Goal: Task Accomplishment & Management: Manage account settings

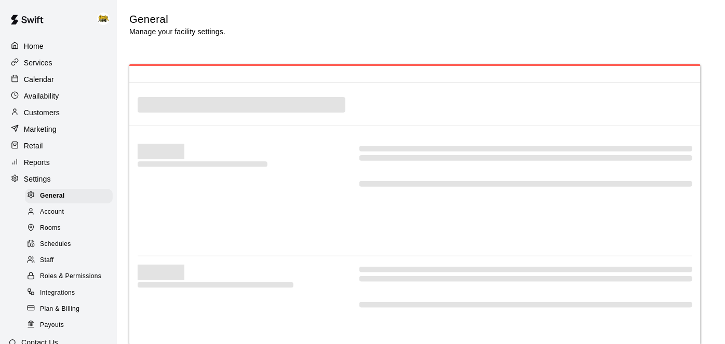
select select "**"
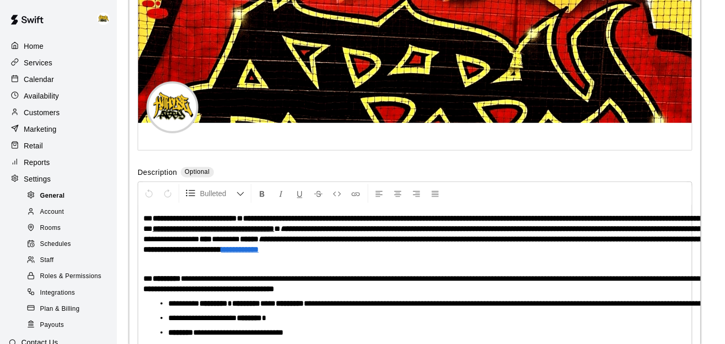
scroll to position [2494, 0]
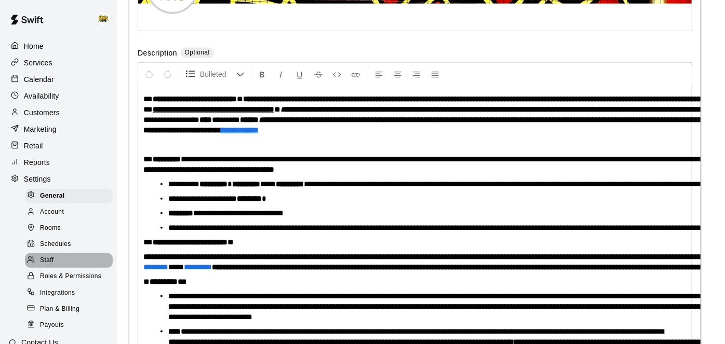
click at [48, 261] on span "Staff" at bounding box center [47, 261] width 14 height 10
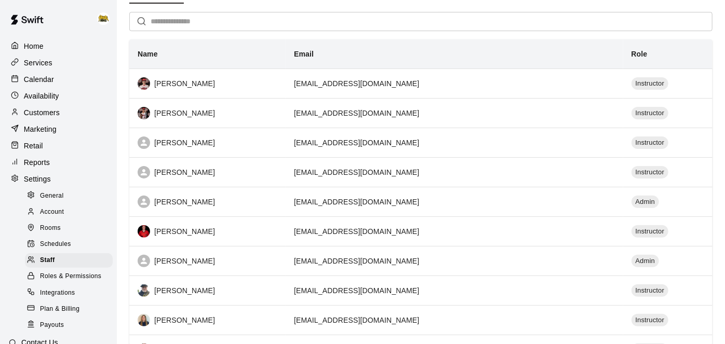
scroll to position [68, 0]
click at [42, 46] on p "Home" at bounding box center [34, 46] width 20 height 10
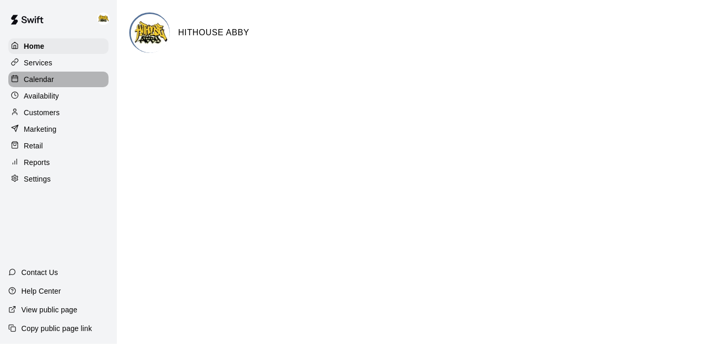
click at [49, 87] on div "Calendar" at bounding box center [58, 80] width 100 height 16
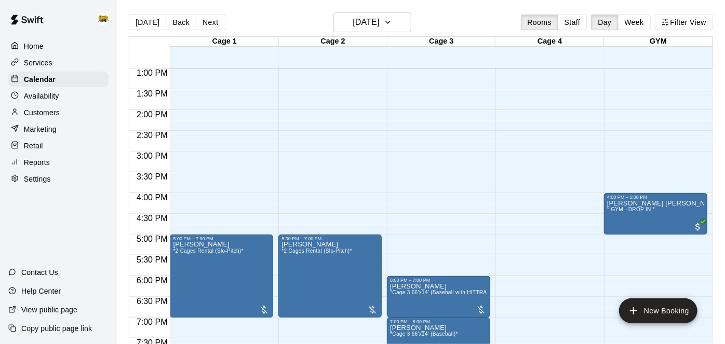
scroll to position [545, 0]
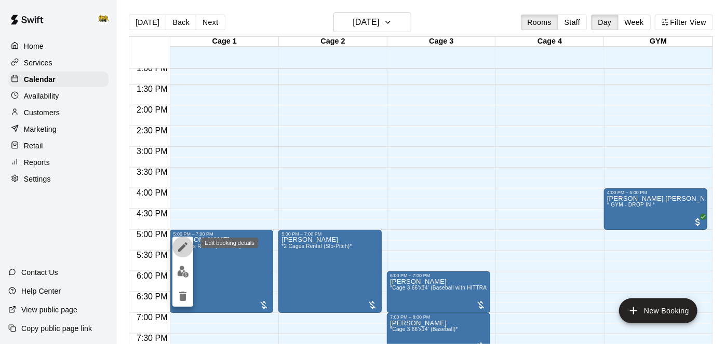
click at [186, 243] on icon "edit" at bounding box center [183, 247] width 12 height 12
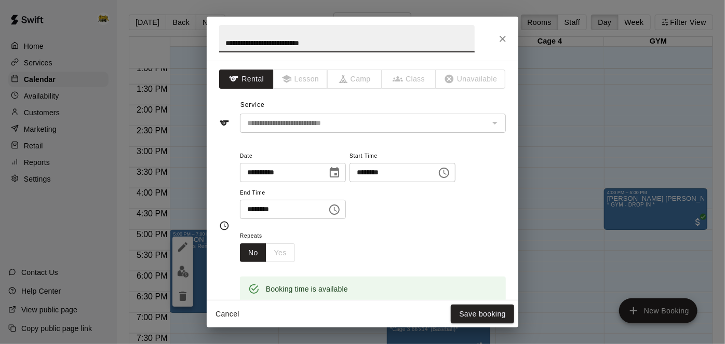
click at [350, 182] on input "********" at bounding box center [390, 172] width 80 height 19
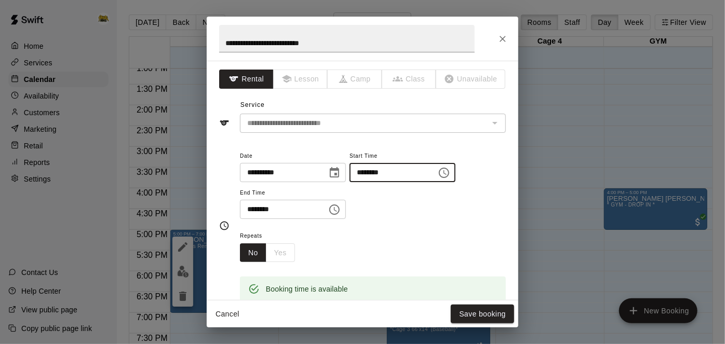
type input "********"
click at [467, 315] on button "Save booking" at bounding box center [482, 314] width 63 height 19
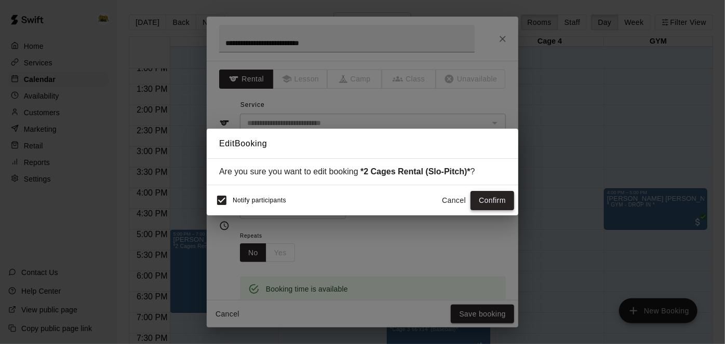
click at [487, 196] on button "Confirm" at bounding box center [493, 200] width 44 height 19
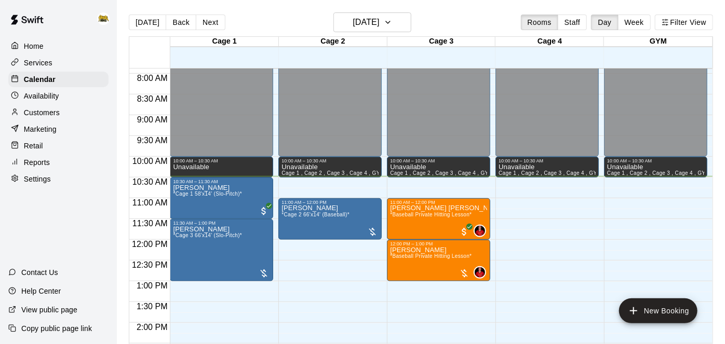
scroll to position [329, 0]
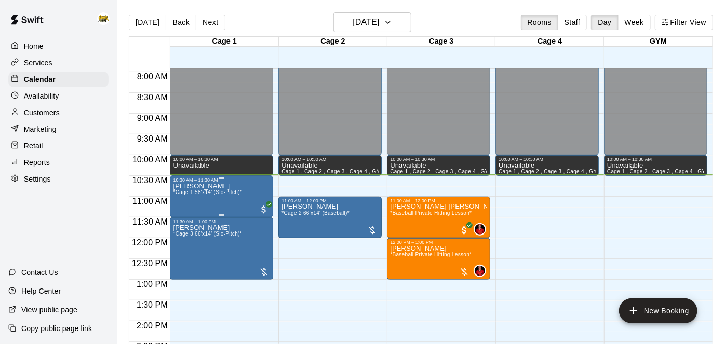
click at [183, 195] on icon "edit" at bounding box center [183, 192] width 12 height 12
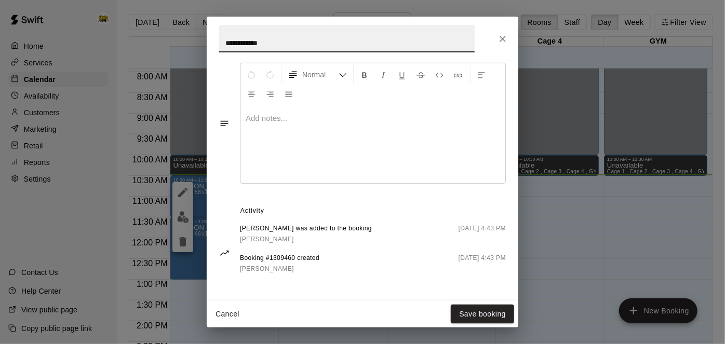
scroll to position [344, 0]
click at [229, 314] on button "Cancel" at bounding box center [227, 314] width 33 height 19
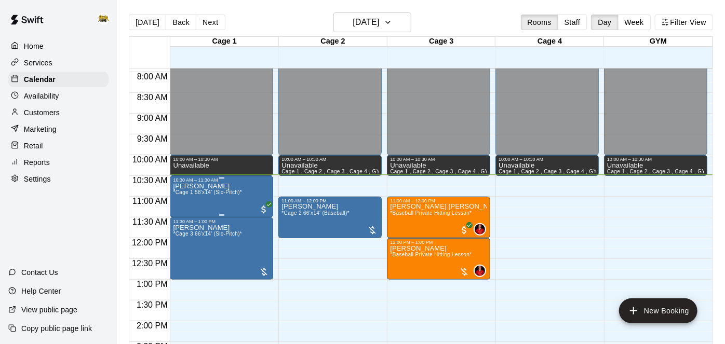
click at [182, 218] on img "edit" at bounding box center [183, 217] width 12 height 12
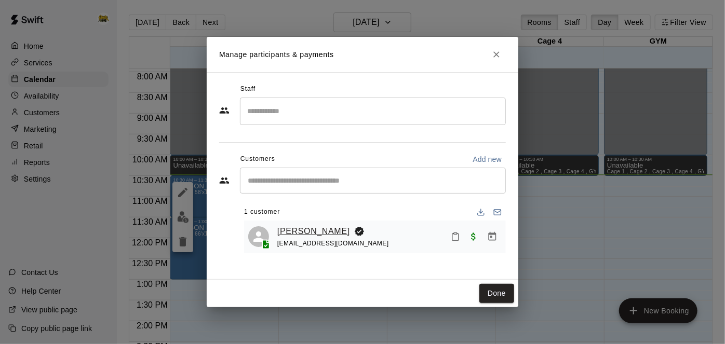
click at [304, 233] on link "[PERSON_NAME]" at bounding box center [313, 232] width 73 height 14
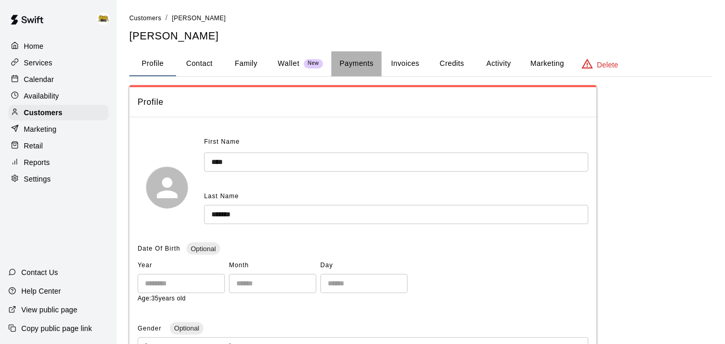
click at [367, 62] on button "Payments" at bounding box center [356, 63] width 50 height 25
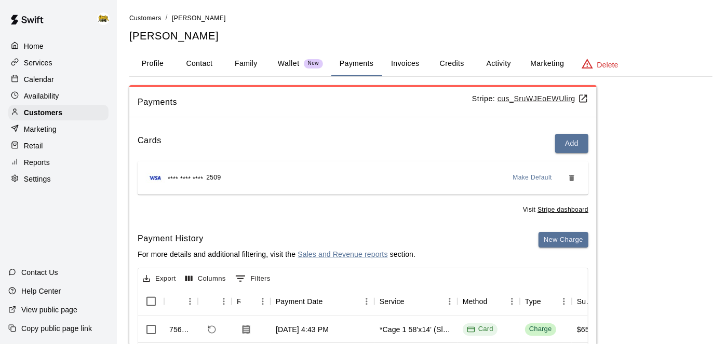
click at [494, 66] on button "Activity" at bounding box center [498, 63] width 47 height 25
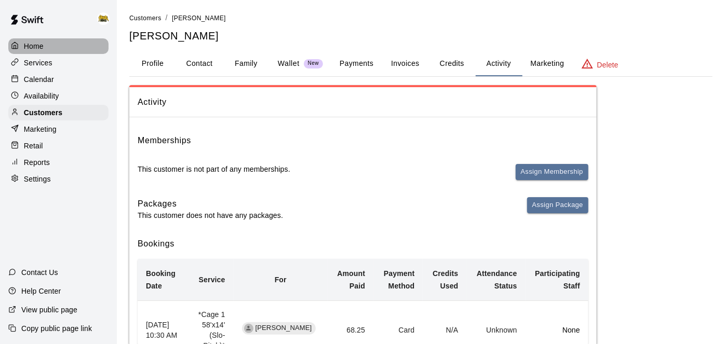
click at [43, 46] on p "Home" at bounding box center [34, 46] width 20 height 10
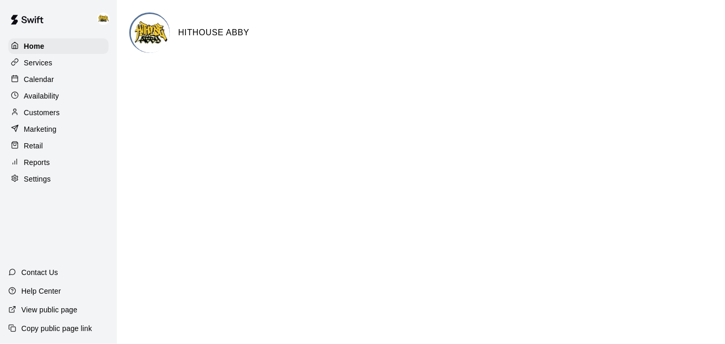
click at [38, 182] on p "Settings" at bounding box center [37, 179] width 27 height 10
select select "**"
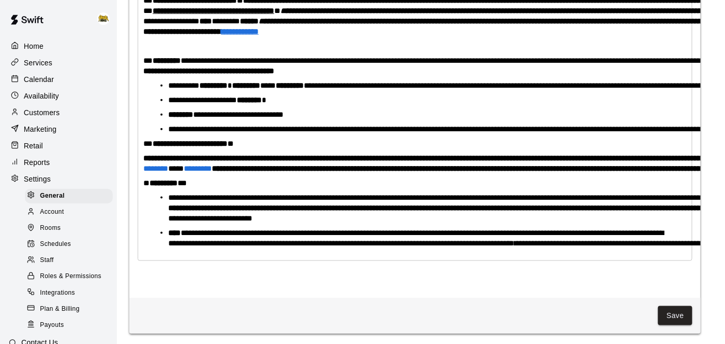
scroll to position [2593, 0]
click at [316, 243] on span "**********" at bounding box center [659, 238] width 982 height 18
click at [310, 243] on span "**********" at bounding box center [659, 238] width 982 height 18
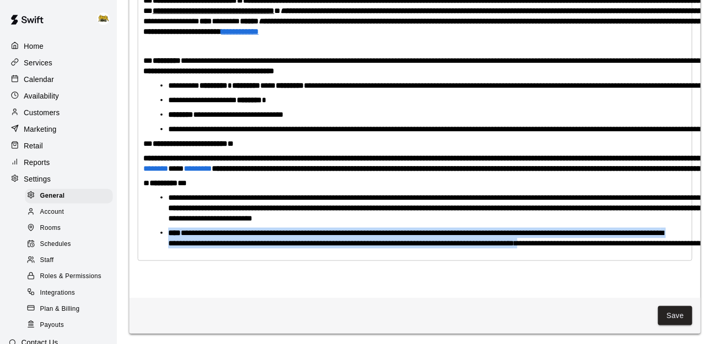
drag, startPoint x: 310, startPoint y: 243, endPoint x: 168, endPoint y: 231, distance: 141.7
click at [168, 231] on li "**********" at bounding box center [419, 238] width 502 height 21
click at [315, 239] on span "**********" at bounding box center [659, 238] width 982 height 18
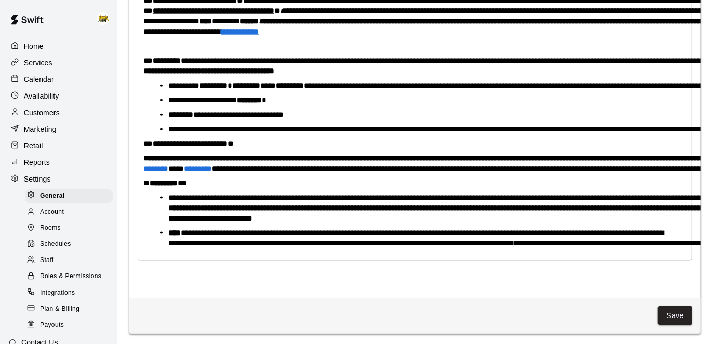
click at [314, 243] on span "**********" at bounding box center [659, 238] width 982 height 18
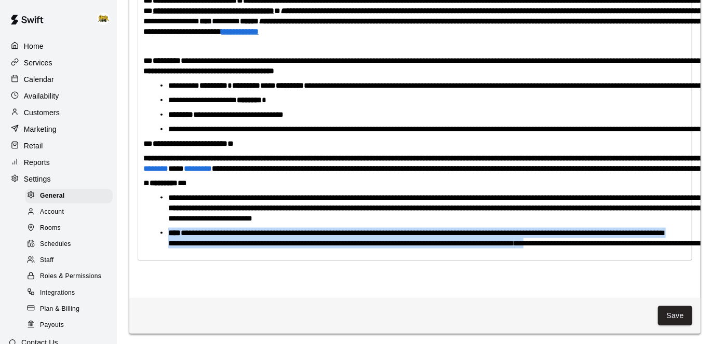
drag, startPoint x: 314, startPoint y: 243, endPoint x: 158, endPoint y: 230, distance: 156.4
click at [158, 230] on ul "**********" at bounding box center [419, 221] width 535 height 56
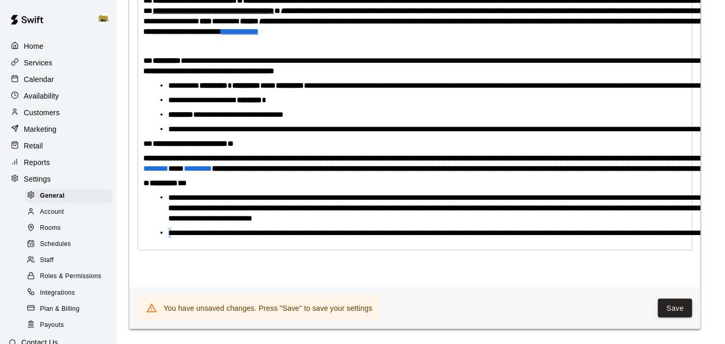
drag, startPoint x: 165, startPoint y: 225, endPoint x: 169, endPoint y: 236, distance: 11.9
click at [169, 236] on ul "**********" at bounding box center [419, 216] width 535 height 46
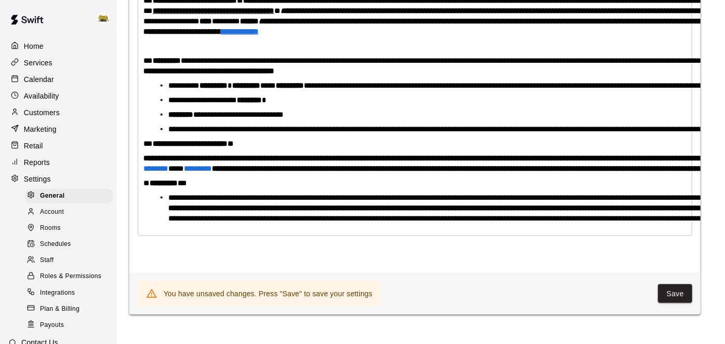
scroll to position [2513, 0]
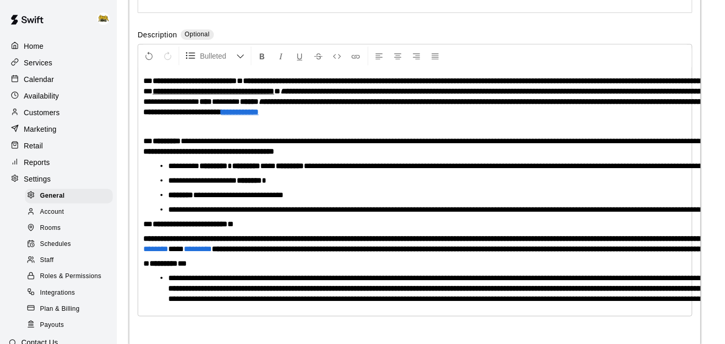
click at [305, 110] on p "**********" at bounding box center [414, 97] width 543 height 42
click at [302, 100] on strong at bounding box center [586, 102] width 654 height 8
click at [286, 99] on strong at bounding box center [586, 102] width 654 height 8
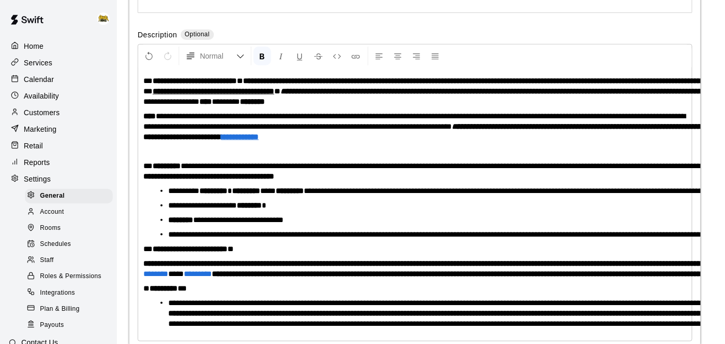
click at [146, 133] on p "**********" at bounding box center [414, 126] width 543 height 31
drag, startPoint x: 141, startPoint y: 136, endPoint x: 289, endPoint y: 138, distance: 147.5
click at [289, 138] on div "**********" at bounding box center [415, 204] width 554 height 273
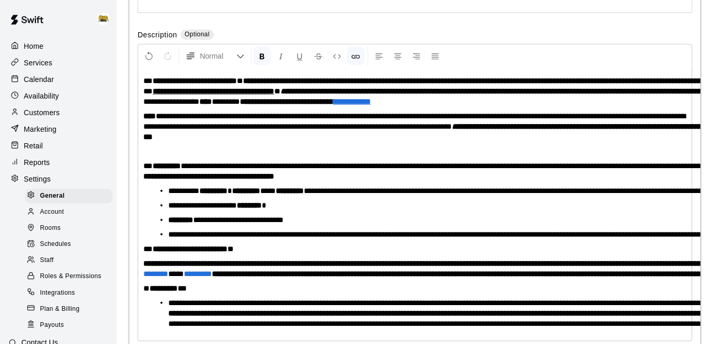
click at [658, 117] on span "**********" at bounding box center [414, 121] width 542 height 18
click at [36, 60] on p "Services" at bounding box center [38, 63] width 29 height 10
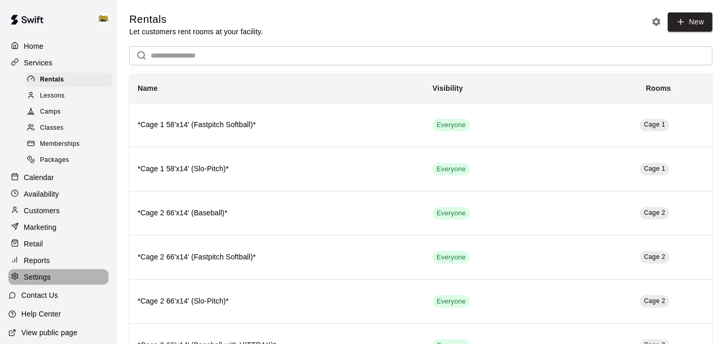
click at [43, 277] on p "Settings" at bounding box center [37, 277] width 27 height 10
select select "**"
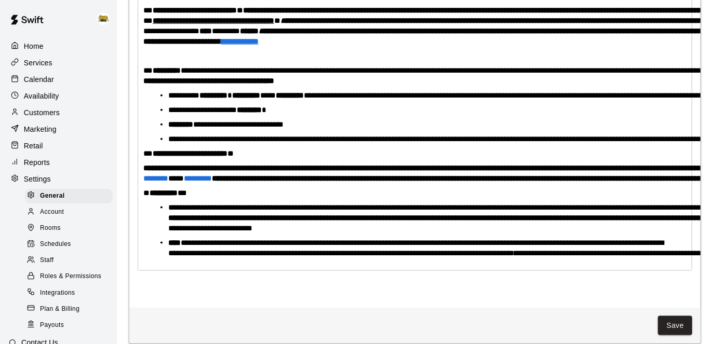
scroll to position [2584, 0]
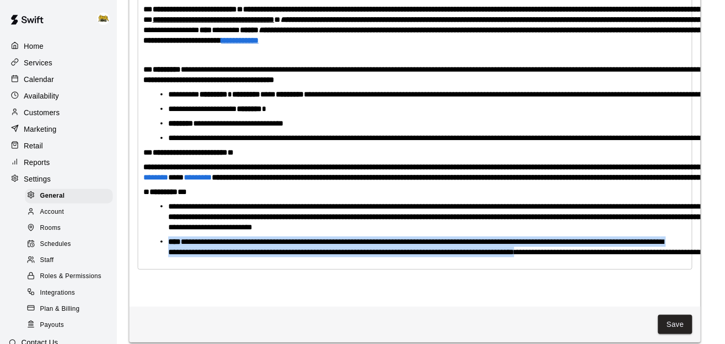
drag, startPoint x: 307, startPoint y: 252, endPoint x: 159, endPoint y: 233, distance: 148.8
click at [159, 233] on ul "**********" at bounding box center [419, 230] width 535 height 56
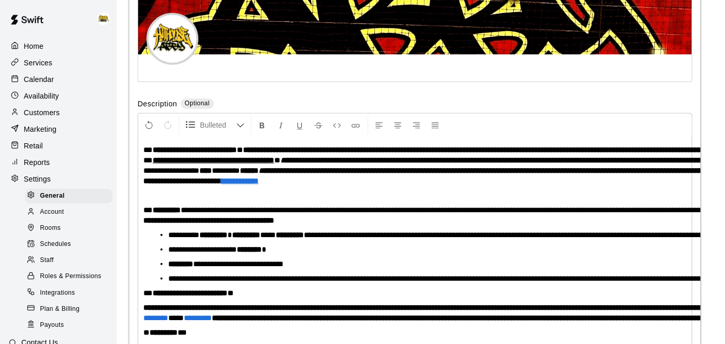
scroll to position [2424, 0]
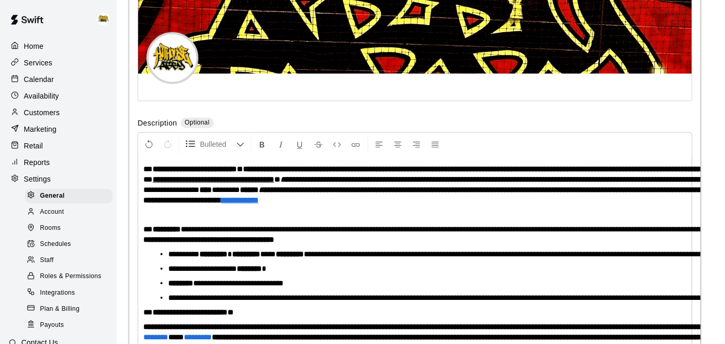
click at [300, 198] on p "**********" at bounding box center [414, 185] width 543 height 42
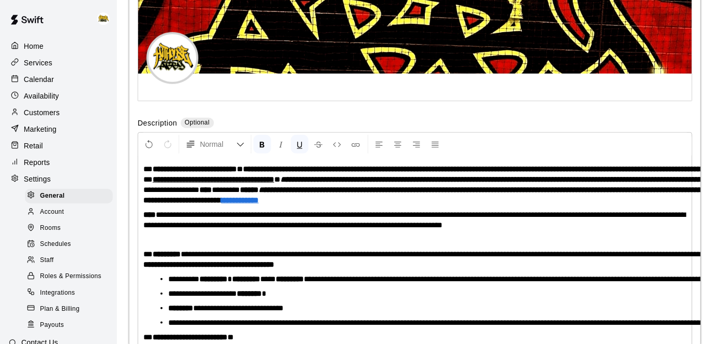
click at [144, 212] on strong "****" at bounding box center [149, 215] width 12 height 8
click at [278, 224] on p "**********" at bounding box center [414, 220] width 543 height 21
click at [151, 143] on icon "Undo" at bounding box center [148, 144] width 9 height 9
click at [653, 213] on span "**********" at bounding box center [409, 220] width 533 height 18
click at [151, 212] on strong "******" at bounding box center [152, 215] width 19 height 8
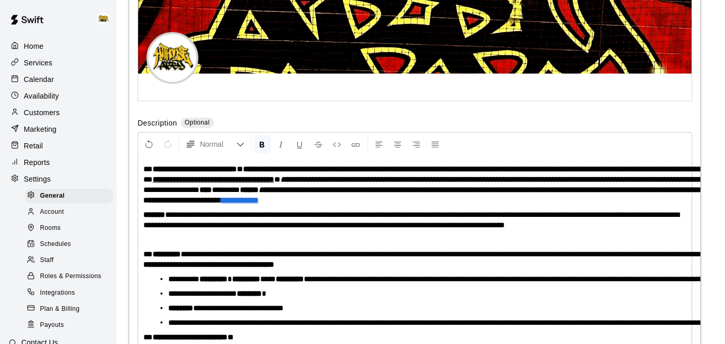
click at [301, 222] on p "**********" at bounding box center [414, 220] width 543 height 21
click at [669, 213] on em "**********" at bounding box center [409, 220] width 533 height 18
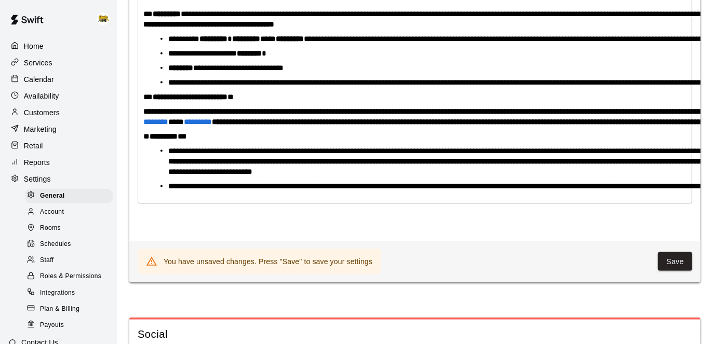
scroll to position [2658, 0]
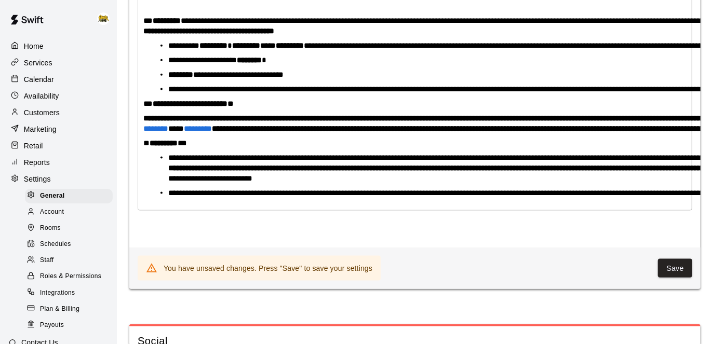
click at [181, 181] on li "**********" at bounding box center [419, 168] width 502 height 31
click at [180, 182] on ul "**********" at bounding box center [419, 176] width 535 height 46
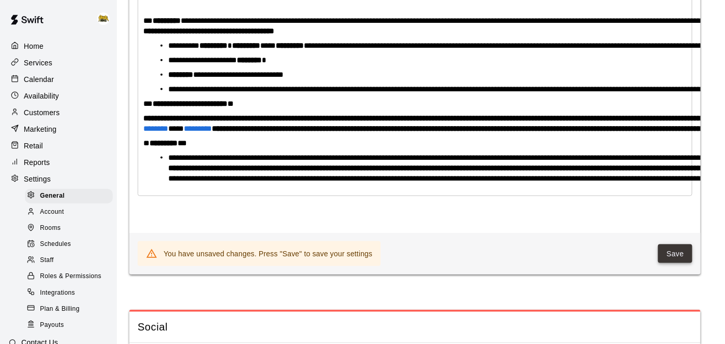
click at [675, 249] on button "Save" at bounding box center [675, 254] width 34 height 19
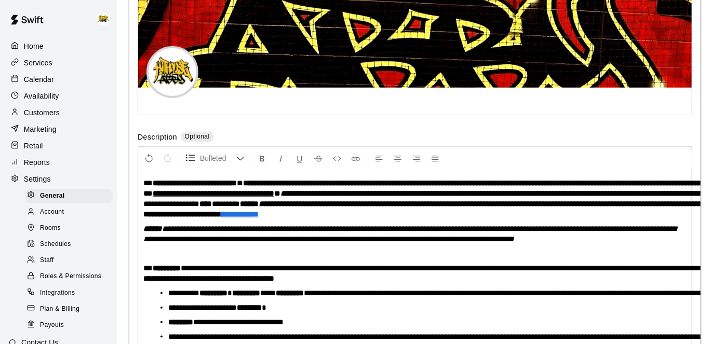
scroll to position [2405, 0]
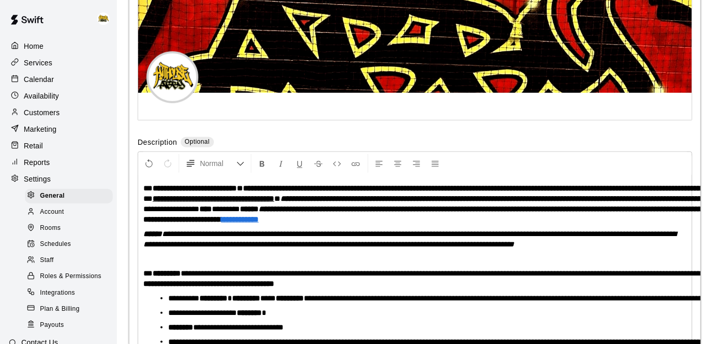
click at [156, 186] on strong "**********" at bounding box center [195, 188] width 84 height 8
click at [305, 187] on strong "**********" at bounding box center [232, 188] width 146 height 8
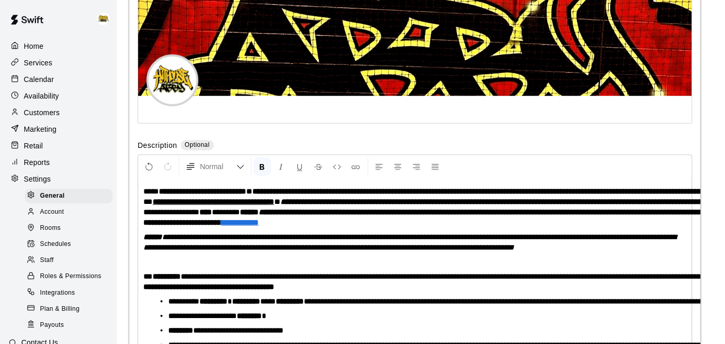
scroll to position [2401, 0]
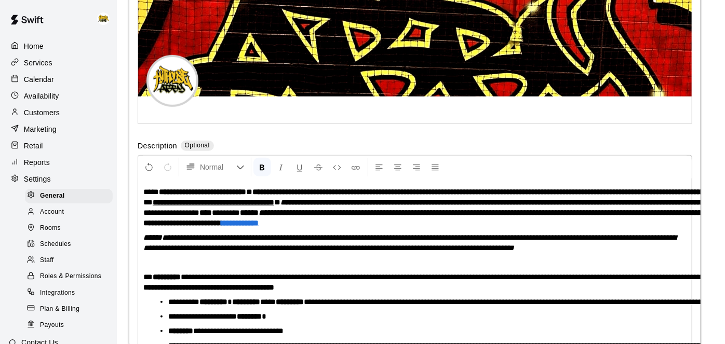
click at [167, 190] on strong "**********" at bounding box center [202, 192] width 87 height 8
click at [231, 191] on strong "**********" at bounding box center [192, 192] width 78 height 8
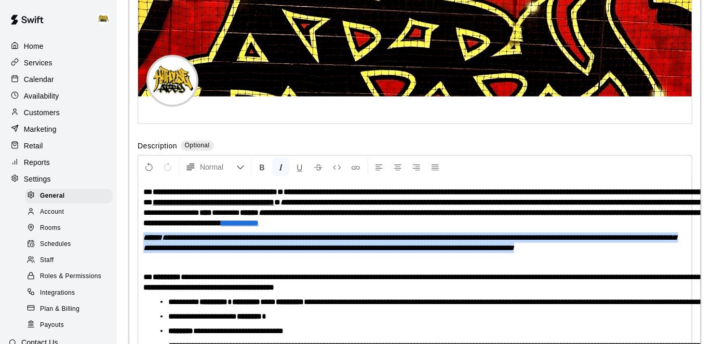
drag, startPoint x: 287, startPoint y: 249, endPoint x: 144, endPoint y: 235, distance: 144.0
click at [144, 235] on p "**********" at bounding box center [414, 243] width 543 height 21
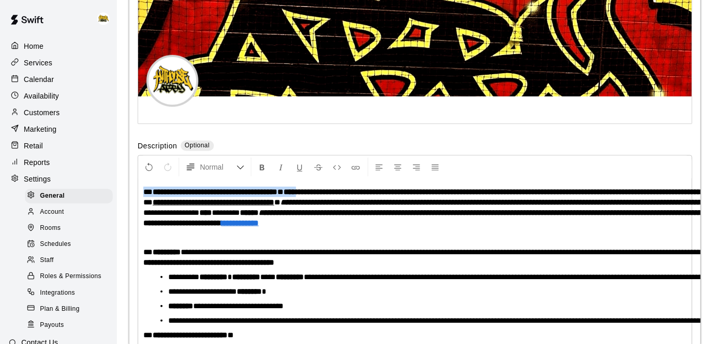
drag, startPoint x: 343, startPoint y: 192, endPoint x: 140, endPoint y: 191, distance: 203.1
click at [140, 191] on div "**********" at bounding box center [415, 303] width 554 height 248
click at [154, 166] on button "Undo" at bounding box center [149, 167] width 18 height 19
copy p "**********"
click at [277, 191] on strong "**********" at bounding box center [215, 192] width 125 height 8
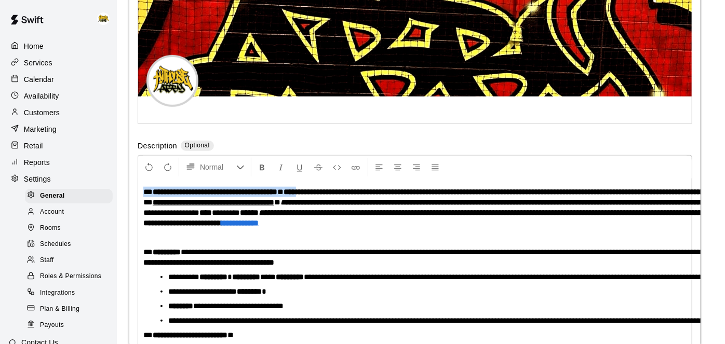
click at [277, 191] on strong "**********" at bounding box center [215, 192] width 125 height 8
drag, startPoint x: 331, startPoint y: 191, endPoint x: 148, endPoint y: 188, distance: 183.4
click at [148, 188] on p "**********" at bounding box center [414, 208] width 543 height 42
copy p "**********"
click at [298, 221] on p "**********" at bounding box center [414, 208] width 543 height 42
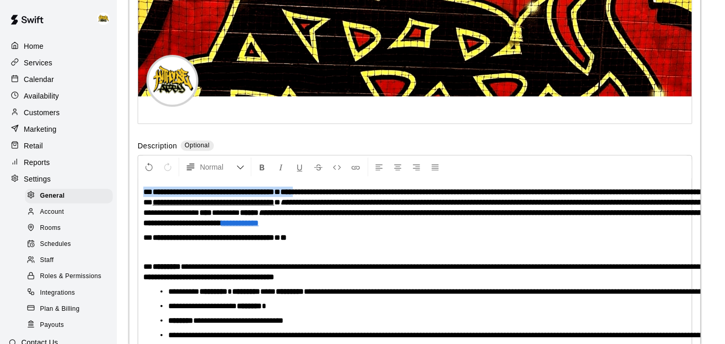
drag, startPoint x: 336, startPoint y: 191, endPoint x: 140, endPoint y: 191, distance: 195.8
click at [140, 191] on div "**********" at bounding box center [415, 310] width 554 height 263
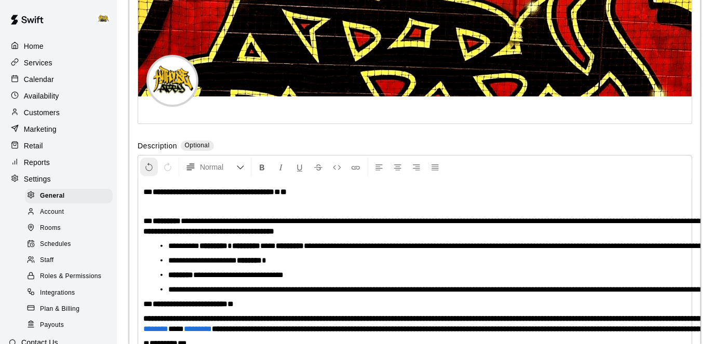
click at [150, 166] on icon "Undo" at bounding box center [148, 167] width 9 height 9
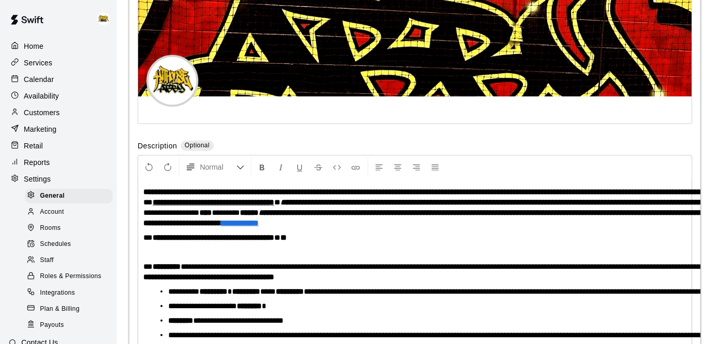
click at [555, 190] on strong at bounding box center [475, 192] width 664 height 8
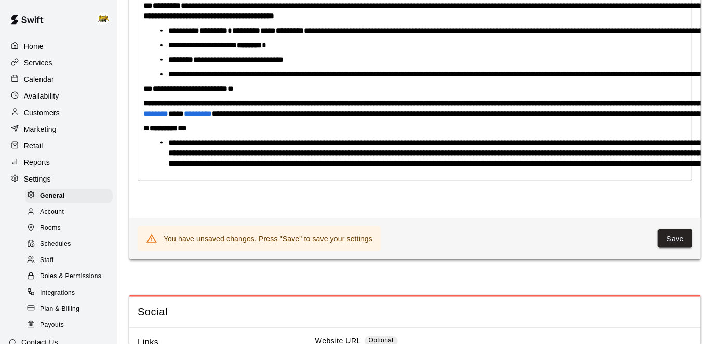
scroll to position [2654, 0]
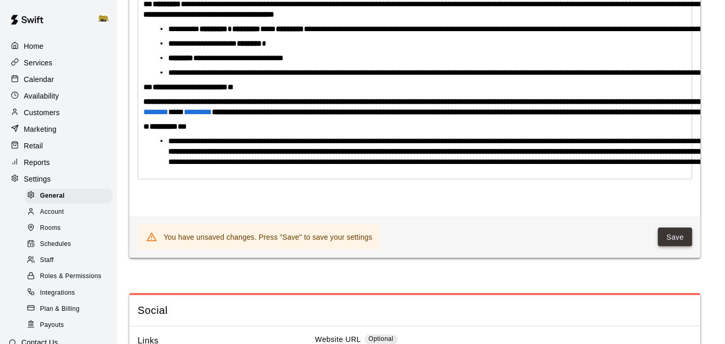
click at [676, 239] on button "Save" at bounding box center [675, 237] width 34 height 19
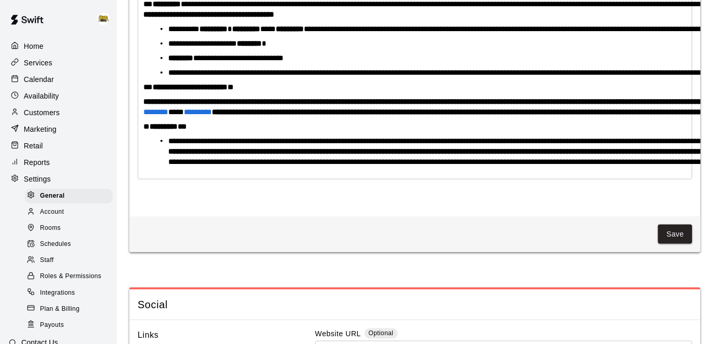
click at [566, 175] on div "**********" at bounding box center [415, 53] width 554 height 252
click at [41, 48] on p "Home" at bounding box center [34, 46] width 20 height 10
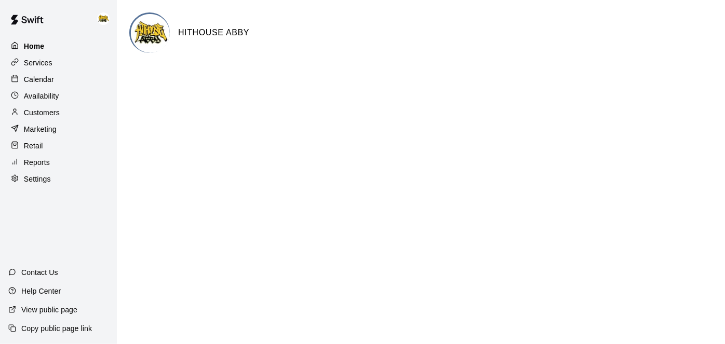
click at [41, 48] on p "Home" at bounding box center [34, 46] width 21 height 10
click at [46, 79] on p "Calendar" at bounding box center [39, 79] width 30 height 10
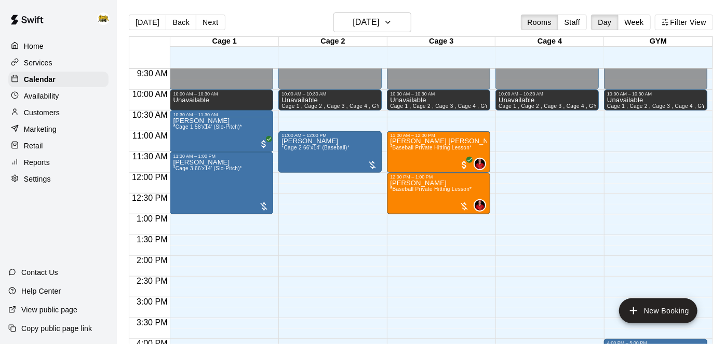
scroll to position [392, 0]
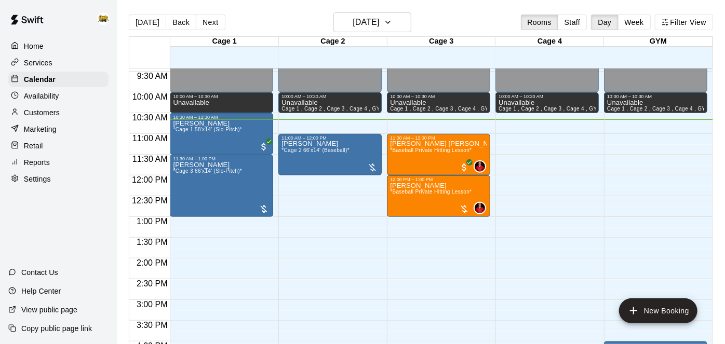
click at [34, 46] on p "Home" at bounding box center [34, 46] width 20 height 10
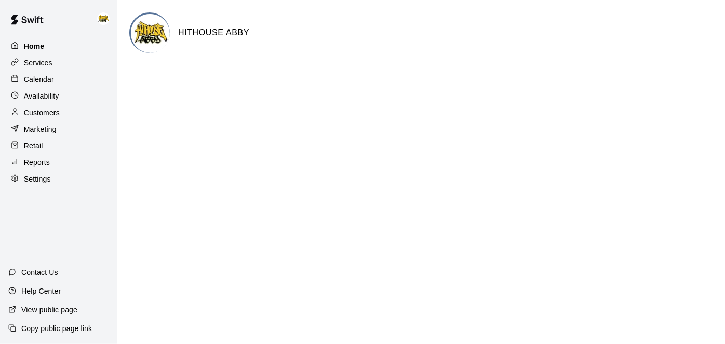
click at [34, 46] on p "Home" at bounding box center [34, 46] width 21 height 10
click at [39, 75] on p "Calendar" at bounding box center [39, 79] width 30 height 10
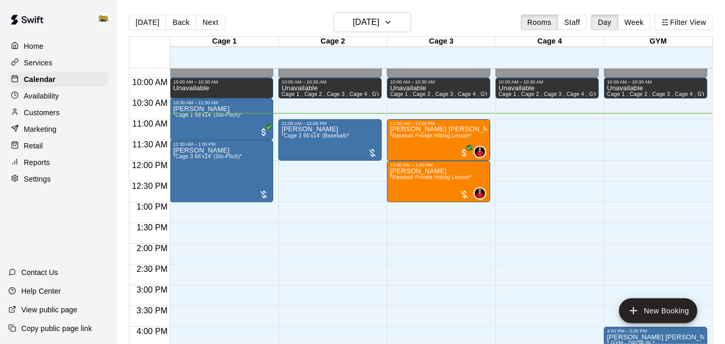
scroll to position [404, 0]
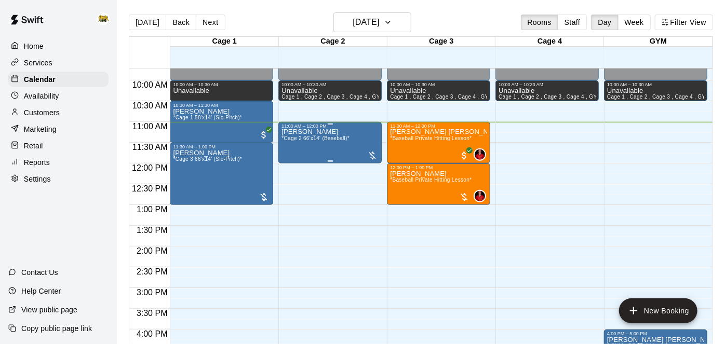
click at [333, 137] on span "*Cage 2 66'x14' (Baseball)*" at bounding box center [316, 139] width 68 height 6
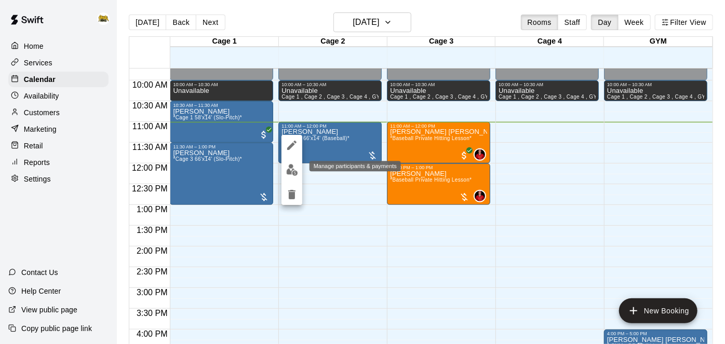
click at [287, 172] on img "edit" at bounding box center [292, 170] width 12 height 12
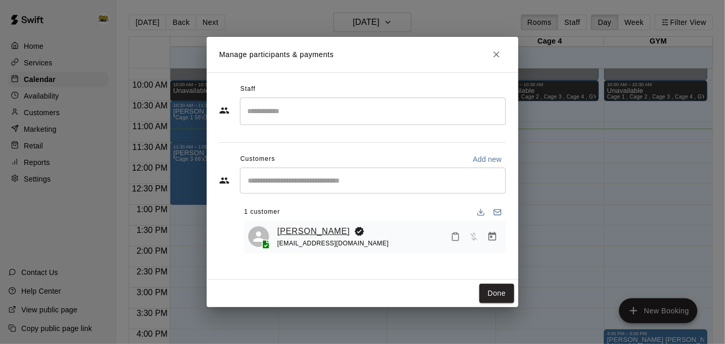
click at [341, 225] on link "[PERSON_NAME]" at bounding box center [313, 232] width 73 height 14
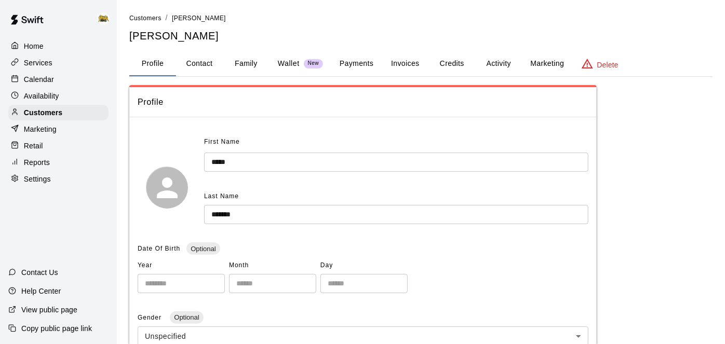
click at [371, 62] on button "Payments" at bounding box center [356, 63] width 50 height 25
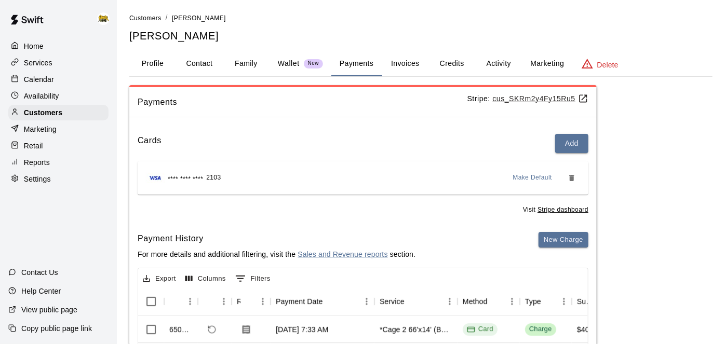
click at [460, 64] on button "Credits" at bounding box center [452, 63] width 47 height 25
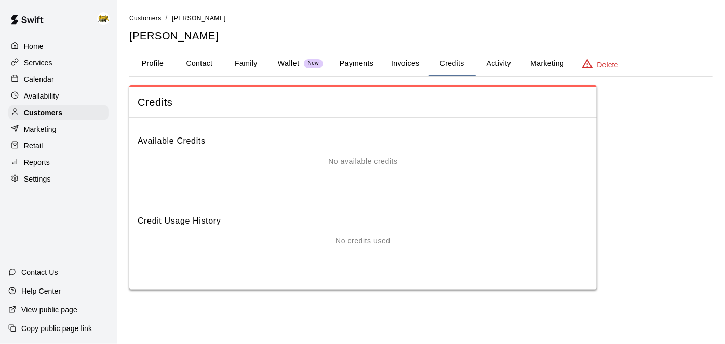
click at [503, 64] on button "Activity" at bounding box center [498, 63] width 47 height 25
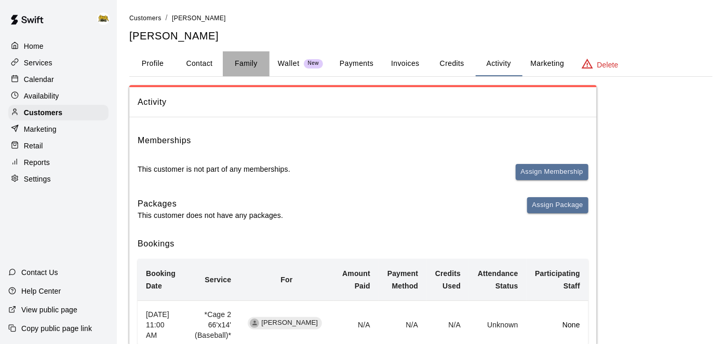
click at [238, 69] on button "Family" at bounding box center [246, 63] width 47 height 25
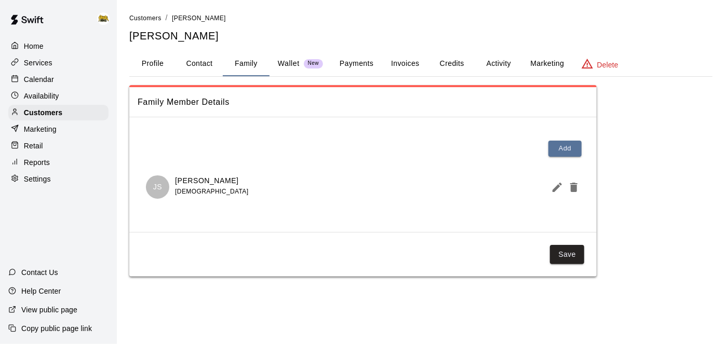
click at [157, 60] on button "Profile" at bounding box center [152, 63] width 47 height 25
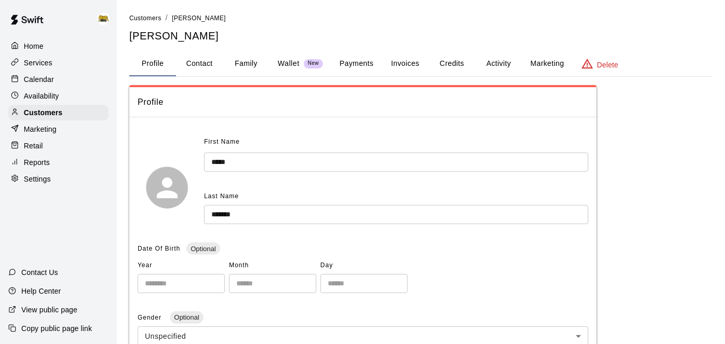
click at [44, 76] on p "Calendar" at bounding box center [39, 79] width 30 height 10
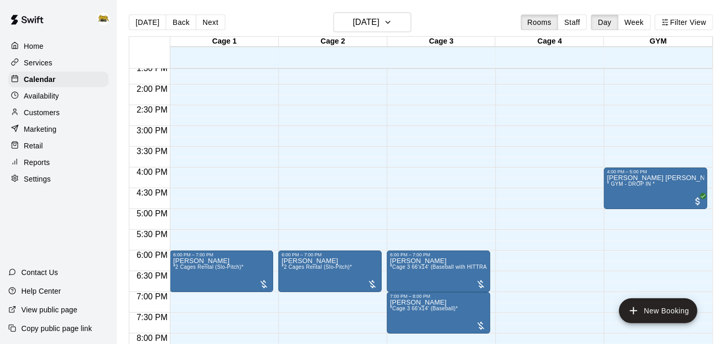
scroll to position [571, 0]
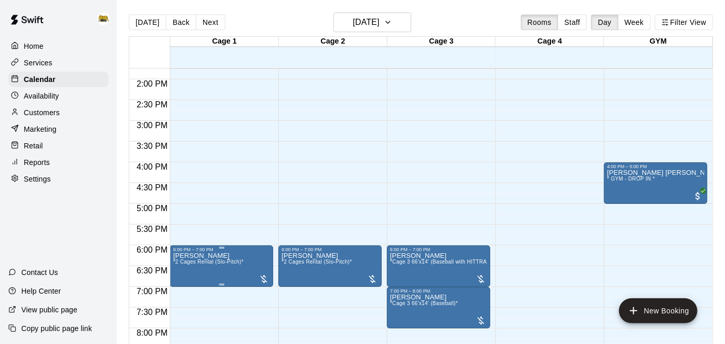
click at [236, 261] on span "*2 Cages Rental (Slo-Pitch)*" at bounding box center [208, 262] width 71 height 6
click at [189, 316] on icon "delete" at bounding box center [183, 319] width 12 height 12
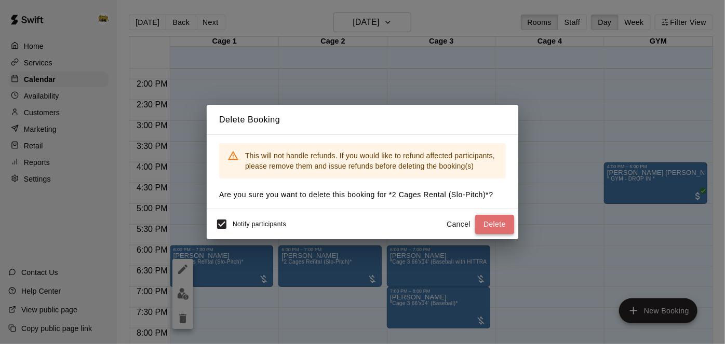
click at [512, 223] on button "Delete" at bounding box center [494, 224] width 39 height 19
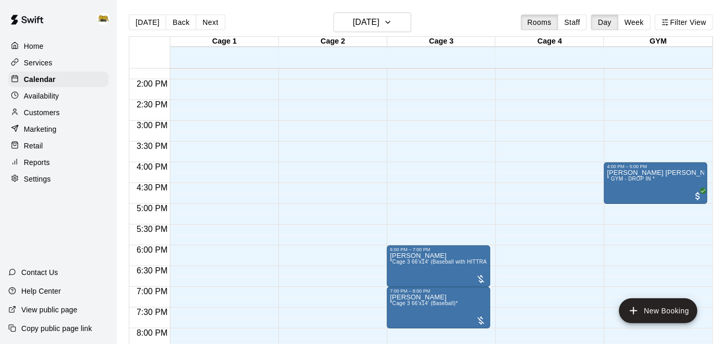
click at [448, 305] on span "*Cage 3 66'x14' (Baseball)*" at bounding box center [424, 304] width 68 height 6
click at [403, 278] on icon "edit" at bounding box center [400, 276] width 12 height 12
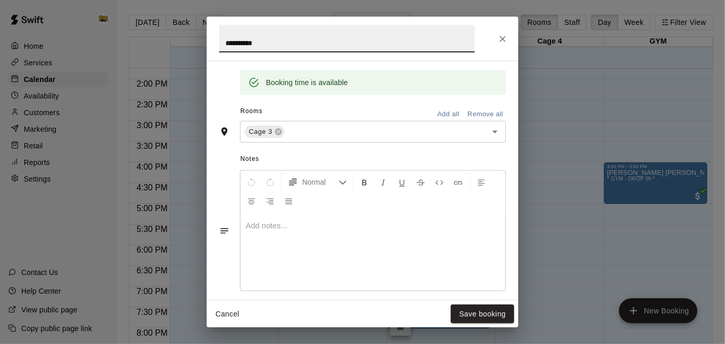
scroll to position [208, 0]
click at [222, 316] on button "Cancel" at bounding box center [227, 314] width 33 height 19
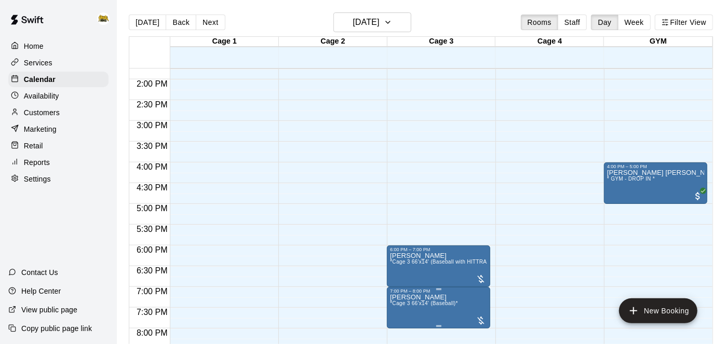
click at [426, 303] on span "*Cage 3 66'x14' (Baseball)*" at bounding box center [424, 304] width 68 height 6
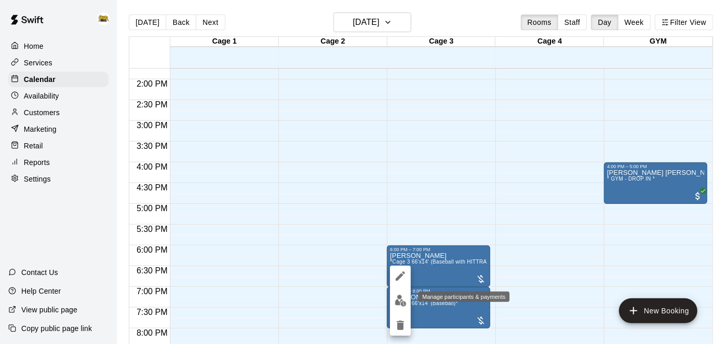
click at [400, 303] on img "edit" at bounding box center [401, 301] width 12 height 12
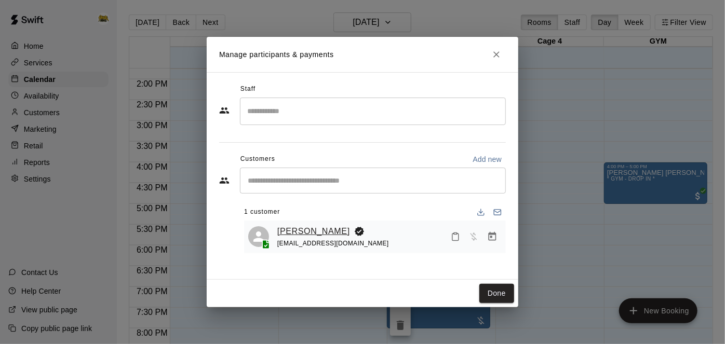
click at [312, 233] on link "[PERSON_NAME]" at bounding box center [313, 232] width 73 height 14
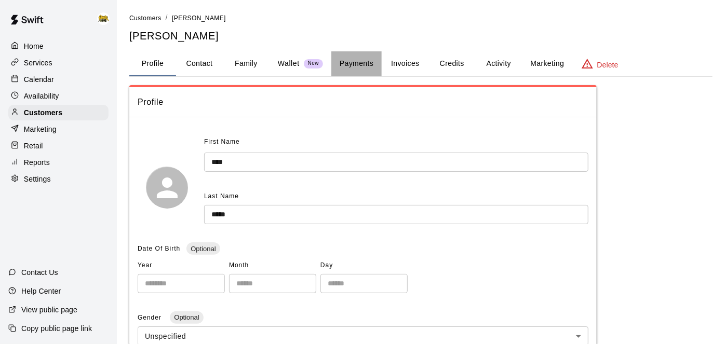
click at [357, 65] on button "Payments" at bounding box center [356, 63] width 50 height 25
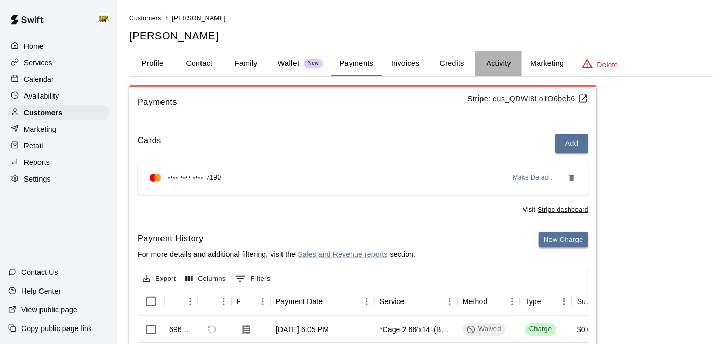
click at [493, 60] on button "Activity" at bounding box center [498, 63] width 47 height 25
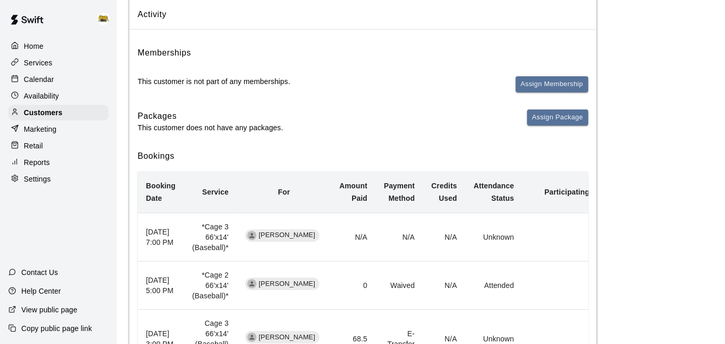
scroll to position [92, 0]
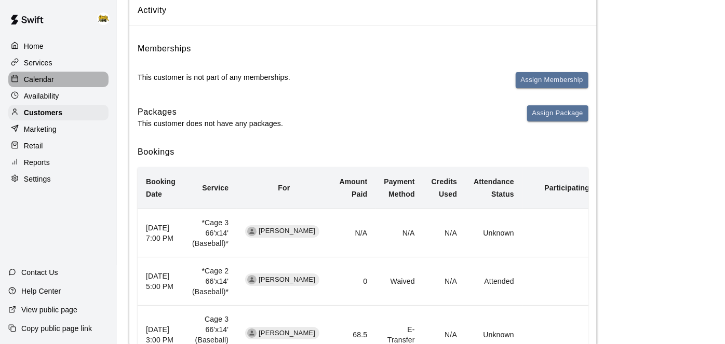
click at [30, 78] on p "Calendar" at bounding box center [39, 79] width 30 height 10
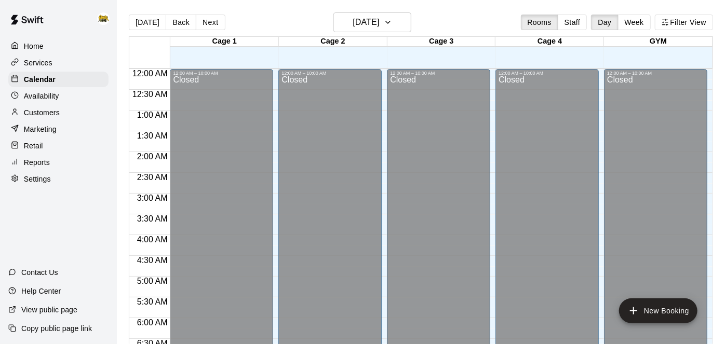
scroll to position [467, 0]
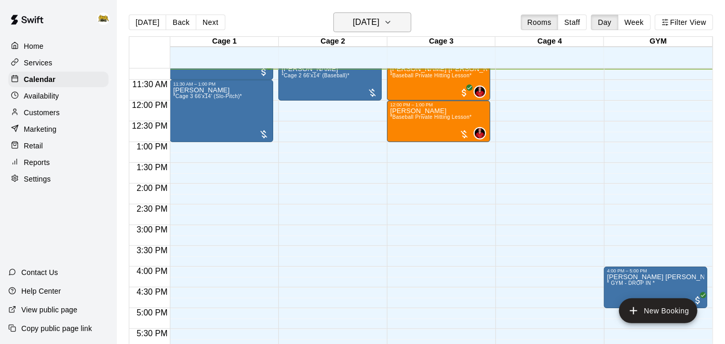
click at [392, 26] on icon "button" at bounding box center [388, 22] width 8 height 12
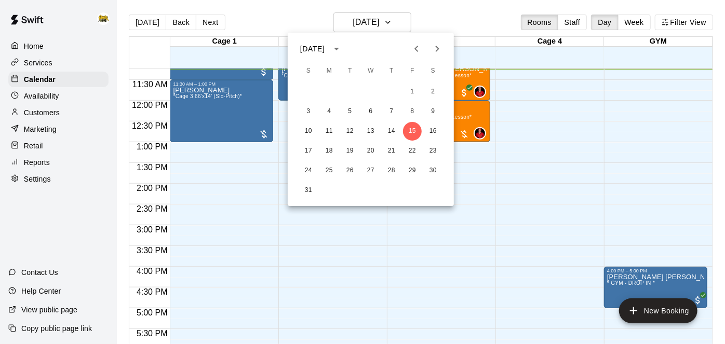
click at [416, 52] on icon "Previous month" at bounding box center [416, 49] width 12 height 12
click at [437, 111] on button "12" at bounding box center [433, 111] width 19 height 19
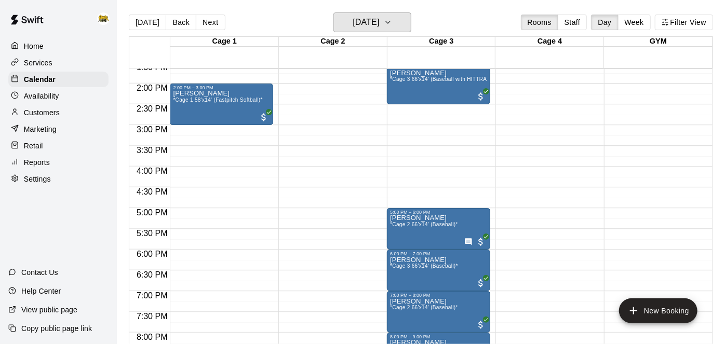
scroll to position [568, 0]
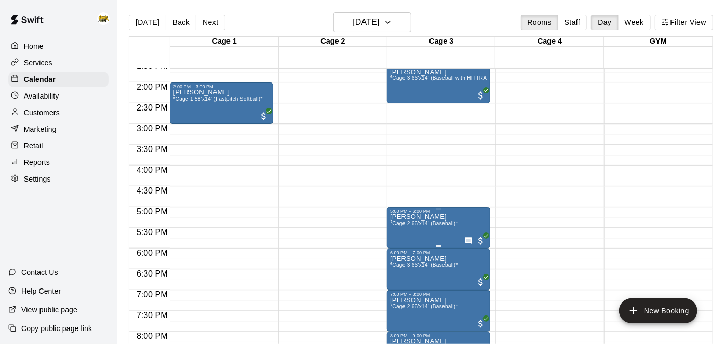
click at [399, 224] on icon "edit" at bounding box center [400, 223] width 9 height 9
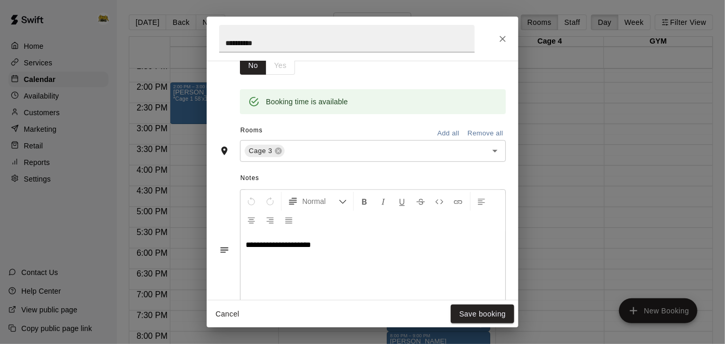
scroll to position [189, 0]
click at [227, 316] on button "Cancel" at bounding box center [227, 314] width 33 height 19
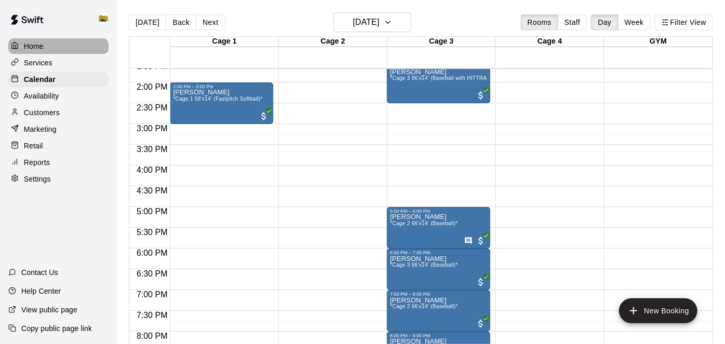
click at [56, 44] on div "Home" at bounding box center [58, 46] width 100 height 16
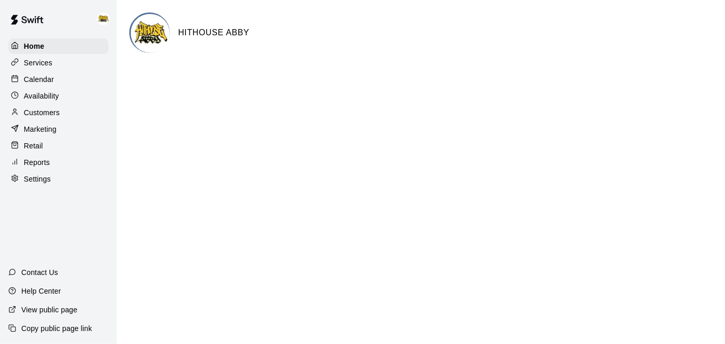
click at [58, 79] on div "Calendar" at bounding box center [58, 80] width 100 height 16
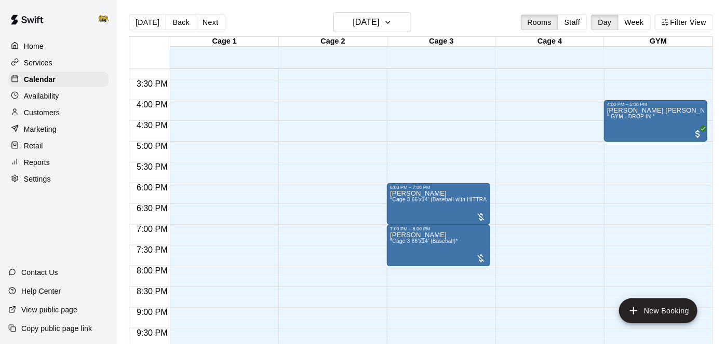
scroll to position [637, 0]
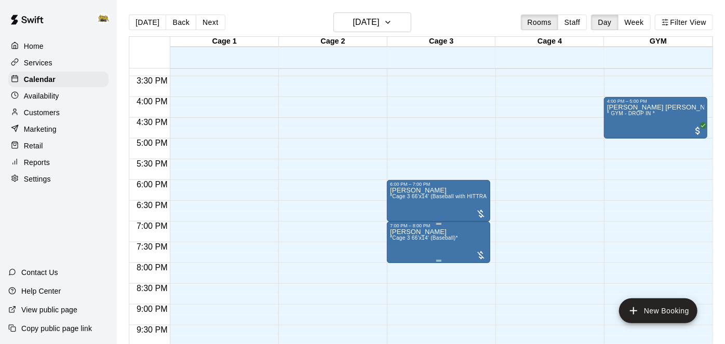
click at [435, 236] on span "*Cage 3 66'x14' (Baseball)*" at bounding box center [424, 238] width 68 height 6
click at [413, 248] on div at bounding box center [362, 172] width 725 height 344
click at [399, 243] on icon "edit" at bounding box center [400, 239] width 12 height 12
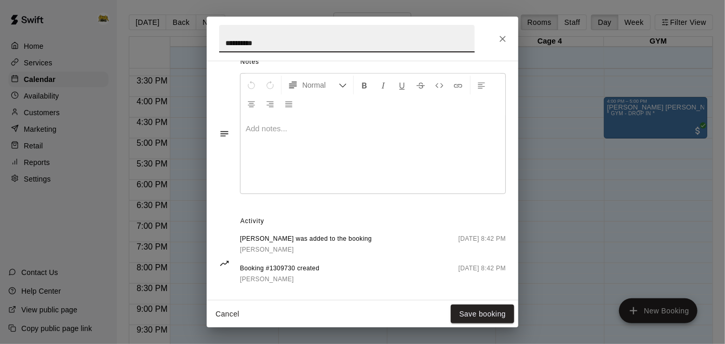
scroll to position [317, 0]
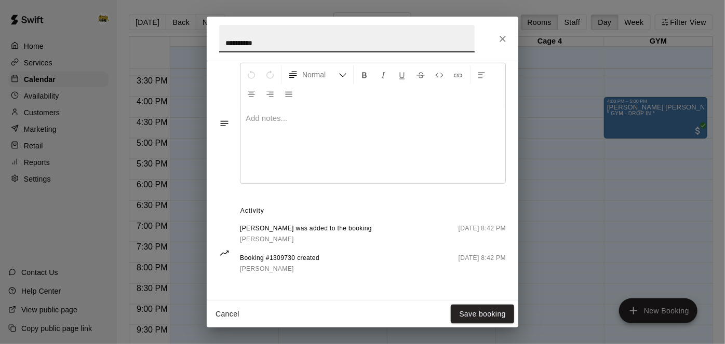
click at [228, 318] on button "Cancel" at bounding box center [227, 314] width 33 height 19
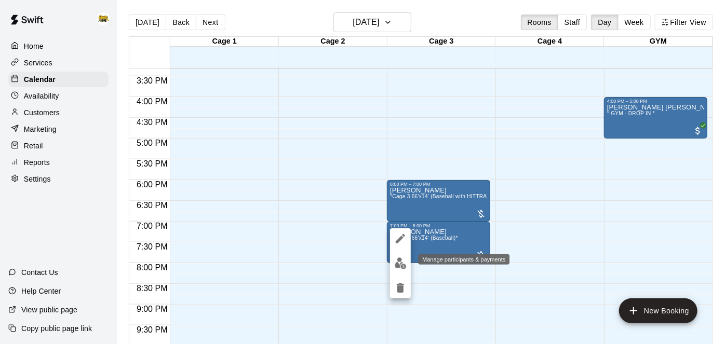
click at [399, 265] on img "edit" at bounding box center [401, 264] width 12 height 12
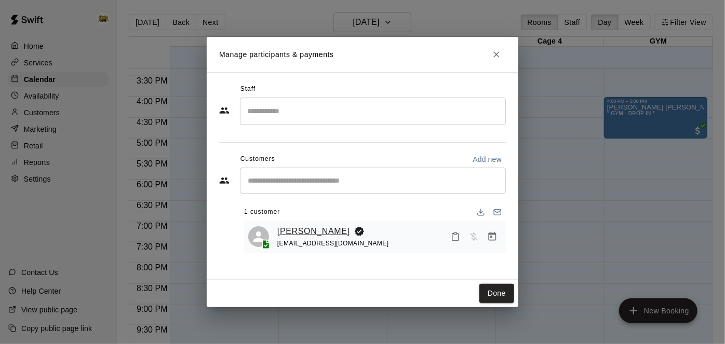
click at [298, 229] on link "[PERSON_NAME]" at bounding box center [313, 232] width 73 height 14
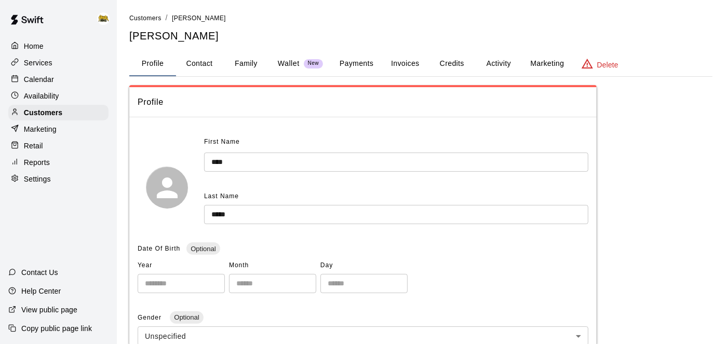
click at [191, 62] on button "Contact" at bounding box center [199, 63] width 47 height 25
select select "**"
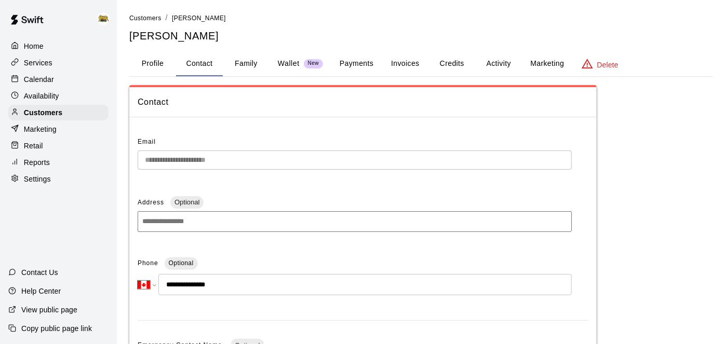
click at [49, 81] on p "Calendar" at bounding box center [39, 79] width 30 height 10
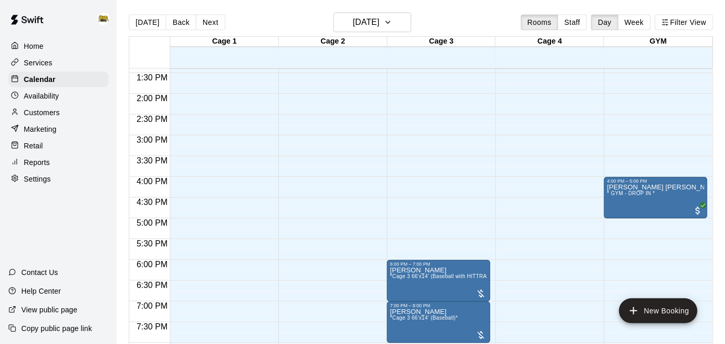
scroll to position [557, 0]
click at [392, 21] on icon "button" at bounding box center [388, 22] width 8 height 12
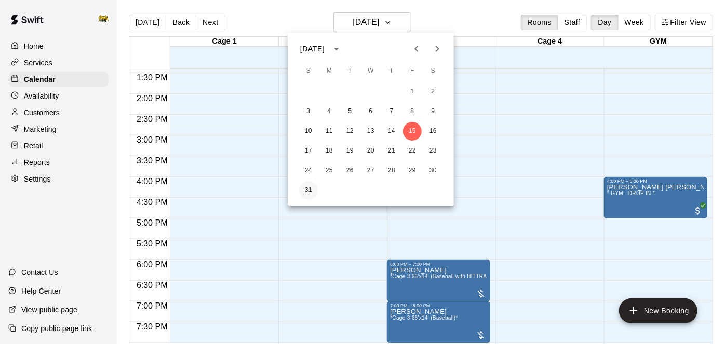
click at [308, 192] on button "31" at bounding box center [308, 190] width 19 height 19
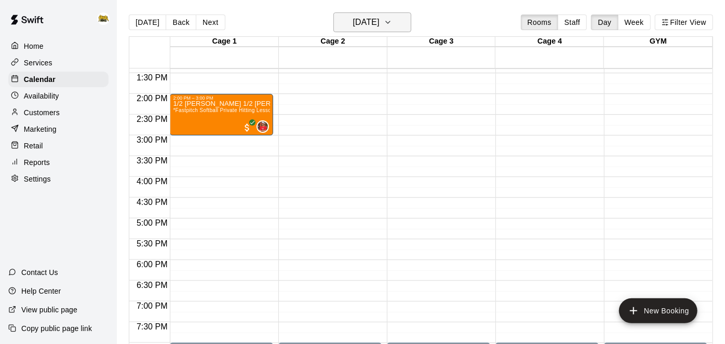
click at [406, 28] on button "[DATE]" at bounding box center [372, 22] width 78 height 20
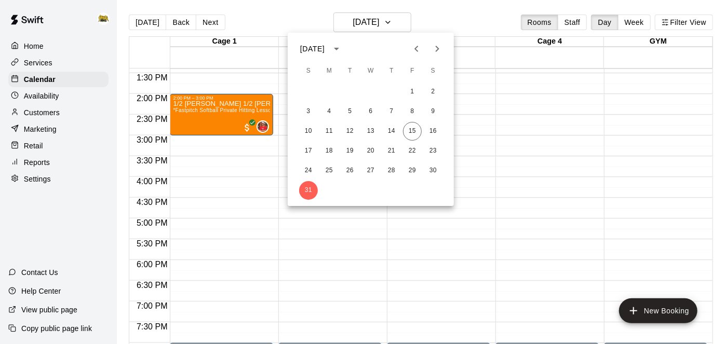
click at [444, 45] on button "Next month" at bounding box center [437, 48] width 21 height 21
click at [333, 90] on button "1" at bounding box center [329, 92] width 19 height 19
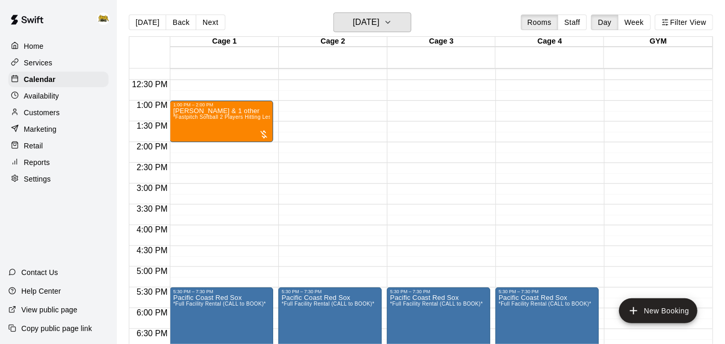
scroll to position [508, 0]
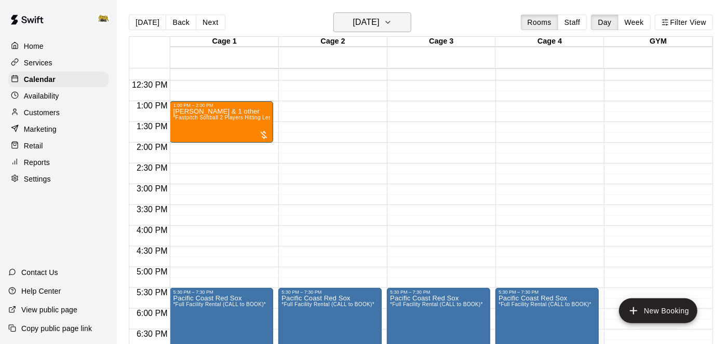
click at [393, 32] on button "[DATE]" at bounding box center [372, 22] width 78 height 20
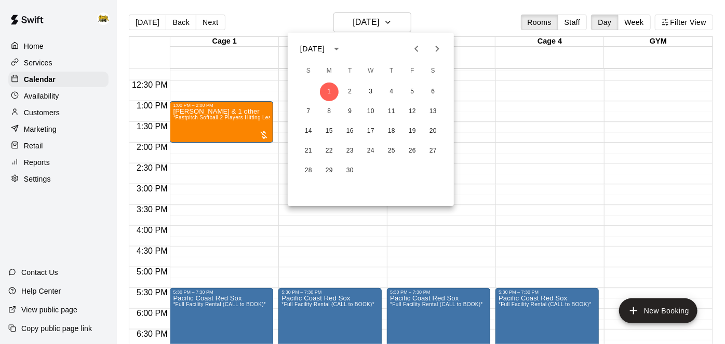
click at [416, 45] on icon "Previous month" at bounding box center [416, 49] width 12 height 12
click at [373, 168] on button "27" at bounding box center [371, 171] width 19 height 19
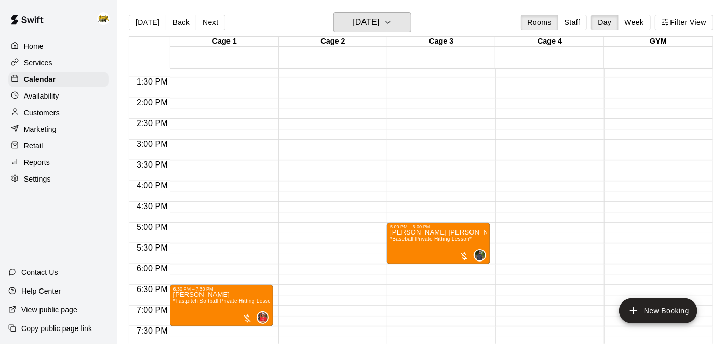
scroll to position [554, 0]
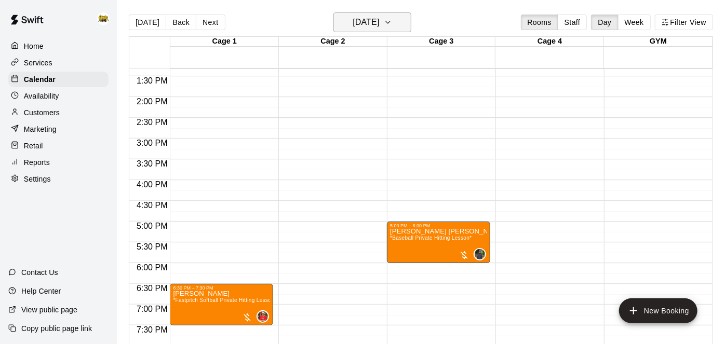
click at [392, 21] on icon "button" at bounding box center [388, 22] width 8 height 12
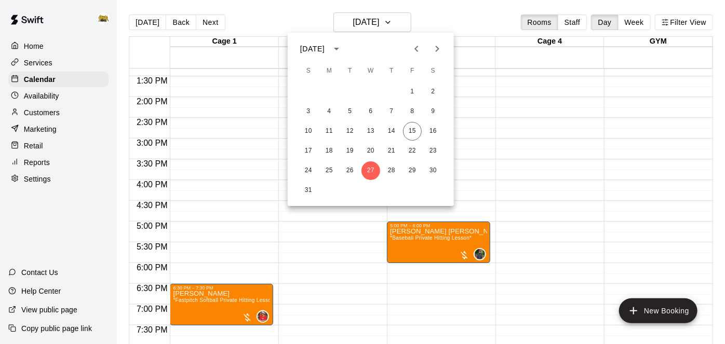
click at [412, 141] on div "1 2 3 4 5 6 7 8 9 10 11 12 13 14 15 16 17 18 19 20 21 22 23 24 25 26 27 28 29 3…" at bounding box center [371, 141] width 166 height 119
click at [415, 135] on button "15" at bounding box center [412, 131] width 19 height 19
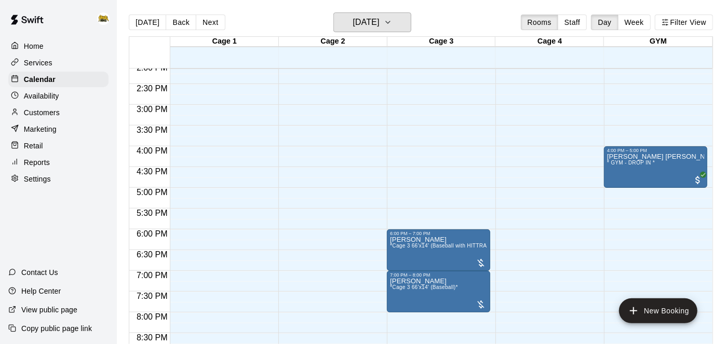
scroll to position [588, 0]
click at [374, 25] on h6 "[DATE]" at bounding box center [366, 22] width 26 height 15
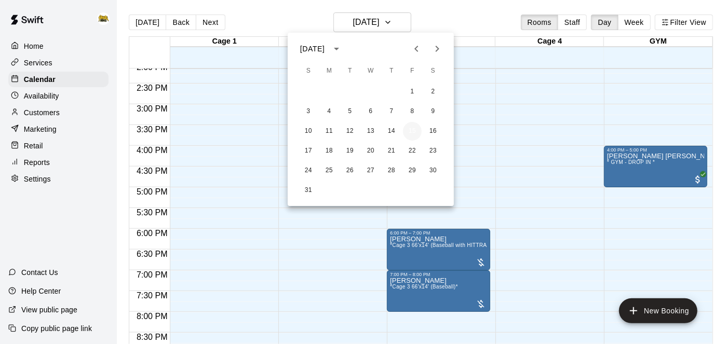
click at [413, 135] on button "15" at bounding box center [412, 131] width 19 height 19
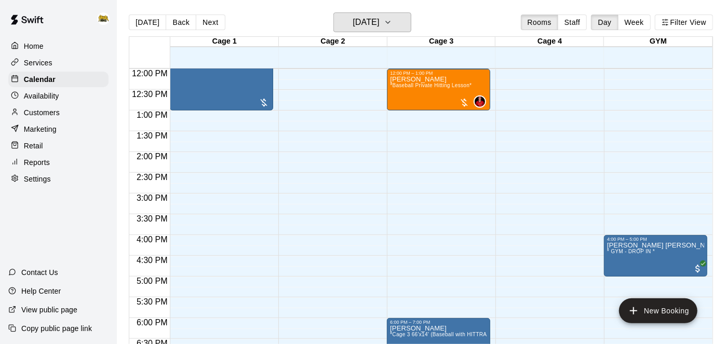
scroll to position [499, 0]
click at [451, 146] on div "12:00 AM – 10:00 AM Closed 10:00 AM – 10:30 AM Unavailable Cage 1 , Cage 2 , Ca…" at bounding box center [438, 68] width 103 height 997
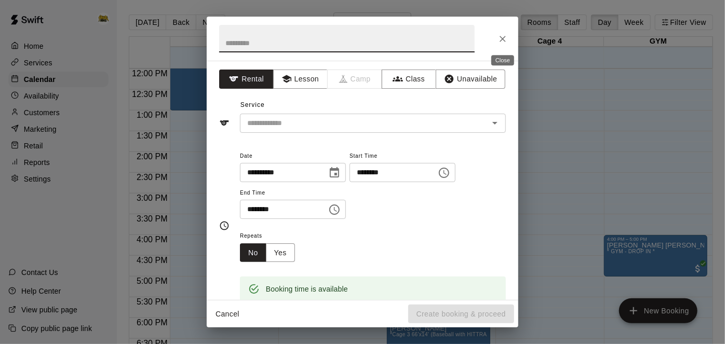
click at [508, 38] on button "Close" at bounding box center [502, 39] width 19 height 19
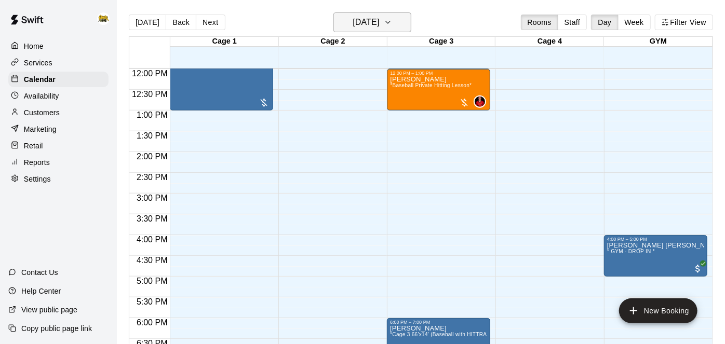
click at [376, 24] on h6 "[DATE]" at bounding box center [366, 22] width 26 height 15
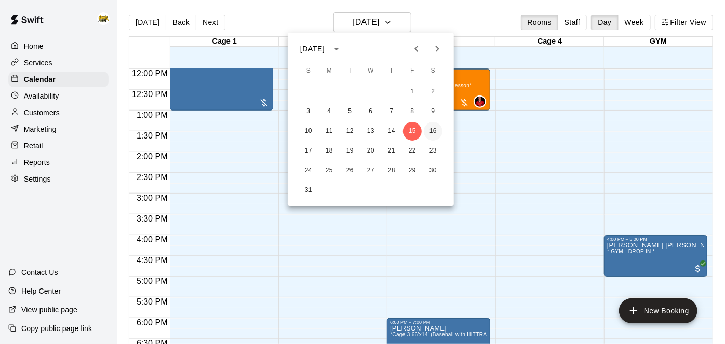
click at [438, 135] on button "16" at bounding box center [433, 131] width 19 height 19
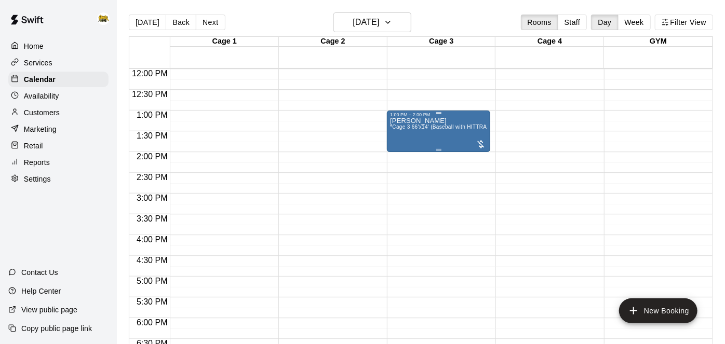
click at [439, 129] on span "*Cage 3 66'x14' (Baseball with HITTRAX)*" at bounding box center [442, 127] width 104 height 6
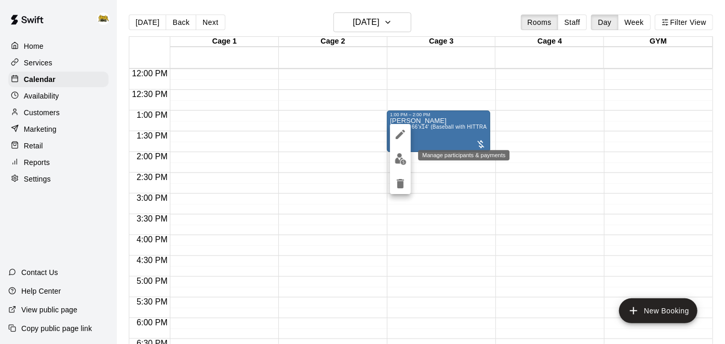
click at [398, 161] on img "edit" at bounding box center [401, 159] width 12 height 12
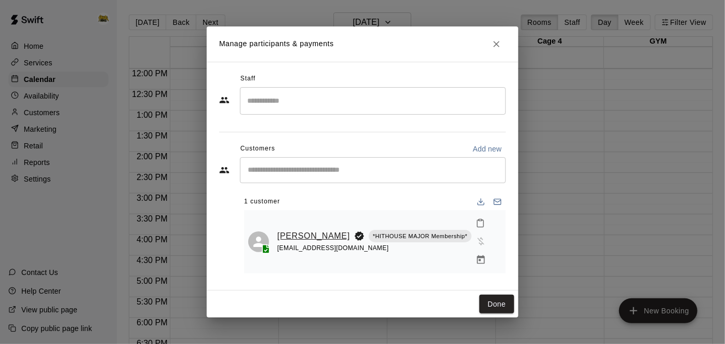
click at [292, 239] on link "[PERSON_NAME]" at bounding box center [313, 237] width 73 height 14
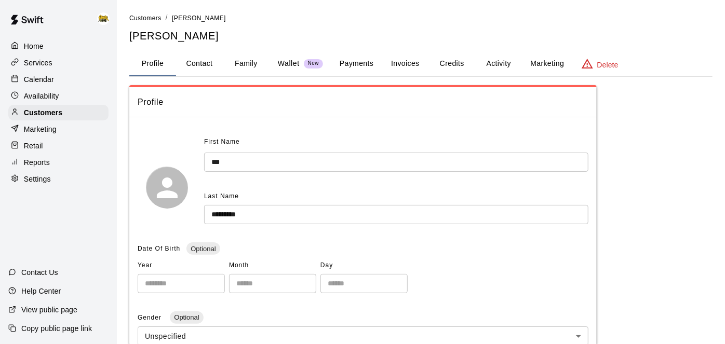
click at [203, 66] on button "Contact" at bounding box center [199, 63] width 47 height 25
select select "**"
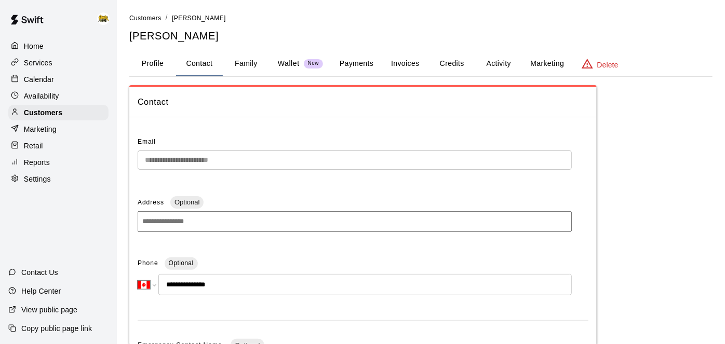
click at [42, 52] on div "Home" at bounding box center [58, 46] width 100 height 16
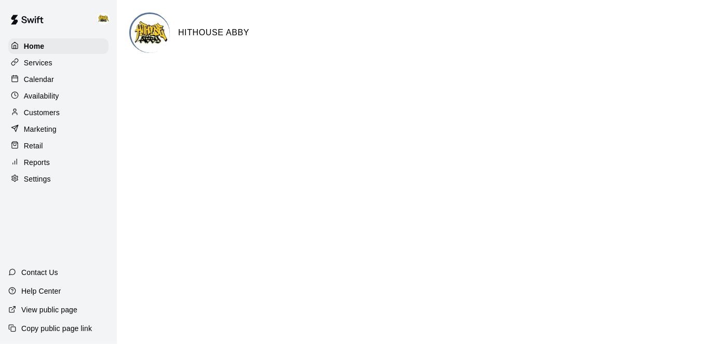
click at [47, 78] on p "Calendar" at bounding box center [39, 79] width 30 height 10
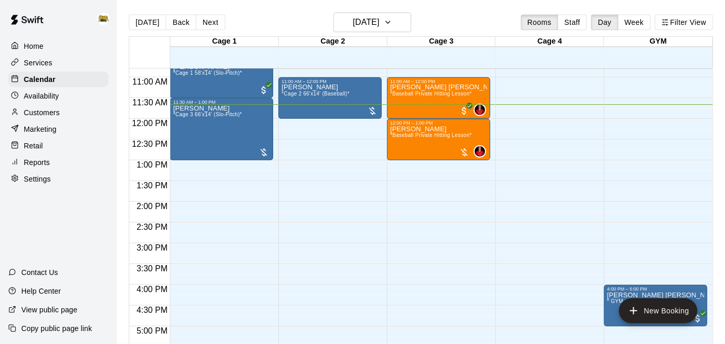
scroll to position [446, 0]
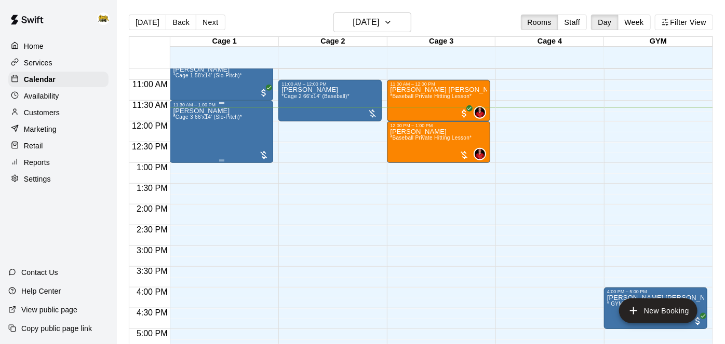
click at [231, 123] on div "[PERSON_NAME] *Cage 3 66'x14' (Slo-Pitch)*" at bounding box center [207, 280] width 69 height 344
click at [185, 120] on icon "edit" at bounding box center [183, 117] width 12 height 12
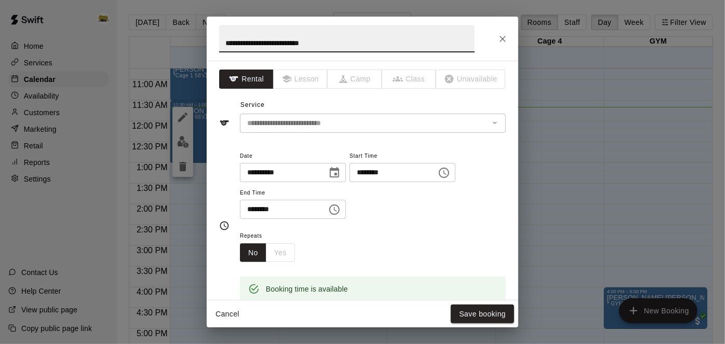
click at [295, 219] on input "********" at bounding box center [280, 209] width 80 height 19
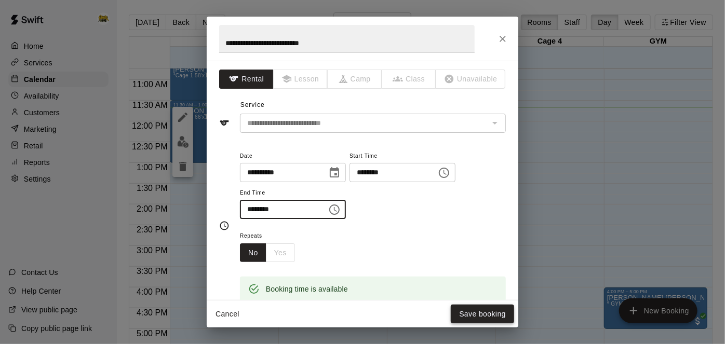
type input "********"
click at [485, 307] on button "Save booking" at bounding box center [482, 314] width 63 height 19
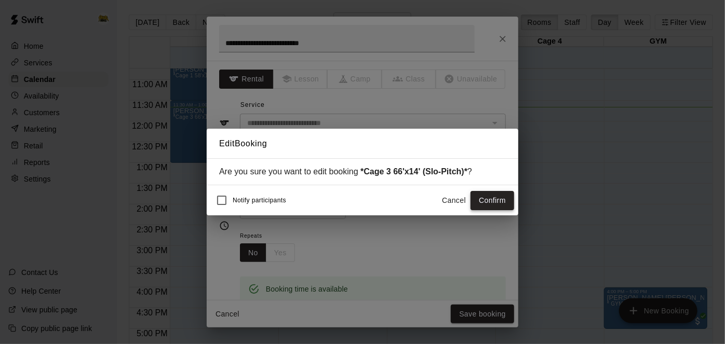
click at [484, 204] on button "Confirm" at bounding box center [493, 200] width 44 height 19
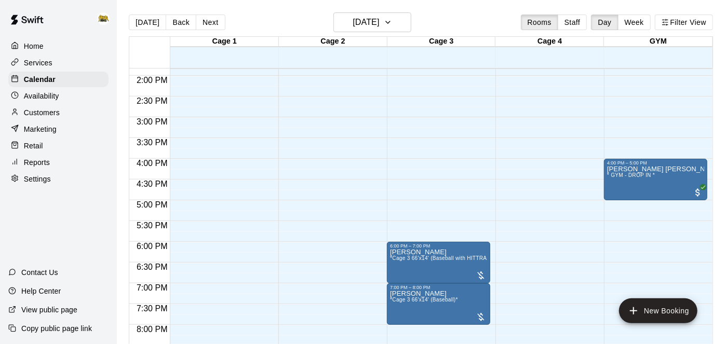
scroll to position [614, 0]
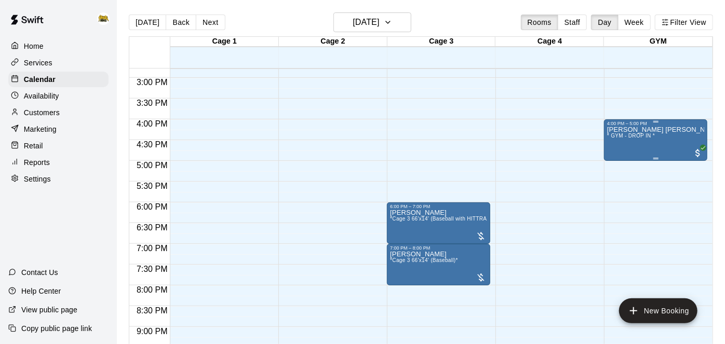
click at [665, 130] on p "[PERSON_NAME] [PERSON_NAME]" at bounding box center [655, 130] width 97 height 0
click at [624, 136] on button "edit" at bounding box center [617, 139] width 21 height 21
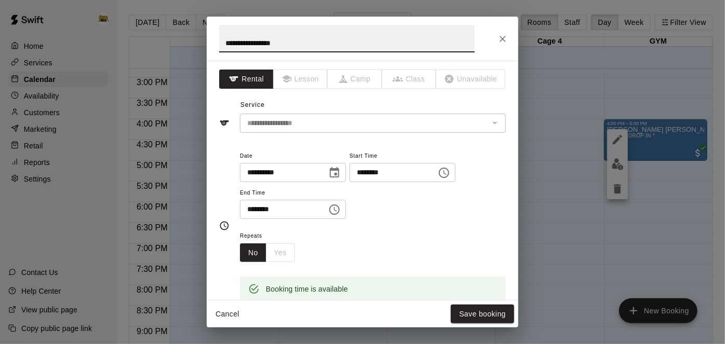
click at [350, 182] on input "********" at bounding box center [390, 172] width 80 height 19
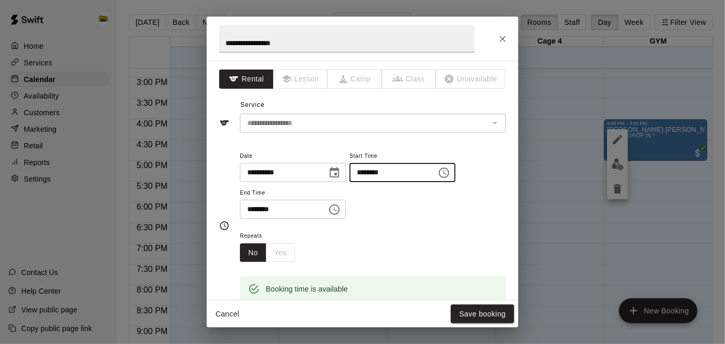
click at [350, 182] on input "********" at bounding box center [390, 172] width 80 height 19
type input "********"
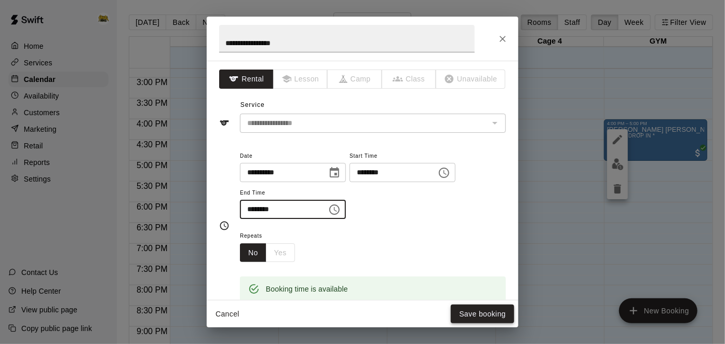
type input "********"
click at [476, 316] on button "Save booking" at bounding box center [482, 314] width 63 height 19
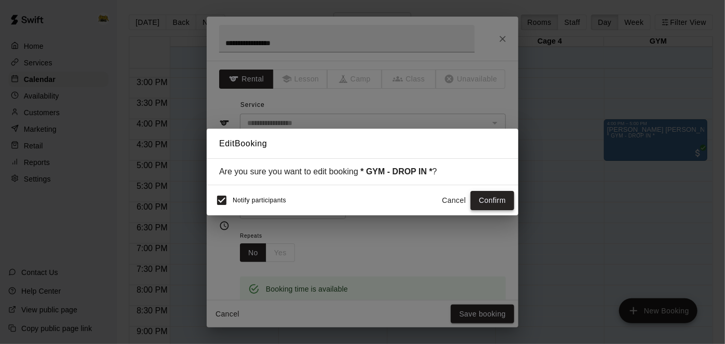
click at [486, 206] on button "Confirm" at bounding box center [493, 200] width 44 height 19
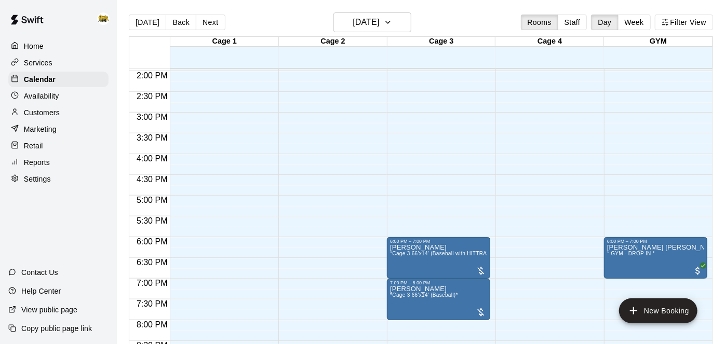
scroll to position [705, 0]
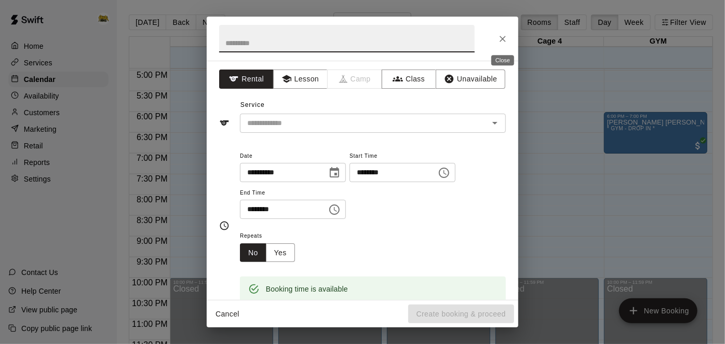
click at [506, 36] on icon "Close" at bounding box center [503, 39] width 10 height 10
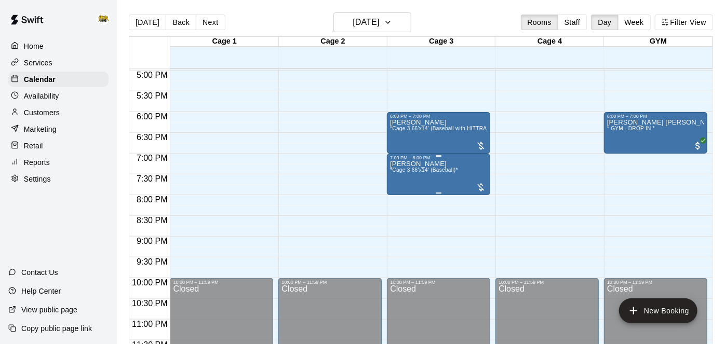
click at [457, 166] on div "[PERSON_NAME] *Cage 3 66'x14' (Baseball)*" at bounding box center [438, 333] width 97 height 344
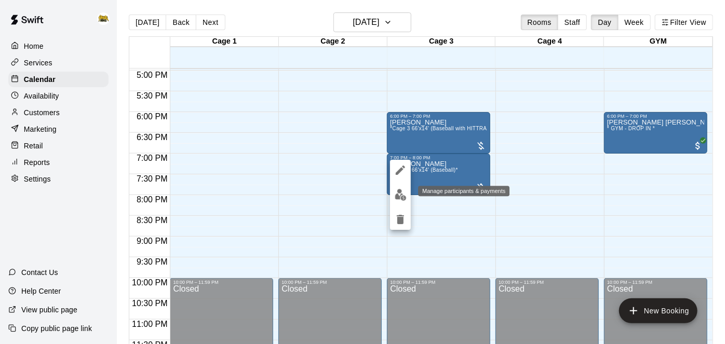
click at [401, 201] on img "edit" at bounding box center [401, 195] width 12 height 12
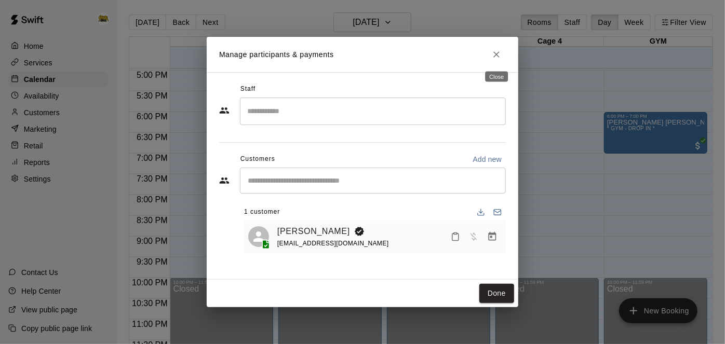
click at [497, 56] on icon "Close" at bounding box center [496, 54] width 10 height 10
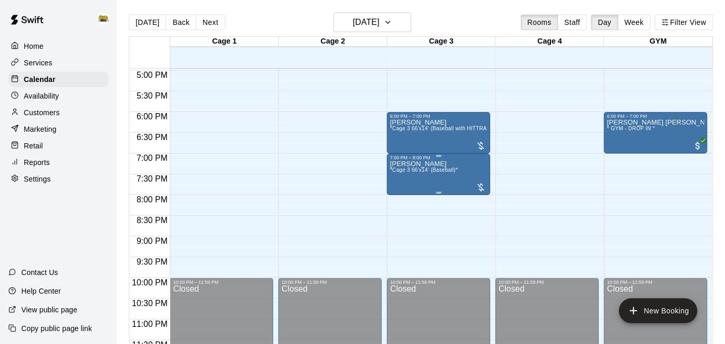
click at [451, 172] on span "*Cage 3 66'x14' (Baseball)*" at bounding box center [424, 170] width 68 height 6
click at [400, 230] on icon "delete" at bounding box center [400, 226] width 7 height 9
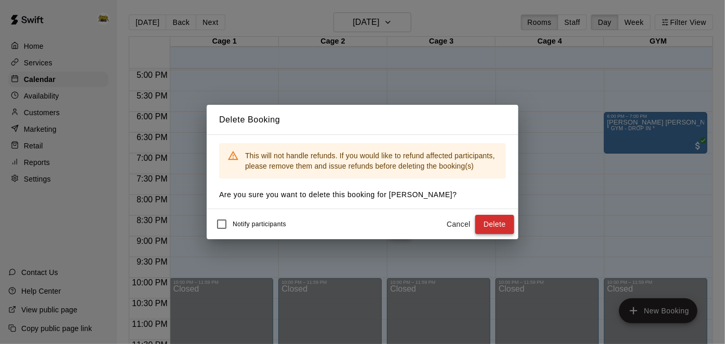
click at [503, 231] on button "Delete" at bounding box center [494, 224] width 39 height 19
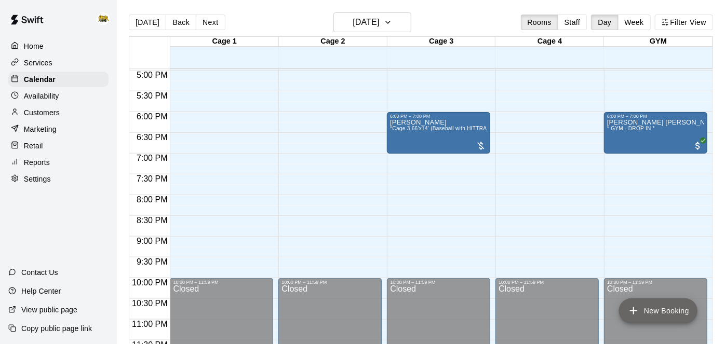
click at [638, 313] on icon "add" at bounding box center [633, 311] width 12 height 12
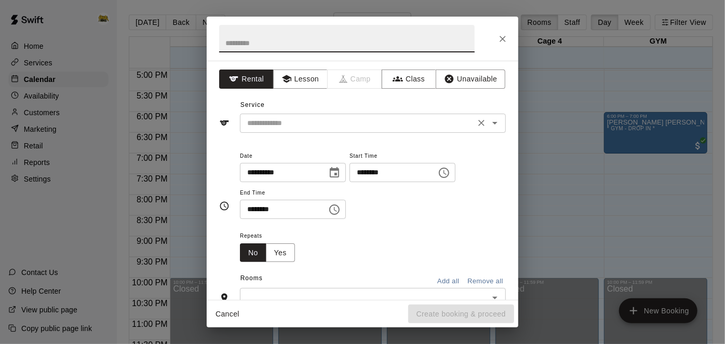
click at [435, 123] on input "text" at bounding box center [357, 123] width 229 height 13
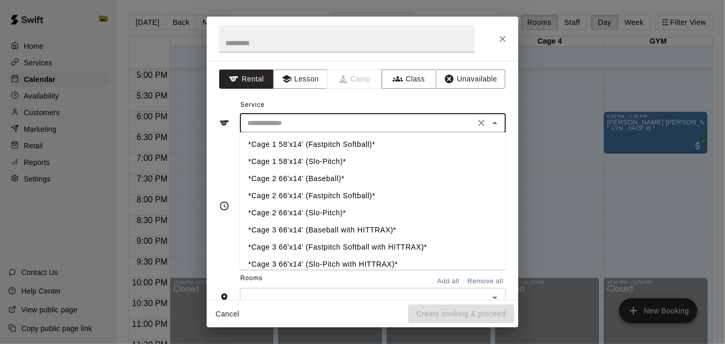
click at [373, 228] on li "*Cage 3 66'x14' (Baseball with HITTRAX)*" at bounding box center [373, 230] width 266 height 17
type input "**********"
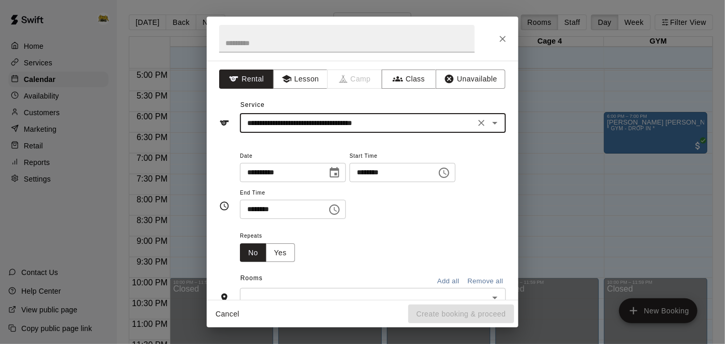
click at [350, 182] on input "********" at bounding box center [390, 172] width 80 height 19
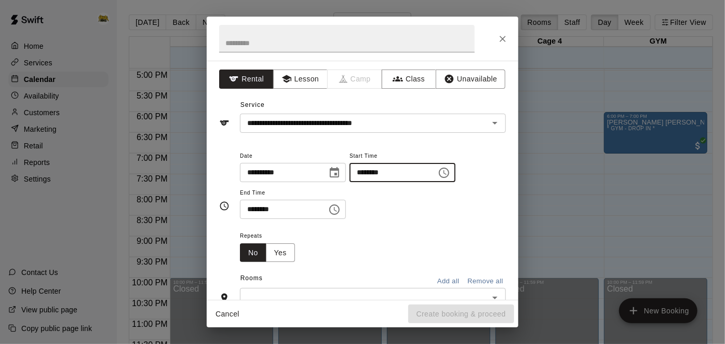
type input "********"
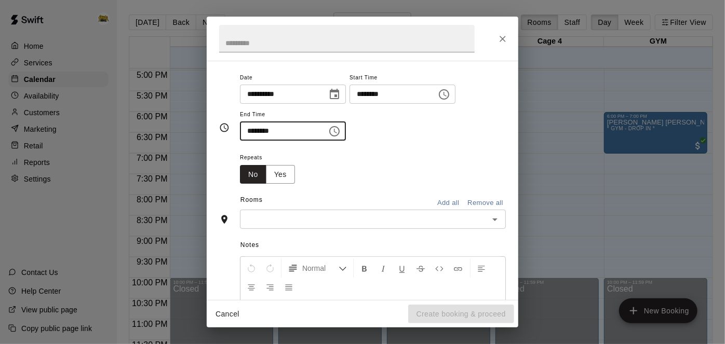
scroll to position [75, 0]
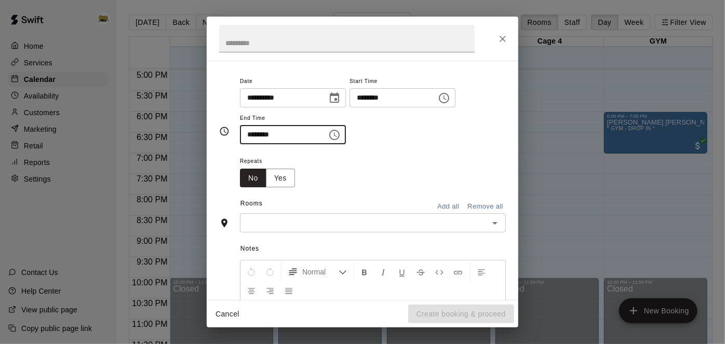
click at [495, 230] on icon "Open" at bounding box center [495, 223] width 12 height 12
type input "********"
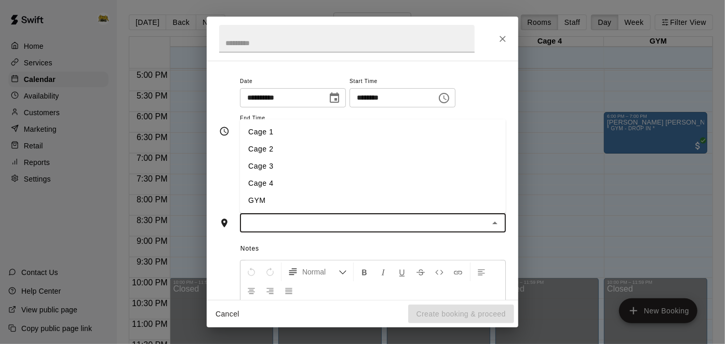
click at [376, 175] on li "Cage 3" at bounding box center [373, 166] width 266 height 17
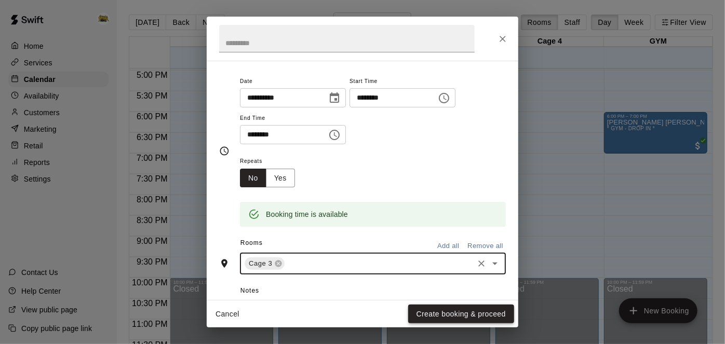
click at [431, 319] on button "Create booking & proceed" at bounding box center [461, 314] width 106 height 19
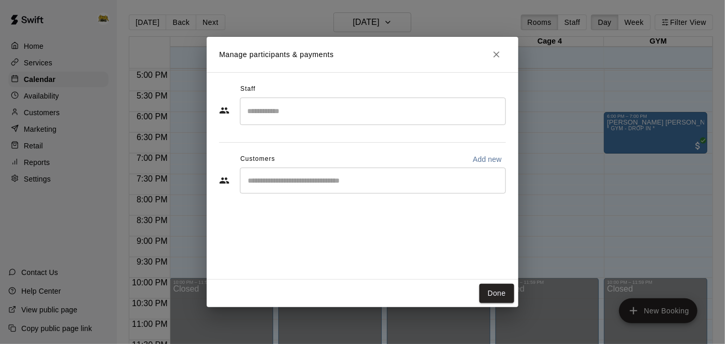
click at [343, 182] on input "Start typing to search customers..." at bounding box center [373, 181] width 257 height 10
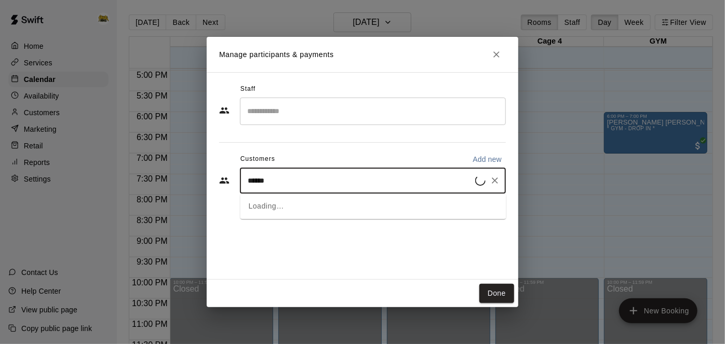
type input "*******"
click at [312, 217] on span "[EMAIL_ADDRESS][DOMAIN_NAME]" at bounding box center [326, 215] width 112 height 7
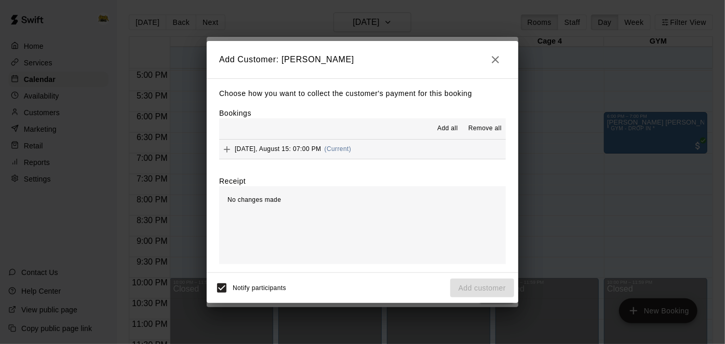
click at [418, 159] on div "Choose how you want to collect the customer's payment for this booking Bookings…" at bounding box center [363, 175] width 312 height 195
click at [419, 156] on button "[DATE], August 15: 07:00 PM (Current)" at bounding box center [362, 149] width 287 height 19
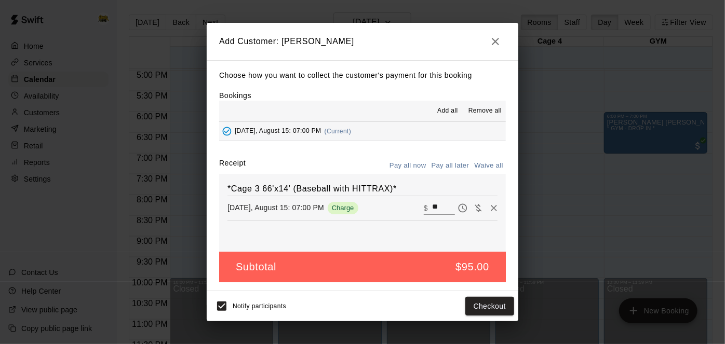
click at [439, 167] on button "Pay all later" at bounding box center [450, 166] width 43 height 16
click at [459, 311] on button "Add customer" at bounding box center [482, 306] width 64 height 19
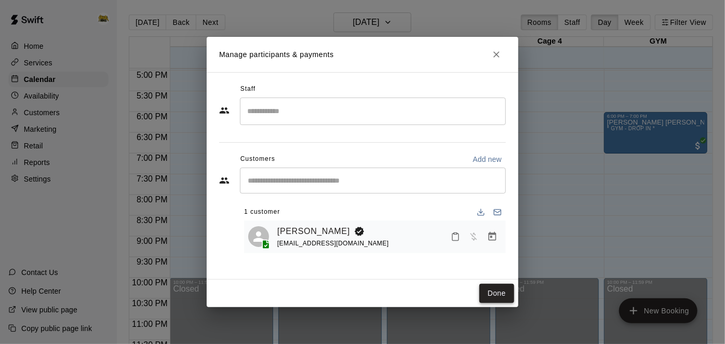
click at [490, 288] on button "Done" at bounding box center [496, 293] width 35 height 19
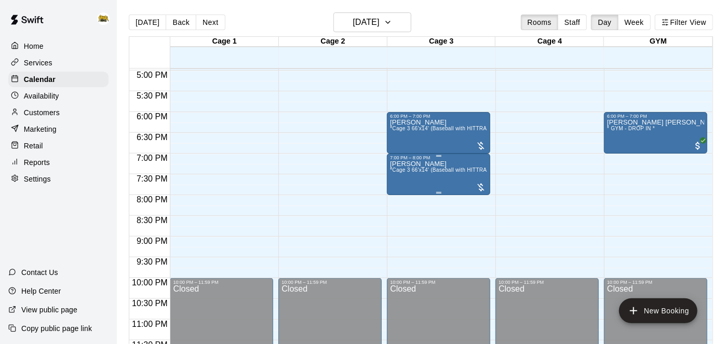
click at [446, 176] on div "[PERSON_NAME] *Cage 3 66'x14' (Baseball with HITTRAX)*" at bounding box center [438, 333] width 97 height 344
click at [403, 169] on icon "edit" at bounding box center [400, 170] width 9 height 9
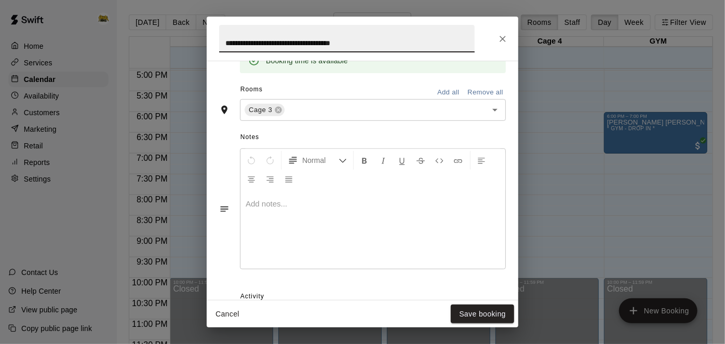
scroll to position [229, 0]
click at [363, 256] on div at bounding box center [372, 230] width 265 height 78
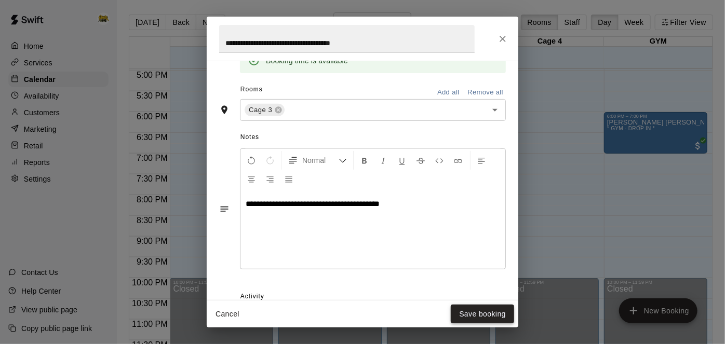
click at [462, 309] on button "Save booking" at bounding box center [482, 314] width 63 height 19
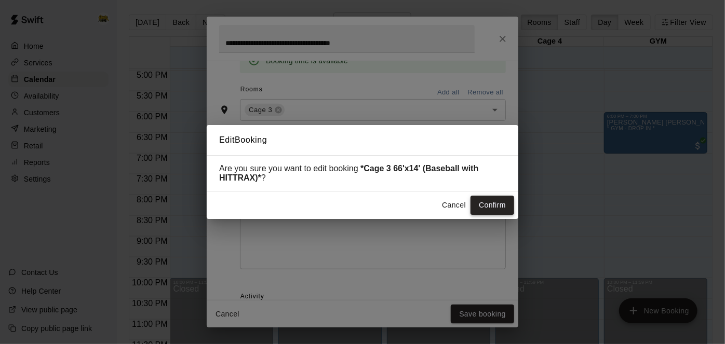
click at [501, 209] on button "Confirm" at bounding box center [493, 205] width 44 height 19
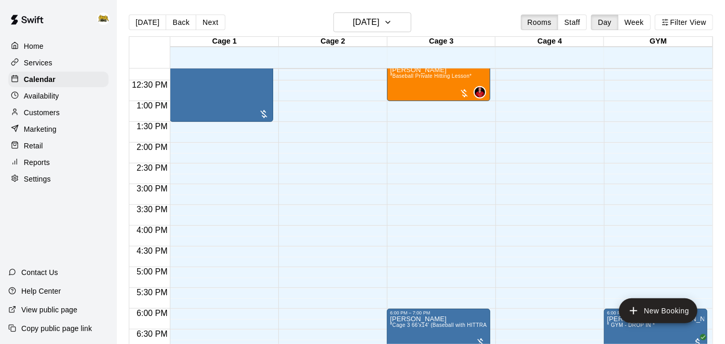
scroll to position [508, 0]
click at [358, 133] on div "12:00 AM – 10:00 AM Closed 10:00 AM – 10:30 AM Unavailable Cage 1 , Cage 2 , Ca…" at bounding box center [329, 59] width 103 height 997
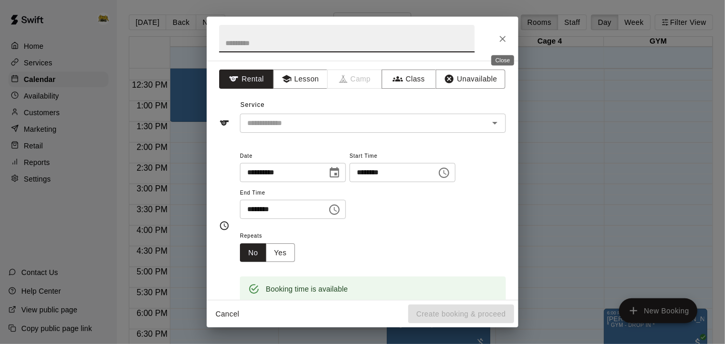
click at [507, 42] on icon "Close" at bounding box center [503, 39] width 10 height 10
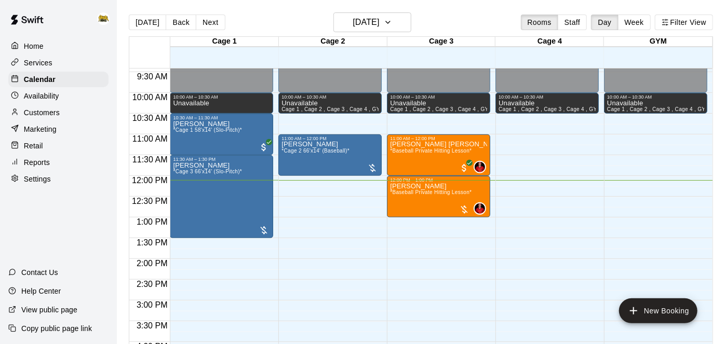
scroll to position [389, 0]
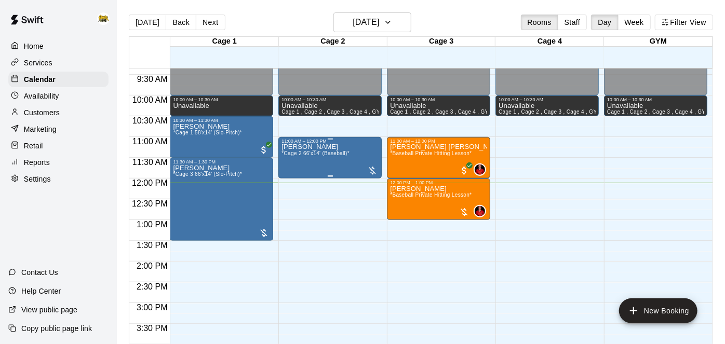
click at [338, 156] on div "[PERSON_NAME] *Cage 2 66'x14' (Baseball)*" at bounding box center [316, 316] width 68 height 344
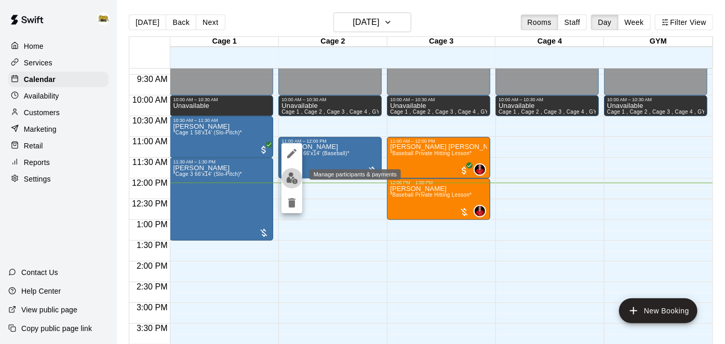
click at [300, 176] on button "edit" at bounding box center [292, 178] width 21 height 20
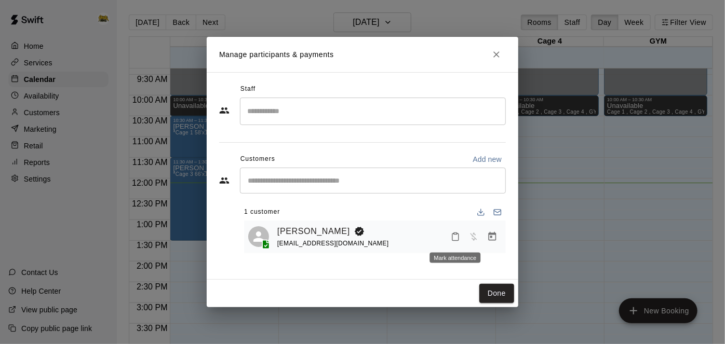
click at [457, 238] on icon "Mark attendance" at bounding box center [455, 236] width 9 height 9
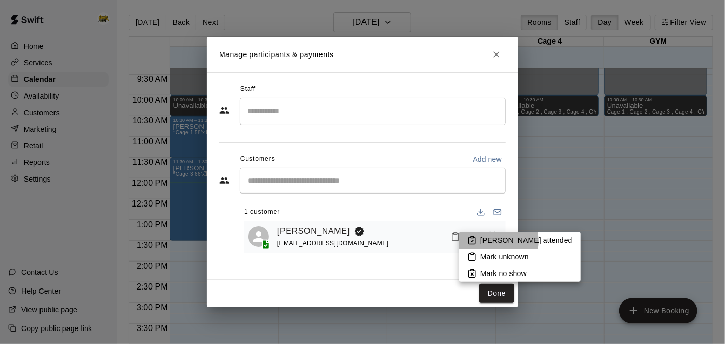
click at [490, 242] on p "[PERSON_NAME] attended" at bounding box center [526, 240] width 92 height 10
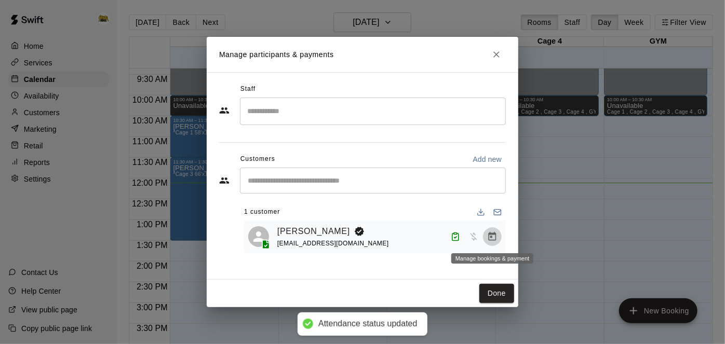
click at [493, 241] on icon "Manage bookings & payment" at bounding box center [492, 237] width 10 height 10
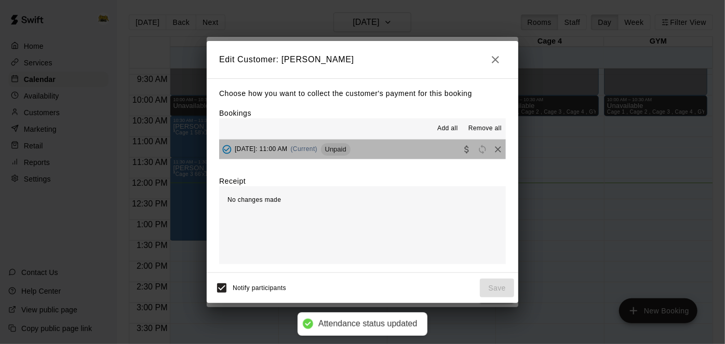
click at [432, 153] on button "[DATE]: 11:00 AM (Current) Unpaid" at bounding box center [362, 149] width 287 height 19
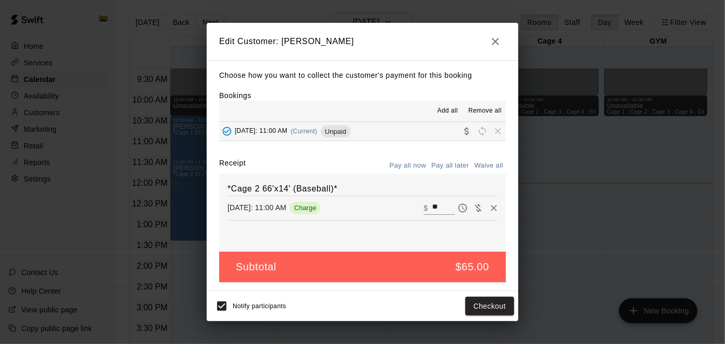
click at [447, 207] on input "**" at bounding box center [443, 209] width 23 height 14
type input "*"
type input "**"
click at [491, 304] on button "Checkout" at bounding box center [489, 306] width 49 height 19
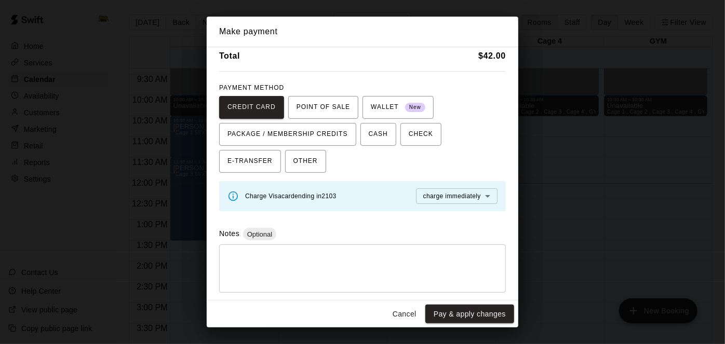
scroll to position [40, 0]
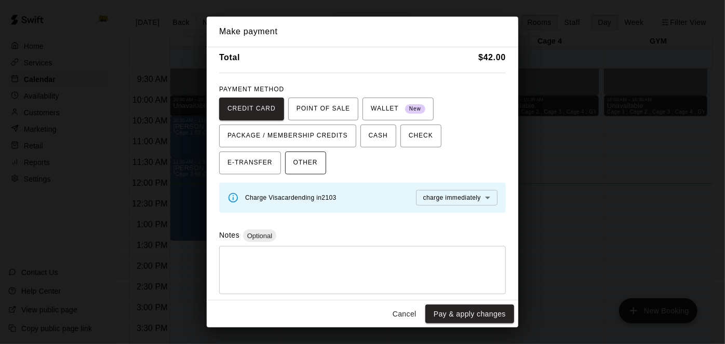
click at [285, 164] on button "OTHER" at bounding box center [305, 163] width 41 height 23
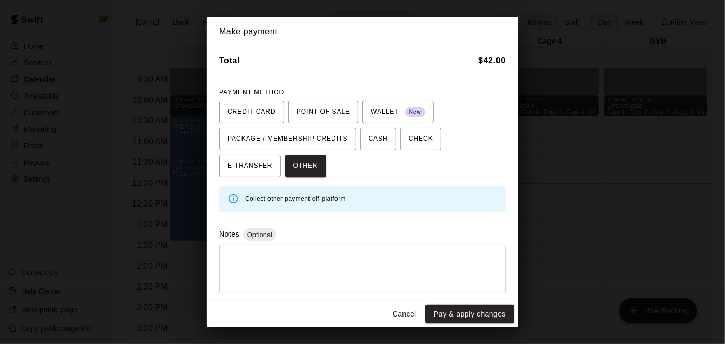
click at [250, 292] on div "Subtotal $ 40.00 Tax $ 2.00 Total $ 42.00 PAYMENT METHOD CREDIT CARD POINT OF S…" at bounding box center [363, 174] width 312 height 254
click at [256, 278] on textarea at bounding box center [362, 269] width 272 height 31
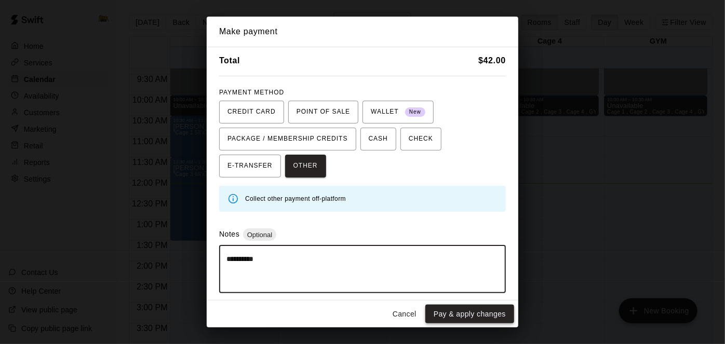
type textarea "**********"
click at [451, 307] on button "Pay & apply changes" at bounding box center [469, 314] width 89 height 19
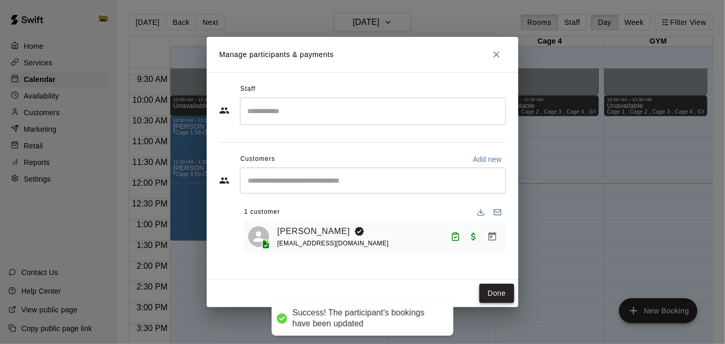
click at [501, 292] on button "Done" at bounding box center [496, 293] width 35 height 19
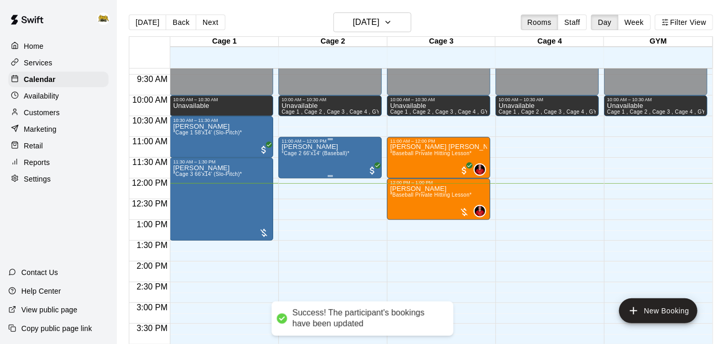
click at [333, 149] on div "[PERSON_NAME] *Cage 2 66'x14' (Baseball)*" at bounding box center [316, 316] width 68 height 344
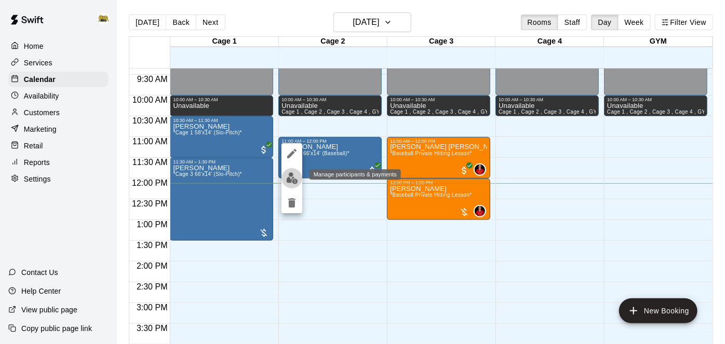
click at [295, 182] on img "edit" at bounding box center [292, 178] width 12 height 12
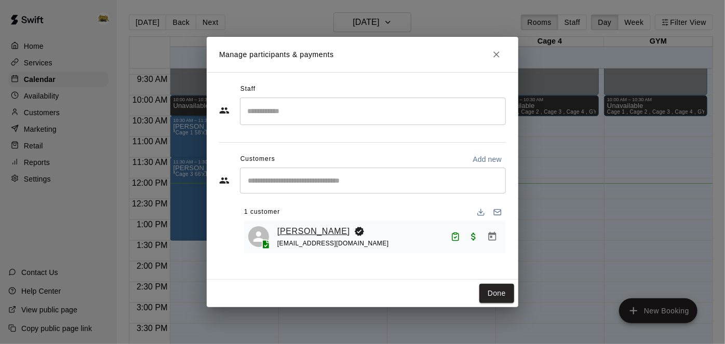
click at [321, 233] on link "[PERSON_NAME]" at bounding box center [313, 232] width 73 height 14
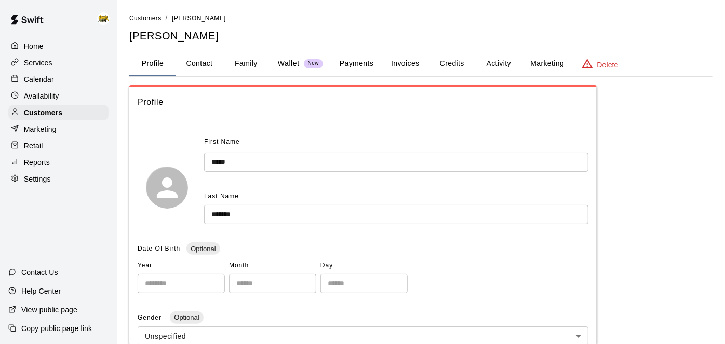
click at [488, 64] on button "Activity" at bounding box center [498, 63] width 47 height 25
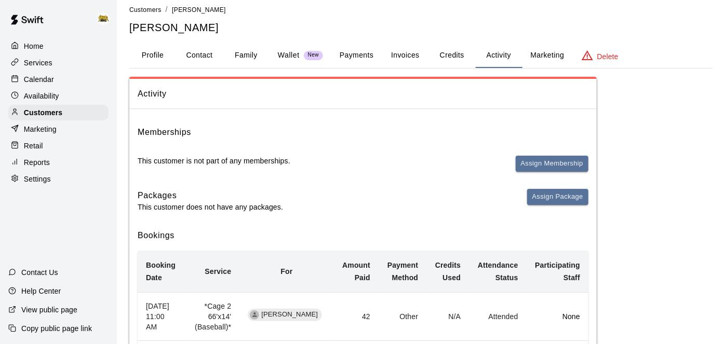
scroll to position [6, 0]
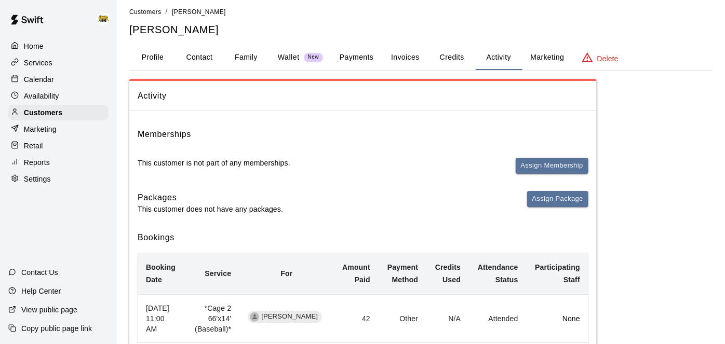
click at [32, 46] on p "Home" at bounding box center [34, 46] width 20 height 10
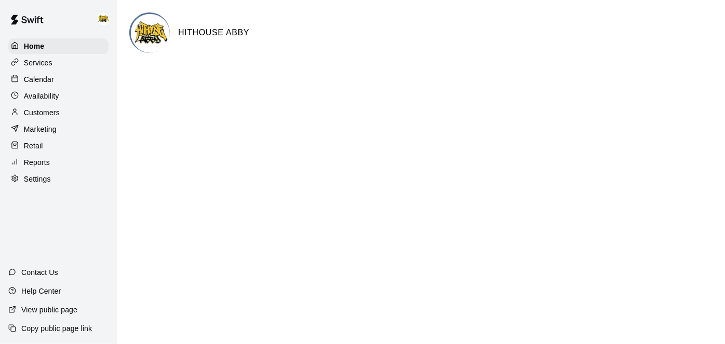
click at [25, 82] on p "Calendar" at bounding box center [39, 79] width 30 height 10
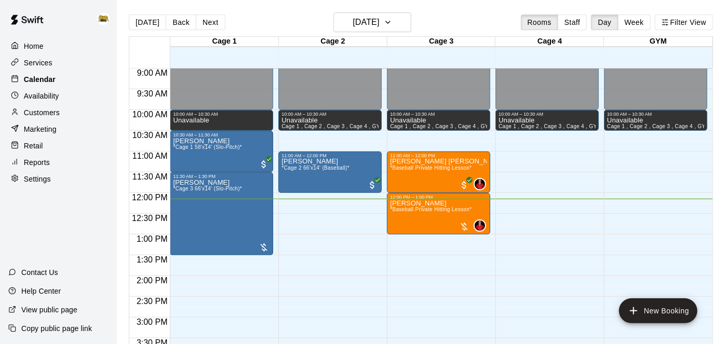
scroll to position [368, 0]
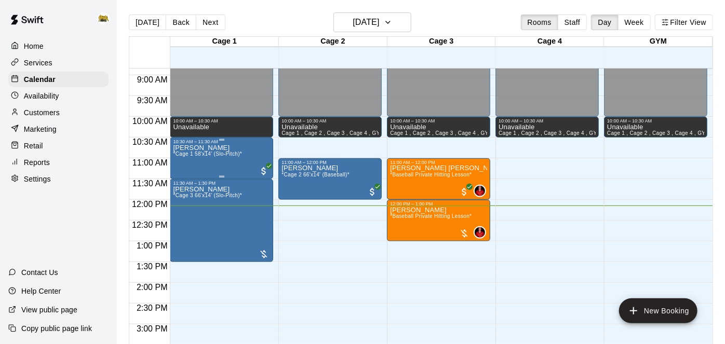
click at [245, 143] on div "10:30 AM – 11:30 AM" at bounding box center [221, 141] width 97 height 5
click at [182, 177] on img "edit" at bounding box center [183, 174] width 12 height 12
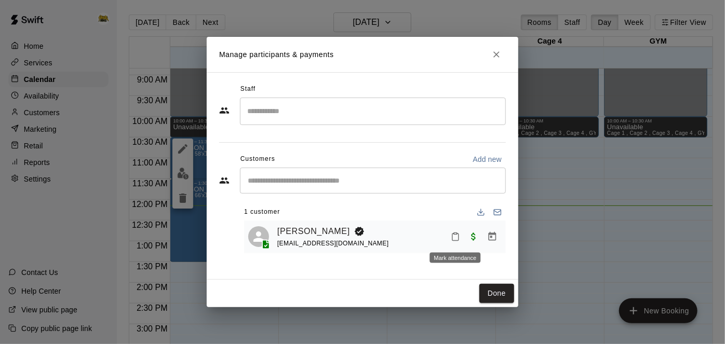
click at [458, 242] on button "Mark attendance" at bounding box center [456, 237] width 18 height 18
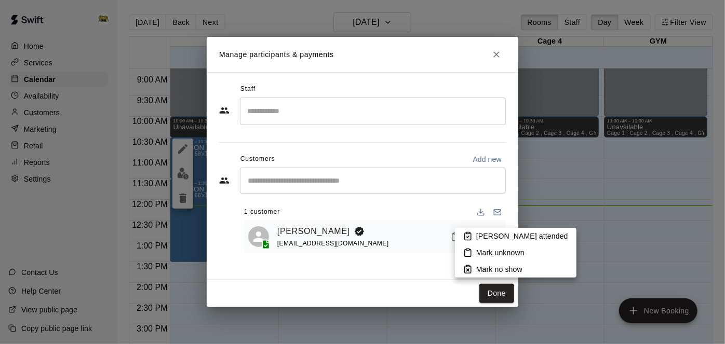
click at [487, 242] on li "[PERSON_NAME] attended" at bounding box center [516, 236] width 122 height 17
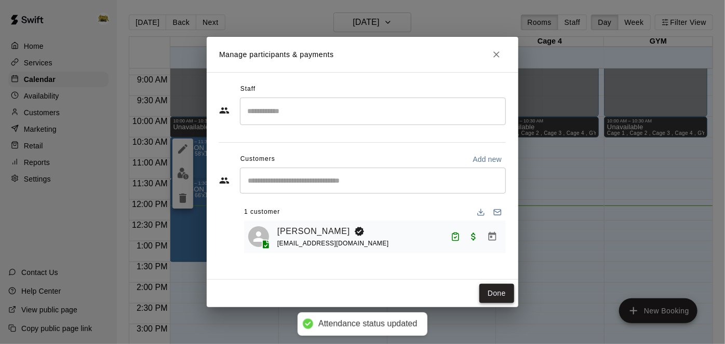
click at [495, 300] on button "Done" at bounding box center [496, 293] width 35 height 19
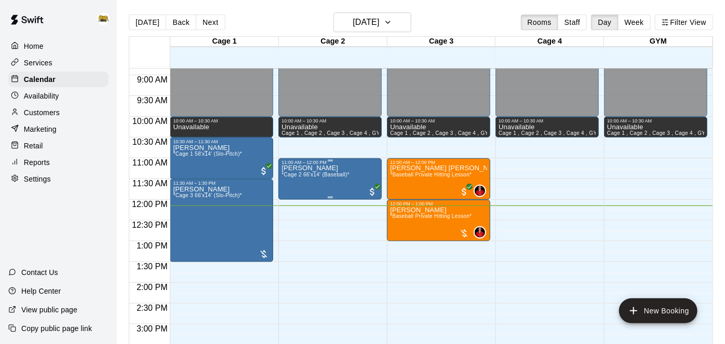
click at [313, 168] on p "[PERSON_NAME]" at bounding box center [316, 168] width 68 height 0
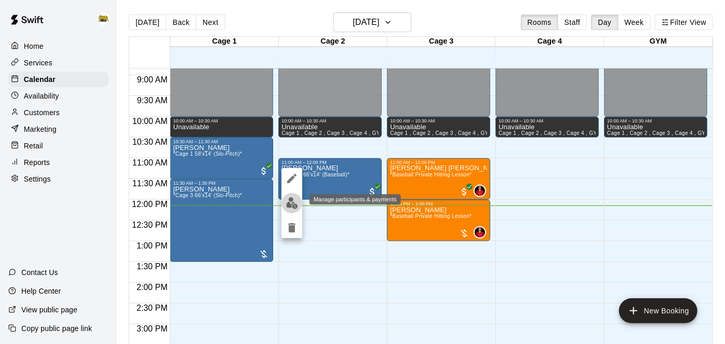
click at [289, 199] on img "edit" at bounding box center [292, 203] width 12 height 12
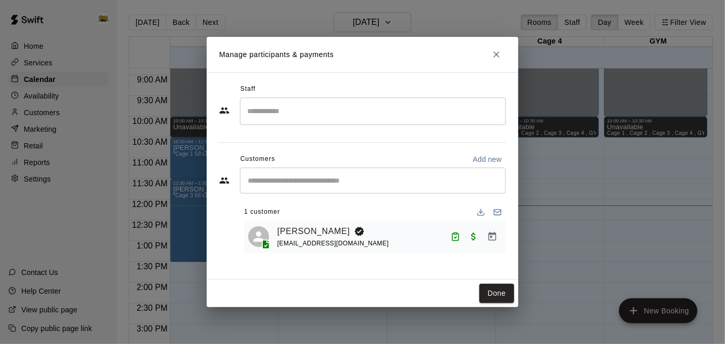
click at [487, 296] on button "Done" at bounding box center [496, 293] width 35 height 19
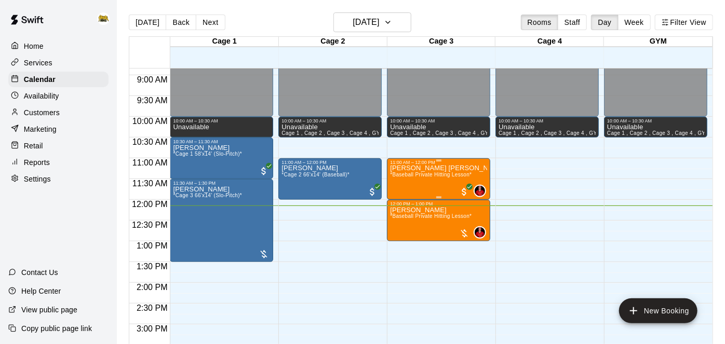
click at [435, 176] on span "*Baseball Private Hitting Lesson*" at bounding box center [431, 175] width 82 height 6
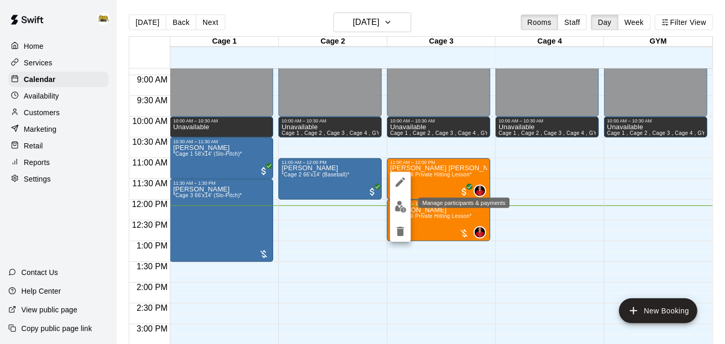
click at [400, 208] on img "edit" at bounding box center [401, 207] width 12 height 12
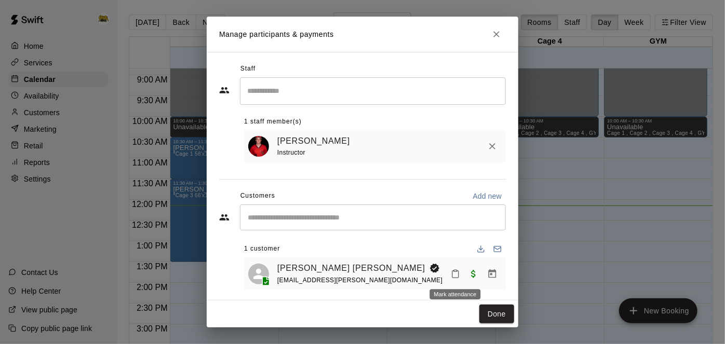
click at [455, 272] on icon "Mark attendance" at bounding box center [455, 274] width 9 height 9
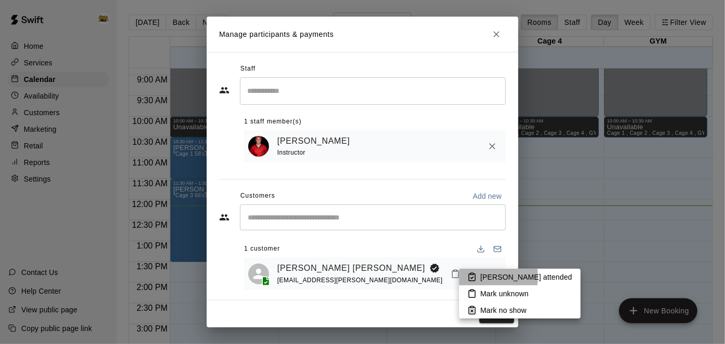
click at [473, 277] on icon at bounding box center [472, 278] width 3 height 2
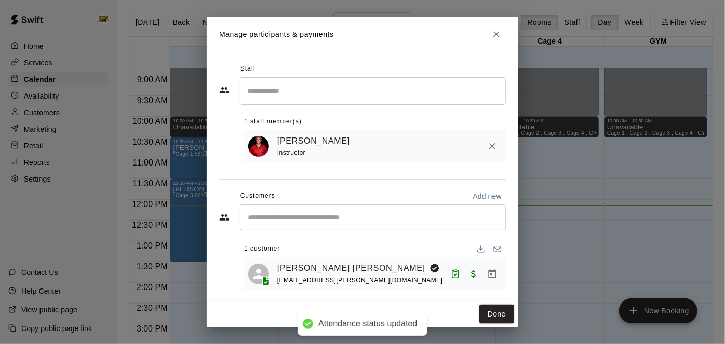
click at [490, 317] on button "Done" at bounding box center [496, 314] width 35 height 19
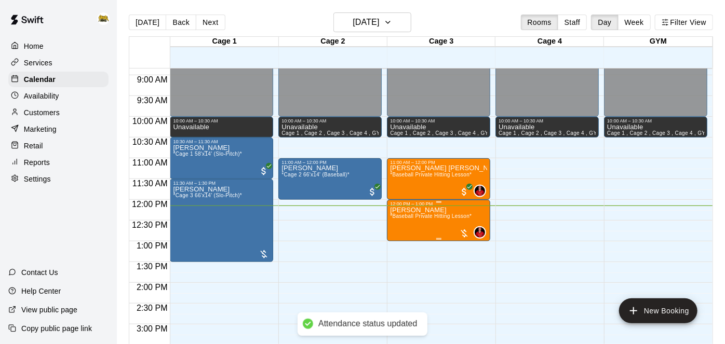
click at [408, 210] on p "[PERSON_NAME]" at bounding box center [431, 210] width 82 height 0
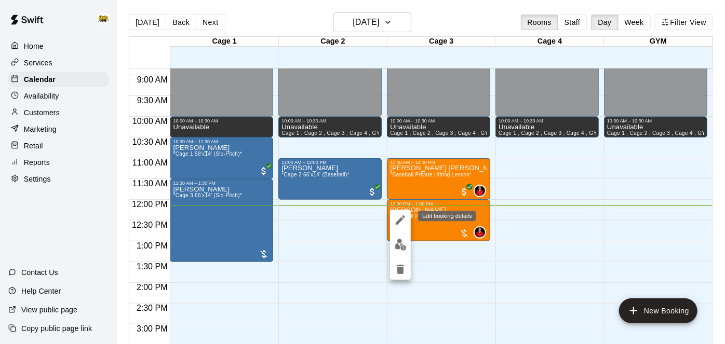
click at [399, 222] on icon "edit" at bounding box center [400, 220] width 9 height 9
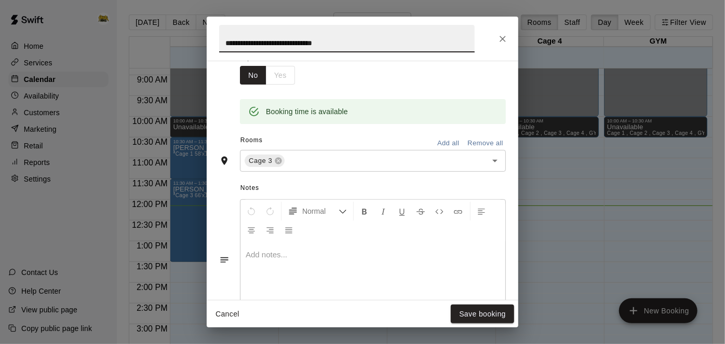
scroll to position [199, 0]
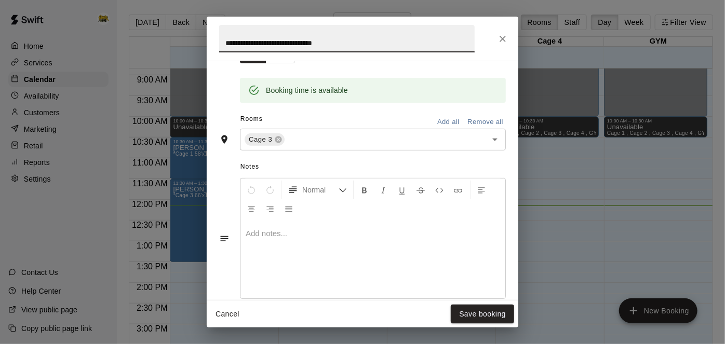
click at [225, 317] on button "Cancel" at bounding box center [227, 314] width 33 height 19
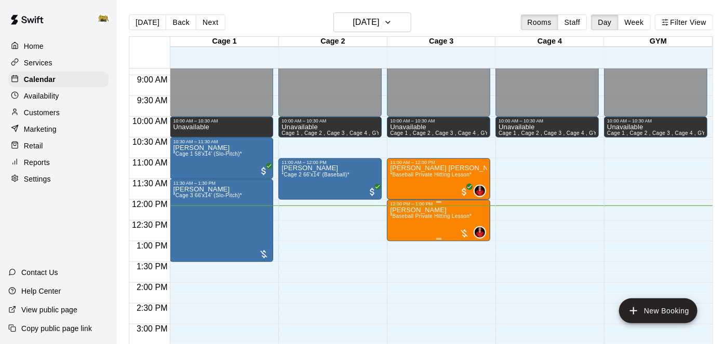
click at [409, 218] on span "*Baseball Private Hitting Lesson*" at bounding box center [431, 216] width 82 height 6
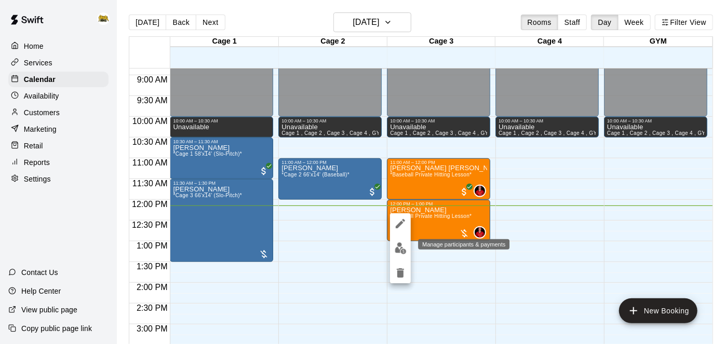
click at [397, 252] on img "edit" at bounding box center [401, 249] width 12 height 12
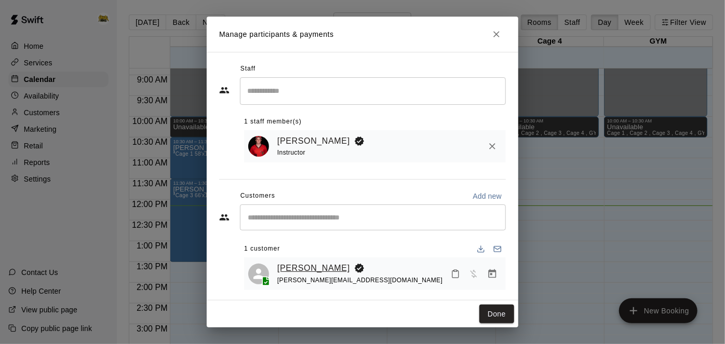
click at [326, 268] on link "[PERSON_NAME]" at bounding box center [313, 269] width 73 height 14
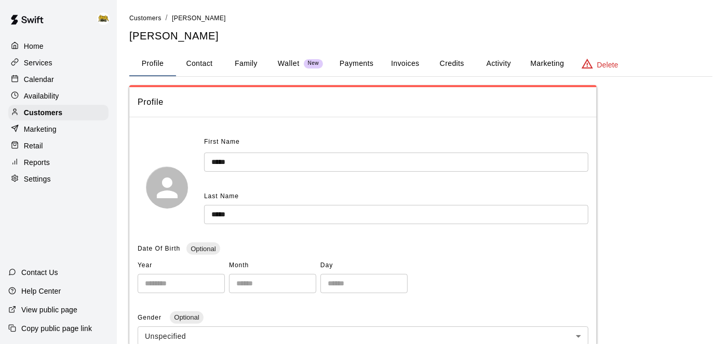
click at [363, 65] on button "Payments" at bounding box center [356, 63] width 50 height 25
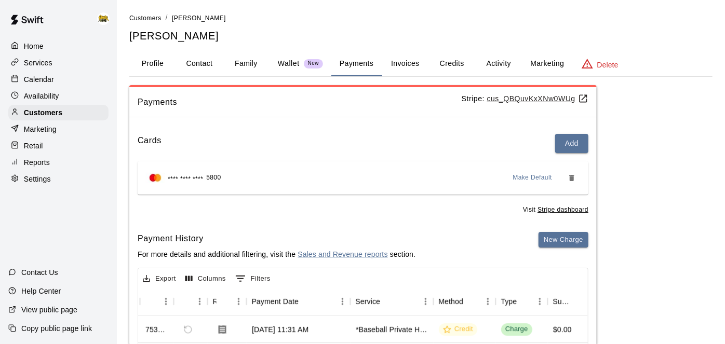
click at [441, 63] on button "Credits" at bounding box center [452, 63] width 47 height 25
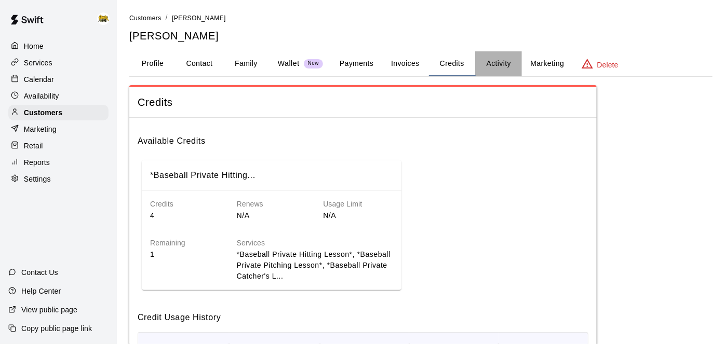
click at [501, 56] on button "Activity" at bounding box center [498, 63] width 47 height 25
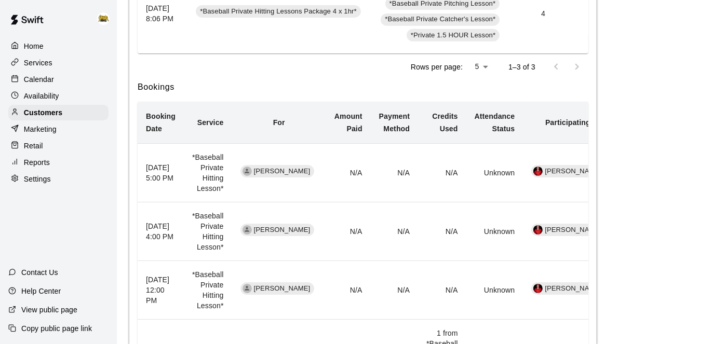
scroll to position [451, 0]
click at [41, 54] on div "Home" at bounding box center [58, 46] width 100 height 16
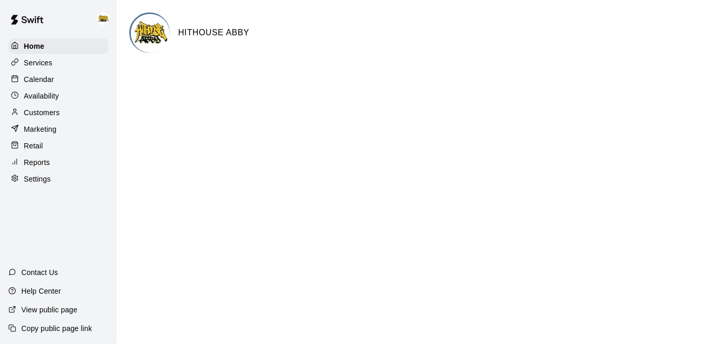
click at [45, 78] on p "Calendar" at bounding box center [39, 79] width 30 height 10
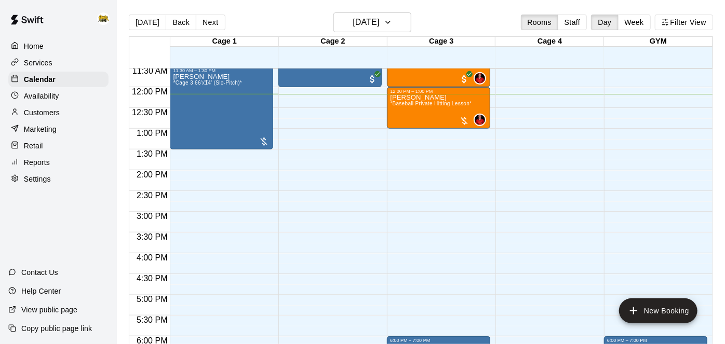
scroll to position [482, 0]
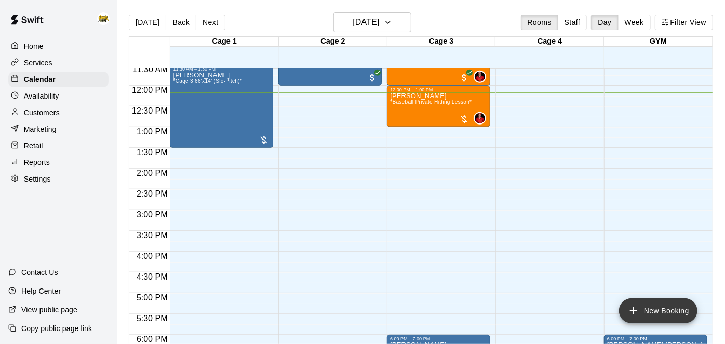
click at [636, 318] on button "New Booking" at bounding box center [658, 311] width 78 height 25
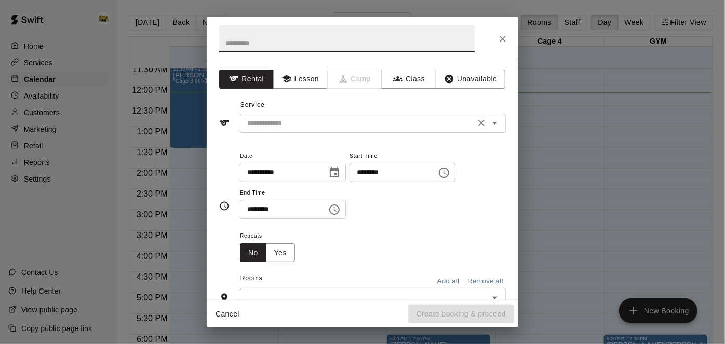
click at [499, 125] on icon "Open" at bounding box center [495, 123] width 12 height 12
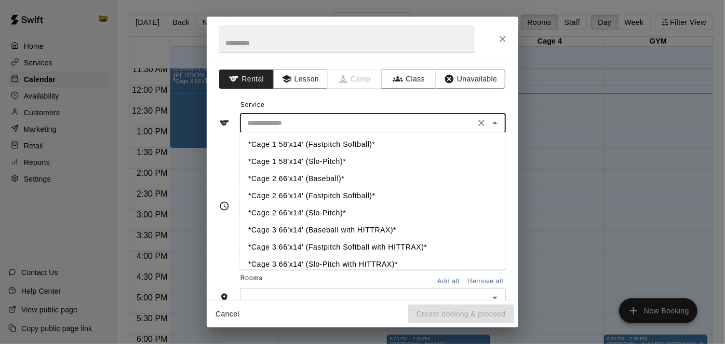
click at [337, 180] on li "*Cage 2 66'x14' (Baseball)*" at bounding box center [373, 179] width 266 height 17
type input "**********"
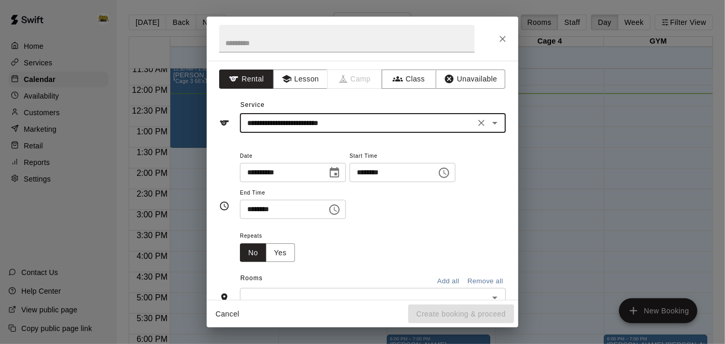
click at [350, 182] on input "********" at bounding box center [390, 172] width 80 height 19
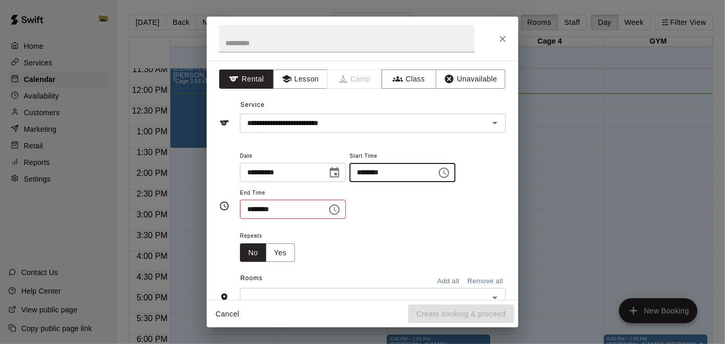
type input "********"
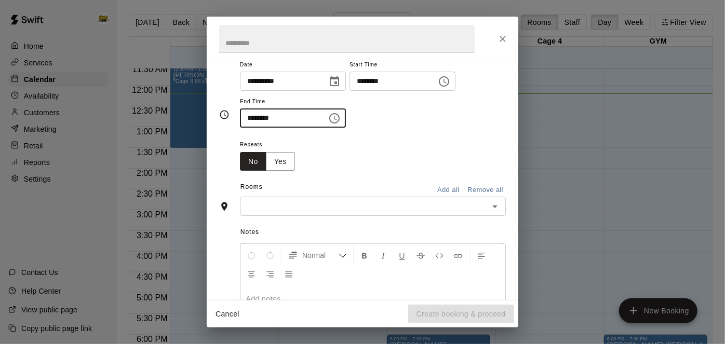
scroll to position [103, 0]
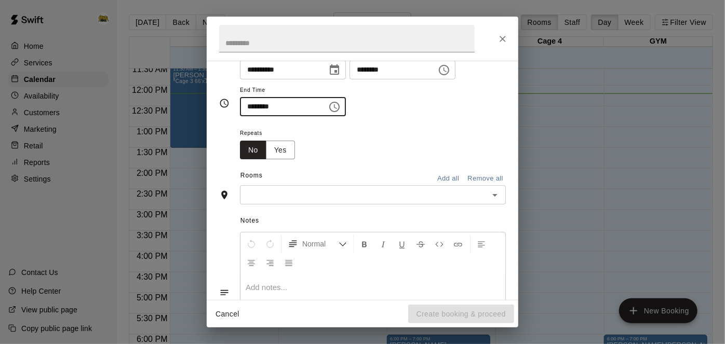
click at [496, 202] on icon "Open" at bounding box center [495, 195] width 12 height 12
type input "********"
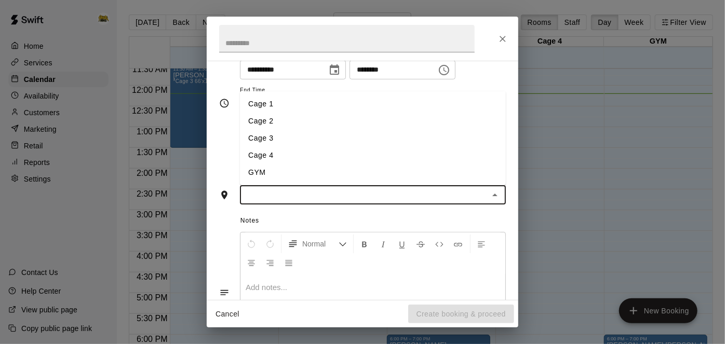
click at [388, 130] on li "Cage 2" at bounding box center [373, 121] width 266 height 17
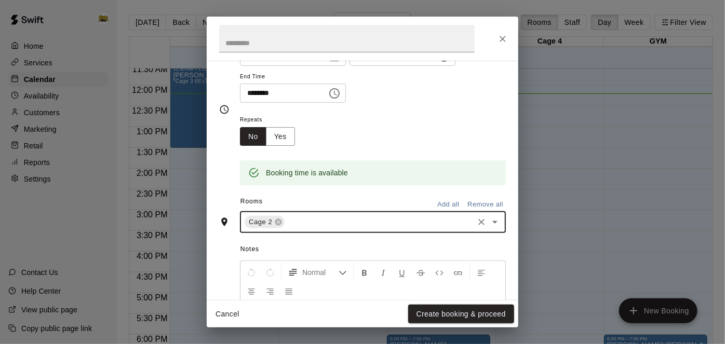
scroll to position [123, 0]
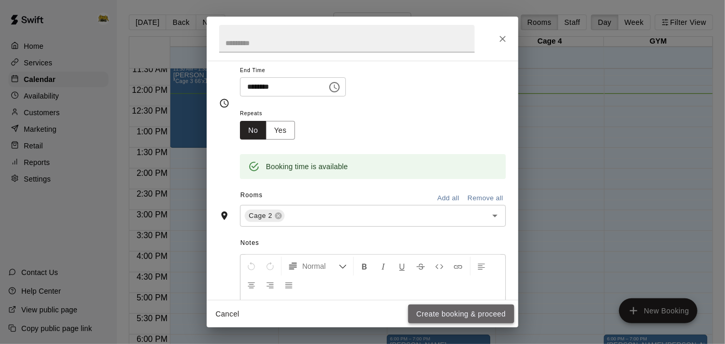
click at [431, 309] on button "Create booking & proceed" at bounding box center [461, 314] width 106 height 19
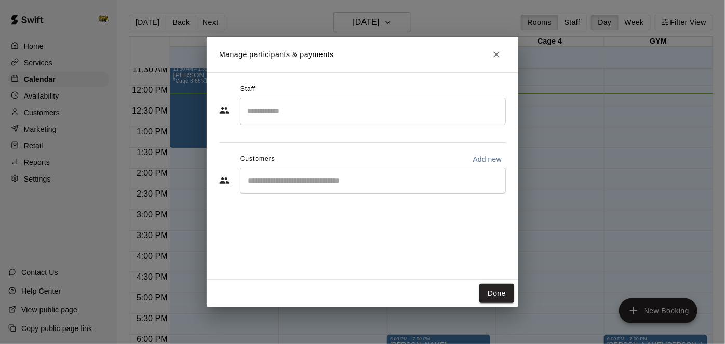
click at [498, 304] on div "Done" at bounding box center [363, 294] width 312 height 28
click at [501, 295] on button "Done" at bounding box center [496, 293] width 35 height 19
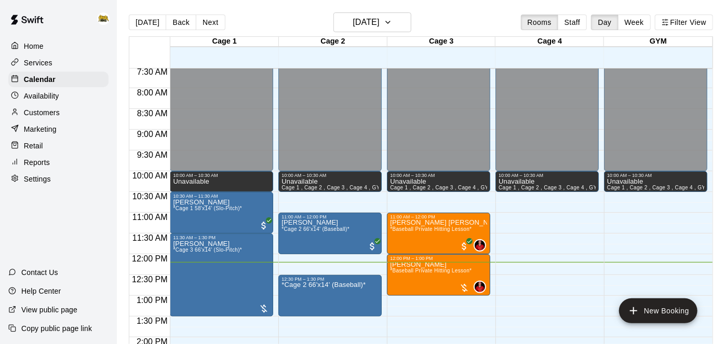
scroll to position [315, 0]
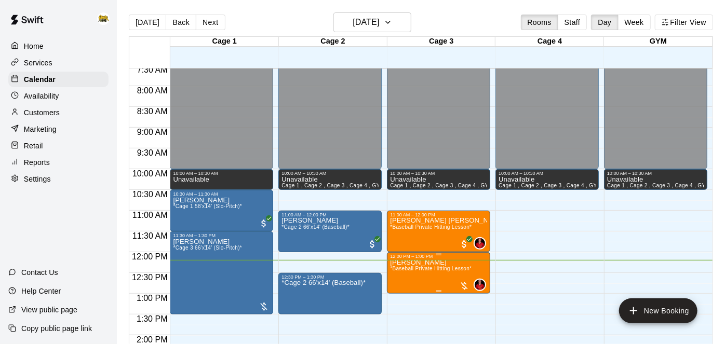
click at [435, 269] on span "*Baseball Private Hitting Lesson*" at bounding box center [431, 269] width 82 height 6
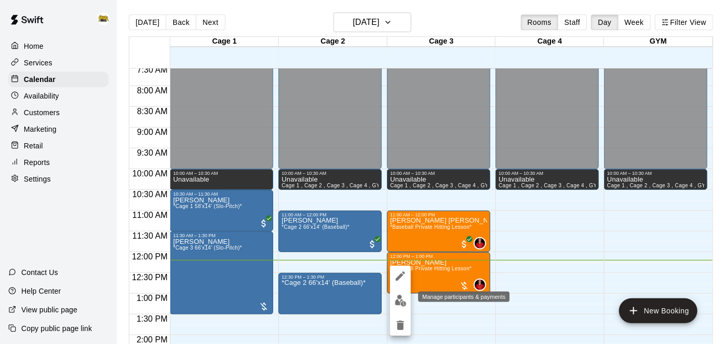
click at [400, 303] on img "edit" at bounding box center [401, 301] width 12 height 12
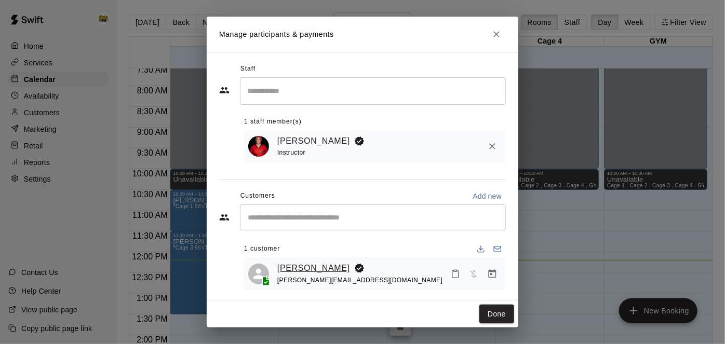
click at [301, 266] on link "[PERSON_NAME]" at bounding box center [313, 269] width 73 height 14
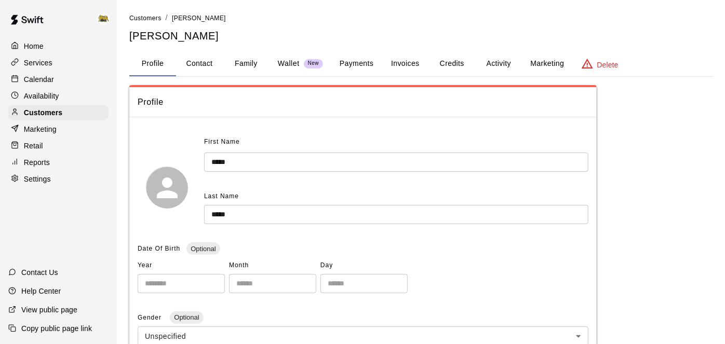
click at [211, 62] on button "Contact" at bounding box center [199, 63] width 47 height 25
select select "**"
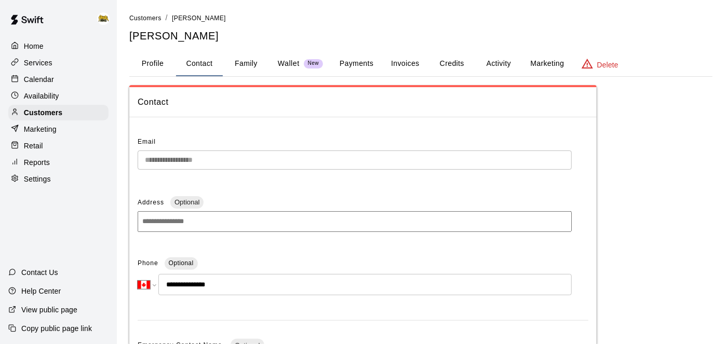
click at [45, 79] on p "Calendar" at bounding box center [39, 79] width 30 height 10
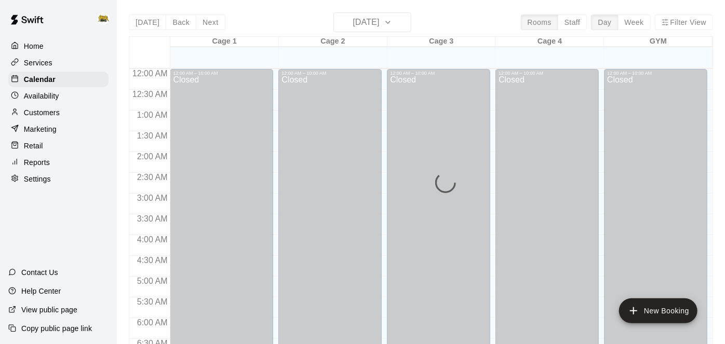
scroll to position [508, 0]
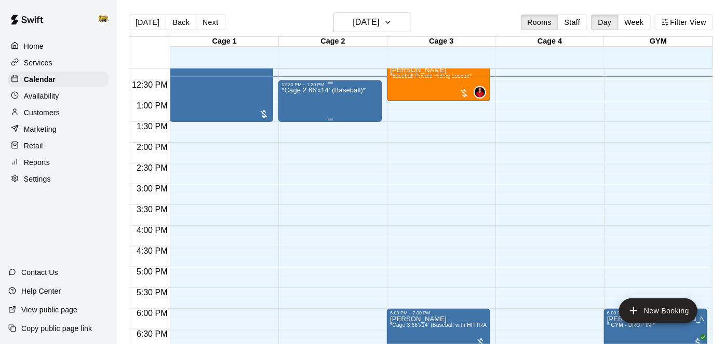
click at [331, 103] on div "*Cage 2 66'x14' (Baseball)*" at bounding box center [324, 259] width 84 height 344
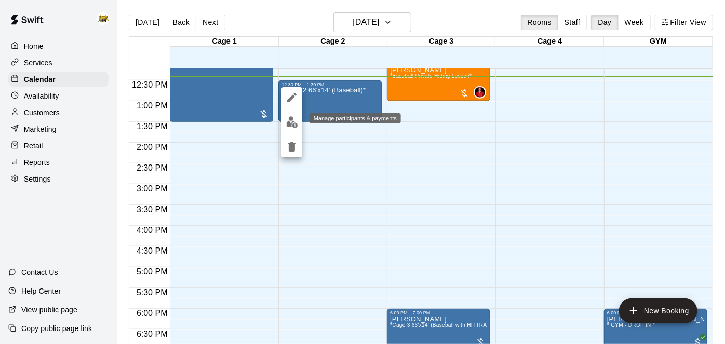
click at [292, 126] on img "edit" at bounding box center [292, 122] width 12 height 12
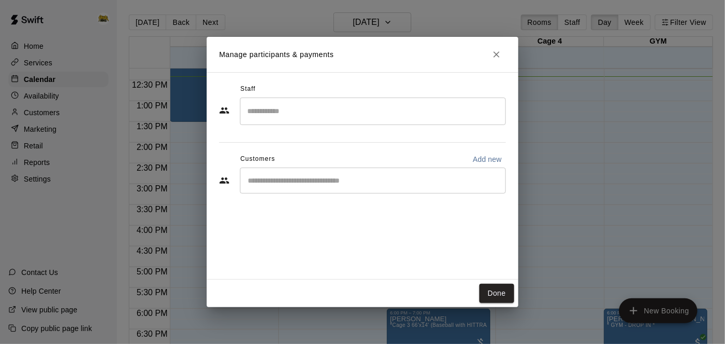
click at [360, 174] on div "​" at bounding box center [373, 181] width 266 height 26
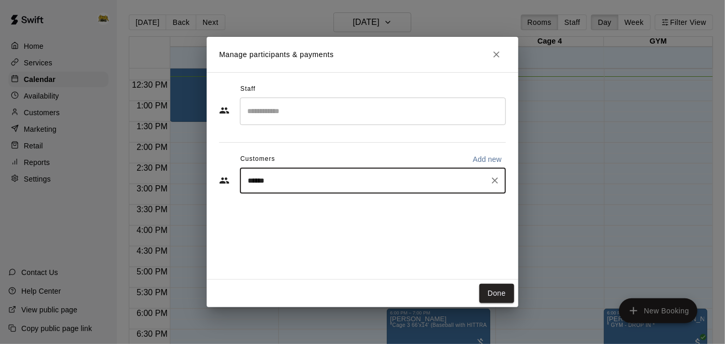
type input "******"
click at [345, 222] on div "Cayden [PERSON_NAME] [EMAIL_ADDRESS][DOMAIN_NAME]" at bounding box center [373, 210] width 266 height 33
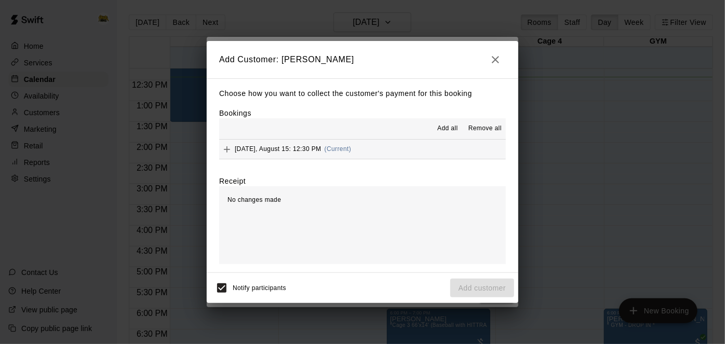
click at [424, 157] on button "[DATE], August 15: 12:30 PM (Current)" at bounding box center [362, 149] width 287 height 19
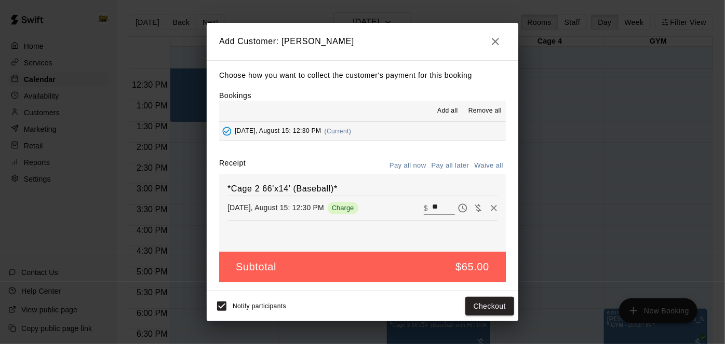
click at [445, 163] on button "Pay all later" at bounding box center [450, 166] width 43 height 16
click at [465, 302] on button "Add customer" at bounding box center [482, 306] width 64 height 19
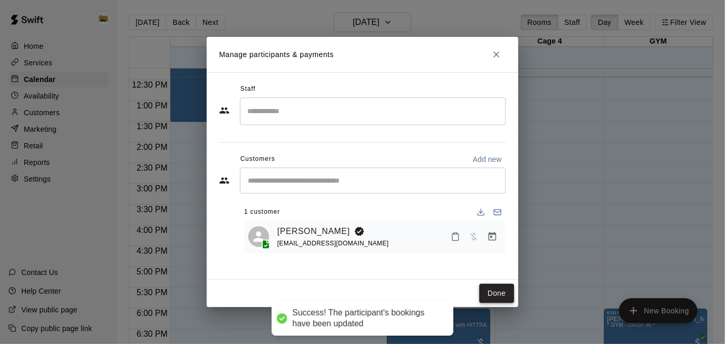
click at [506, 293] on button "Done" at bounding box center [496, 293] width 35 height 19
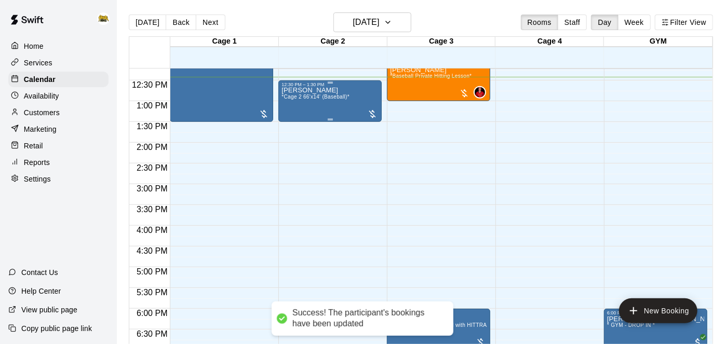
click at [304, 99] on span "*Cage 2 66'x14' (Baseball)*" at bounding box center [316, 97] width 68 height 6
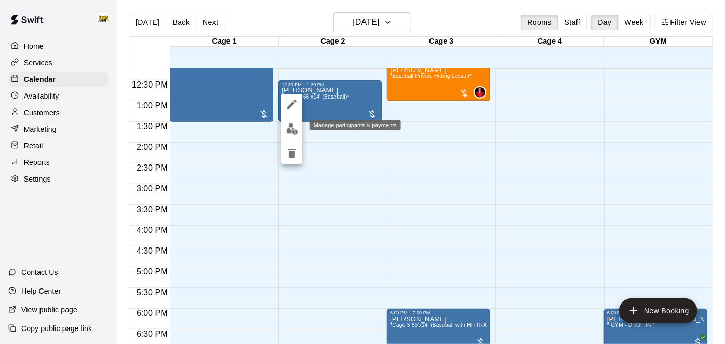
click at [295, 127] on img "edit" at bounding box center [292, 129] width 12 height 12
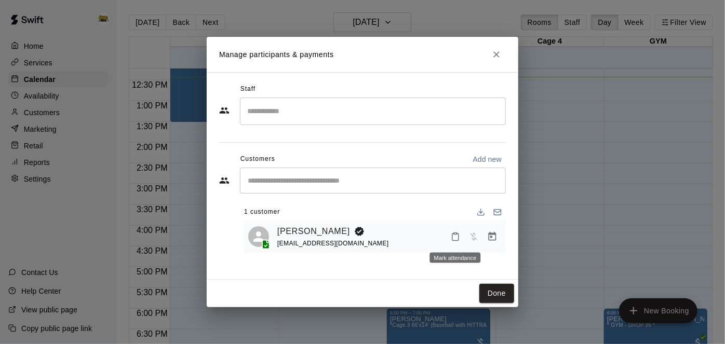
click at [453, 239] on icon "Mark attendance" at bounding box center [455, 236] width 9 height 9
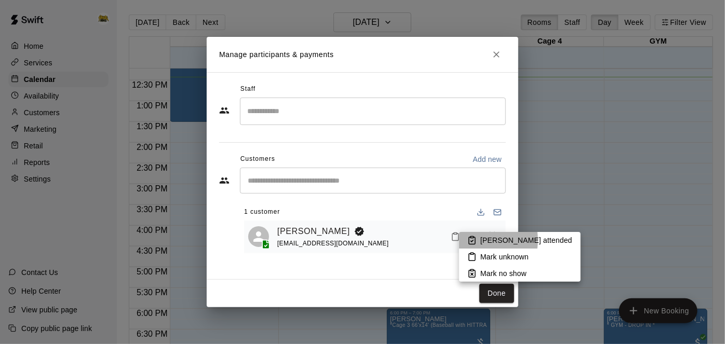
click at [473, 240] on icon at bounding box center [472, 241] width 3 height 2
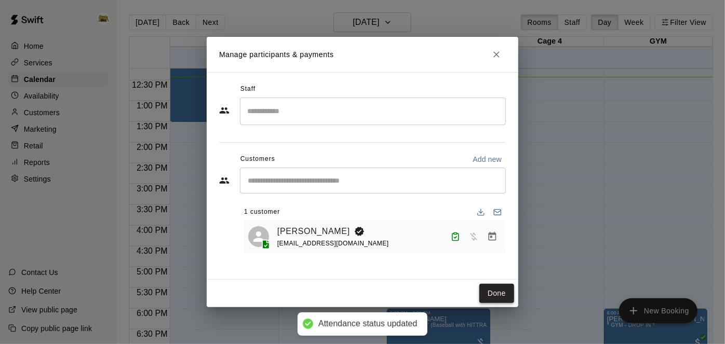
click at [506, 301] on button "Done" at bounding box center [496, 293] width 35 height 19
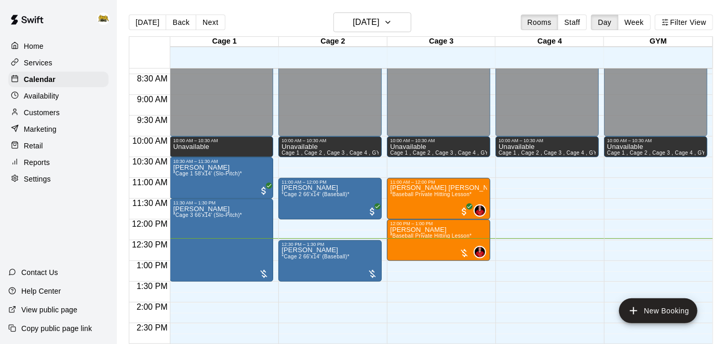
scroll to position [348, 0]
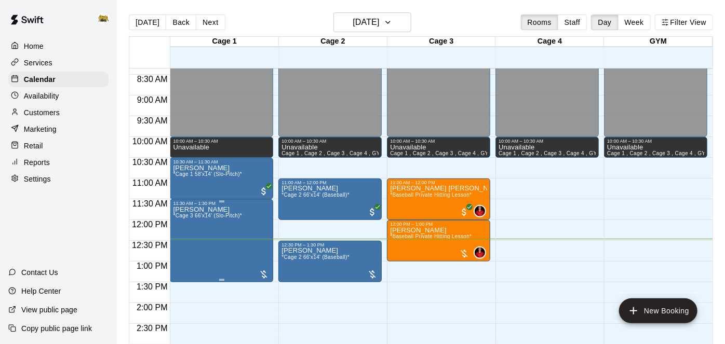
click at [185, 248] on button "edit" at bounding box center [182, 241] width 21 height 20
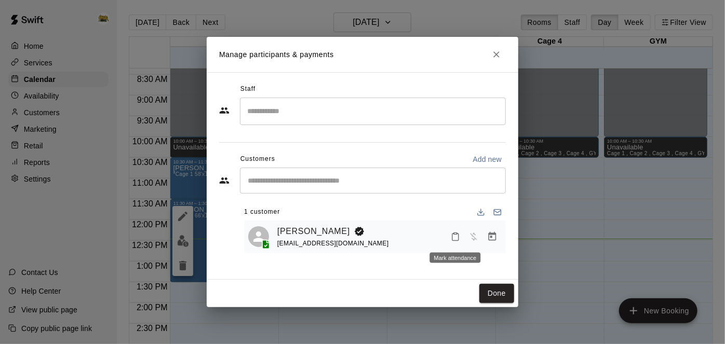
click at [455, 239] on icon "Mark attendance" at bounding box center [455, 236] width 9 height 9
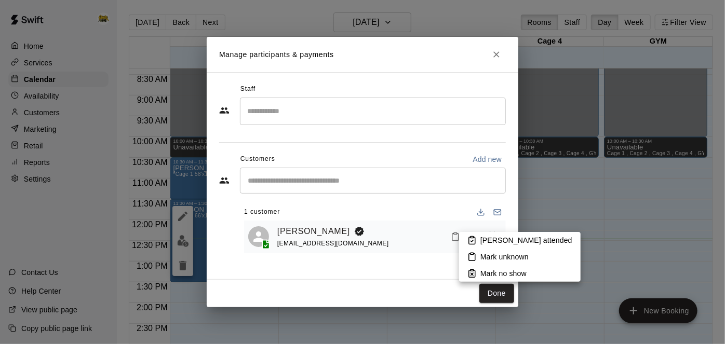
click at [491, 239] on p "[PERSON_NAME] attended" at bounding box center [526, 240] width 92 height 10
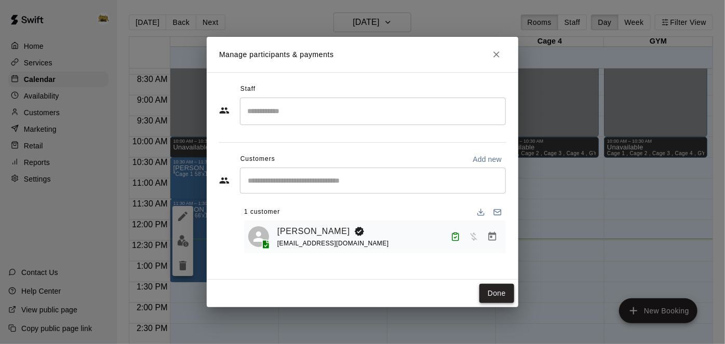
click at [493, 293] on button "Done" at bounding box center [496, 293] width 35 height 19
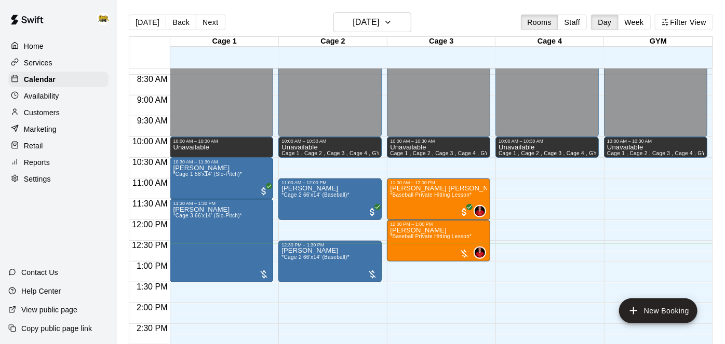
click at [43, 64] on p "Services" at bounding box center [38, 63] width 29 height 10
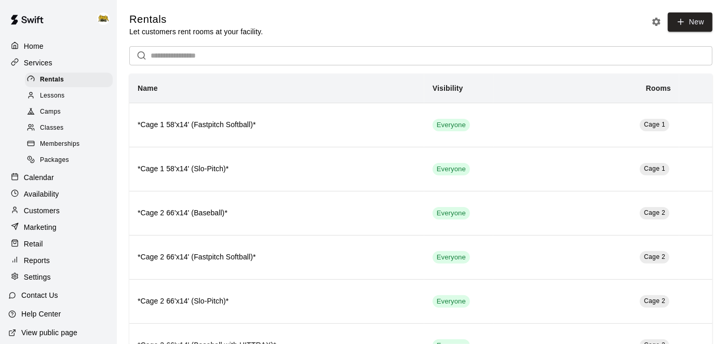
click at [65, 145] on span "Memberships" at bounding box center [59, 144] width 39 height 10
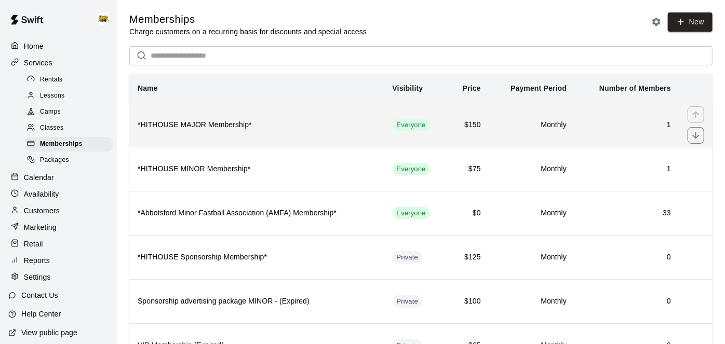
click at [280, 129] on h6 "*HITHOUSE MAJOR Membership*" at bounding box center [257, 124] width 238 height 11
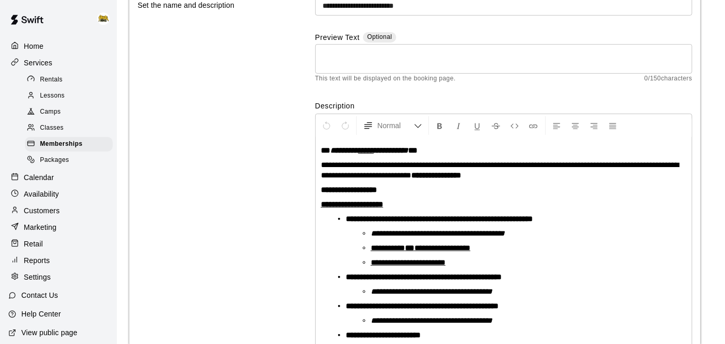
scroll to position [108, 0]
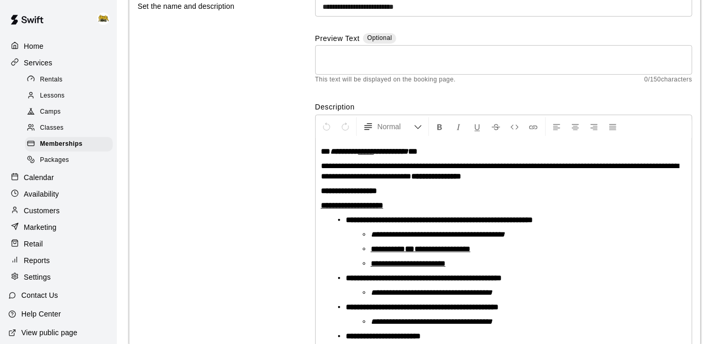
click at [38, 52] on div "Home" at bounding box center [58, 46] width 100 height 16
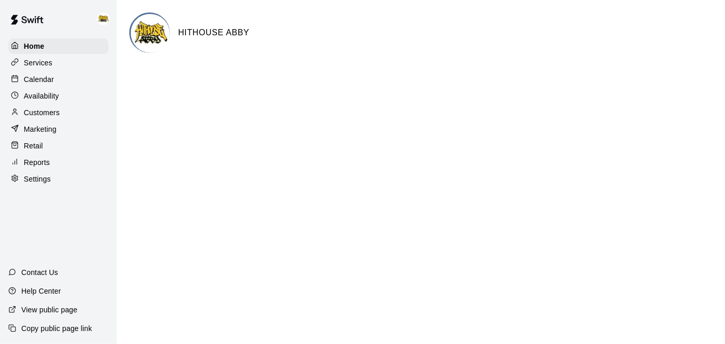
click at [43, 78] on p "Calendar" at bounding box center [39, 79] width 30 height 10
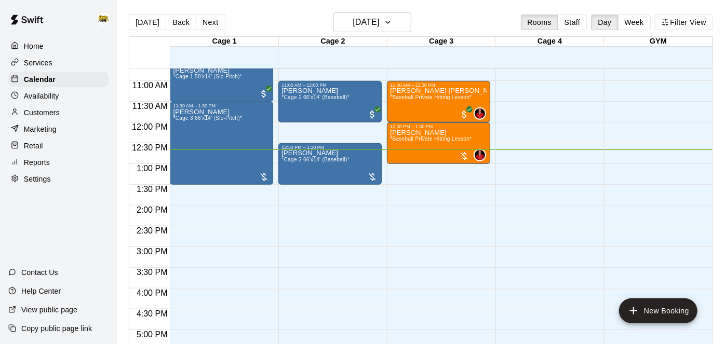
scroll to position [443, 0]
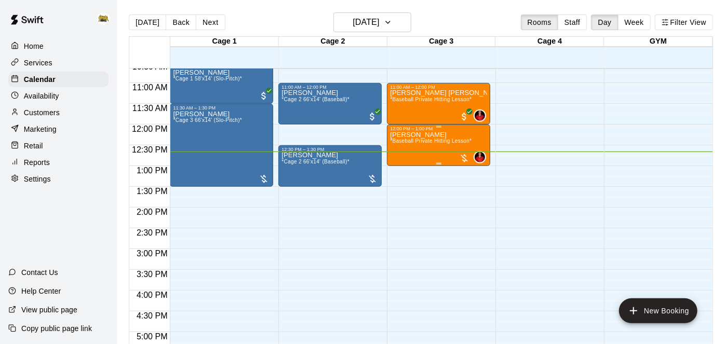
click at [416, 148] on div "[PERSON_NAME] *Baseball Private Hitting Lesson*" at bounding box center [431, 303] width 82 height 344
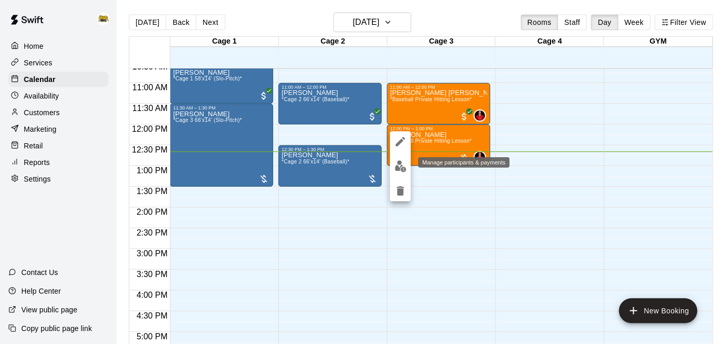
click at [405, 172] on img "edit" at bounding box center [401, 167] width 12 height 12
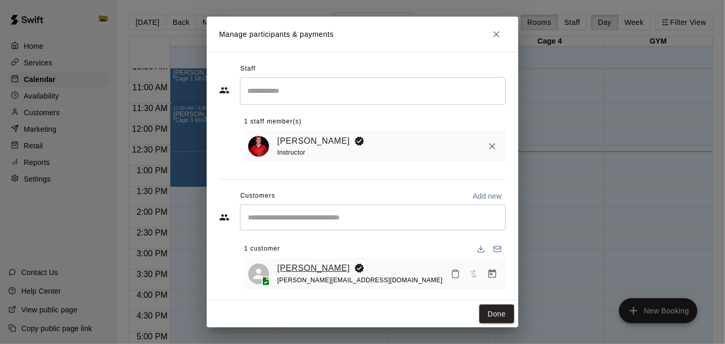
click at [311, 274] on link "[PERSON_NAME]" at bounding box center [313, 269] width 73 height 14
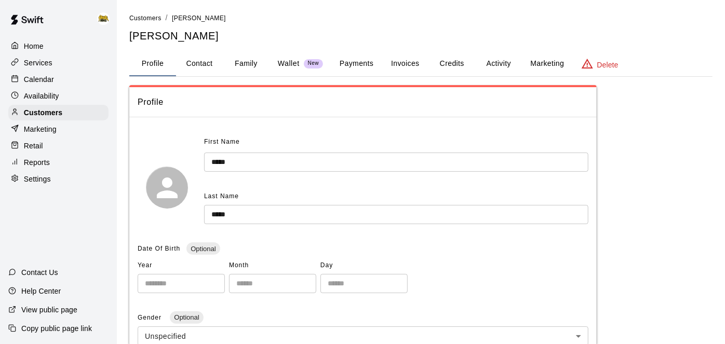
click at [496, 64] on button "Activity" at bounding box center [498, 63] width 47 height 25
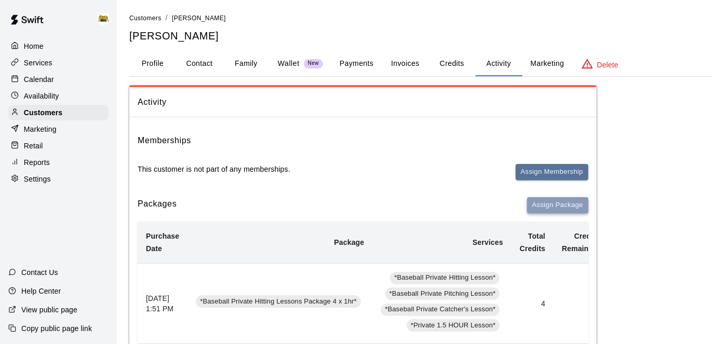
click at [563, 208] on button "Assign Package" at bounding box center [557, 205] width 61 height 16
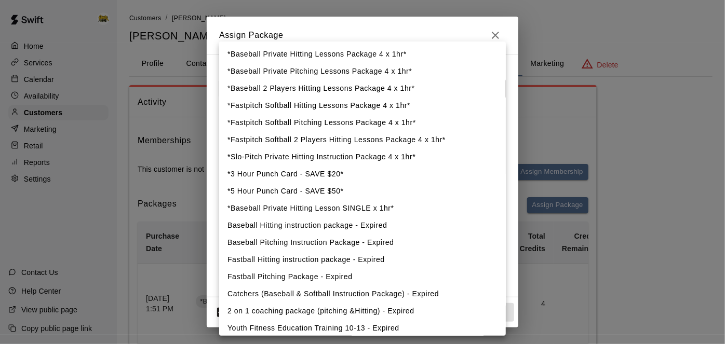
click at [324, 57] on li "*Baseball Private Hitting Lessons Package 4 x 1hr*" at bounding box center [362, 54] width 287 height 17
type input "**********"
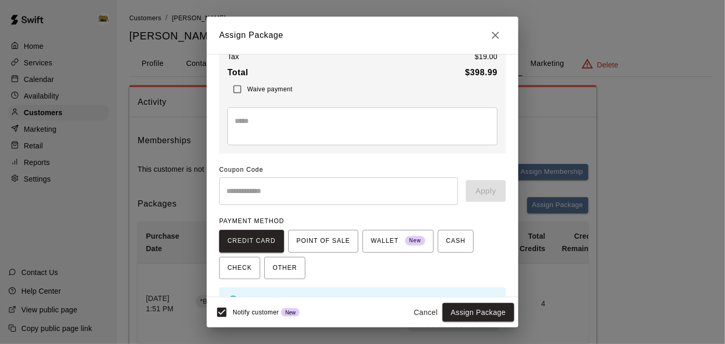
scroll to position [117, 0]
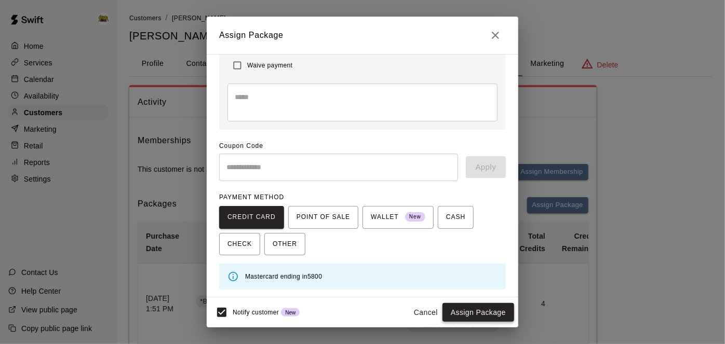
click at [473, 316] on button "Assign Package" at bounding box center [479, 312] width 72 height 19
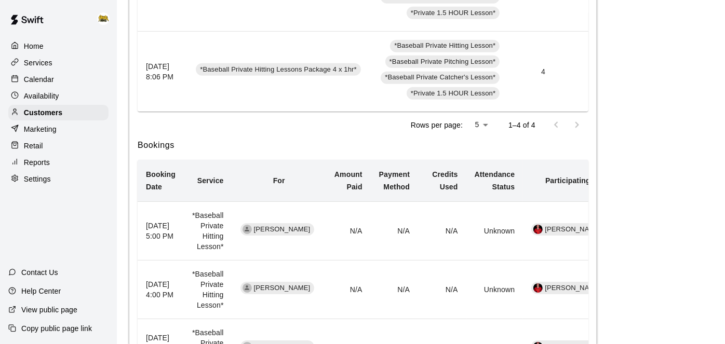
scroll to position [473, 0]
click at [39, 76] on p "Calendar" at bounding box center [39, 79] width 30 height 10
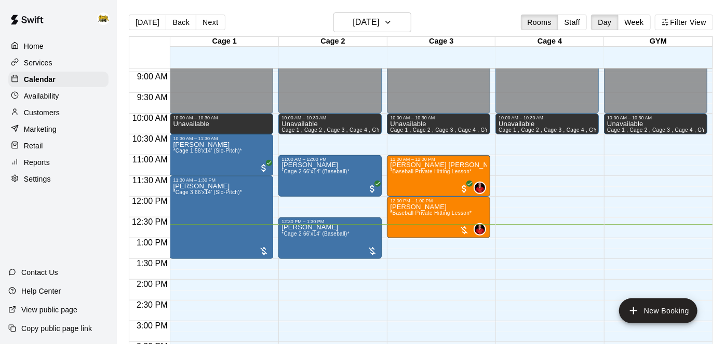
scroll to position [354, 0]
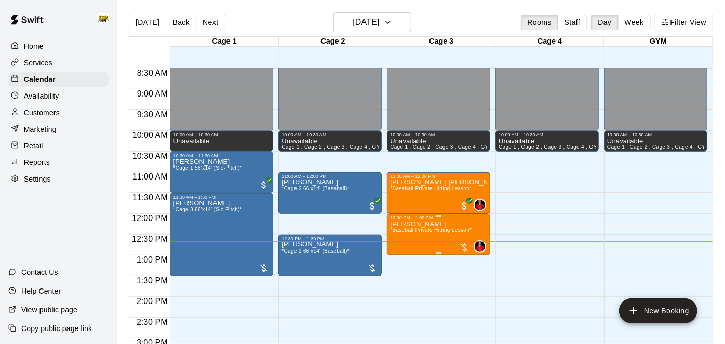
click at [427, 231] on span "*Baseball Private Hitting Lesson*" at bounding box center [431, 231] width 82 height 6
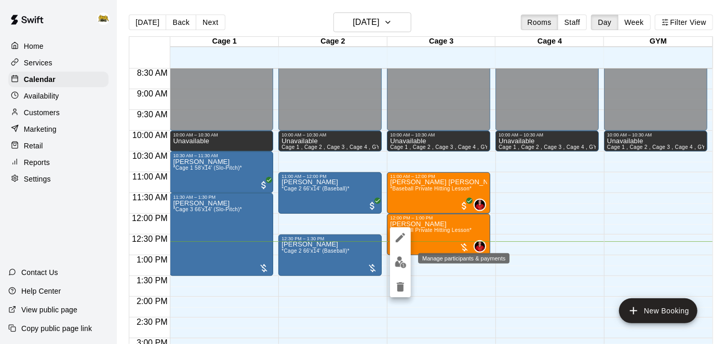
click at [404, 264] on img "edit" at bounding box center [401, 263] width 12 height 12
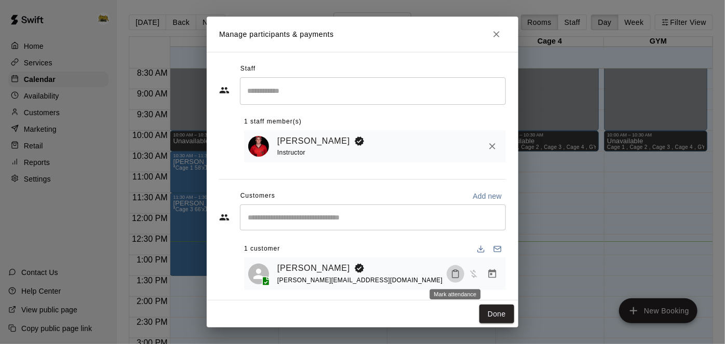
click at [456, 276] on icon "Mark attendance" at bounding box center [455, 274] width 9 height 9
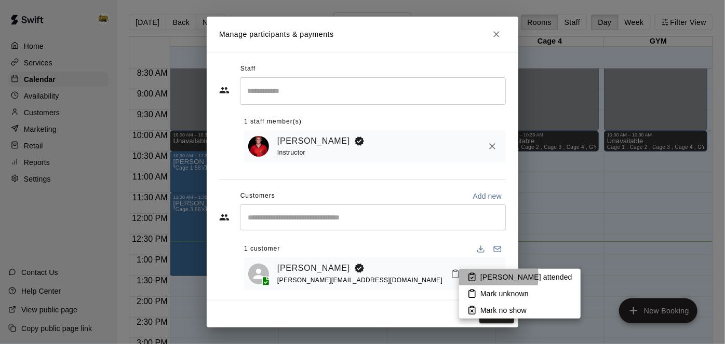
click at [478, 276] on li "[PERSON_NAME] attended" at bounding box center [520, 277] width 122 height 17
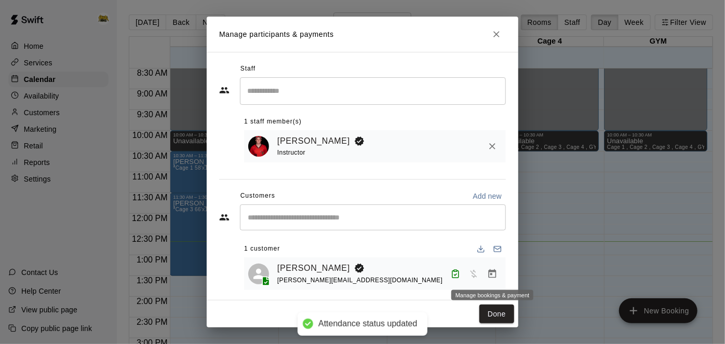
click at [501, 275] on button "Manage bookings & payment" at bounding box center [492, 274] width 19 height 19
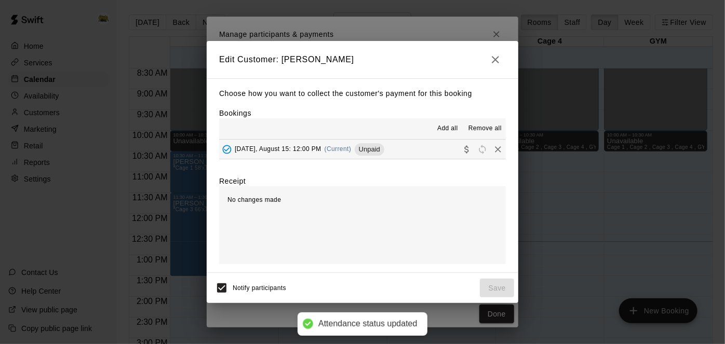
click at [435, 157] on button "[DATE], August 15: 12:00 PM (Current) Unpaid" at bounding box center [362, 149] width 287 height 19
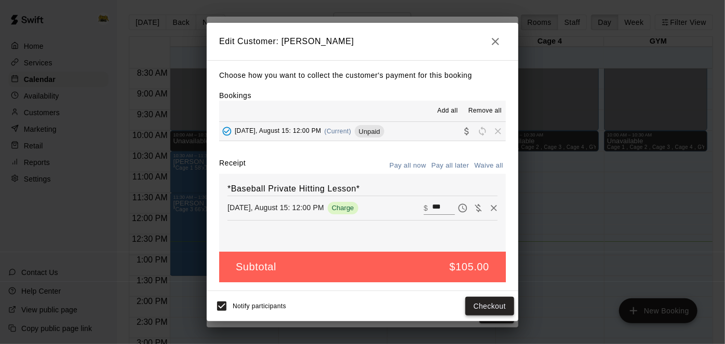
click at [476, 306] on button "Checkout" at bounding box center [489, 306] width 49 height 19
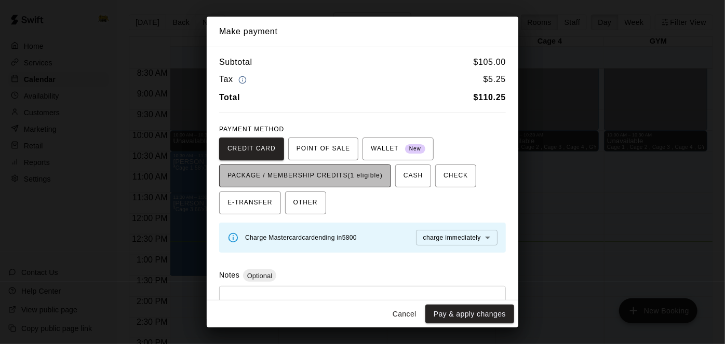
click at [364, 183] on span "PACKAGE / MEMBERSHIP CREDITS (1 eligible)" at bounding box center [305, 176] width 155 height 17
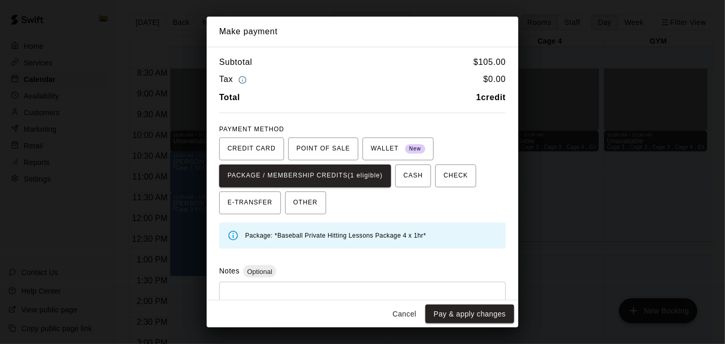
click at [450, 329] on div "Make payment Subtotal $ 105.00 Tax $ 0.00 Total 1 credit PAYMENT METHOD CREDIT …" at bounding box center [362, 172] width 725 height 344
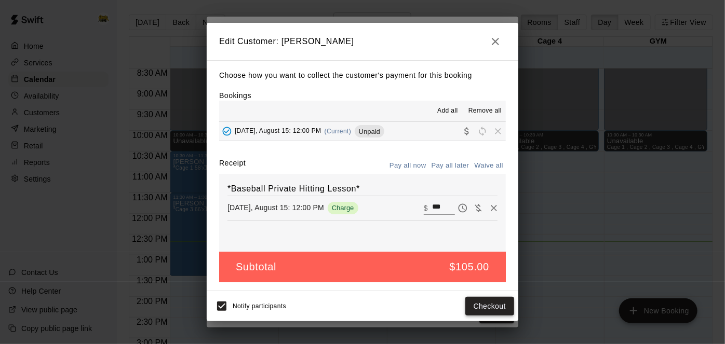
click at [477, 307] on button "Checkout" at bounding box center [489, 306] width 49 height 19
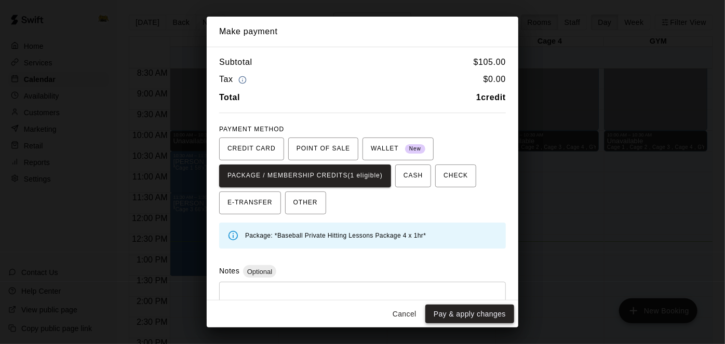
click at [464, 313] on button "Pay & apply changes" at bounding box center [469, 314] width 89 height 19
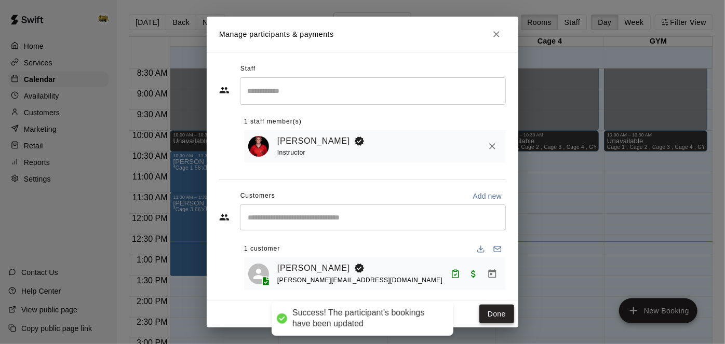
click at [508, 322] on button "Done" at bounding box center [496, 314] width 35 height 19
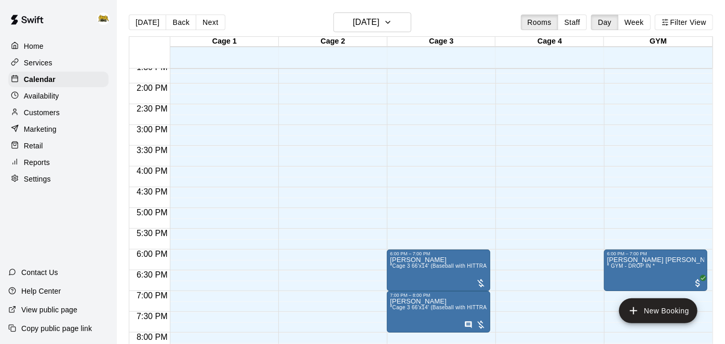
scroll to position [569, 0]
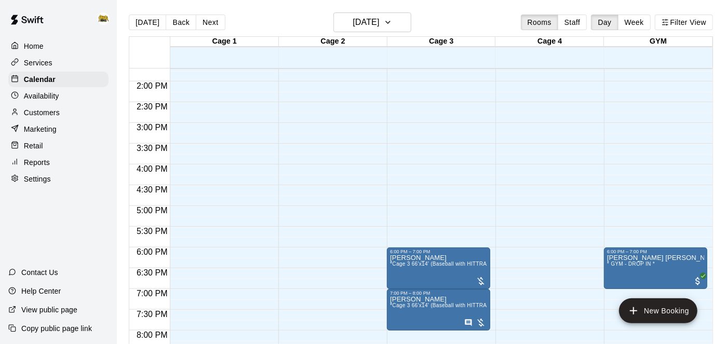
click at [471, 263] on span "*Cage 3 66'x14' (Baseball with HITTRAX)*" at bounding box center [442, 264] width 104 height 6
click at [369, 21] on div at bounding box center [362, 172] width 725 height 344
click at [385, 30] on button "[DATE]" at bounding box center [372, 22] width 78 height 20
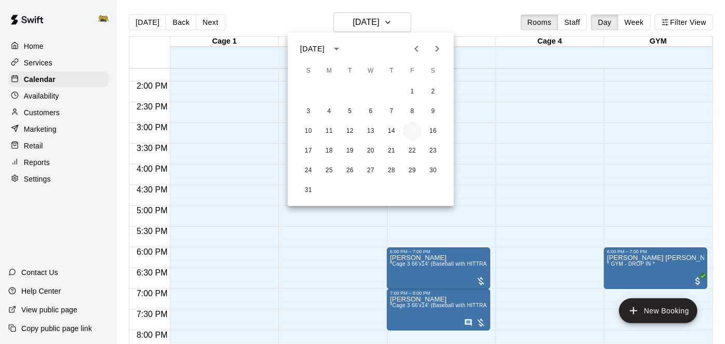
click at [411, 128] on button "15" at bounding box center [412, 131] width 19 height 19
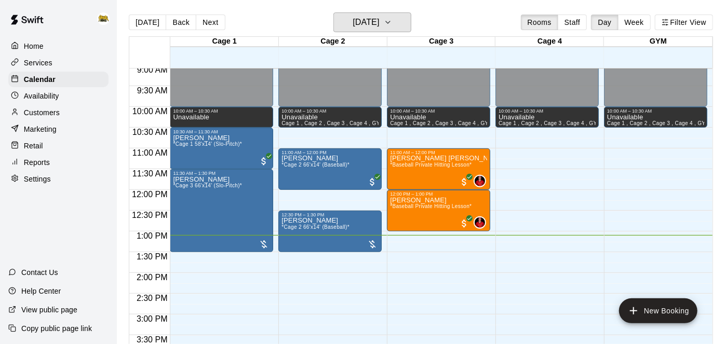
scroll to position [368, 0]
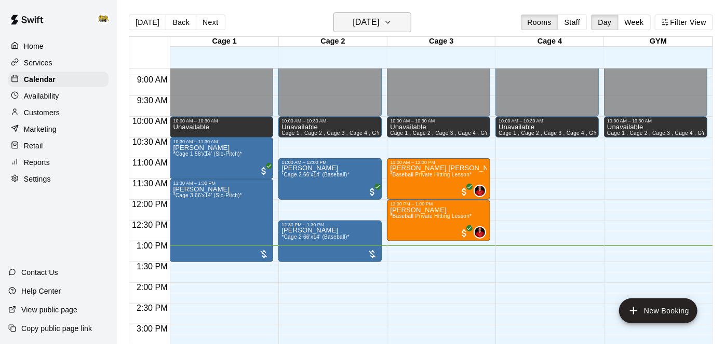
click at [379, 26] on h6 "[DATE]" at bounding box center [366, 22] width 26 height 15
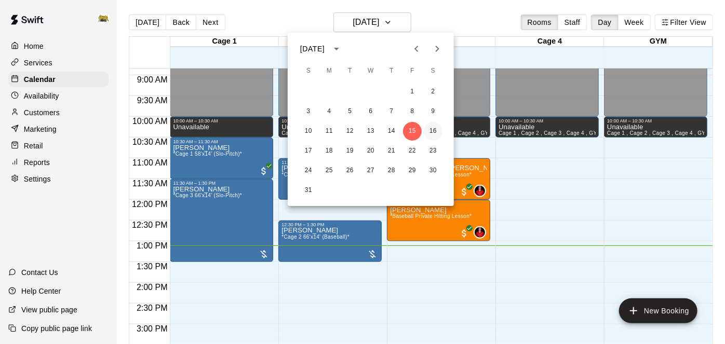
click at [434, 131] on button "16" at bounding box center [433, 131] width 19 height 19
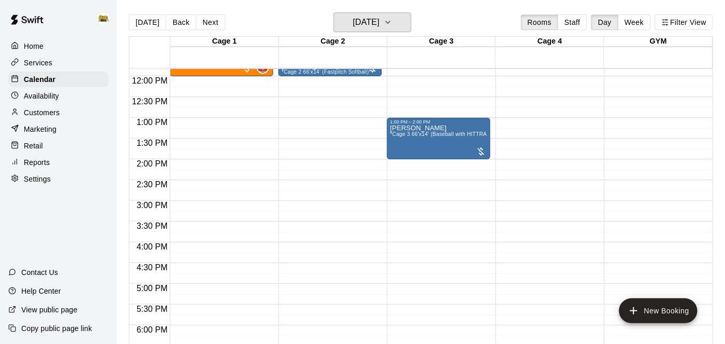
scroll to position [491, 0]
click at [404, 30] on button "[DATE]" at bounding box center [372, 22] width 78 height 20
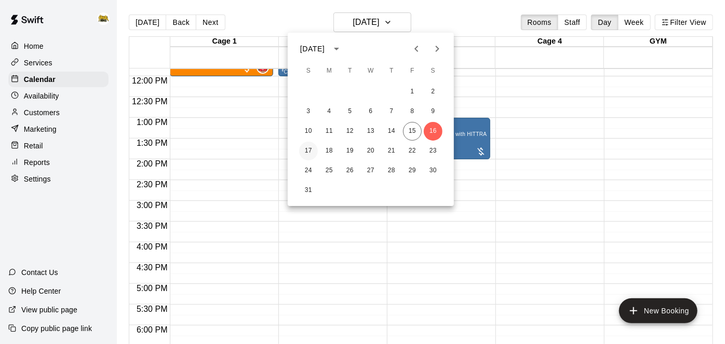
click at [306, 151] on button "17" at bounding box center [308, 151] width 19 height 19
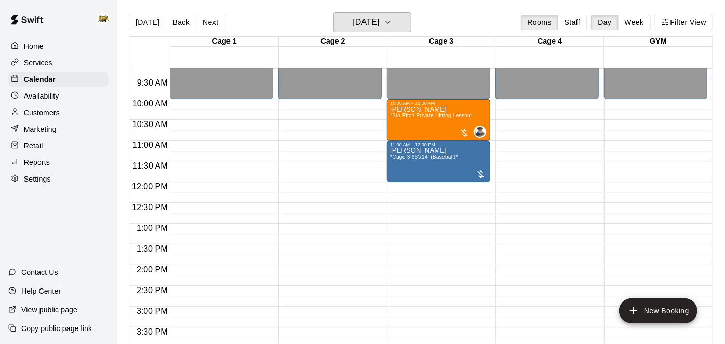
scroll to position [381, 0]
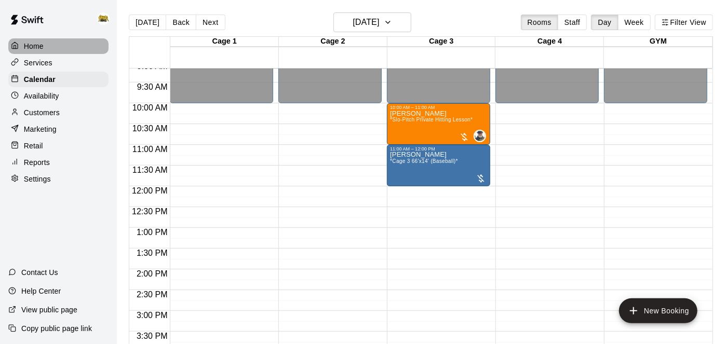
click at [49, 45] on div "Home" at bounding box center [58, 46] width 100 height 16
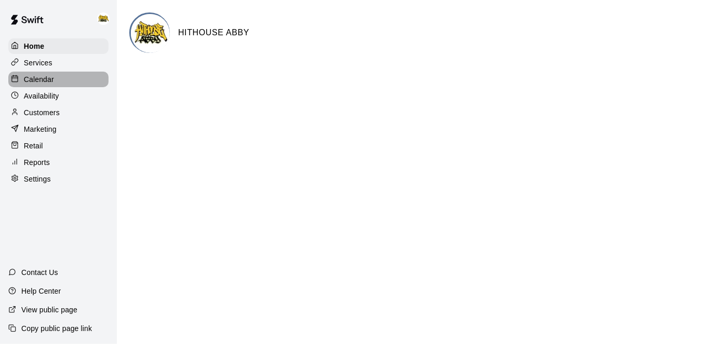
click at [43, 81] on p "Calendar" at bounding box center [39, 79] width 30 height 10
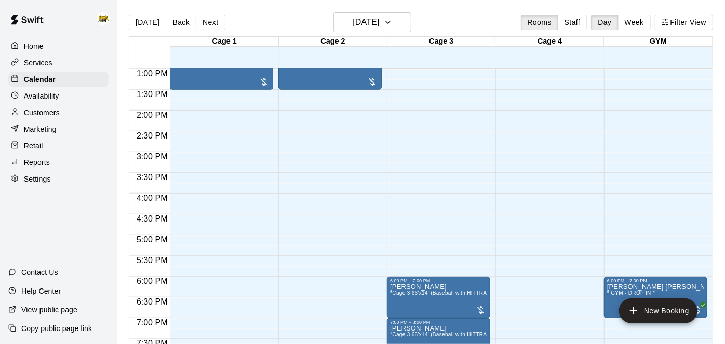
scroll to position [542, 0]
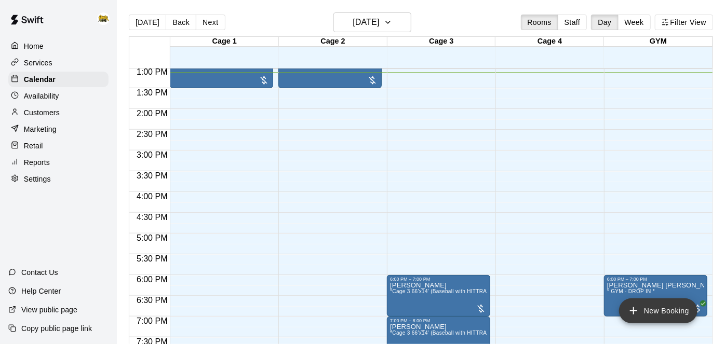
click at [630, 311] on icon "add" at bounding box center [633, 311] width 12 height 12
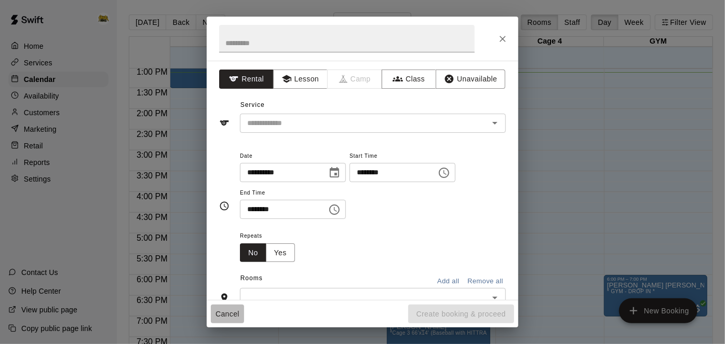
click at [228, 318] on button "Cancel" at bounding box center [227, 314] width 33 height 19
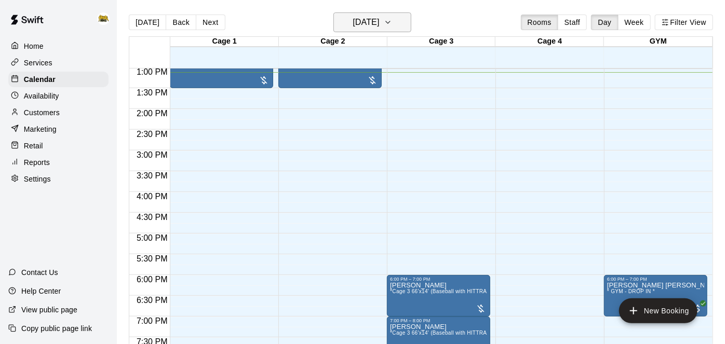
click at [379, 23] on h6 "[DATE]" at bounding box center [366, 22] width 26 height 15
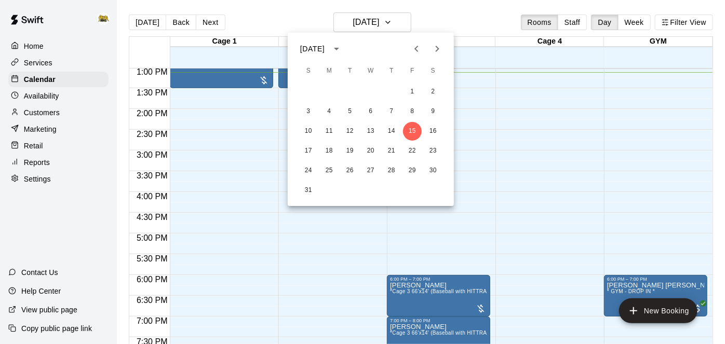
click at [229, 113] on div at bounding box center [362, 172] width 725 height 344
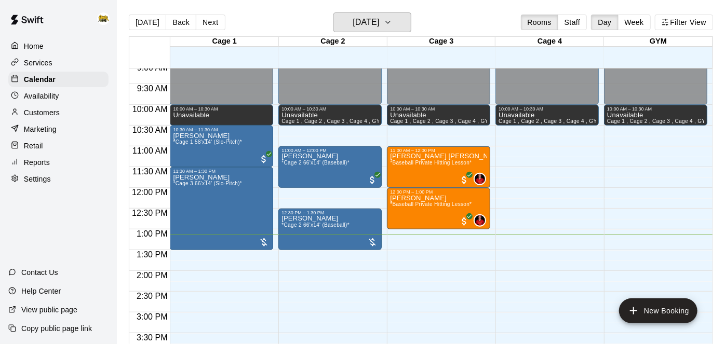
scroll to position [381, 0]
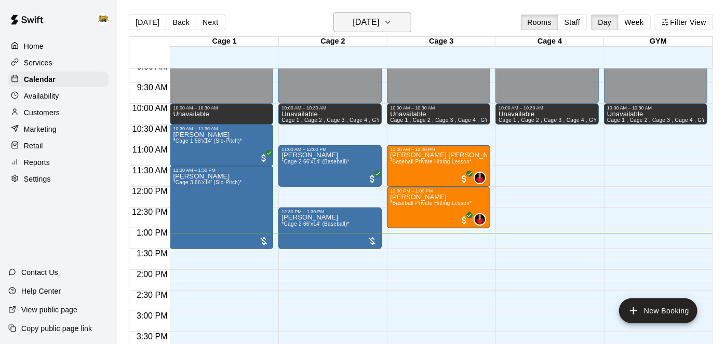
click at [379, 28] on h6 "[DATE]" at bounding box center [366, 22] width 26 height 15
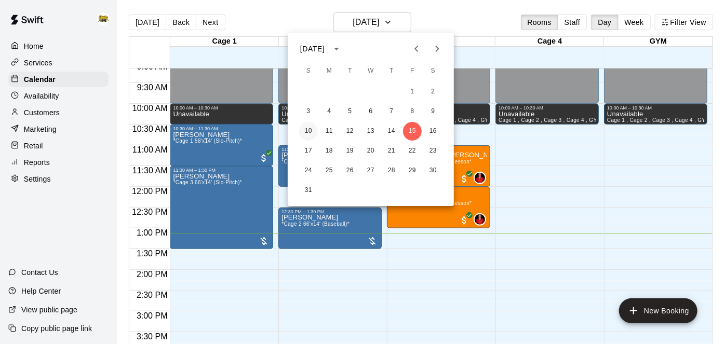
click at [310, 128] on button "10" at bounding box center [308, 131] width 19 height 19
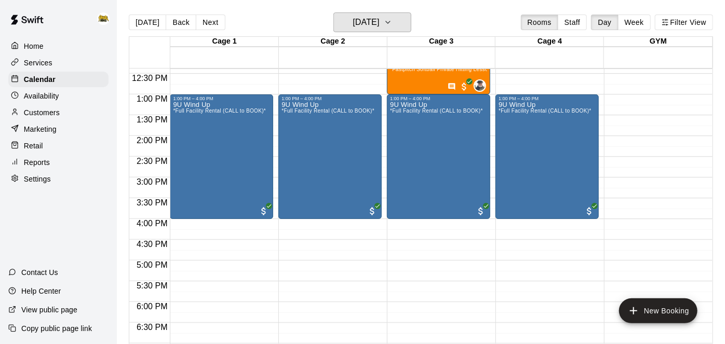
scroll to position [511, 0]
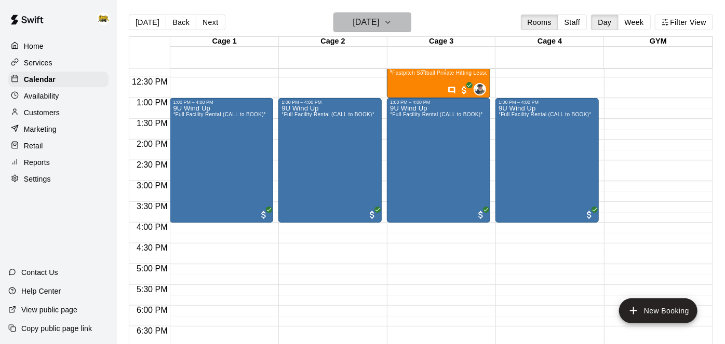
click at [379, 17] on h6 "[DATE]" at bounding box center [366, 22] width 26 height 15
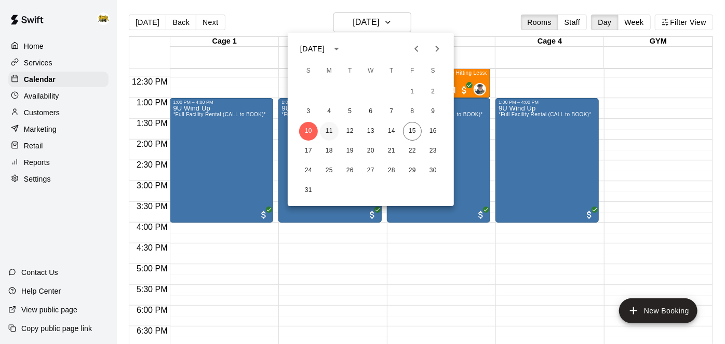
click at [328, 132] on button "11" at bounding box center [329, 131] width 19 height 19
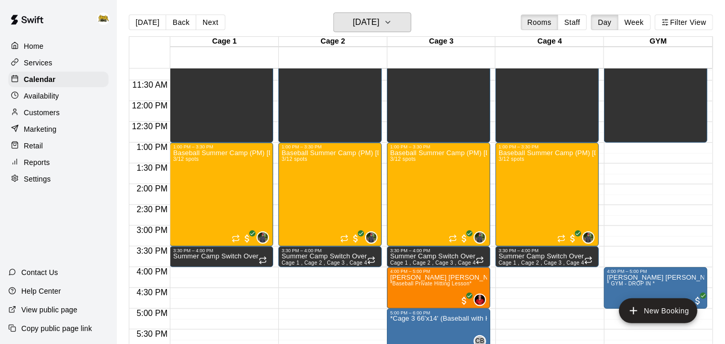
scroll to position [453, 0]
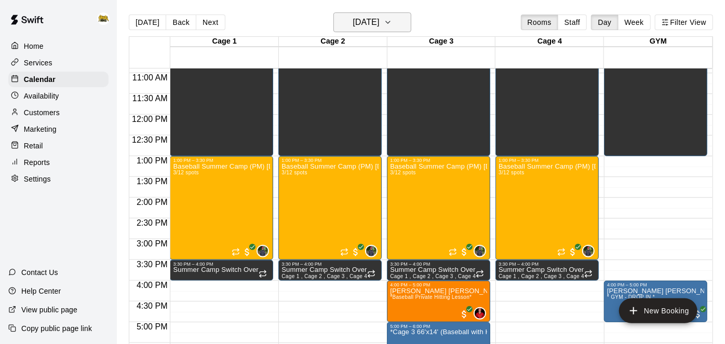
click at [392, 17] on icon "button" at bounding box center [388, 22] width 8 height 12
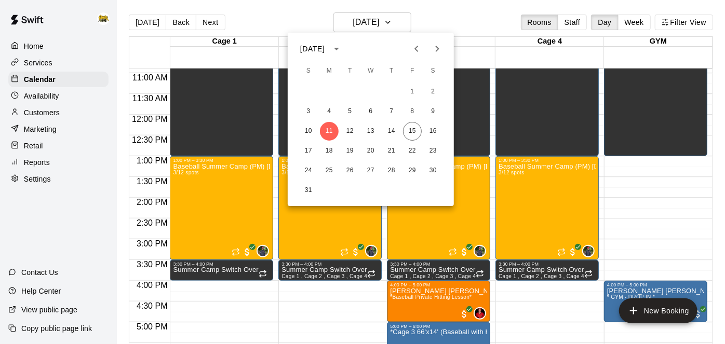
click at [354, 122] on div "10 11 12 13 14 15 16" at bounding box center [371, 131] width 166 height 19
click at [352, 130] on button "12" at bounding box center [350, 131] width 19 height 19
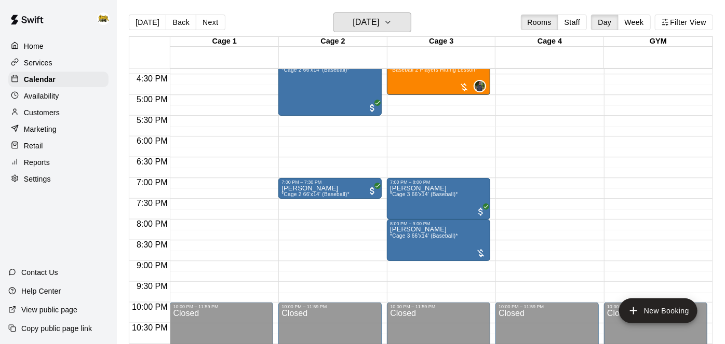
scroll to position [697, 0]
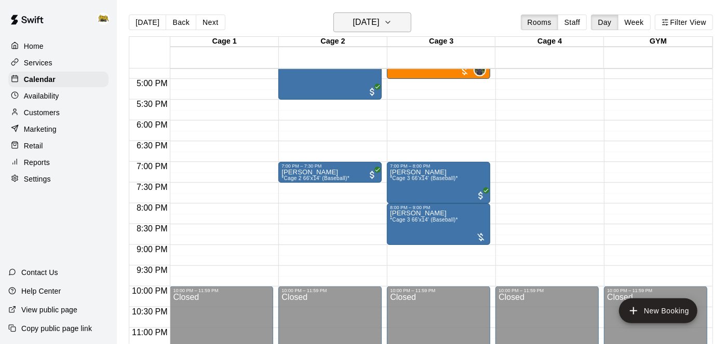
click at [379, 28] on h6 "[DATE]" at bounding box center [366, 22] width 26 height 15
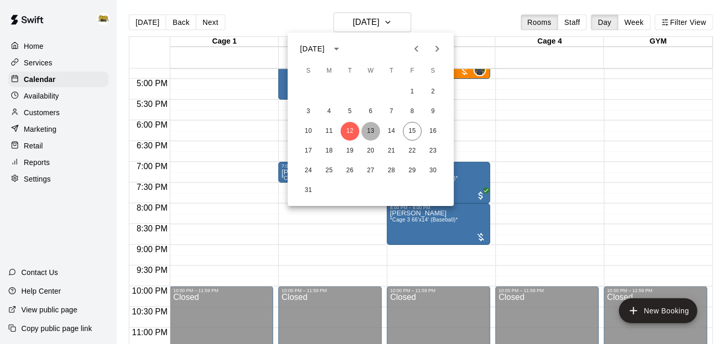
click at [368, 133] on button "13" at bounding box center [371, 131] width 19 height 19
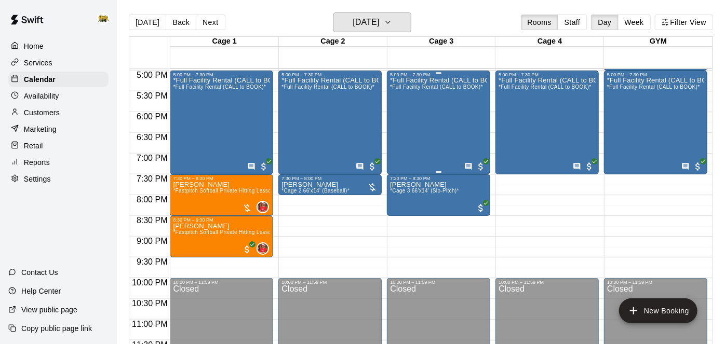
scroll to position [705, 0]
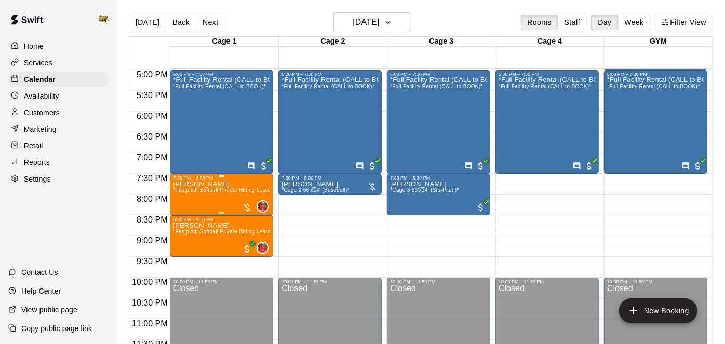
click at [222, 192] on span "*Fastpitch Softball Private Hitting Lesson*" at bounding box center [224, 191] width 103 height 6
click at [185, 222] on img "edit" at bounding box center [183, 223] width 12 height 12
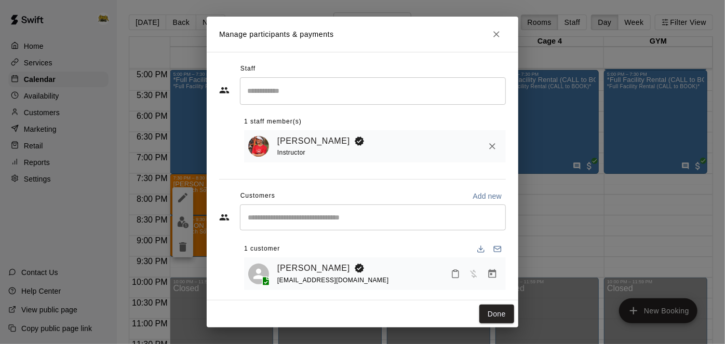
scroll to position [6, 0]
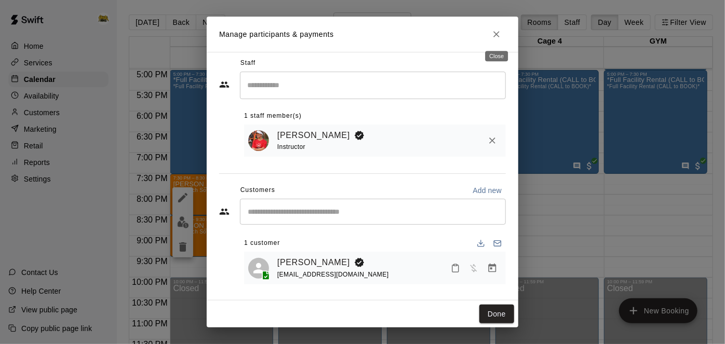
click at [500, 31] on icon "Close" at bounding box center [496, 34] width 10 height 10
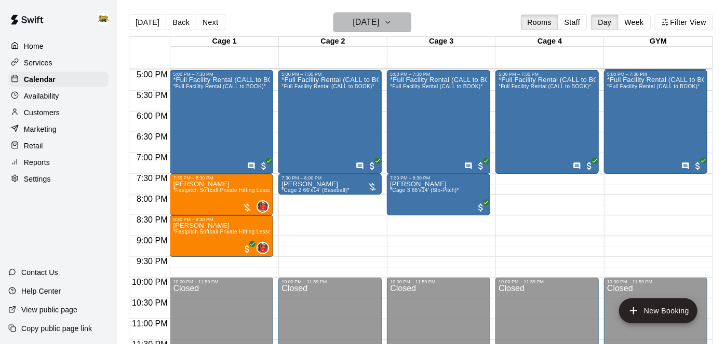
click at [361, 26] on h6 "[DATE]" at bounding box center [366, 22] width 26 height 15
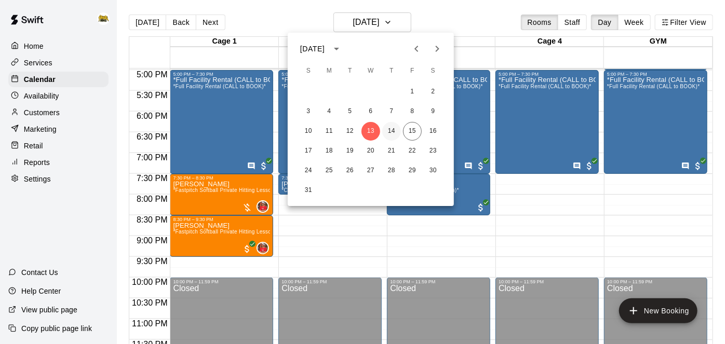
click at [394, 132] on button "14" at bounding box center [391, 131] width 19 height 19
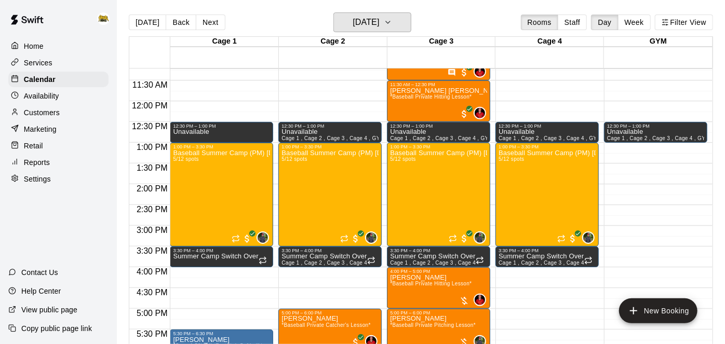
scroll to position [466, 0]
click at [398, 23] on button "[DATE]" at bounding box center [372, 22] width 78 height 20
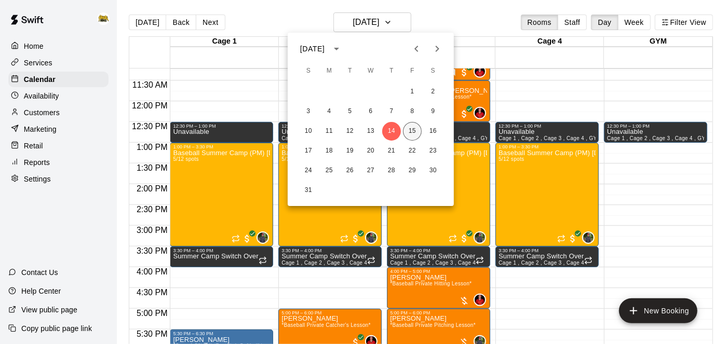
click at [415, 135] on button "15" at bounding box center [412, 131] width 19 height 19
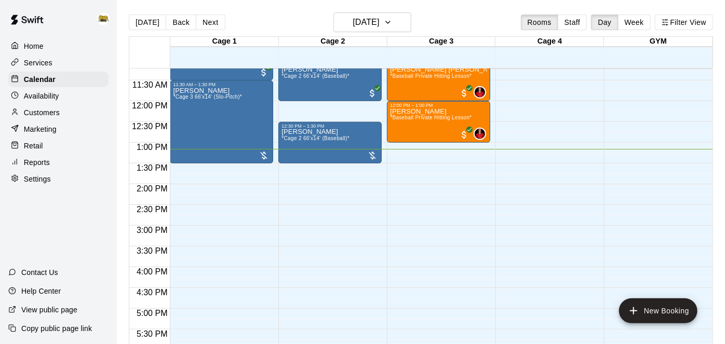
click at [415, 135] on div "[PERSON_NAME] *Baseball Private Hitting Lesson*" at bounding box center [431, 280] width 82 height 344
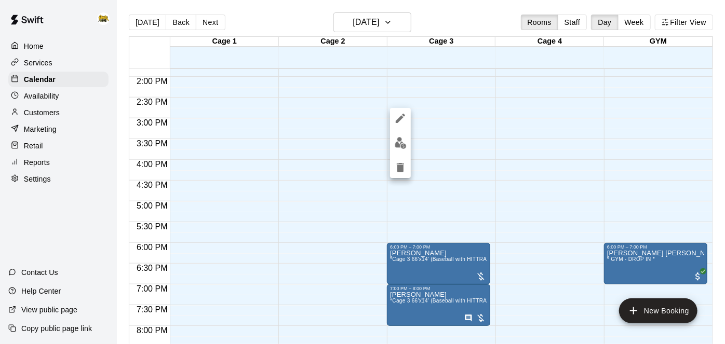
scroll to position [574, 0]
click at [400, 28] on div at bounding box center [362, 172] width 725 height 344
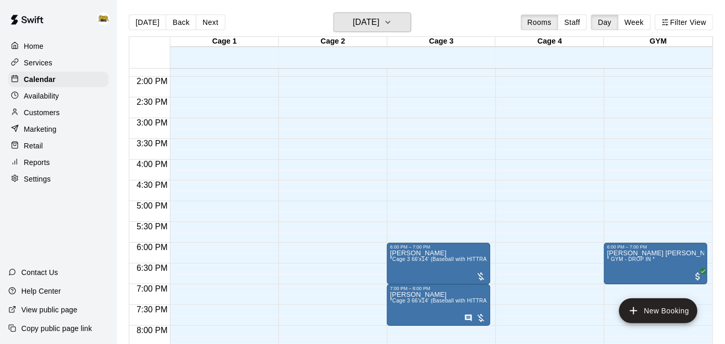
click at [392, 28] on icon "button" at bounding box center [388, 22] width 8 height 12
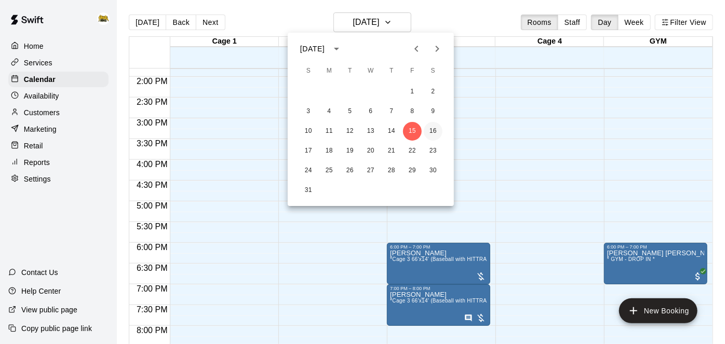
click at [434, 135] on button "16" at bounding box center [433, 131] width 19 height 19
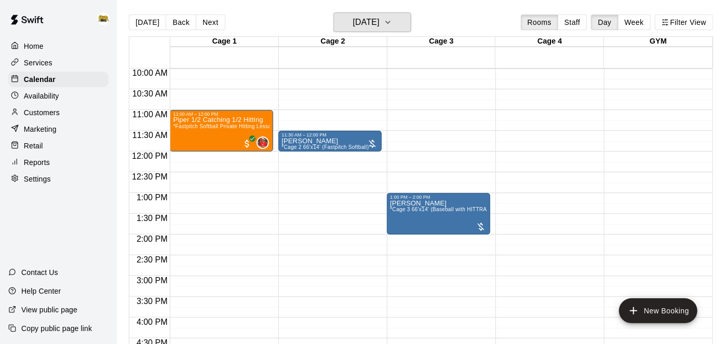
scroll to position [417, 0]
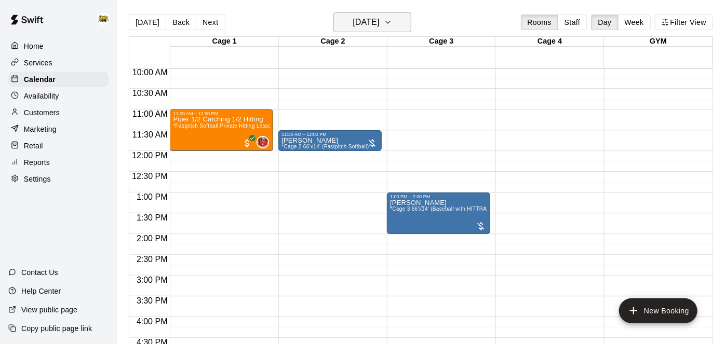
click at [397, 31] on button "[DATE]" at bounding box center [372, 22] width 78 height 20
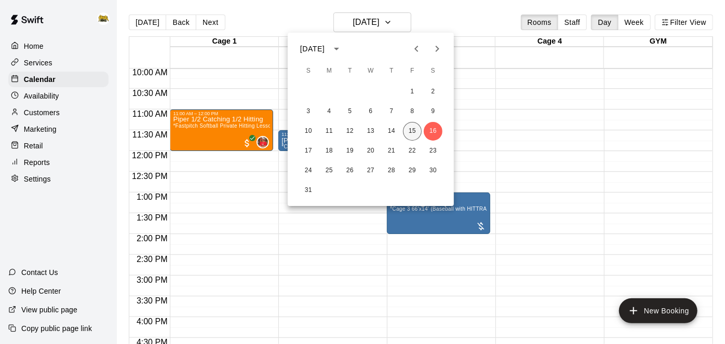
click at [415, 129] on button "15" at bounding box center [412, 131] width 19 height 19
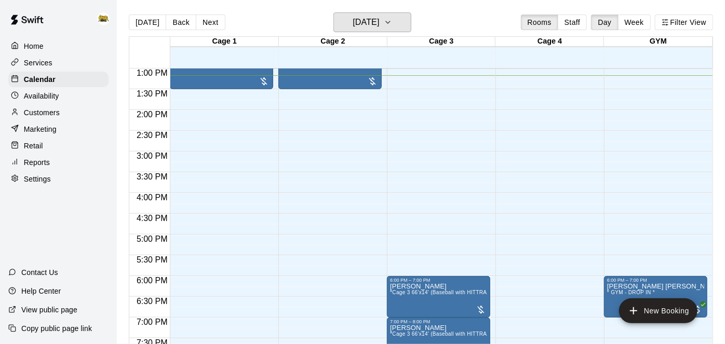
scroll to position [542, 0]
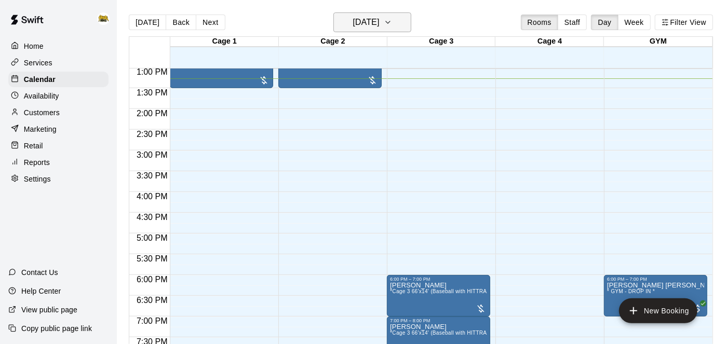
click at [352, 31] on button "[DATE]" at bounding box center [372, 22] width 78 height 20
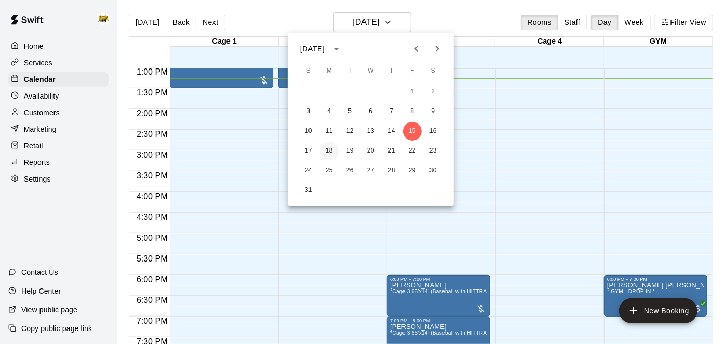
click at [334, 153] on button "18" at bounding box center [329, 151] width 19 height 19
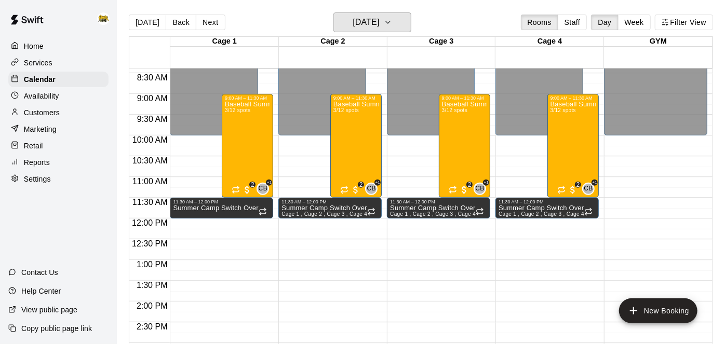
scroll to position [344, 0]
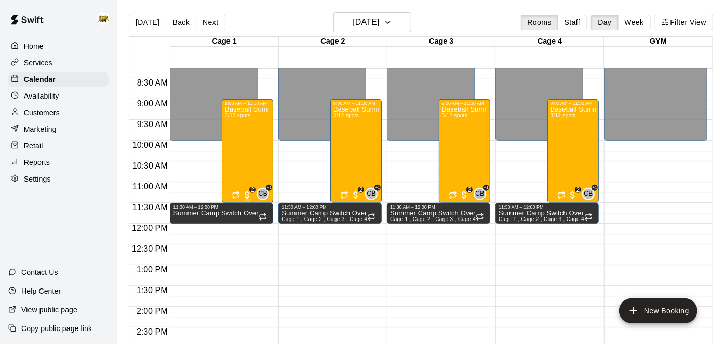
click at [251, 136] on div "Baseball Summer Camp (AM) [DATE], 20, 21 Ages [DEMOGRAPHIC_DATA] 3/12 spots" at bounding box center [247, 278] width 45 height 344
click at [392, 21] on div at bounding box center [362, 172] width 725 height 344
click at [379, 21] on h6 "[DATE]" at bounding box center [366, 22] width 26 height 15
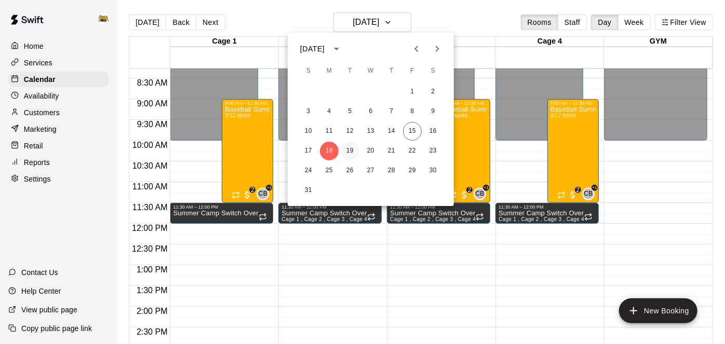
click at [347, 148] on button "19" at bounding box center [350, 151] width 19 height 19
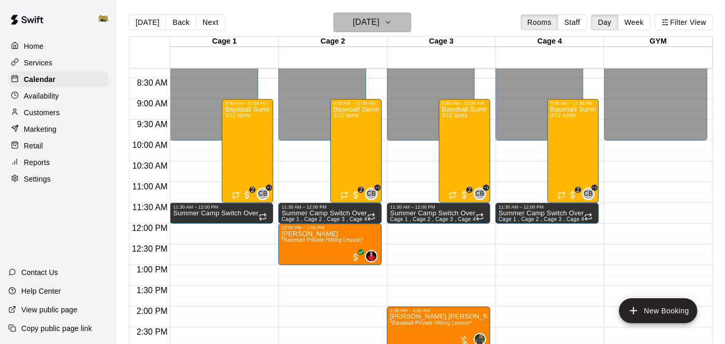
click at [379, 29] on h6 "[DATE]" at bounding box center [366, 22] width 26 height 15
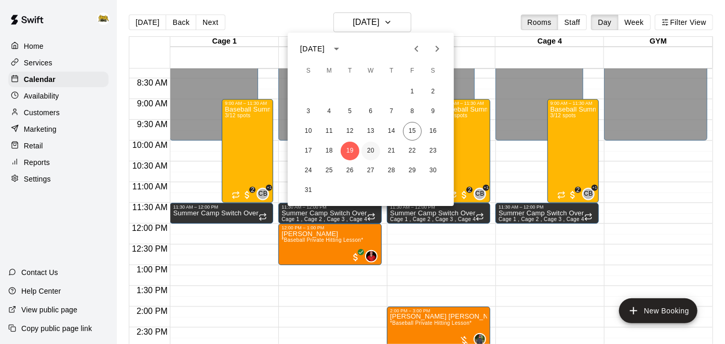
click at [374, 152] on button "20" at bounding box center [371, 151] width 19 height 19
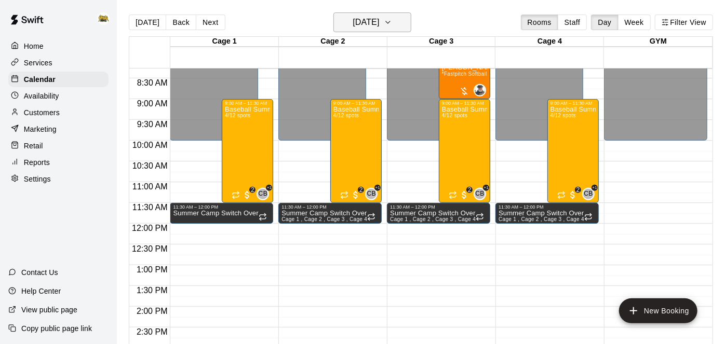
click at [379, 27] on h6 "[DATE]" at bounding box center [366, 22] width 26 height 15
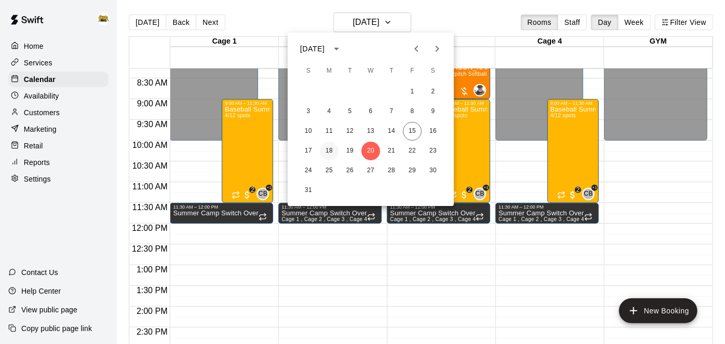
click at [327, 153] on button "18" at bounding box center [329, 151] width 19 height 19
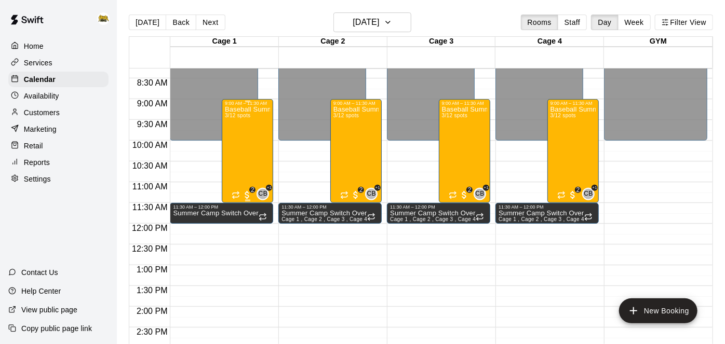
click at [256, 136] on div "Baseball Summer Camp (AM) [DATE], 20, 21 Ages [DEMOGRAPHIC_DATA] 3/12 spots" at bounding box center [247, 278] width 45 height 344
click at [235, 119] on icon "edit" at bounding box center [235, 116] width 12 height 12
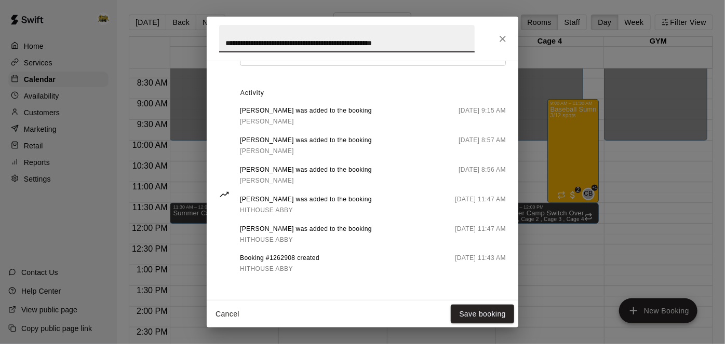
scroll to position [520, 0]
click at [234, 313] on button "Cancel" at bounding box center [227, 314] width 33 height 19
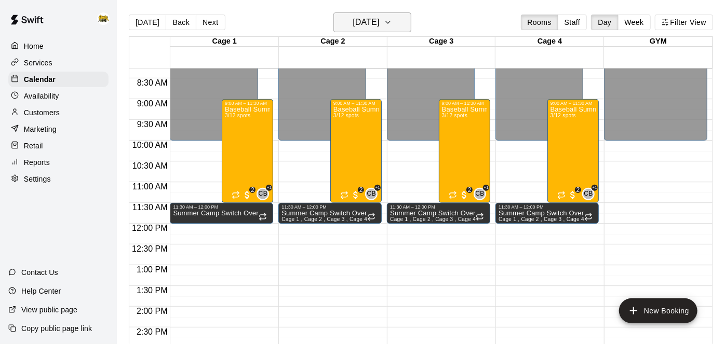
click at [395, 26] on button "[DATE]" at bounding box center [372, 22] width 78 height 20
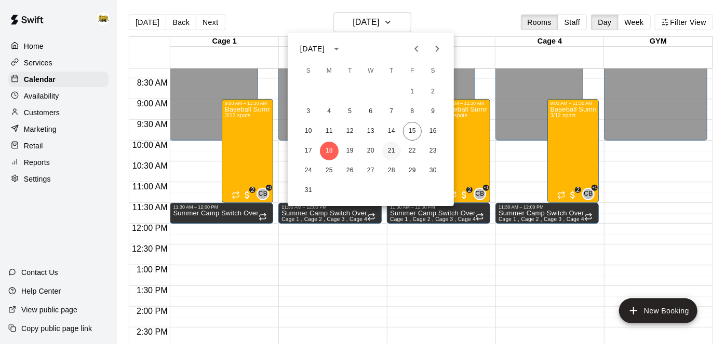
click at [392, 149] on button "21" at bounding box center [391, 151] width 19 height 19
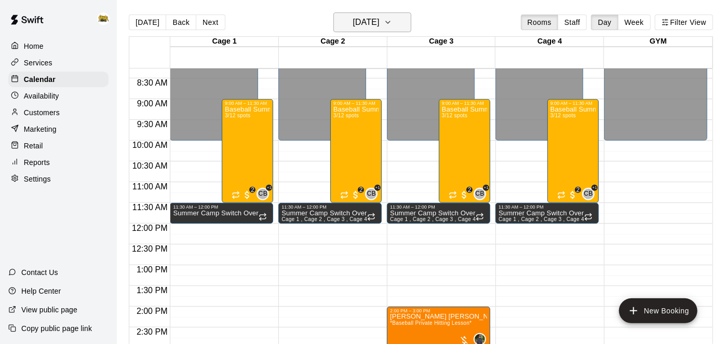
click at [392, 23] on icon "button" at bounding box center [388, 22] width 8 height 12
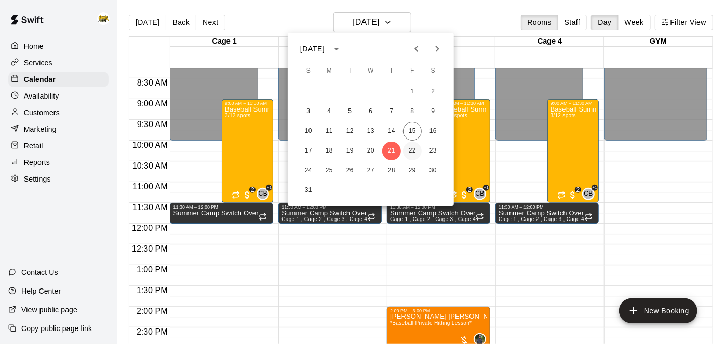
click at [411, 155] on button "22" at bounding box center [412, 151] width 19 height 19
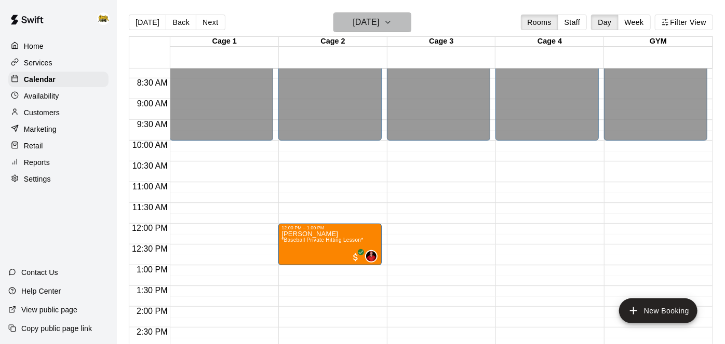
click at [392, 28] on icon "button" at bounding box center [388, 22] width 8 height 12
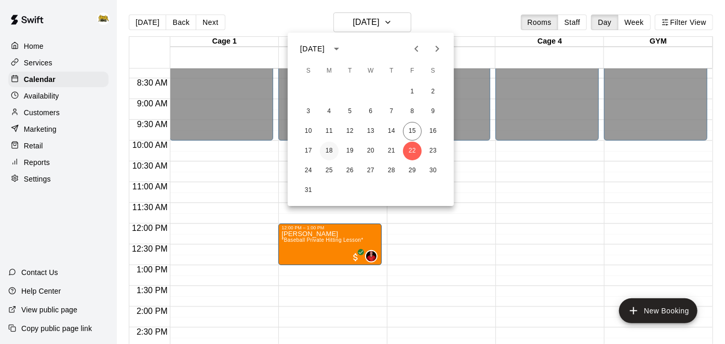
click at [330, 155] on button "18" at bounding box center [329, 151] width 19 height 19
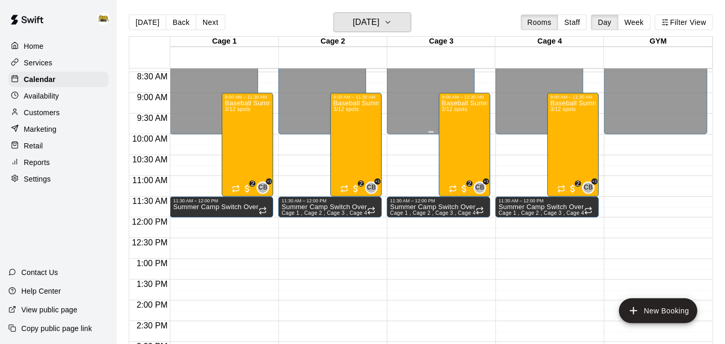
scroll to position [351, 0]
click at [409, 23] on button "[DATE]" at bounding box center [372, 22] width 78 height 20
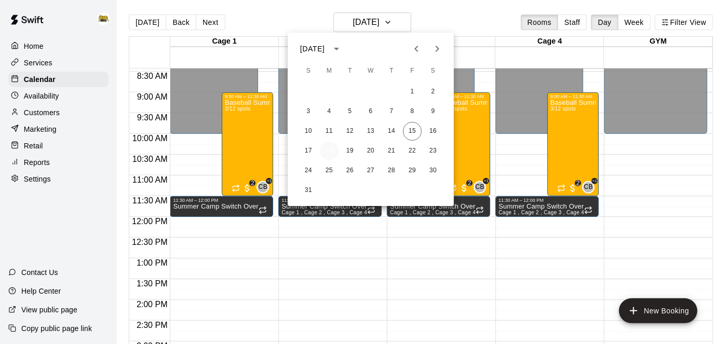
click at [331, 156] on button "18" at bounding box center [329, 151] width 19 height 19
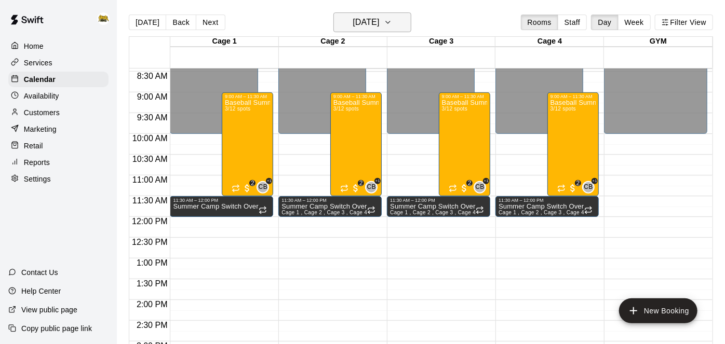
click at [379, 18] on h6 "[DATE]" at bounding box center [366, 22] width 26 height 15
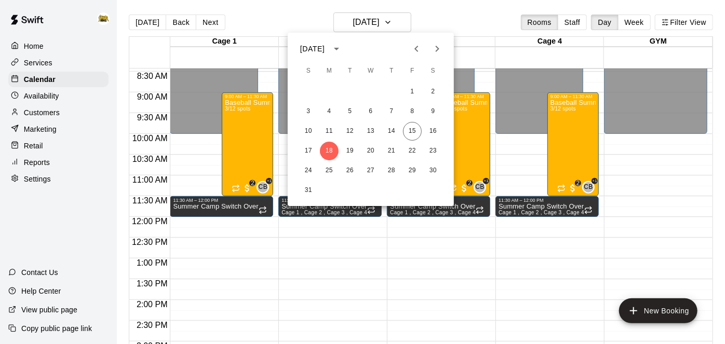
click at [435, 54] on icon "Next month" at bounding box center [437, 49] width 12 height 12
click at [421, 44] on icon "Previous month" at bounding box center [416, 49] width 12 height 12
click at [420, 44] on icon "Previous month" at bounding box center [416, 49] width 12 height 12
click at [376, 131] on button "13" at bounding box center [371, 131] width 19 height 19
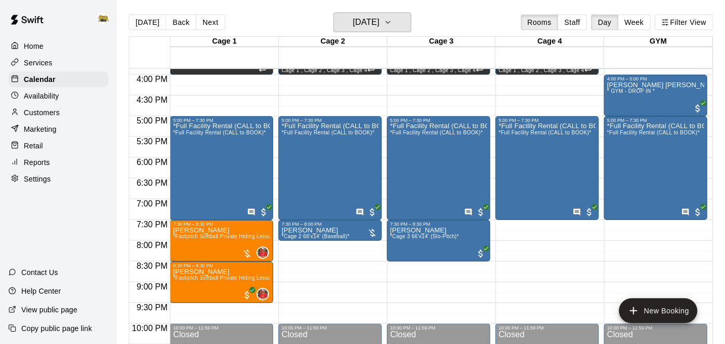
scroll to position [663, 0]
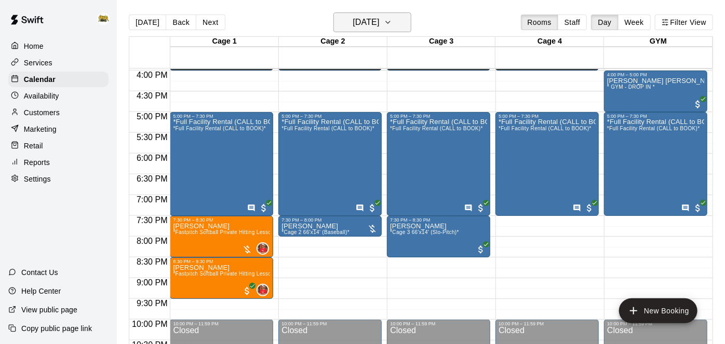
click at [408, 29] on button "[DATE]" at bounding box center [372, 22] width 78 height 20
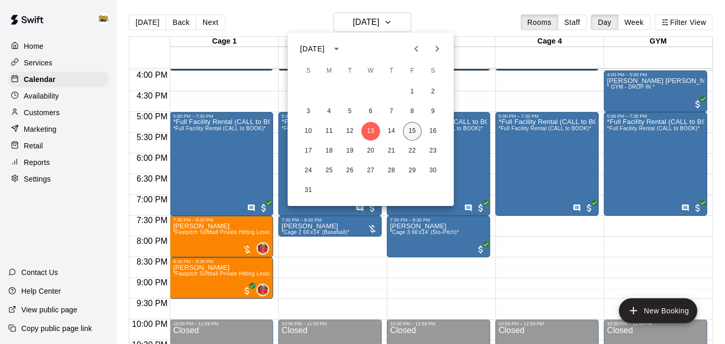
click at [410, 129] on button "15" at bounding box center [412, 131] width 19 height 19
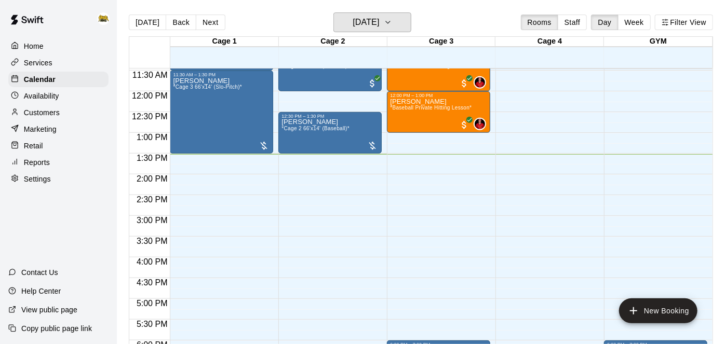
scroll to position [470, 0]
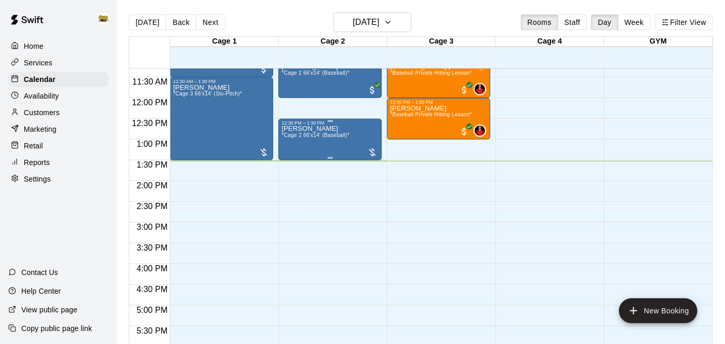
click at [343, 133] on span "*Cage 2 66'x14' (Baseball)*" at bounding box center [316, 135] width 68 height 6
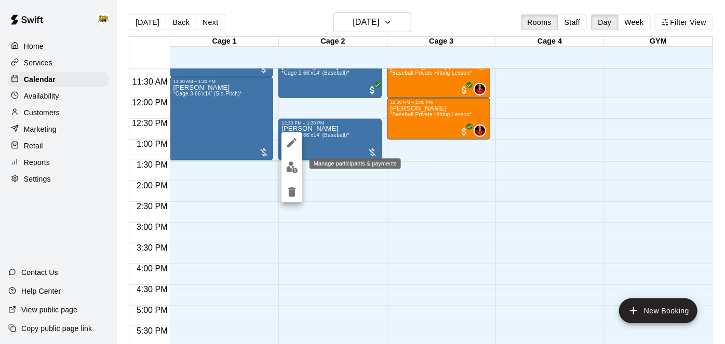
click at [295, 173] on img "edit" at bounding box center [292, 168] width 12 height 12
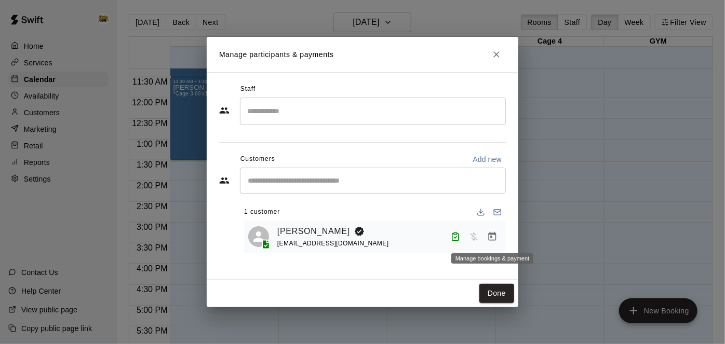
click at [490, 239] on icon "Manage bookings & payment" at bounding box center [492, 237] width 10 height 10
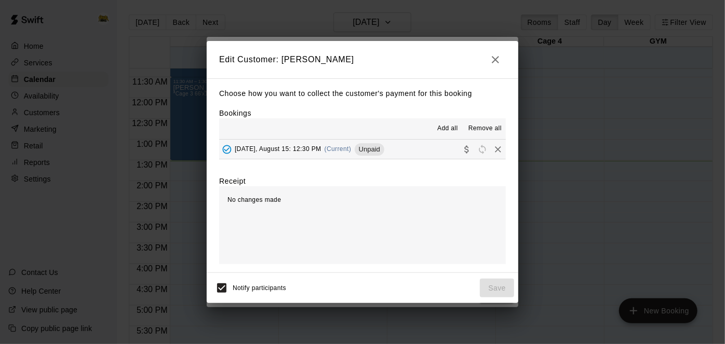
click at [401, 155] on button "[DATE], August 15: 12:30 PM (Current) Unpaid" at bounding box center [362, 149] width 287 height 19
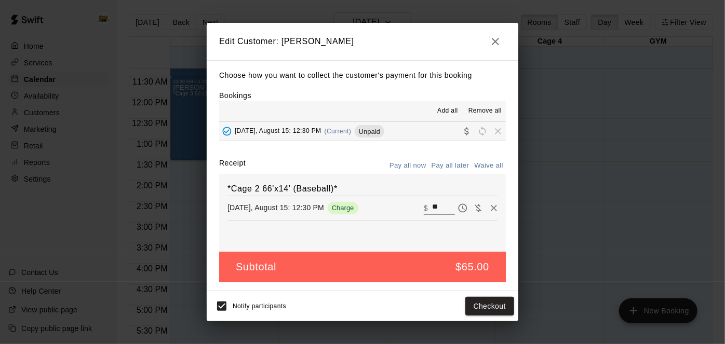
click at [447, 206] on input "**" at bounding box center [443, 209] width 23 height 14
type input "*"
type input "**"
click at [477, 310] on button "Checkout" at bounding box center [489, 306] width 49 height 19
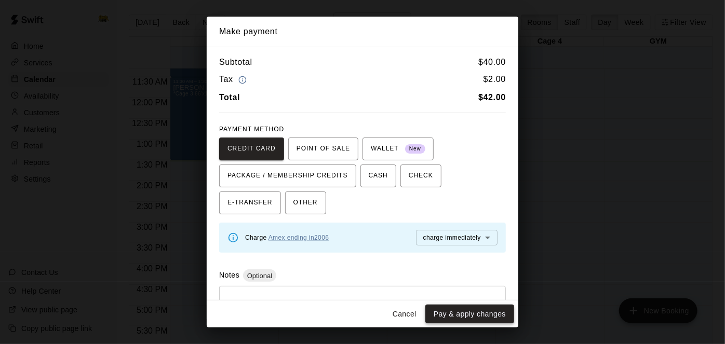
click at [465, 322] on button "Pay & apply changes" at bounding box center [469, 314] width 89 height 19
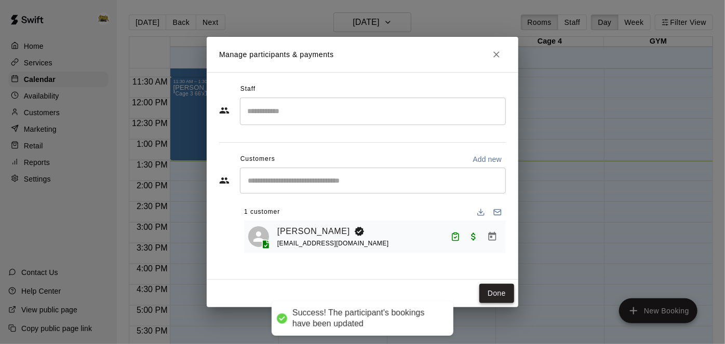
click at [491, 296] on button "Done" at bounding box center [496, 293] width 35 height 19
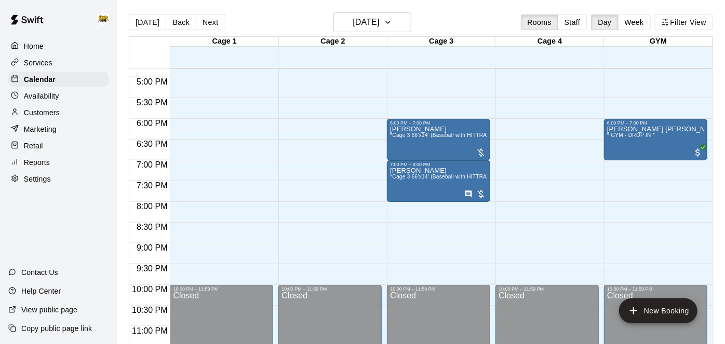
scroll to position [710, 0]
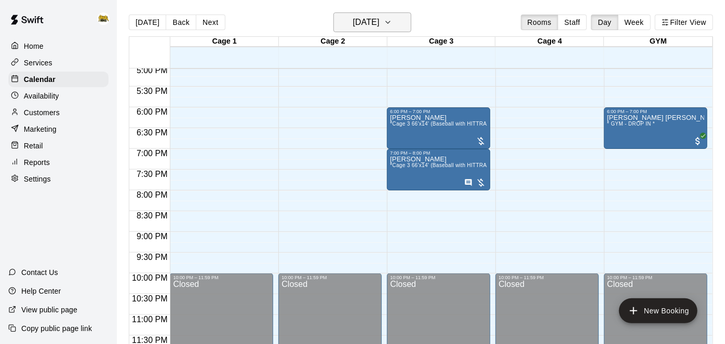
click at [379, 20] on h6 "[DATE]" at bounding box center [366, 22] width 26 height 15
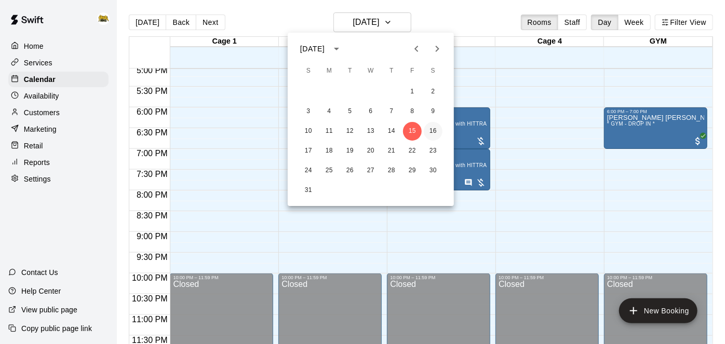
click at [433, 128] on button "16" at bounding box center [433, 131] width 19 height 19
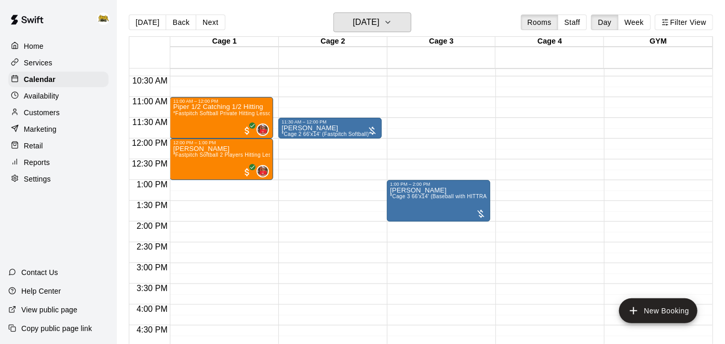
scroll to position [420, 0]
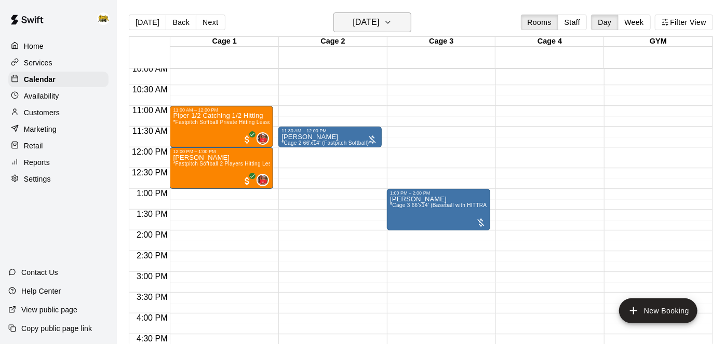
click at [392, 19] on icon "button" at bounding box center [388, 22] width 8 height 12
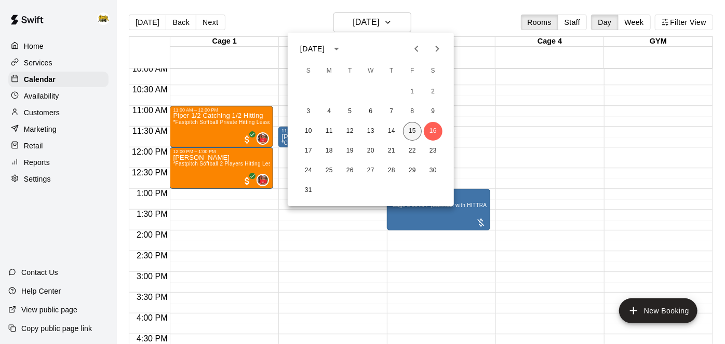
click at [416, 130] on button "15" at bounding box center [412, 131] width 19 height 19
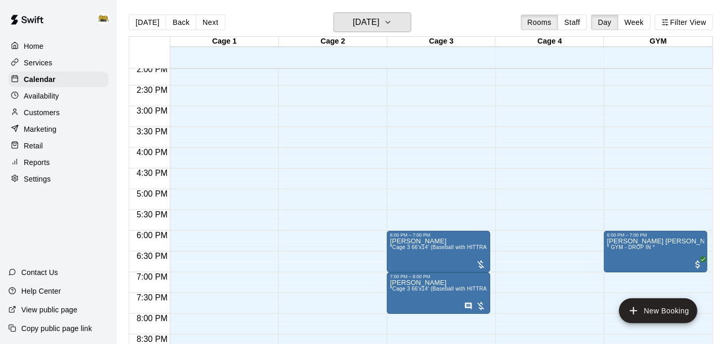
scroll to position [587, 0]
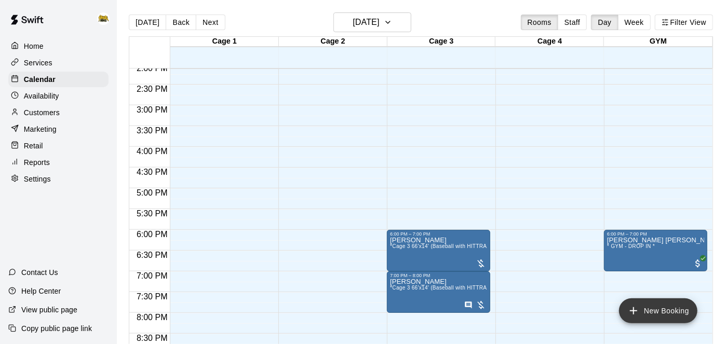
click at [636, 311] on icon "add" at bounding box center [633, 311] width 7 height 7
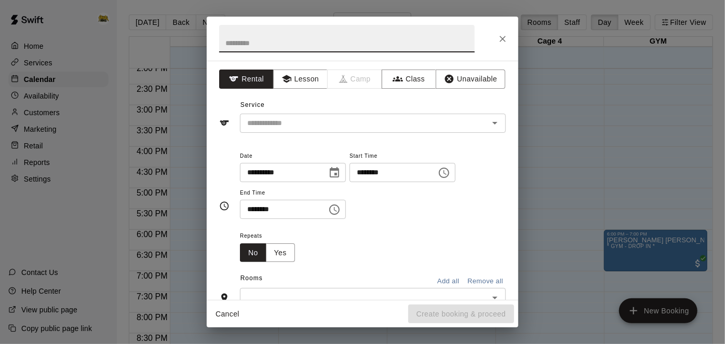
click at [350, 182] on input "********" at bounding box center [390, 172] width 80 height 19
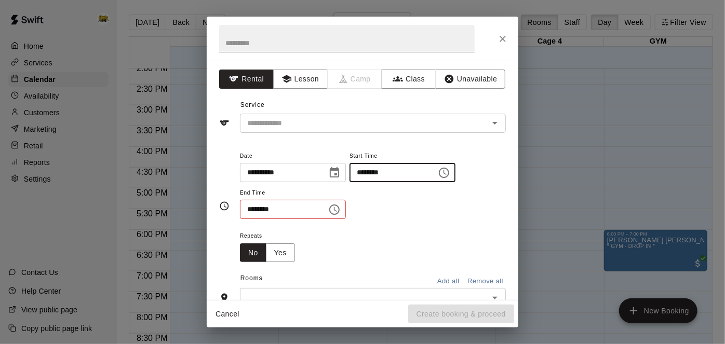
type input "********"
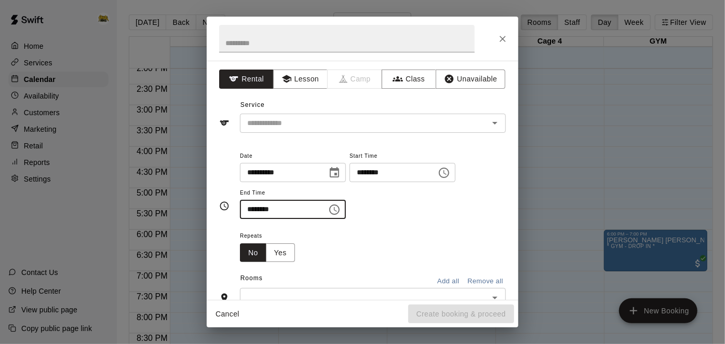
type input "********"
click at [492, 125] on icon "Open" at bounding box center [495, 123] width 12 height 12
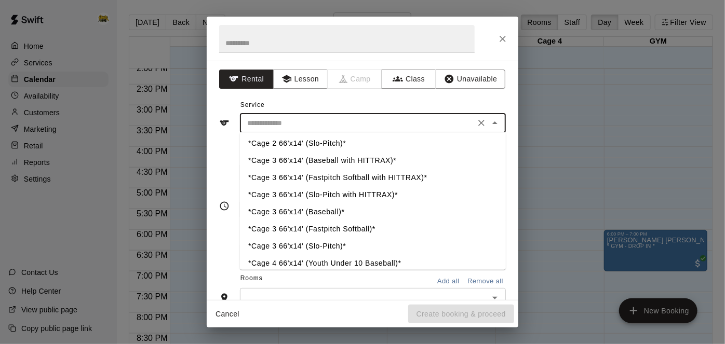
scroll to position [71, 0]
click at [299, 214] on li "*Cage 3 66'x14' (Baseball)*" at bounding box center [373, 211] width 266 height 17
type input "**********"
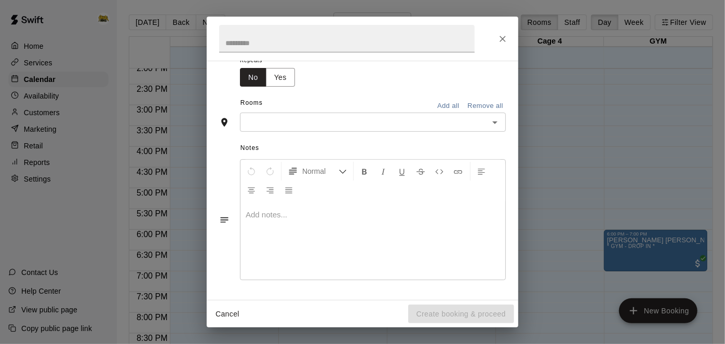
scroll to position [180, 0]
click at [497, 129] on icon "Open" at bounding box center [495, 122] width 12 height 12
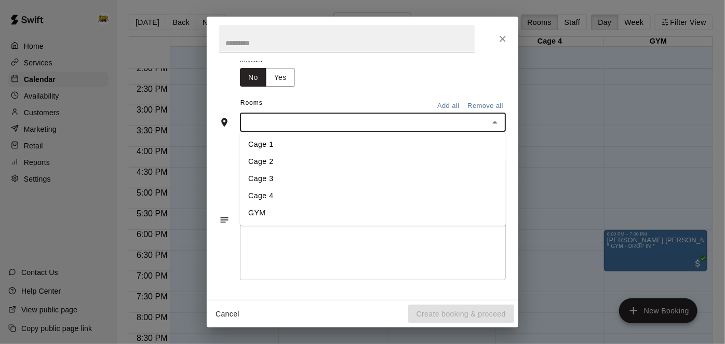
click at [264, 188] on li "Cage 3" at bounding box center [373, 179] width 266 height 17
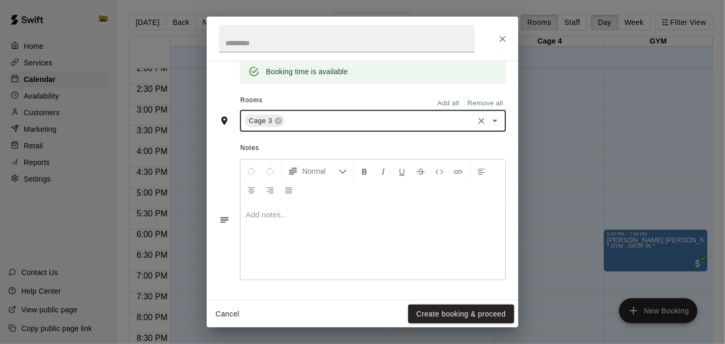
scroll to position [226, 0]
click at [503, 311] on button "Create booking & proceed" at bounding box center [461, 314] width 106 height 19
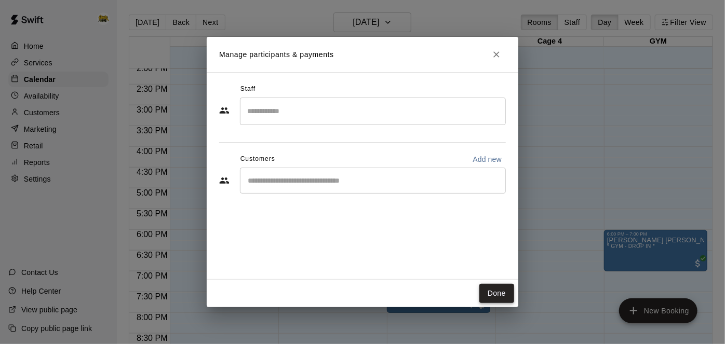
click at [492, 293] on button "Done" at bounding box center [496, 293] width 35 height 19
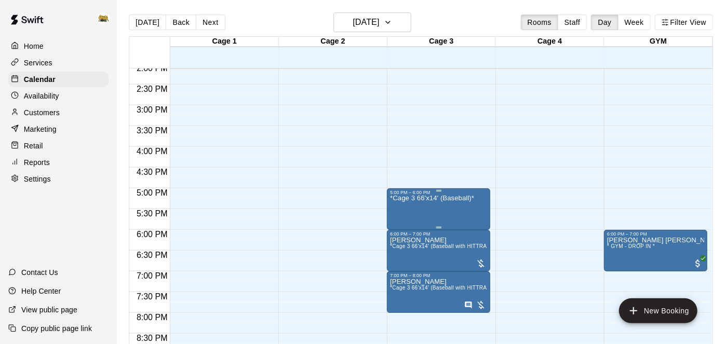
click at [396, 211] on icon "edit" at bounding box center [400, 205] width 12 height 12
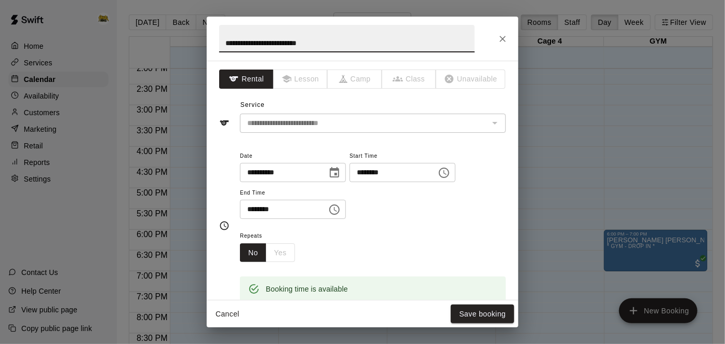
click at [228, 313] on button "Cancel" at bounding box center [227, 314] width 33 height 19
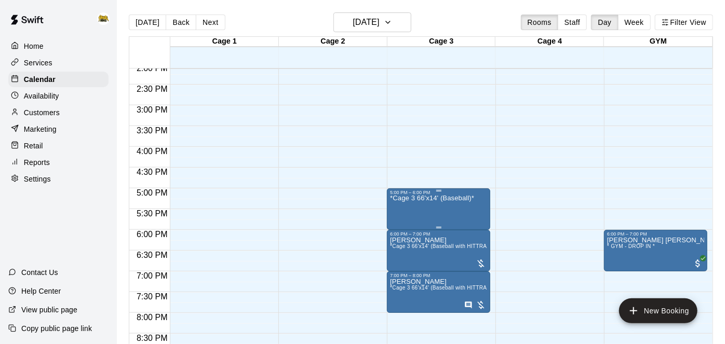
click at [403, 256] on icon "delete" at bounding box center [400, 254] width 7 height 9
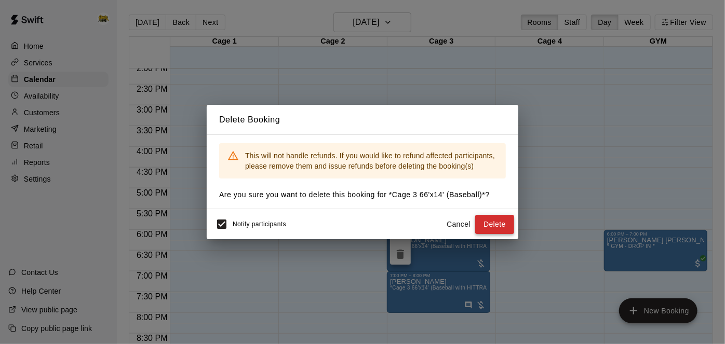
click at [485, 229] on button "Delete" at bounding box center [494, 224] width 39 height 19
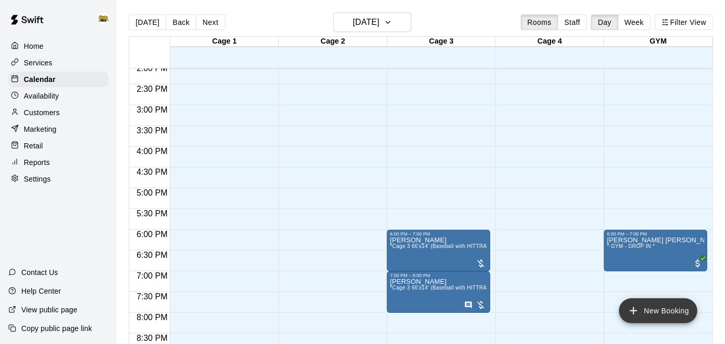
click at [639, 314] on icon "add" at bounding box center [633, 311] width 12 height 12
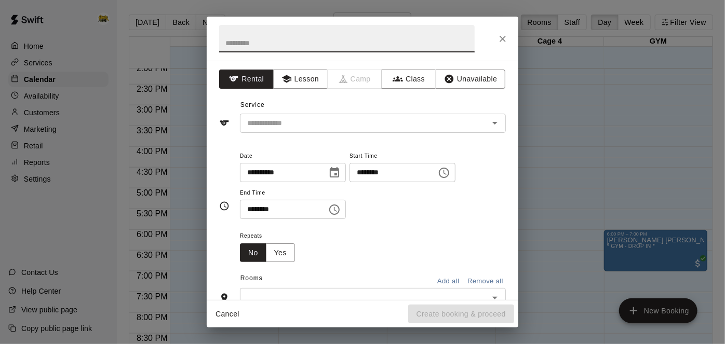
click at [350, 182] on input "********" at bounding box center [390, 172] width 80 height 19
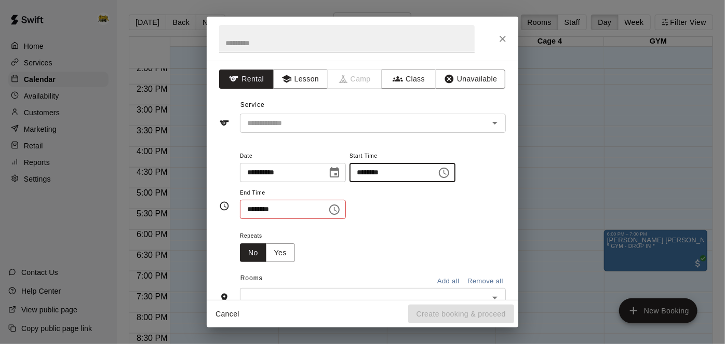
type input "********"
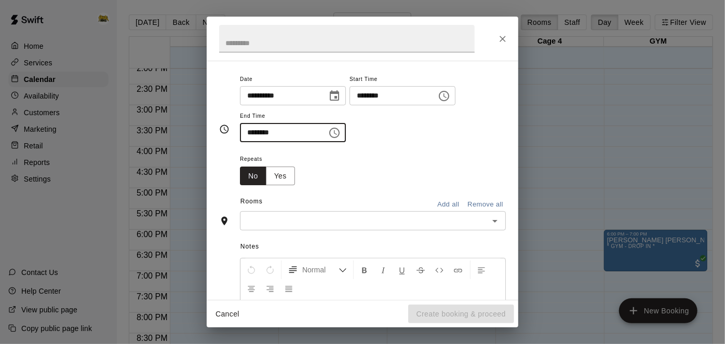
scroll to position [78, 0]
click at [495, 222] on icon "Open" at bounding box center [494, 220] width 5 height 3
type input "********"
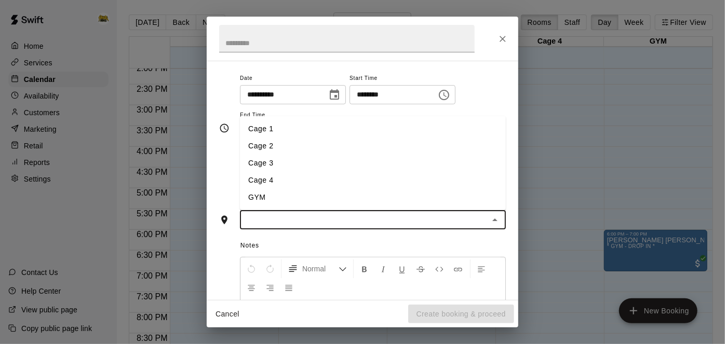
click at [279, 155] on li "Cage 2" at bounding box center [373, 146] width 266 height 17
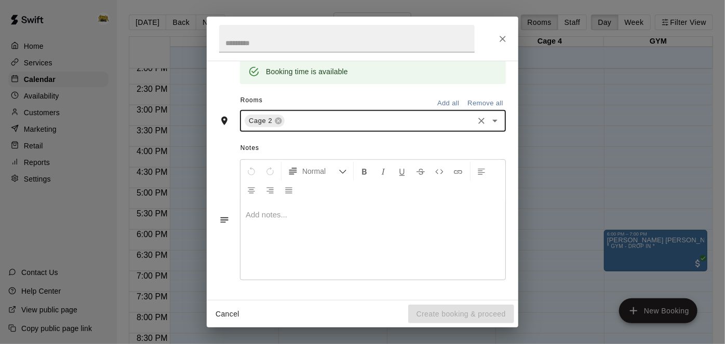
scroll to position [0, 0]
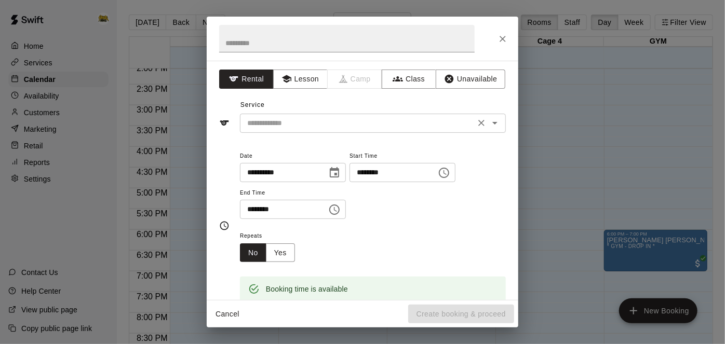
click at [494, 123] on icon "Open" at bounding box center [494, 123] width 5 height 3
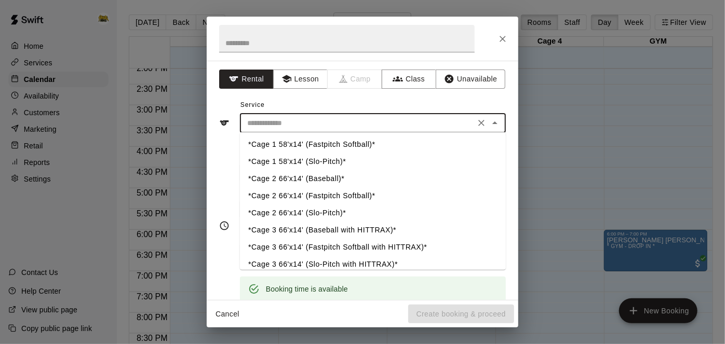
click at [365, 176] on li "*Cage 2 66'x14' (Baseball)*" at bounding box center [373, 179] width 266 height 17
type input "**********"
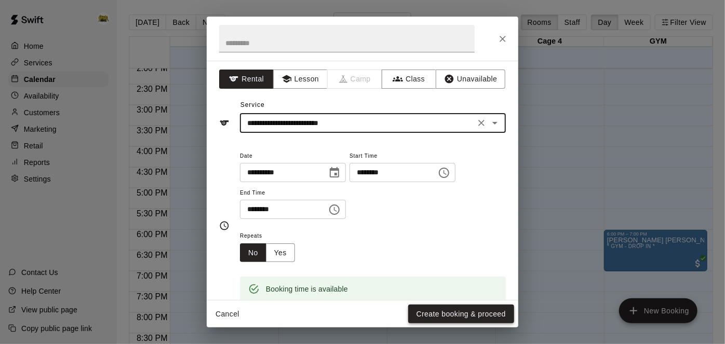
click at [464, 310] on button "Create booking & proceed" at bounding box center [461, 314] width 106 height 19
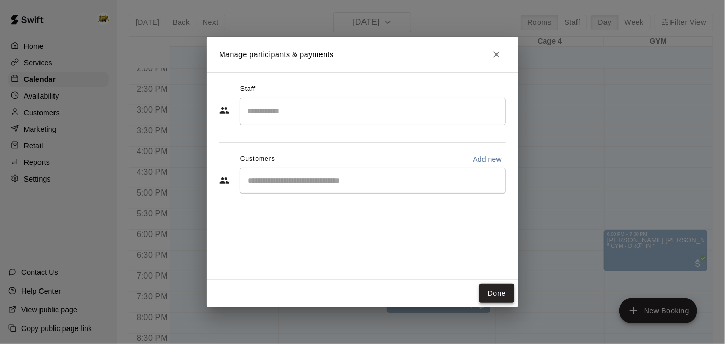
click at [504, 289] on button "Done" at bounding box center [496, 293] width 35 height 19
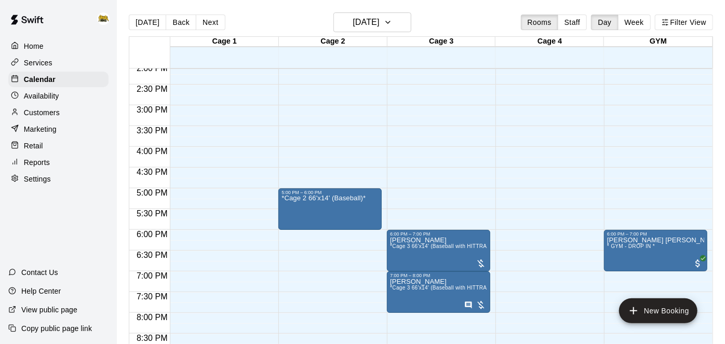
click at [47, 48] on div "Home" at bounding box center [58, 46] width 100 height 16
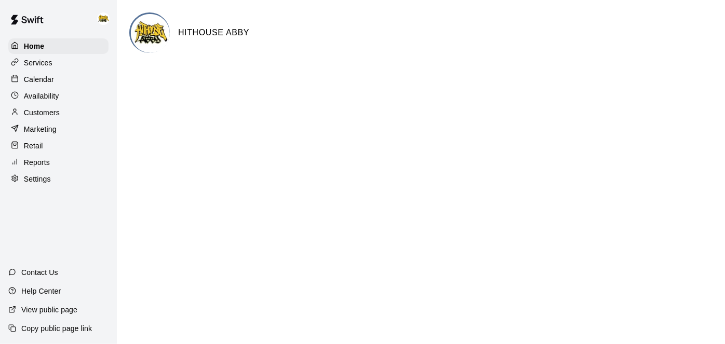
click at [45, 81] on p "Calendar" at bounding box center [39, 79] width 30 height 10
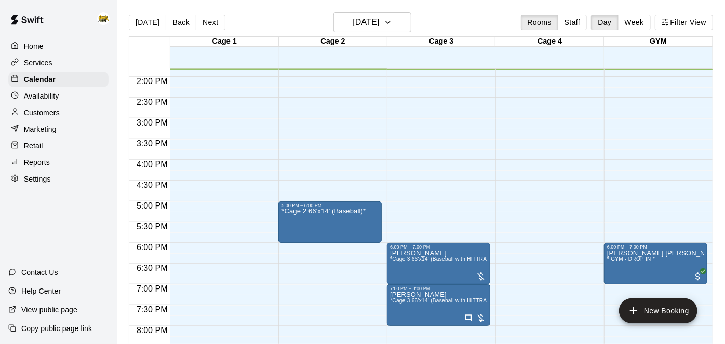
scroll to position [573, 0]
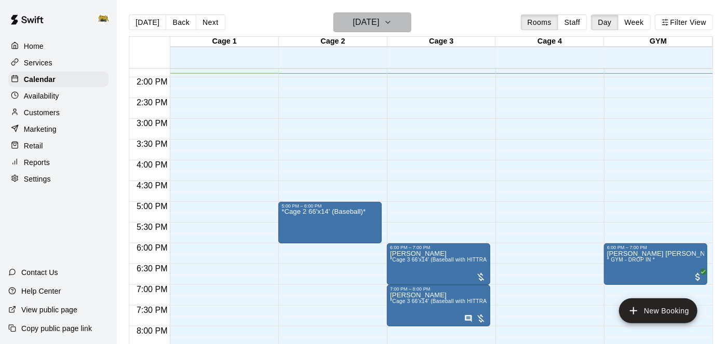
click at [373, 22] on h6 "[DATE]" at bounding box center [366, 22] width 26 height 15
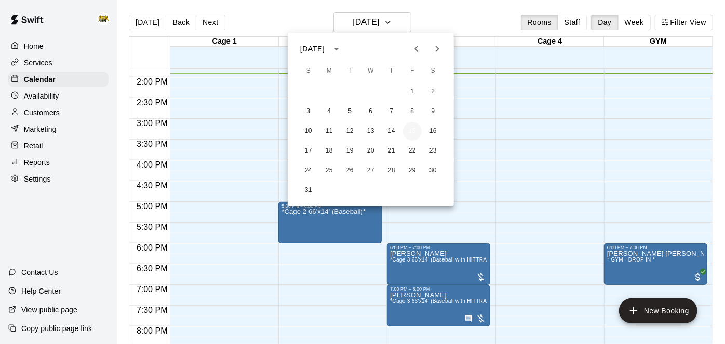
click at [412, 132] on button "15" at bounding box center [412, 131] width 19 height 19
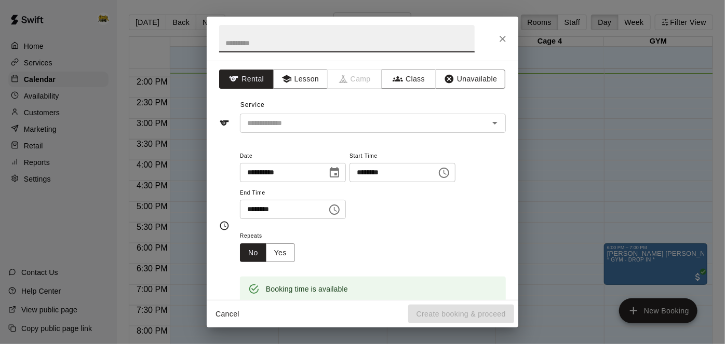
click at [222, 315] on button "Cancel" at bounding box center [227, 314] width 33 height 19
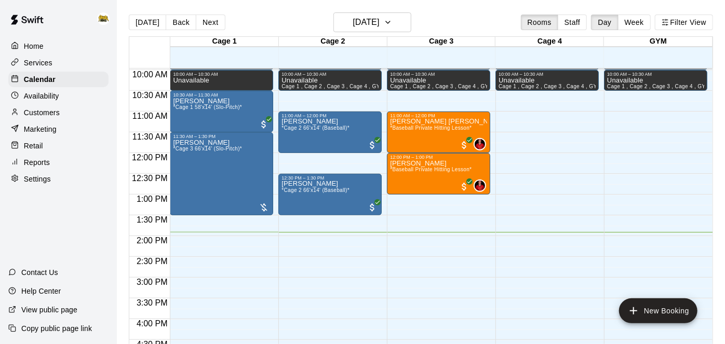
scroll to position [413, 0]
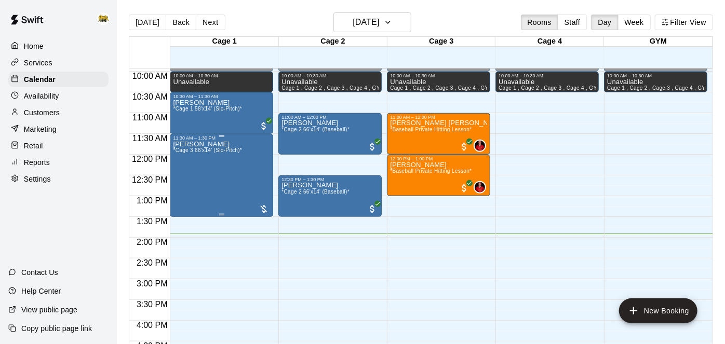
click at [213, 168] on div "[PERSON_NAME] *Cage 3 66'x14' (Slo-Pitch)*" at bounding box center [207, 313] width 69 height 344
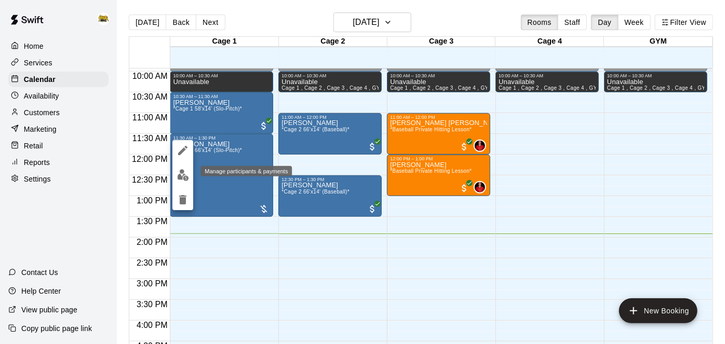
click at [184, 176] on img "edit" at bounding box center [183, 175] width 12 height 12
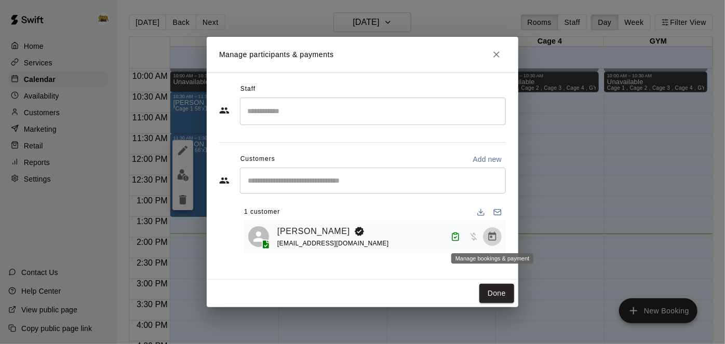
click at [494, 240] on icon "Manage bookings & payment" at bounding box center [493, 236] width 8 height 9
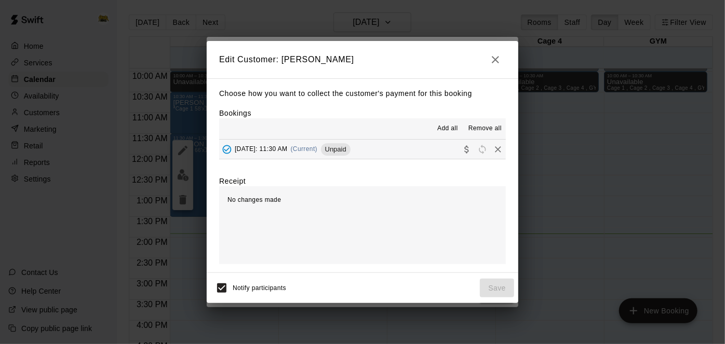
click at [415, 148] on button "[DATE]: 11:30 AM (Current) Unpaid" at bounding box center [362, 149] width 287 height 19
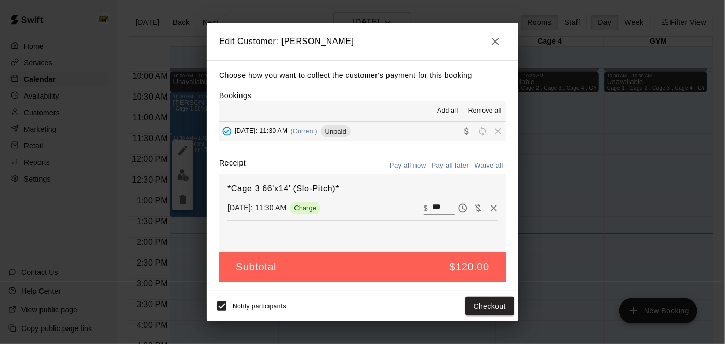
click at [448, 206] on input "***" at bounding box center [443, 209] width 23 height 14
type input "*"
type input "**"
click at [483, 303] on button "Checkout" at bounding box center [489, 306] width 49 height 19
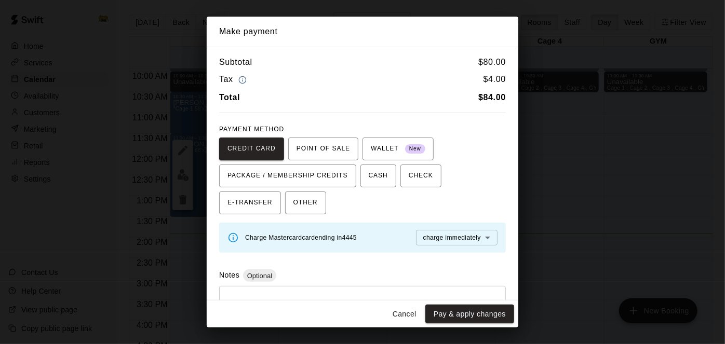
click at [400, 311] on button "Cancel" at bounding box center [404, 314] width 33 height 19
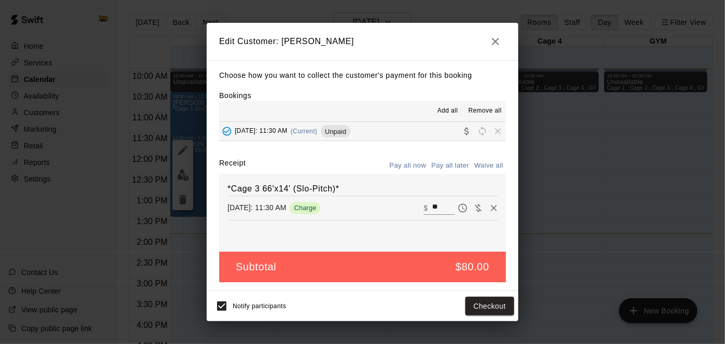
click at [499, 41] on icon "button" at bounding box center [495, 41] width 12 height 12
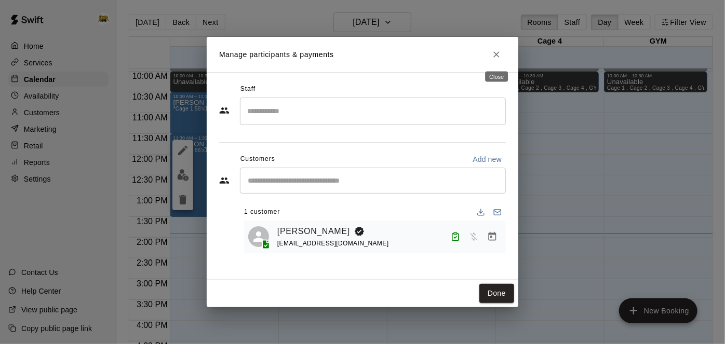
click at [501, 57] on icon "Close" at bounding box center [496, 54] width 10 height 10
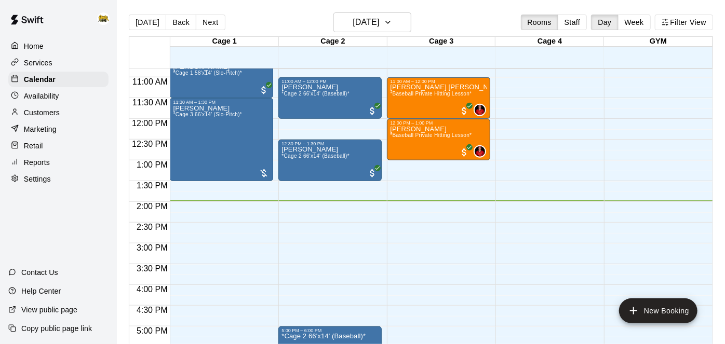
scroll to position [448, 0]
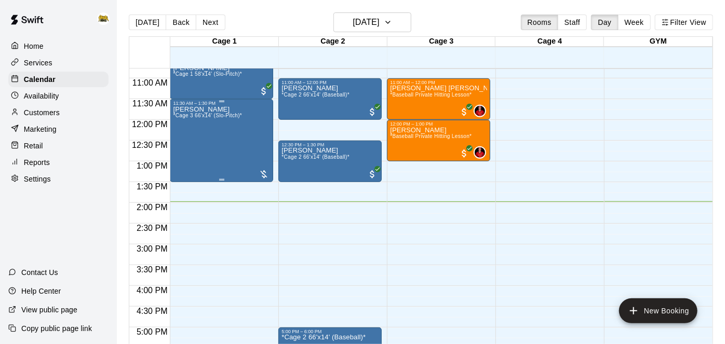
click at [224, 130] on div "[PERSON_NAME] *Cage 3 66'x14' (Slo-Pitch)*" at bounding box center [207, 278] width 69 height 344
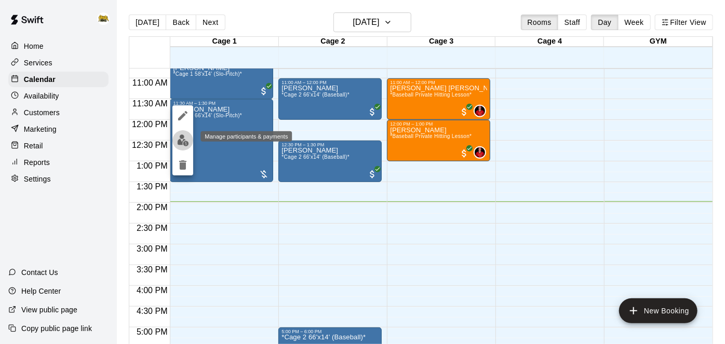
click at [185, 144] on img "edit" at bounding box center [183, 141] width 12 height 12
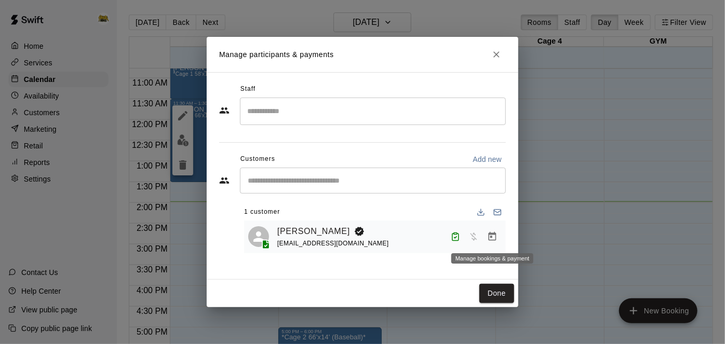
click at [488, 240] on icon "Manage bookings & payment" at bounding box center [492, 237] width 10 height 10
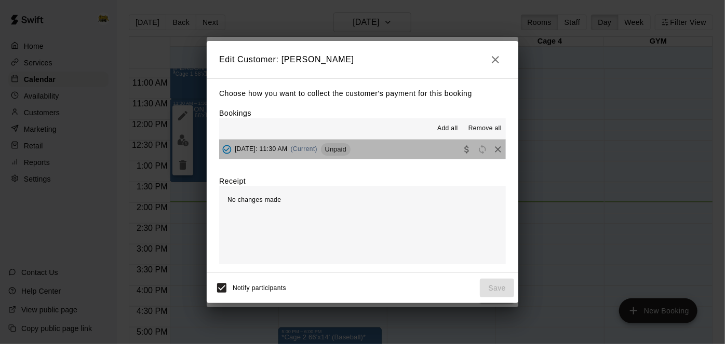
click at [431, 152] on button "[DATE]: 11:30 AM (Current) Unpaid" at bounding box center [362, 149] width 287 height 19
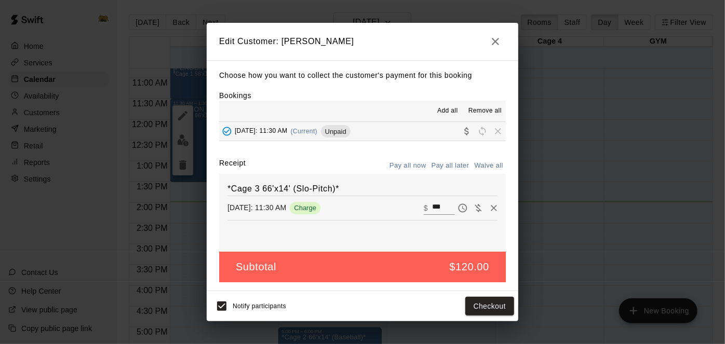
click at [448, 211] on input "***" at bounding box center [443, 209] width 23 height 14
type input "*"
type input "**"
click at [483, 312] on button "Checkout" at bounding box center [489, 306] width 49 height 19
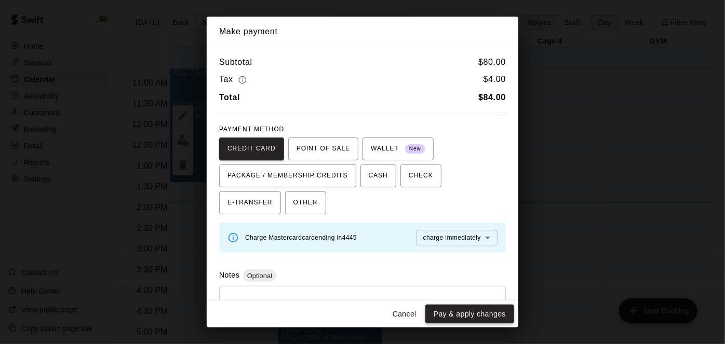
click at [495, 316] on button "Pay & apply changes" at bounding box center [469, 314] width 89 height 19
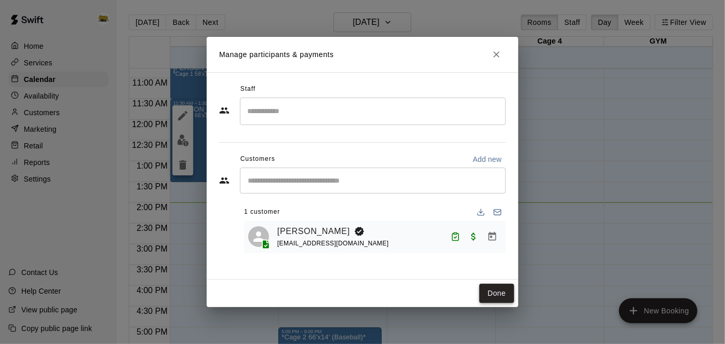
click at [497, 299] on button "Done" at bounding box center [496, 293] width 35 height 19
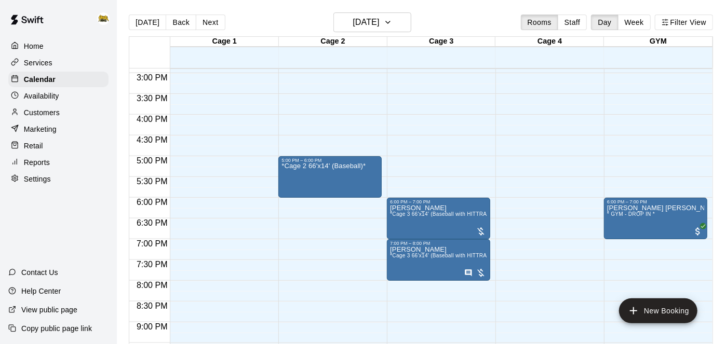
scroll to position [619, 0]
click at [634, 313] on icon "add" at bounding box center [633, 311] width 7 height 7
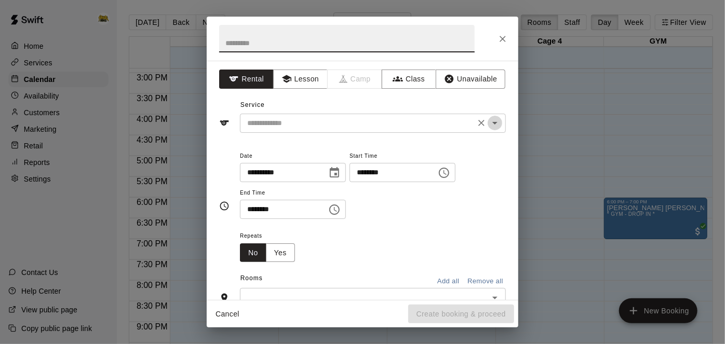
click at [498, 128] on icon "Open" at bounding box center [495, 123] width 12 height 12
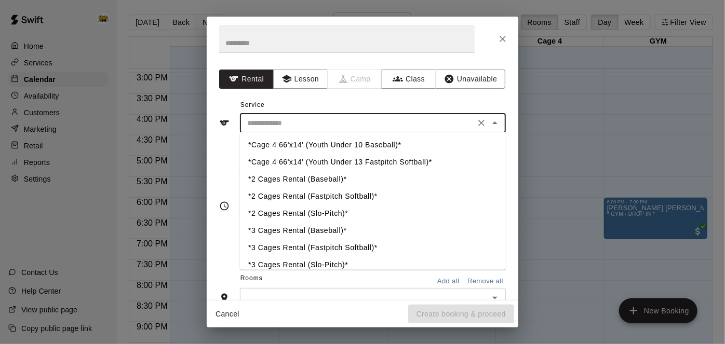
scroll to position [192, 0]
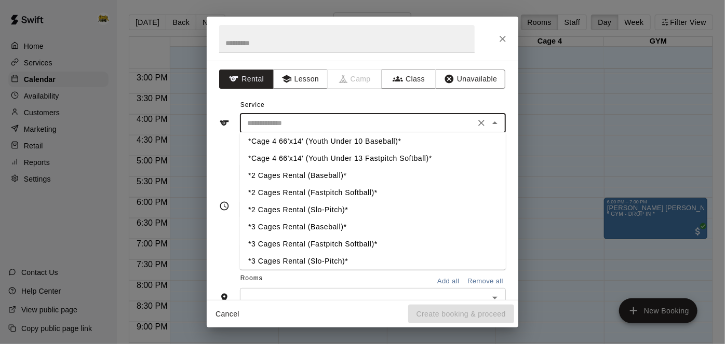
click at [394, 209] on li "*2 Cages Rental (Slo-Pitch)*" at bounding box center [373, 210] width 266 height 17
type input "**********"
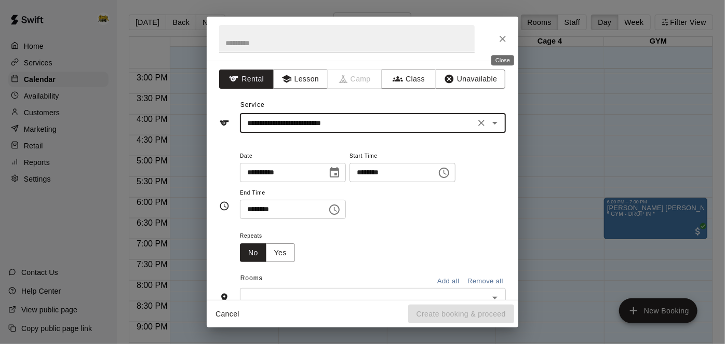
click at [505, 37] on icon "Close" at bounding box center [503, 39] width 10 height 10
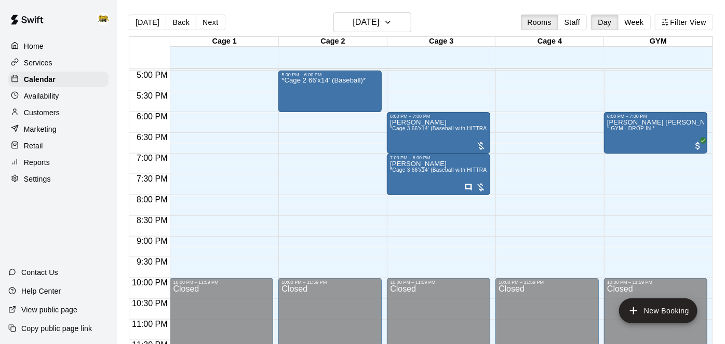
scroll to position [710, 0]
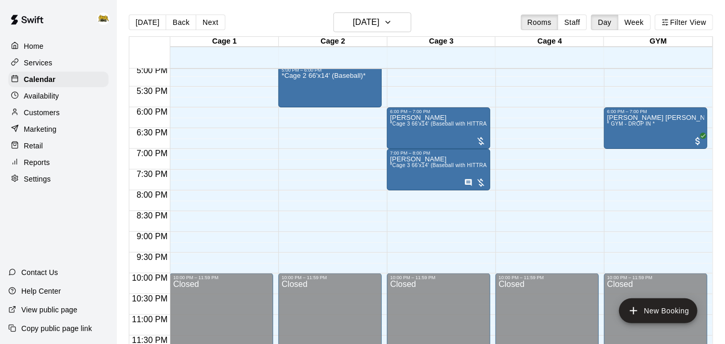
click at [32, 63] on p "Services" at bounding box center [38, 63] width 29 height 10
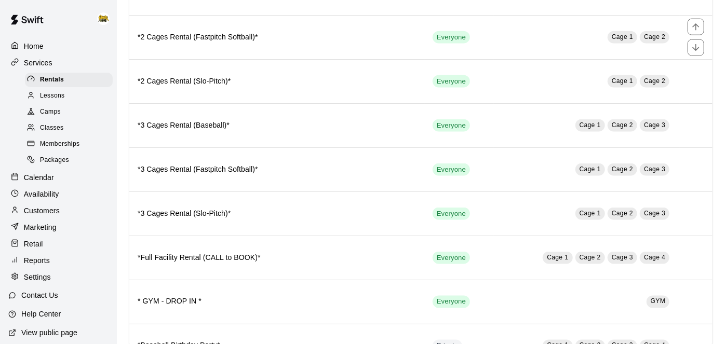
scroll to position [711, 0]
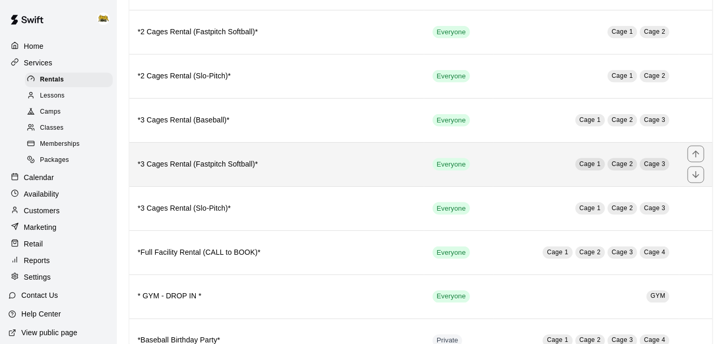
click at [310, 159] on h6 "*3 Cages Rental (Fastpitch Softball)*" at bounding box center [277, 164] width 278 height 11
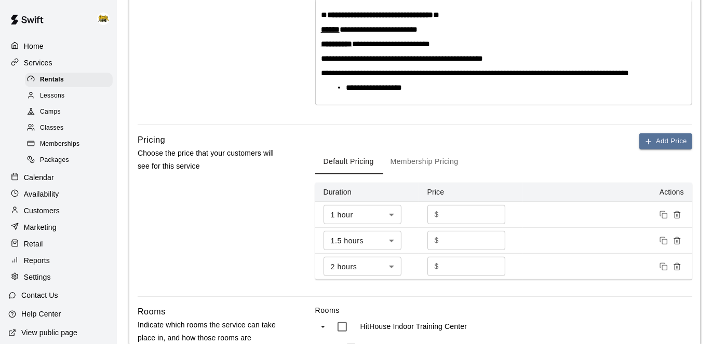
scroll to position [246, 0]
click at [45, 51] on div "Home" at bounding box center [58, 46] width 100 height 16
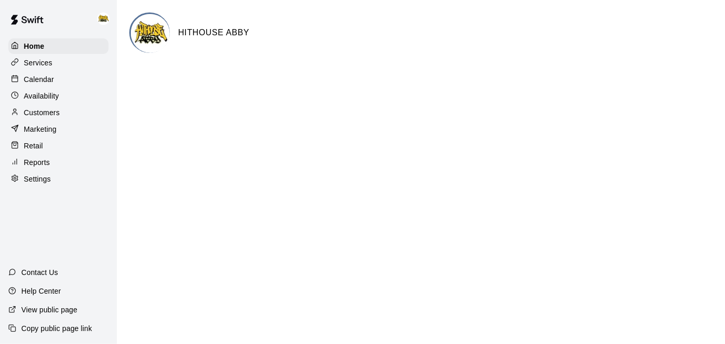
click at [44, 84] on p "Calendar" at bounding box center [39, 79] width 30 height 10
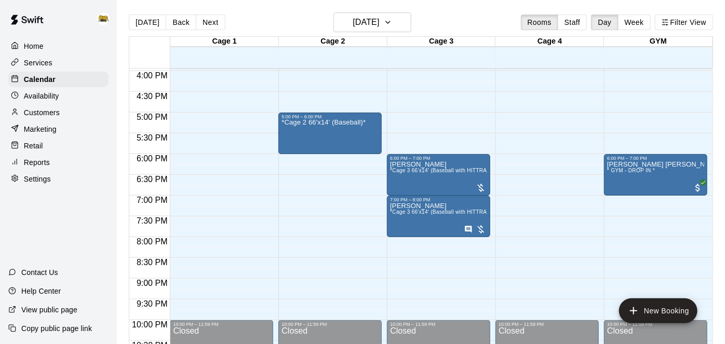
scroll to position [664, 0]
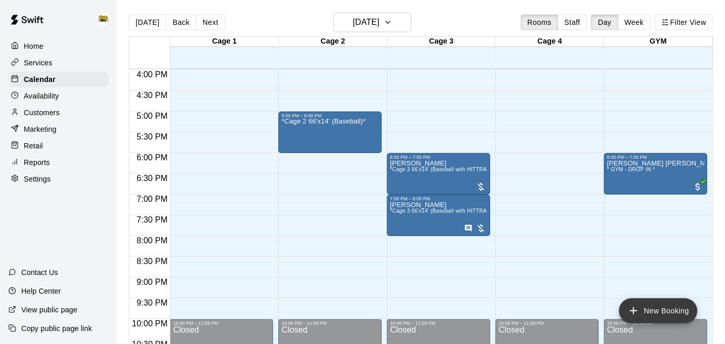
click at [634, 312] on icon "add" at bounding box center [633, 311] width 7 height 7
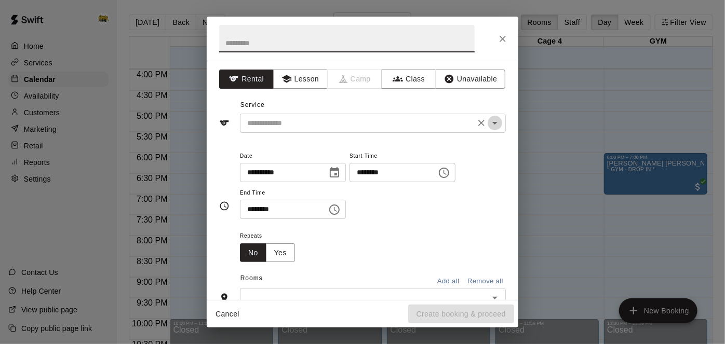
click at [491, 125] on icon "Open" at bounding box center [495, 123] width 12 height 12
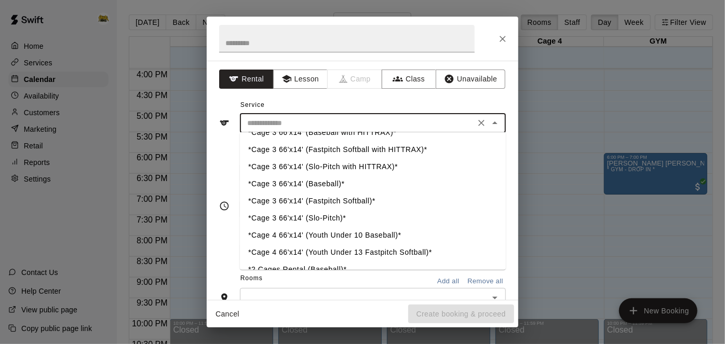
scroll to position [101, 0]
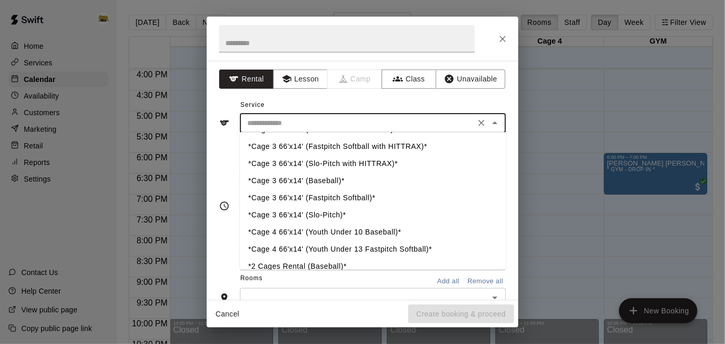
click at [361, 199] on li "*Cage 3 66'x14' (Fastpitch Softball)*" at bounding box center [373, 198] width 266 height 17
type input "**********"
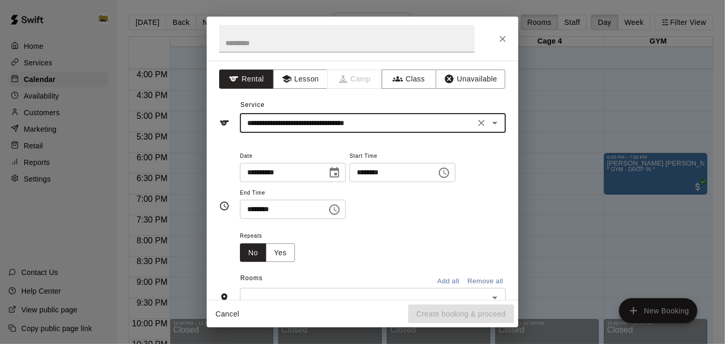
click at [350, 182] on input "********" at bounding box center [390, 172] width 80 height 19
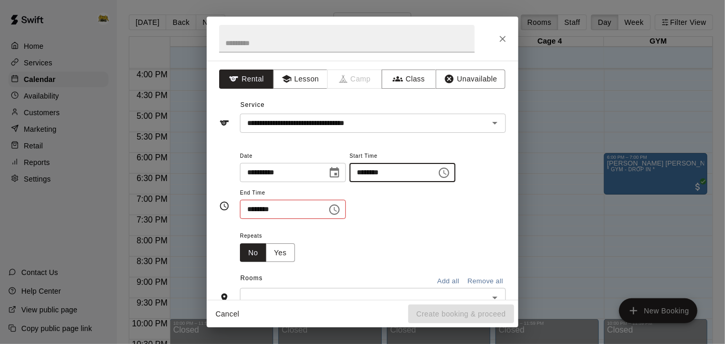
type input "********"
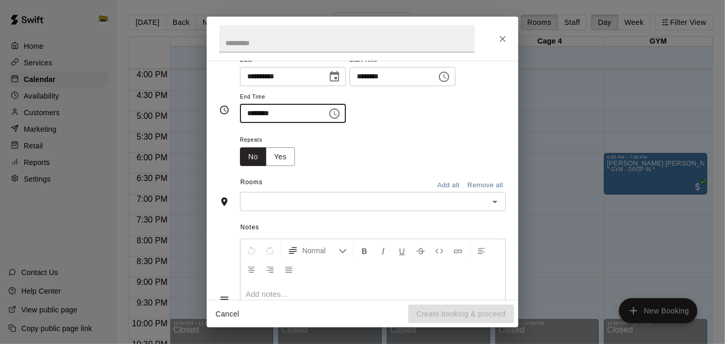
scroll to position [102, 0]
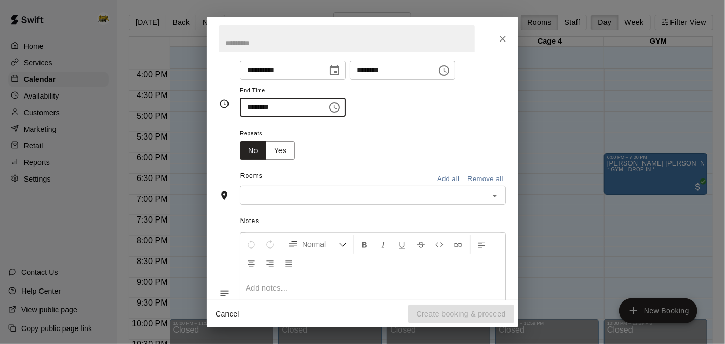
click at [498, 202] on icon "Open" at bounding box center [495, 196] width 12 height 12
type input "********"
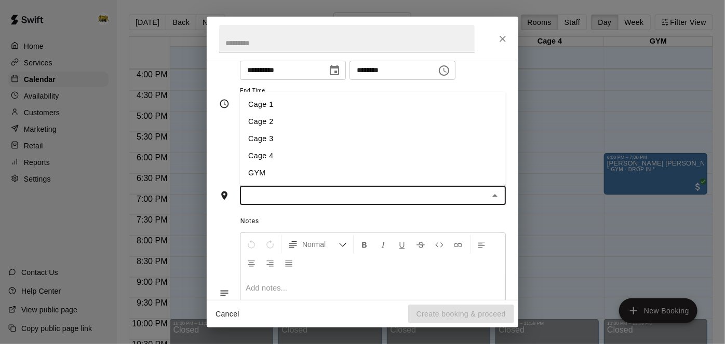
click at [323, 113] on li "Cage 1" at bounding box center [373, 104] width 266 height 17
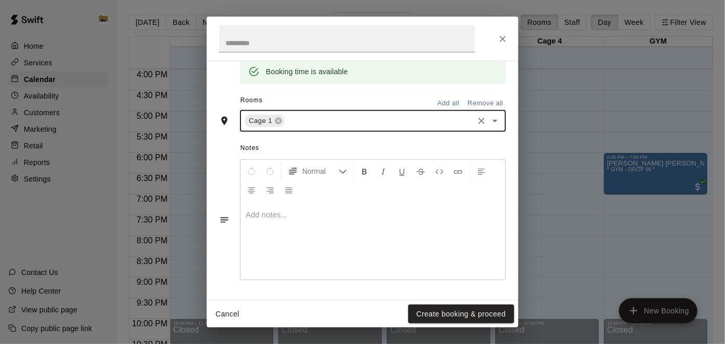
scroll to position [231, 0]
click at [327, 265] on div at bounding box center [372, 241] width 265 height 78
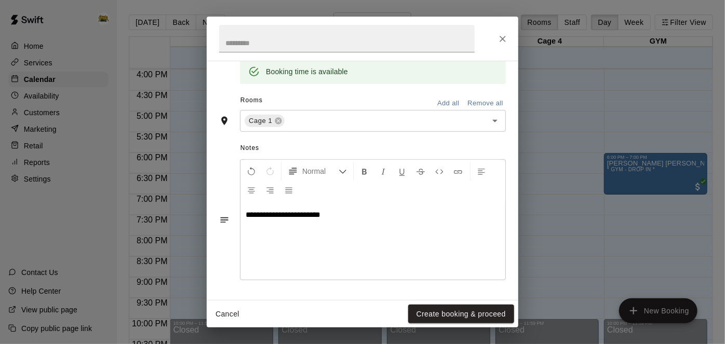
click at [368, 220] on p "**********" at bounding box center [373, 215] width 255 height 10
click at [232, 315] on button "Cancel" at bounding box center [227, 314] width 33 height 19
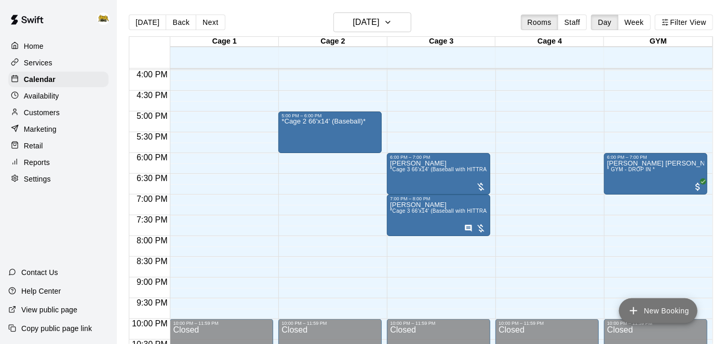
click at [633, 313] on icon "add" at bounding box center [633, 311] width 12 height 12
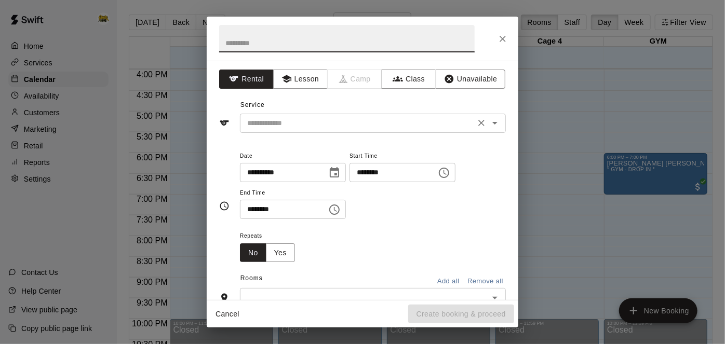
click at [495, 124] on icon "Open" at bounding box center [494, 123] width 5 height 3
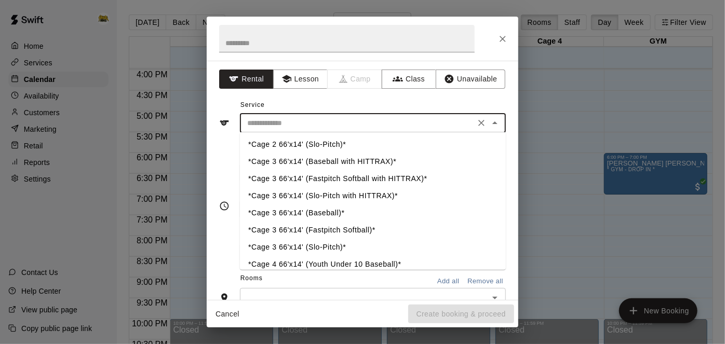
scroll to position [70, 0]
click at [318, 213] on li "*Cage 3 66'x14' (Baseball)*" at bounding box center [373, 212] width 266 height 17
type input "**********"
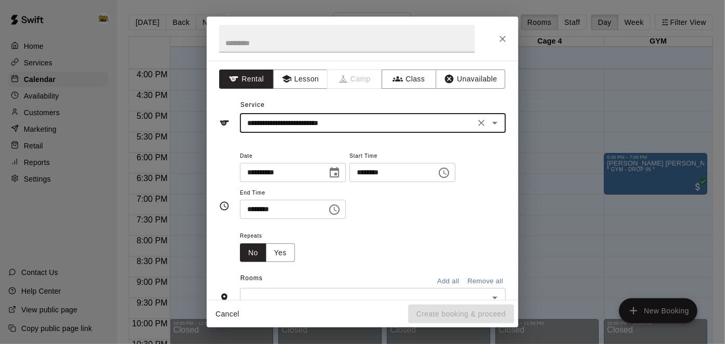
click at [350, 182] on input "********" at bounding box center [390, 172] width 80 height 19
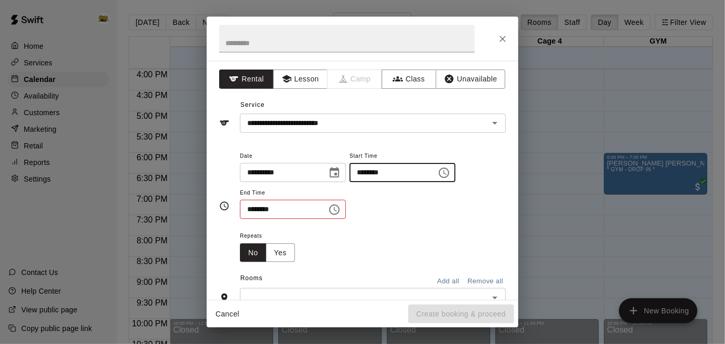
type input "********"
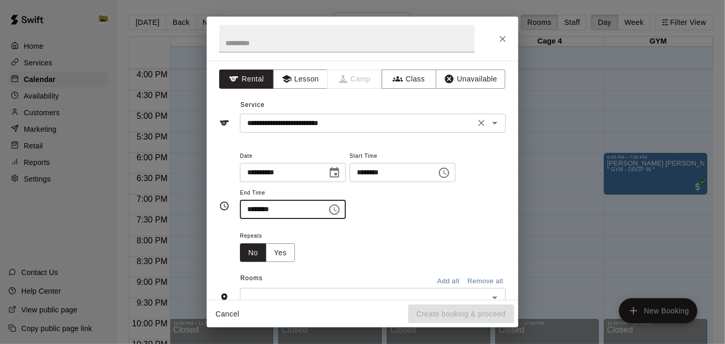
click at [493, 126] on icon "Open" at bounding box center [495, 123] width 12 height 12
type input "********"
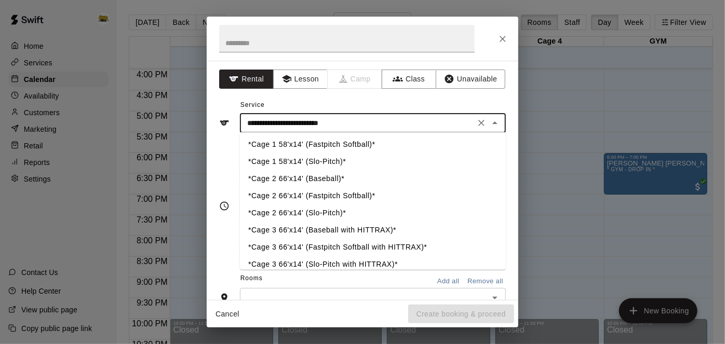
click at [335, 176] on li "*Cage 2 66'x14' (Baseball)*" at bounding box center [373, 179] width 266 height 17
type input "**********"
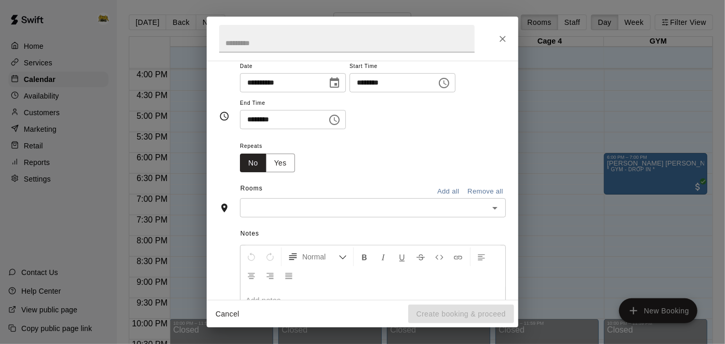
scroll to position [88, 0]
click at [501, 216] on icon "Open" at bounding box center [495, 210] width 12 height 12
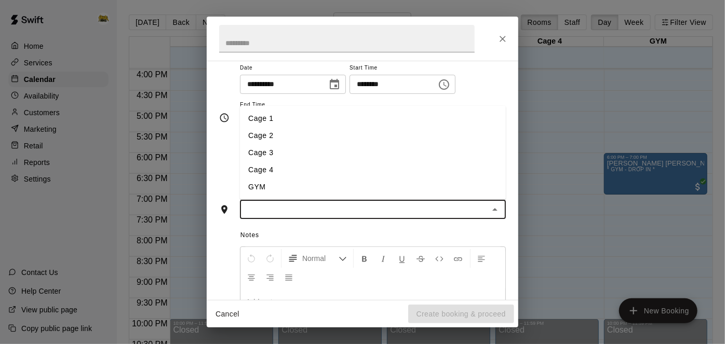
click at [343, 144] on li "Cage 2" at bounding box center [373, 135] width 266 height 17
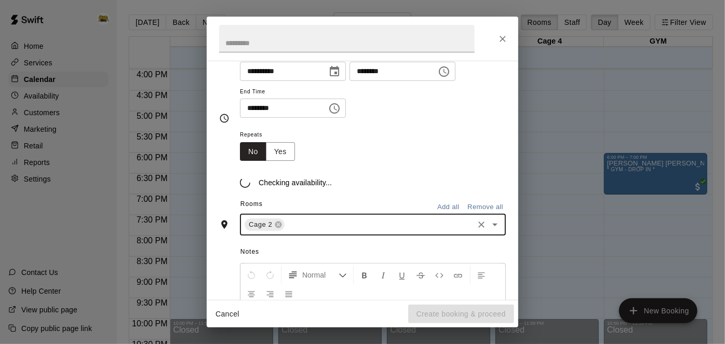
scroll to position [108, 0]
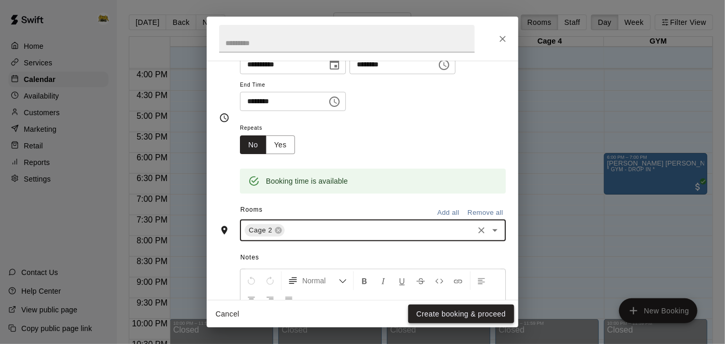
click at [471, 319] on button "Create booking & proceed" at bounding box center [461, 314] width 106 height 19
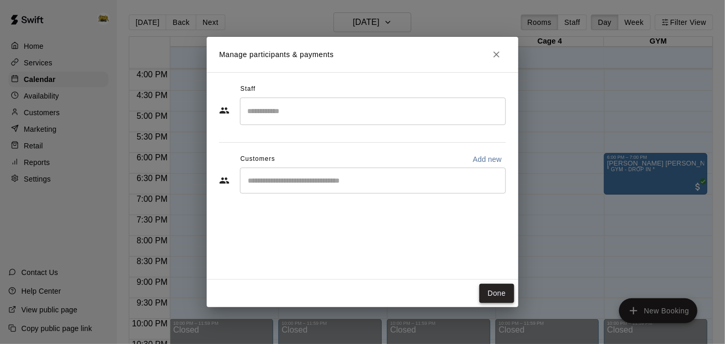
click at [507, 299] on button "Done" at bounding box center [496, 293] width 35 height 19
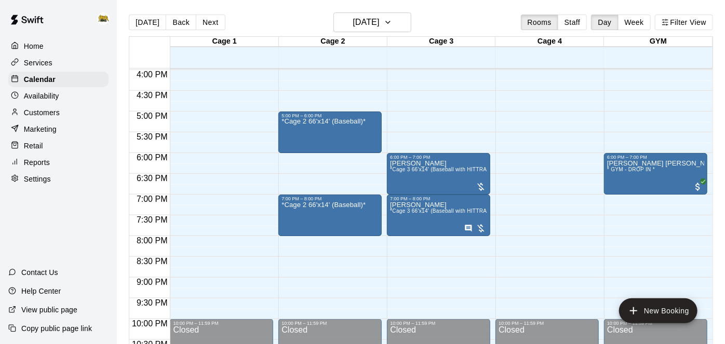
click at [55, 115] on p "Customers" at bounding box center [42, 113] width 36 height 10
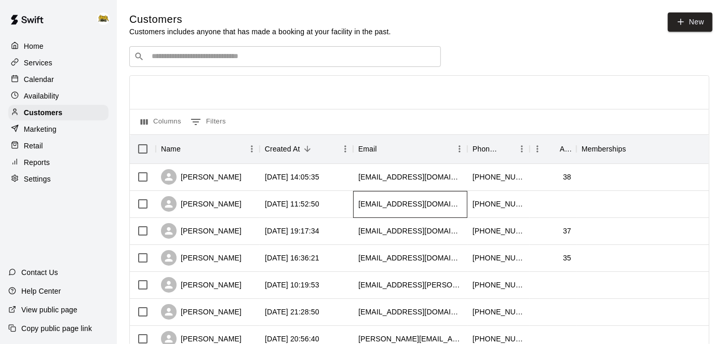
click at [406, 211] on div "[EMAIL_ADDRESS][DOMAIN_NAME]" at bounding box center [410, 204] width 114 height 27
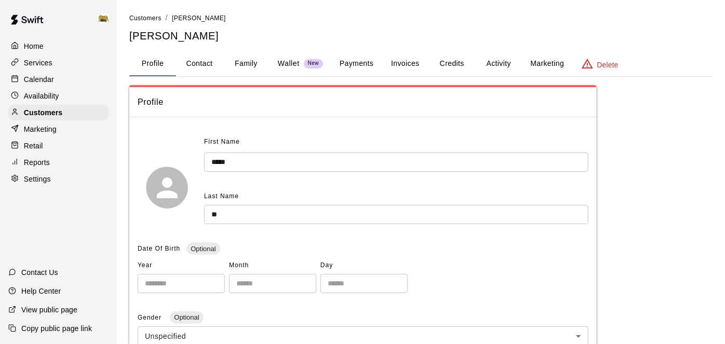
click at [195, 68] on button "Contact" at bounding box center [199, 63] width 47 height 25
select select "**"
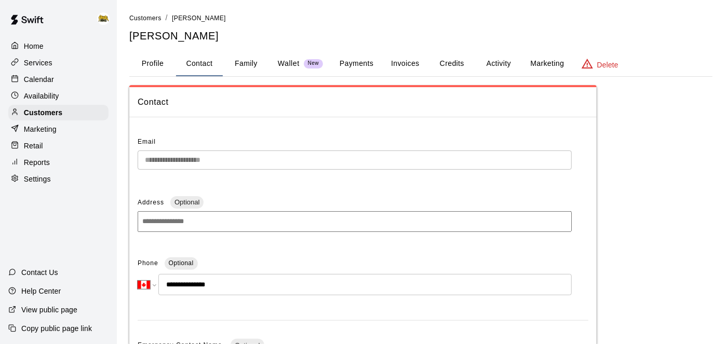
click at [145, 64] on button "Profile" at bounding box center [152, 63] width 47 height 25
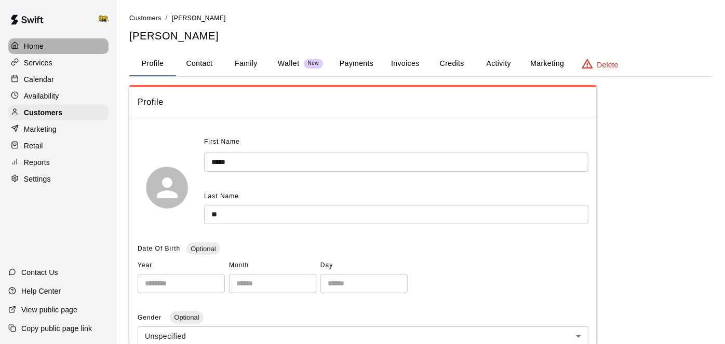
click at [46, 48] on div "Home" at bounding box center [58, 46] width 100 height 16
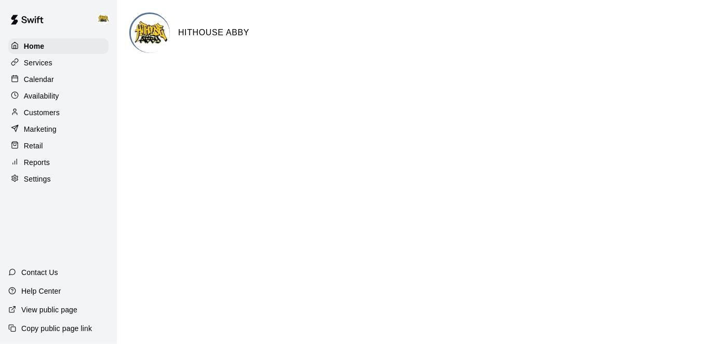
click at [51, 82] on p "Calendar" at bounding box center [39, 79] width 30 height 10
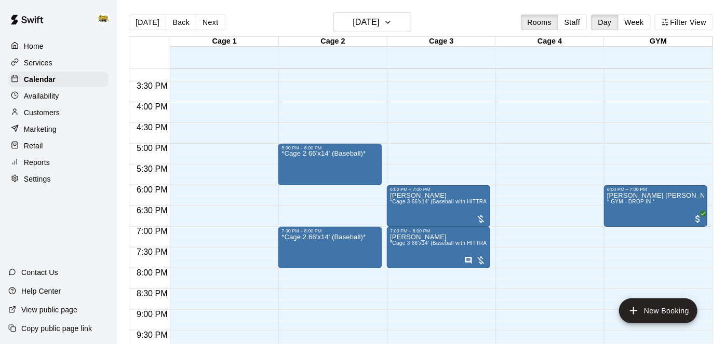
scroll to position [631, 0]
click at [392, 26] on icon "button" at bounding box center [388, 22] width 8 height 12
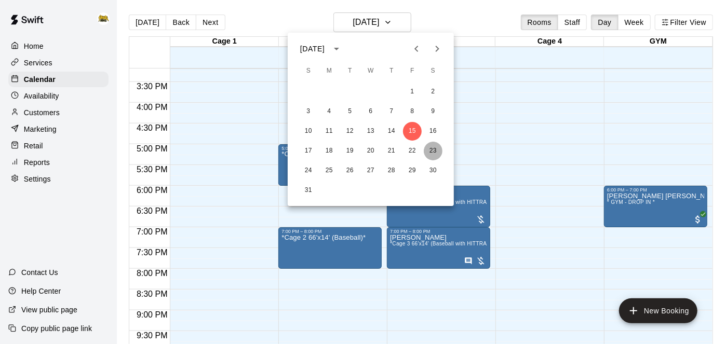
click at [435, 154] on button "23" at bounding box center [433, 151] width 19 height 19
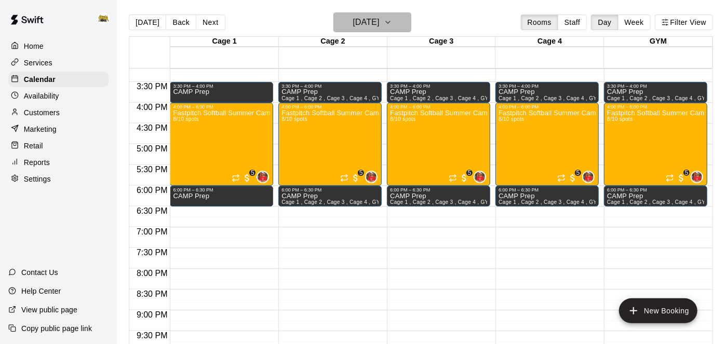
click at [365, 22] on h6 "[DATE]" at bounding box center [366, 22] width 26 height 15
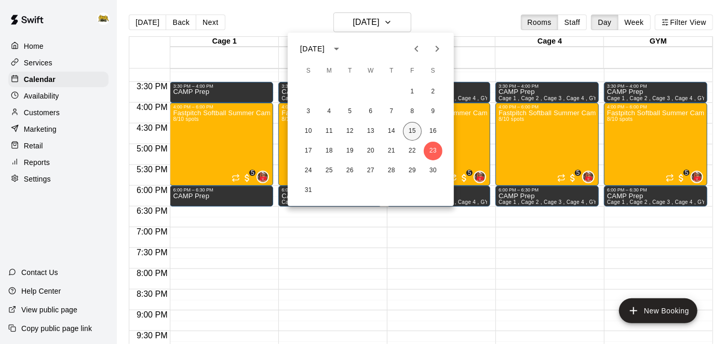
click at [414, 131] on button "15" at bounding box center [412, 131] width 19 height 19
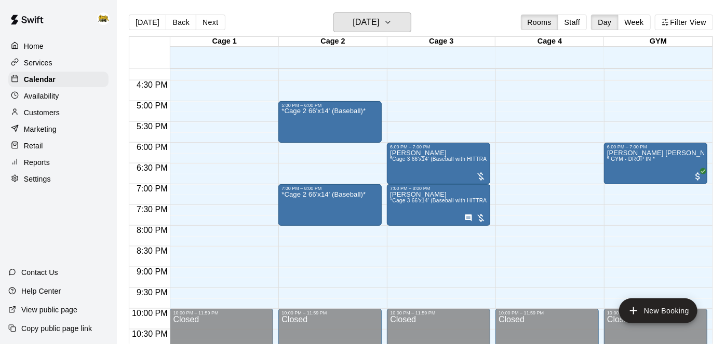
scroll to position [571, 0]
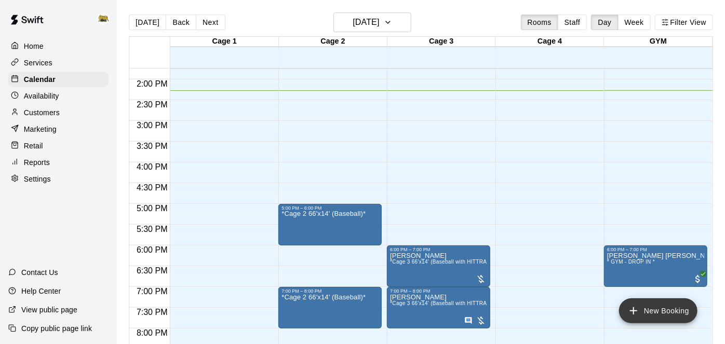
click at [632, 308] on icon "add" at bounding box center [633, 311] width 12 height 12
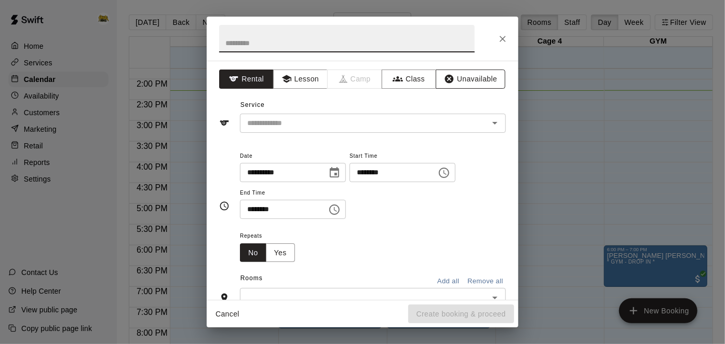
click at [490, 73] on button "Unavailable" at bounding box center [471, 79] width 70 height 19
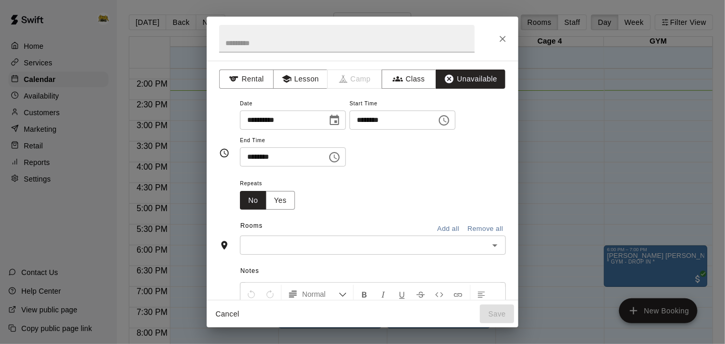
click at [350, 130] on input "********" at bounding box center [390, 120] width 80 height 19
type input "********"
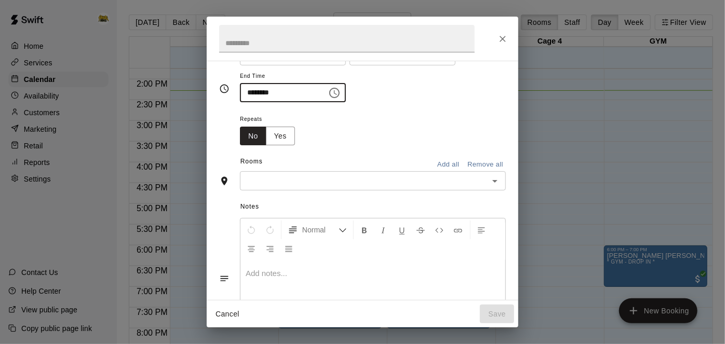
type input "********"
click at [448, 173] on button "Add all" at bounding box center [448, 165] width 33 height 16
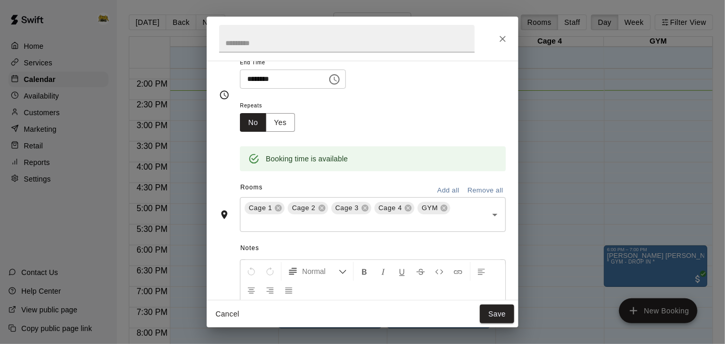
scroll to position [84, 0]
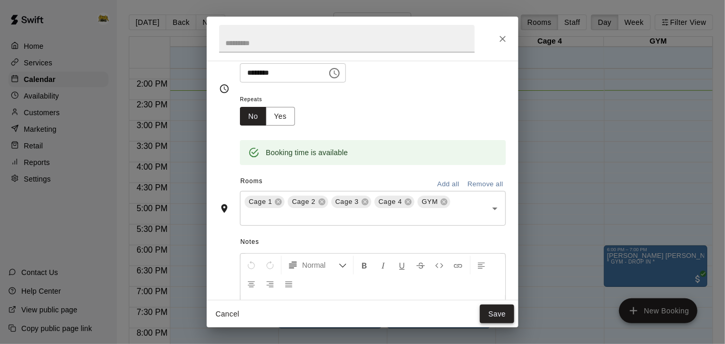
click at [492, 312] on button "Save" at bounding box center [497, 314] width 34 height 19
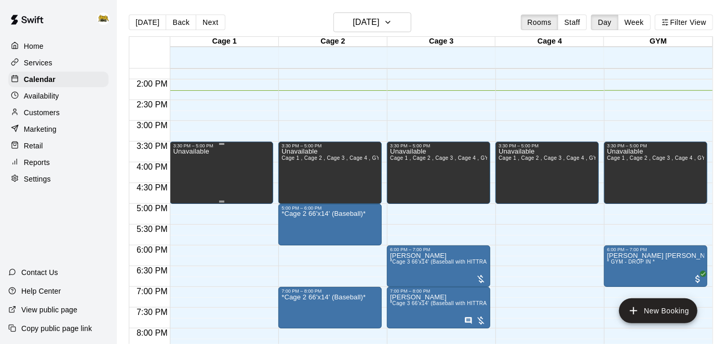
click at [225, 170] on div "Unavailable" at bounding box center [221, 321] width 97 height 344
click at [183, 158] on icon "edit" at bounding box center [182, 158] width 9 height 9
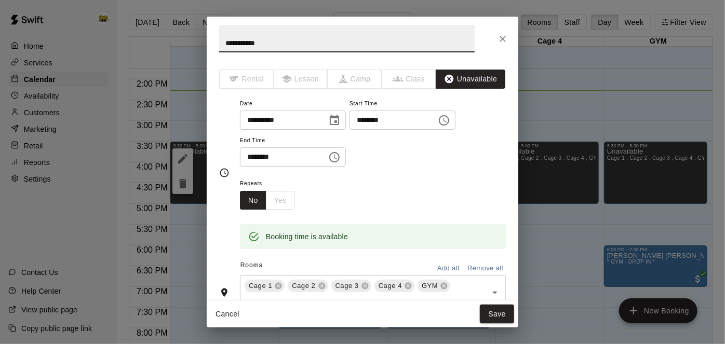
click at [350, 130] on input "********" at bounding box center [390, 120] width 80 height 19
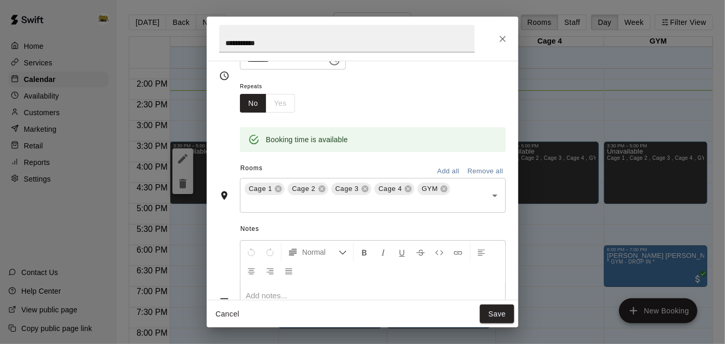
scroll to position [101, 0]
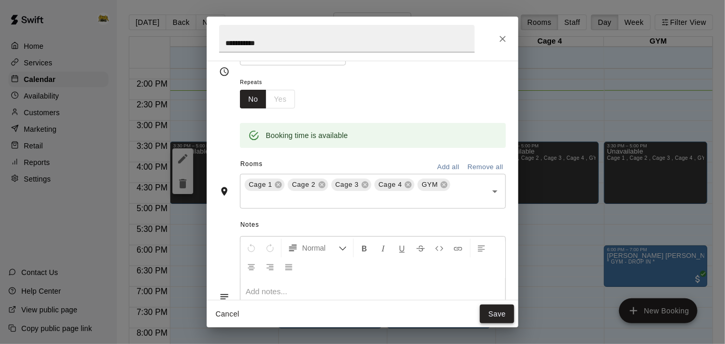
type input "********"
click at [493, 321] on button "Save" at bounding box center [497, 314] width 34 height 19
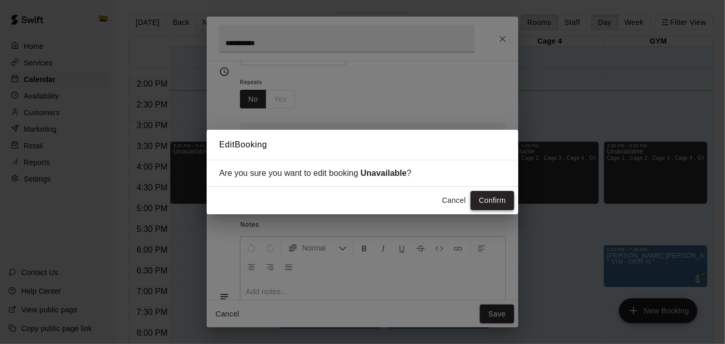
click at [502, 205] on button "Confirm" at bounding box center [493, 200] width 44 height 19
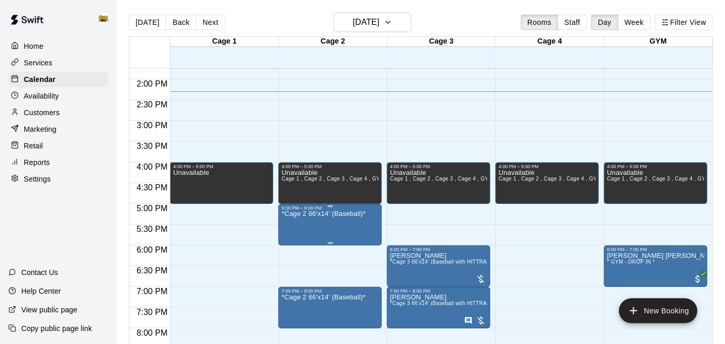
click at [42, 109] on div at bounding box center [362, 172] width 725 height 344
click at [42, 109] on p "Customers" at bounding box center [42, 113] width 36 height 10
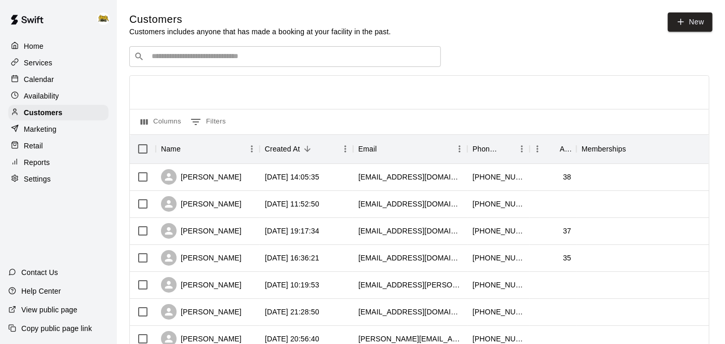
click at [36, 84] on p "Calendar" at bounding box center [39, 79] width 30 height 10
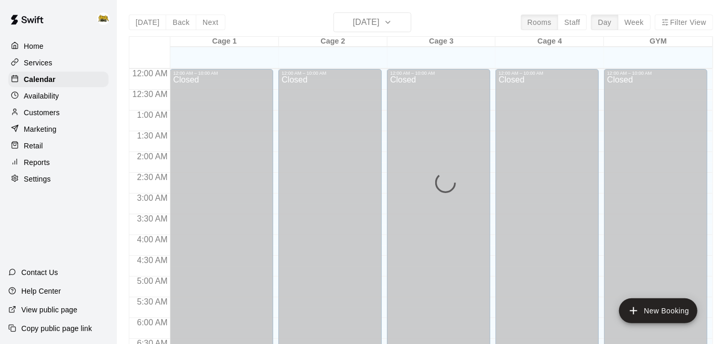
scroll to position [594, 0]
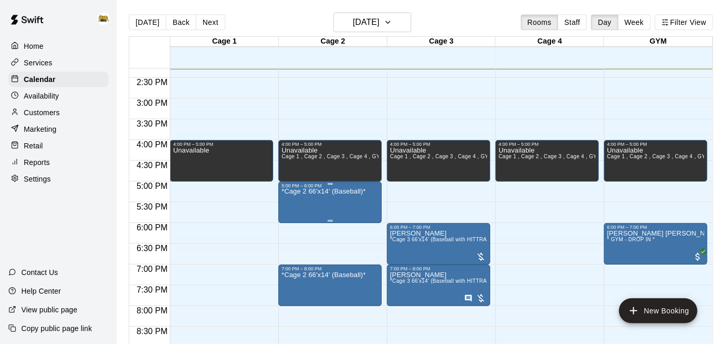
click at [293, 226] on img "edit" at bounding box center [292, 224] width 12 height 12
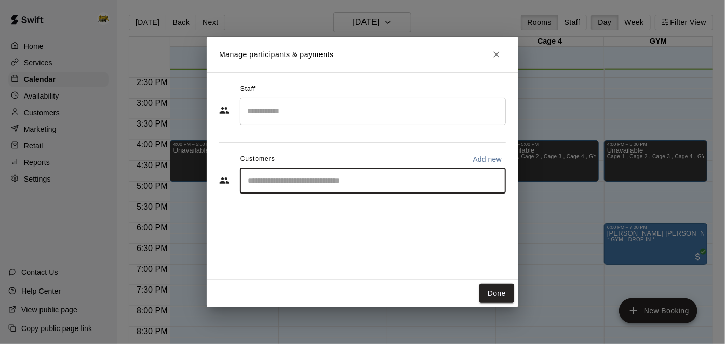
click at [390, 178] on input "Start typing to search customers..." at bounding box center [373, 181] width 257 height 10
type input "********"
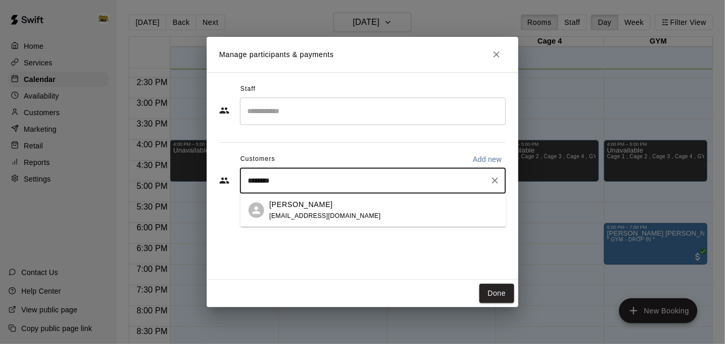
click at [369, 206] on div "[PERSON_NAME] [PERSON_NAME][EMAIL_ADDRESS][DOMAIN_NAME]" at bounding box center [384, 210] width 229 height 22
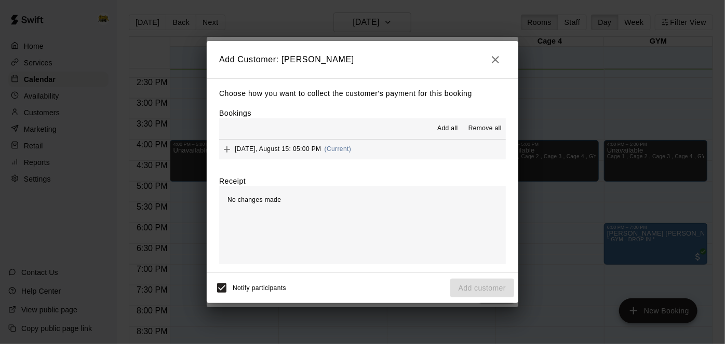
click at [433, 151] on button "[DATE], August 15: 05:00 PM (Current)" at bounding box center [362, 149] width 287 height 19
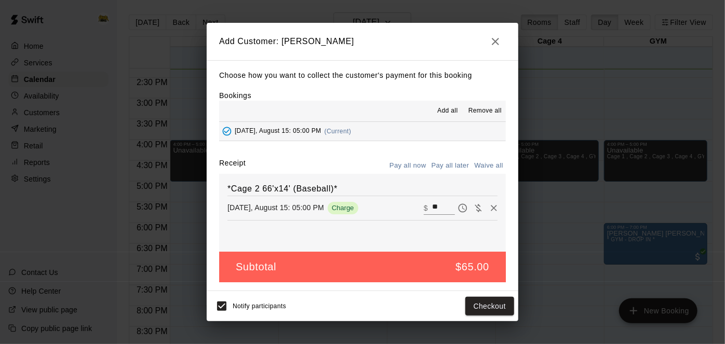
click at [450, 168] on button "Pay all later" at bounding box center [450, 166] width 43 height 16
click at [466, 301] on button "Add customer" at bounding box center [482, 306] width 64 height 19
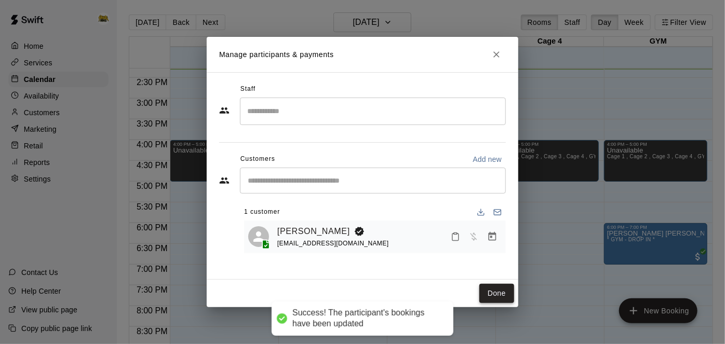
click at [490, 296] on button "Done" at bounding box center [496, 293] width 35 height 19
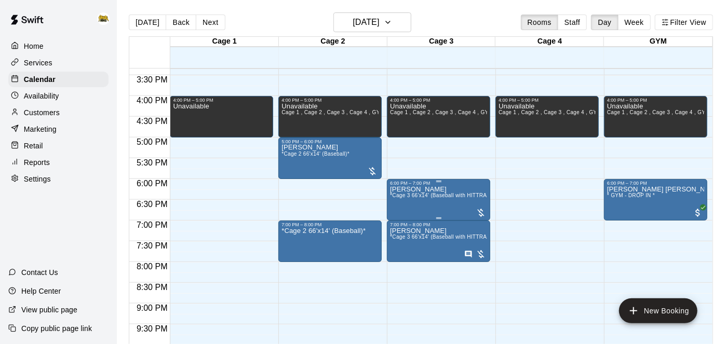
scroll to position [640, 0]
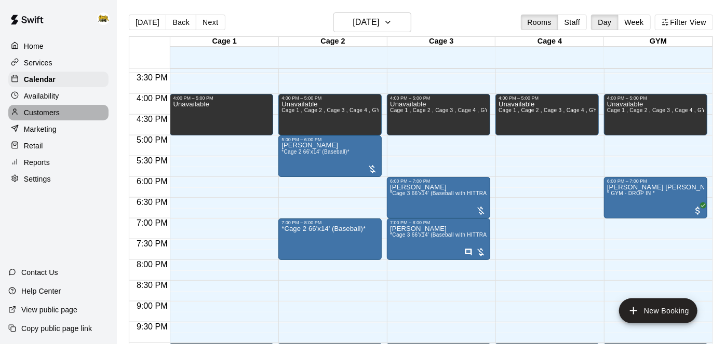
click at [55, 116] on p "Customers" at bounding box center [42, 113] width 36 height 10
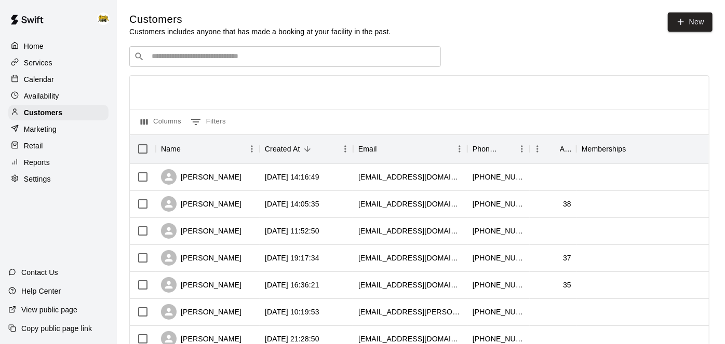
click at [58, 61] on div "Services" at bounding box center [58, 63] width 100 height 16
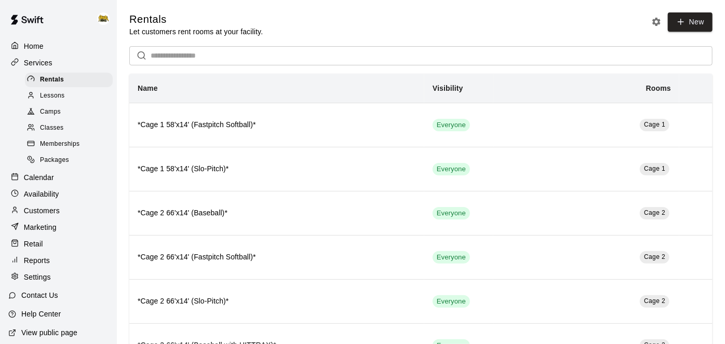
click at [44, 176] on p "Calendar" at bounding box center [39, 177] width 30 height 10
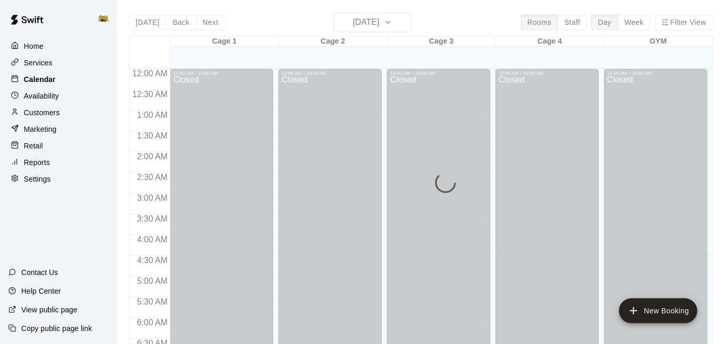
scroll to position [594, 0]
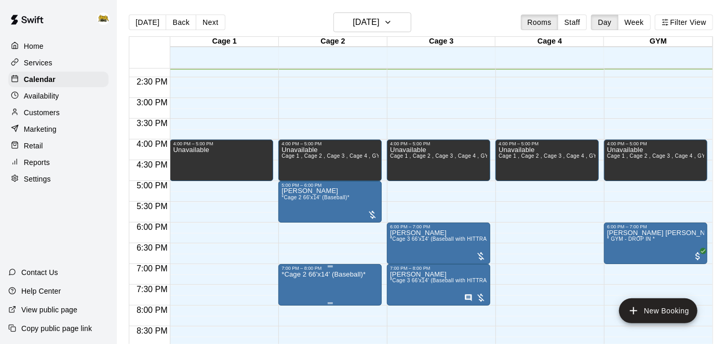
click at [295, 300] on img "edit" at bounding box center [292, 301] width 12 height 12
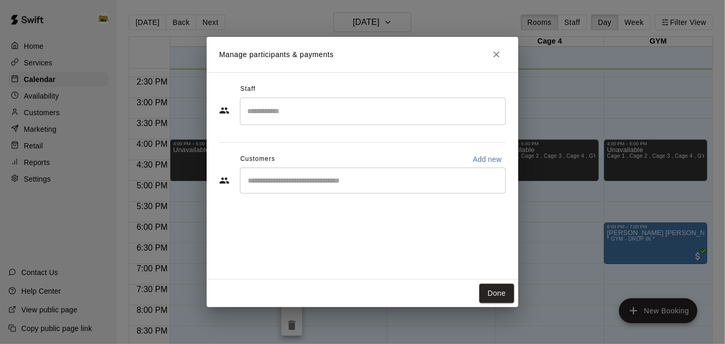
click at [400, 180] on input "Start typing to search customers..." at bounding box center [373, 181] width 257 height 10
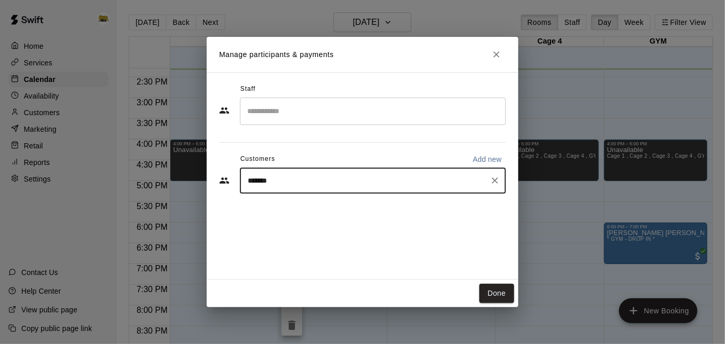
type input "*******"
click at [373, 214] on div "[PERSON_NAME] [EMAIL_ADDRESS][DOMAIN_NAME]" at bounding box center [384, 210] width 229 height 22
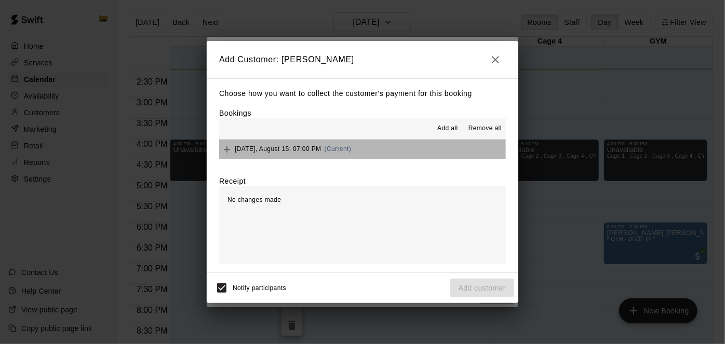
click at [400, 157] on button "[DATE], August 15: 07:00 PM (Current)" at bounding box center [362, 149] width 287 height 19
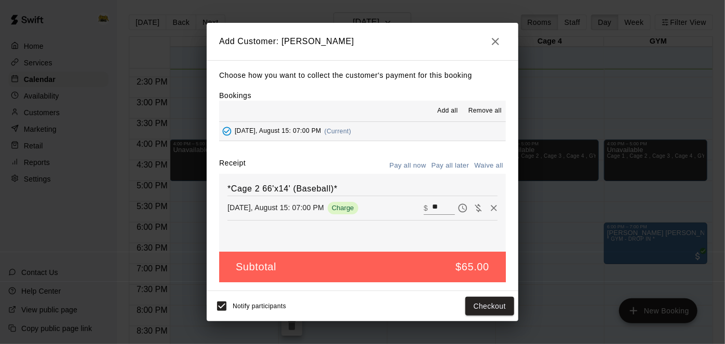
click at [440, 167] on button "Pay all later" at bounding box center [450, 166] width 43 height 16
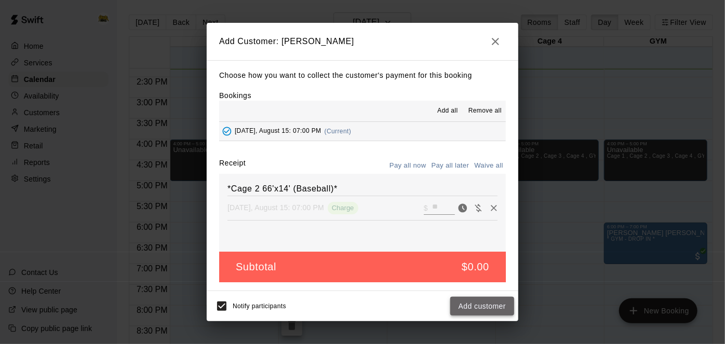
click at [465, 302] on button "Add customer" at bounding box center [482, 306] width 64 height 19
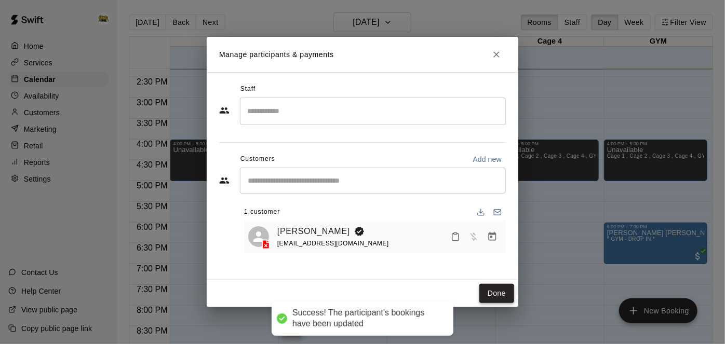
click at [490, 296] on button "Done" at bounding box center [496, 293] width 35 height 19
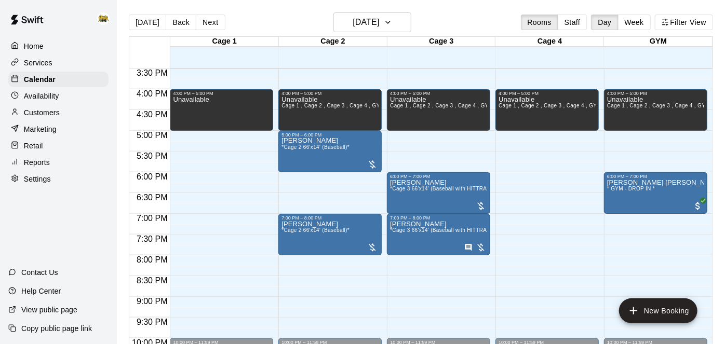
scroll to position [647, 0]
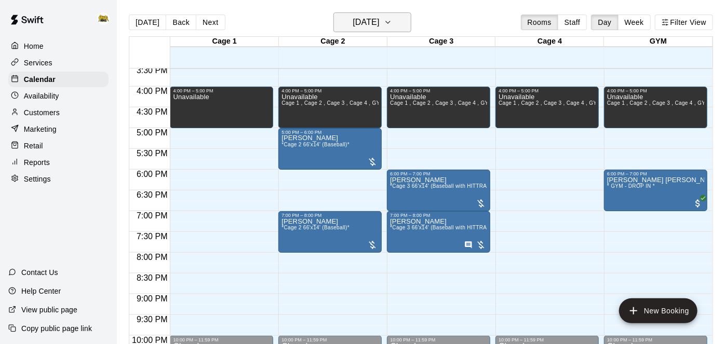
click at [380, 31] on button "[DATE]" at bounding box center [372, 22] width 78 height 20
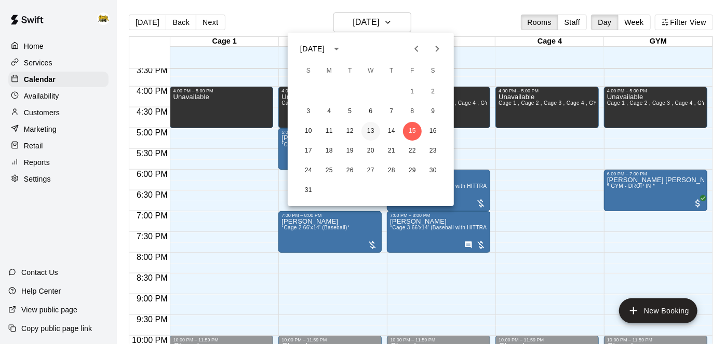
click at [371, 132] on button "13" at bounding box center [371, 131] width 19 height 19
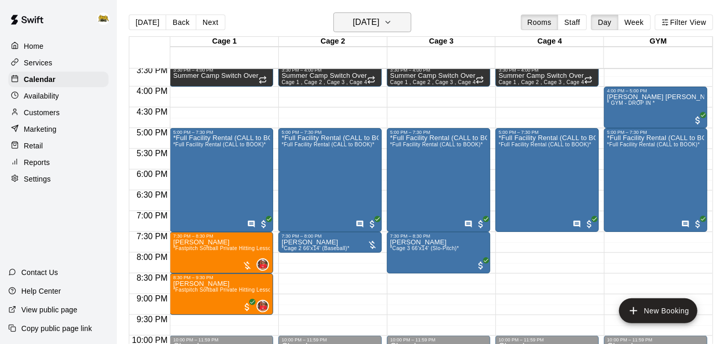
click at [375, 25] on h6 "[DATE]" at bounding box center [366, 22] width 26 height 15
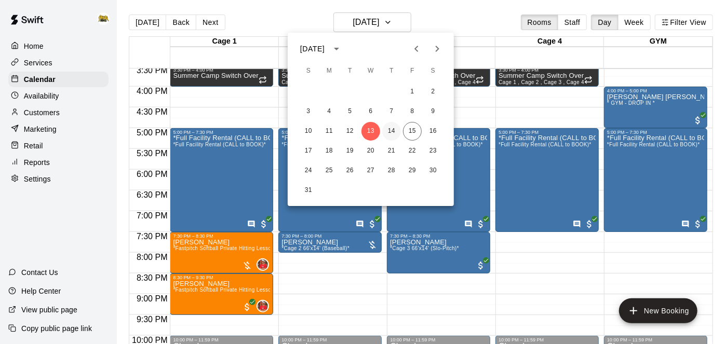
click at [389, 131] on button "14" at bounding box center [391, 131] width 19 height 19
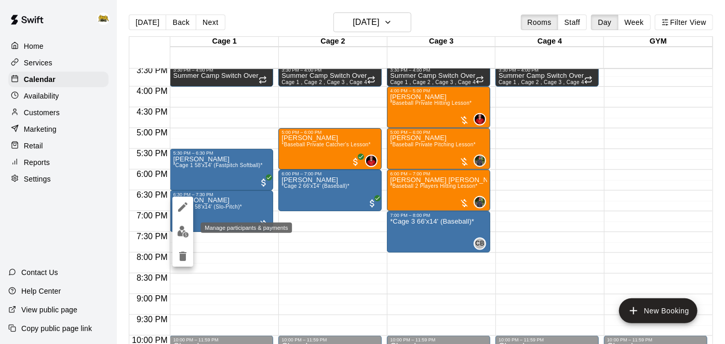
click at [183, 234] on img "edit" at bounding box center [183, 232] width 12 height 12
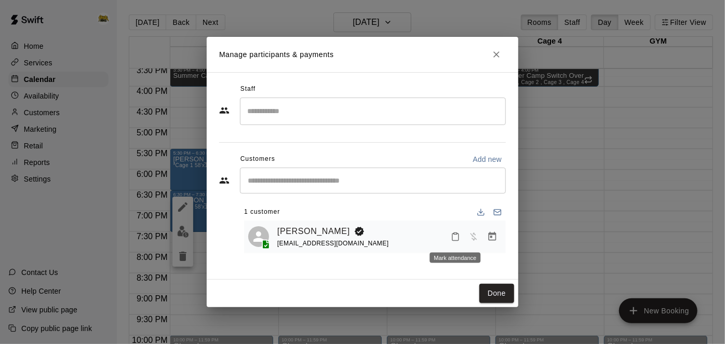
click at [456, 233] on rect "Mark attendance" at bounding box center [455, 234] width 3 height 2
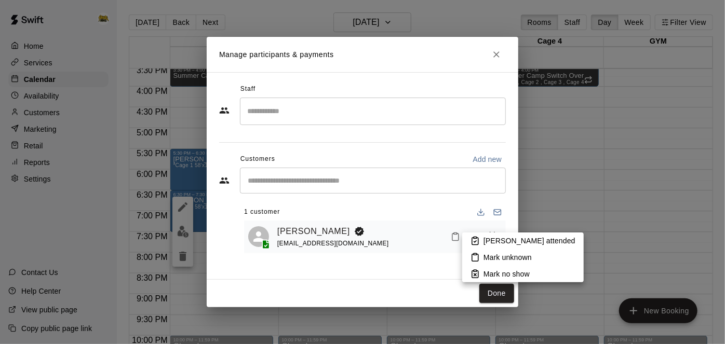
click at [479, 238] on icon at bounding box center [475, 240] width 9 height 9
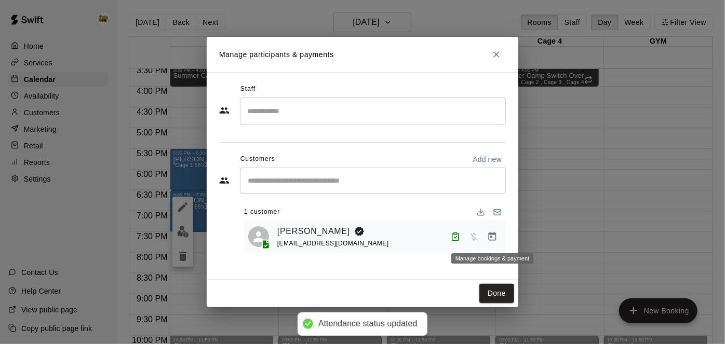
click at [496, 239] on icon "Manage bookings & payment" at bounding box center [493, 236] width 8 height 9
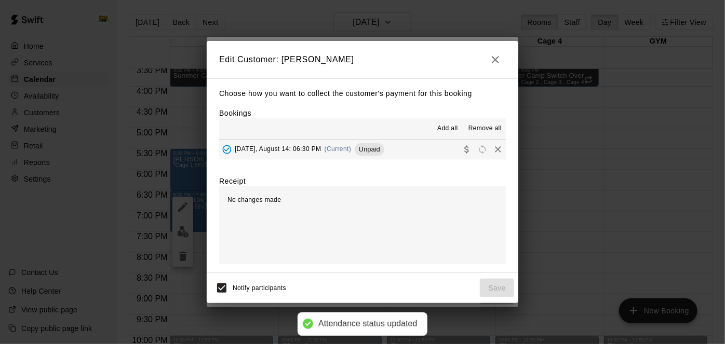
click at [435, 153] on button "[DATE], August 14: 06:30 PM (Current) Unpaid" at bounding box center [362, 149] width 287 height 19
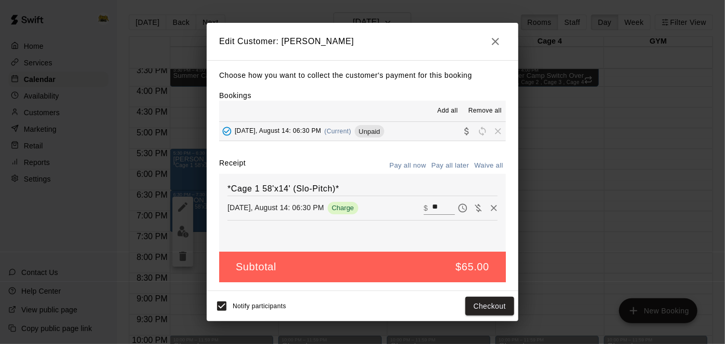
click at [446, 204] on input "**" at bounding box center [443, 209] width 23 height 14
type input "*"
type input "**"
click at [488, 306] on button "Checkout" at bounding box center [489, 306] width 49 height 19
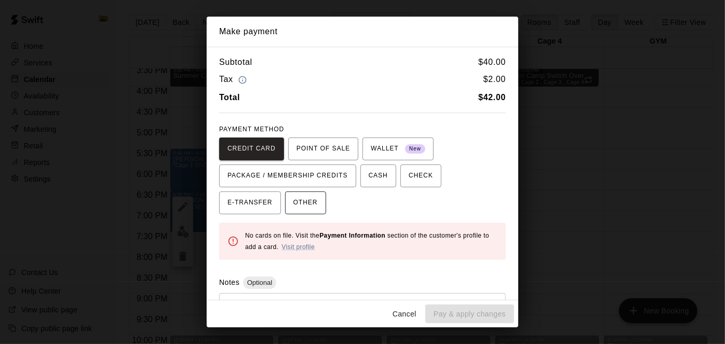
click at [285, 211] on button "OTHER" at bounding box center [305, 203] width 41 height 23
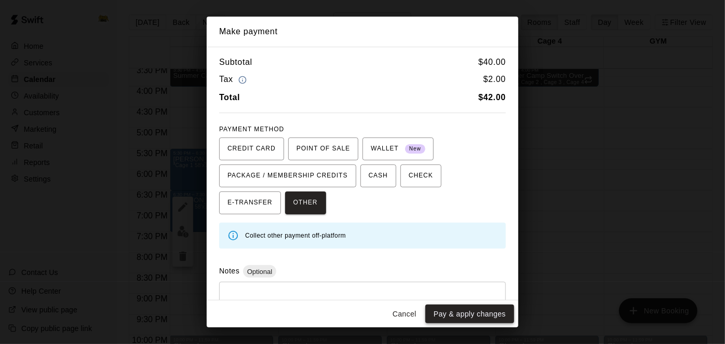
click at [450, 313] on button "Pay & apply changes" at bounding box center [469, 314] width 89 height 19
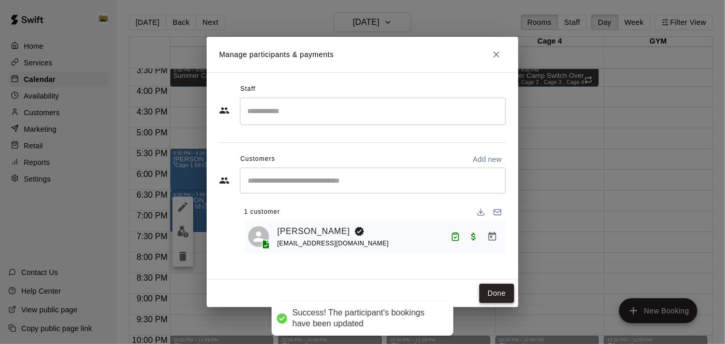
click at [491, 292] on button "Done" at bounding box center [496, 293] width 35 height 19
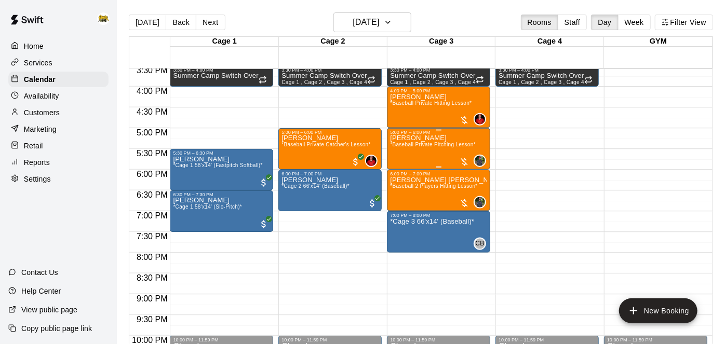
click at [425, 142] on span "*Baseball Private Pitching Lesson*" at bounding box center [433, 145] width 86 height 6
click at [443, 109] on div at bounding box center [362, 172] width 725 height 344
click at [443, 108] on div "[PERSON_NAME] *Baseball Private Hitting Lesson*" at bounding box center [431, 265] width 82 height 344
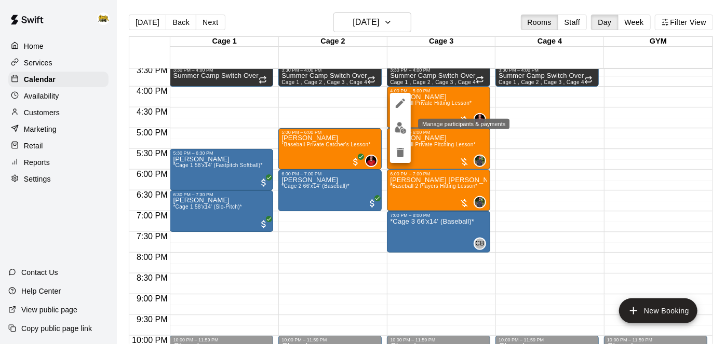
click at [402, 131] on img "edit" at bounding box center [401, 128] width 12 height 12
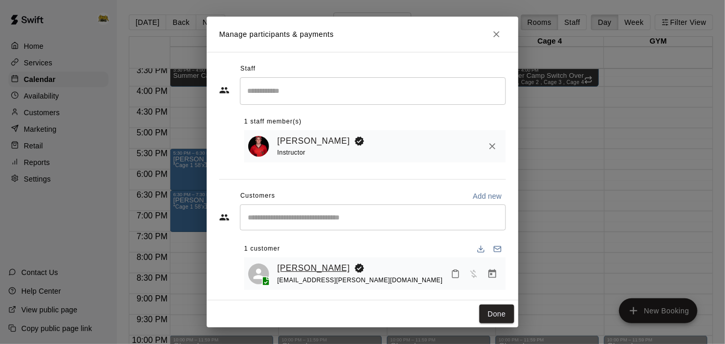
click at [298, 270] on link "[PERSON_NAME]" at bounding box center [313, 269] width 73 height 14
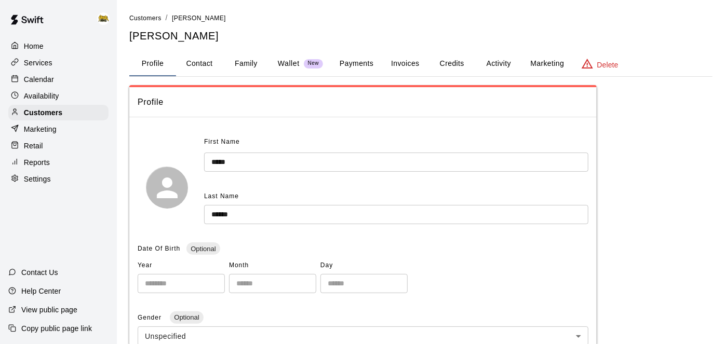
click at [496, 64] on button "Activity" at bounding box center [498, 63] width 47 height 25
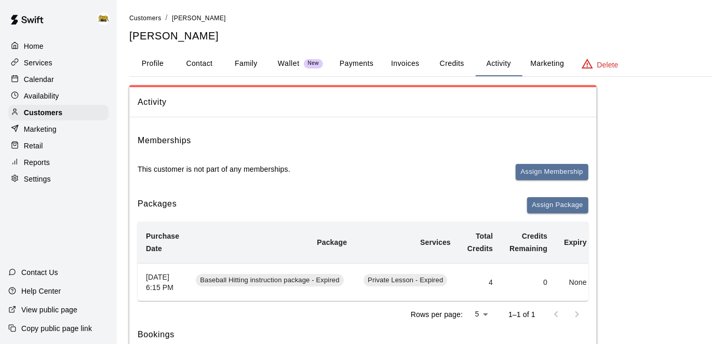
click at [349, 63] on button "Payments" at bounding box center [356, 63] width 50 height 25
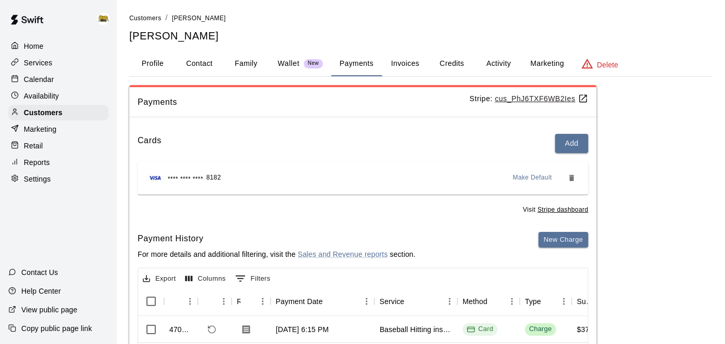
click at [189, 68] on button "Contact" at bounding box center [199, 63] width 47 height 25
select select "**"
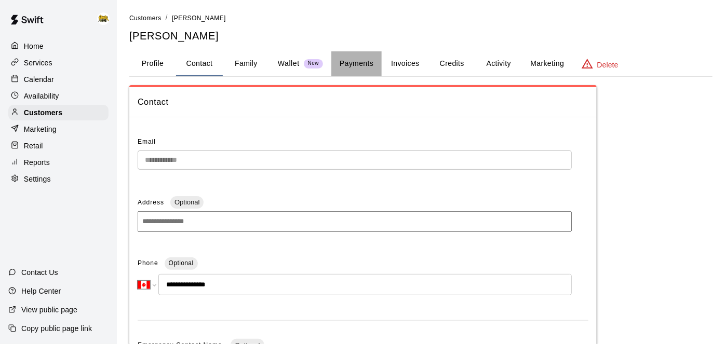
click at [353, 65] on button "Payments" at bounding box center [356, 63] width 50 height 25
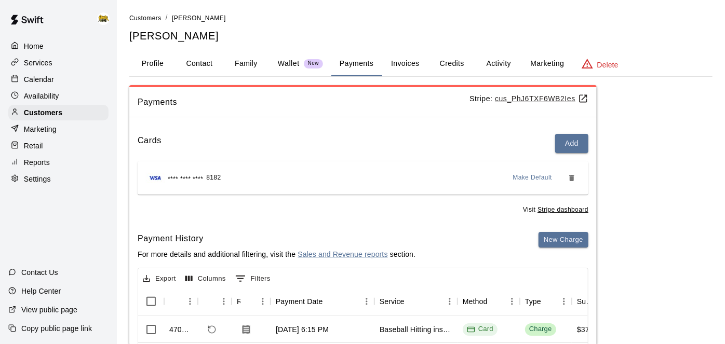
click at [255, 65] on button "Family" at bounding box center [246, 63] width 47 height 25
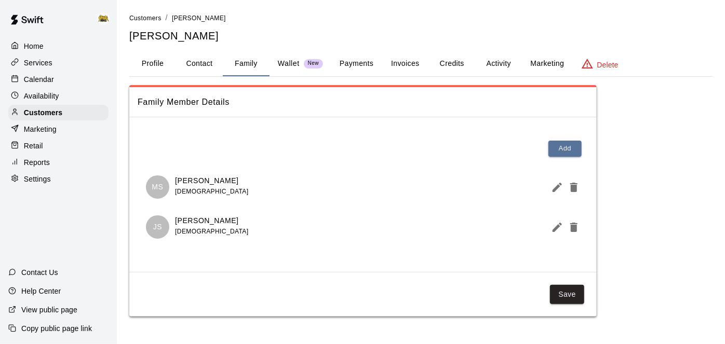
click at [48, 84] on p "Calendar" at bounding box center [39, 79] width 30 height 10
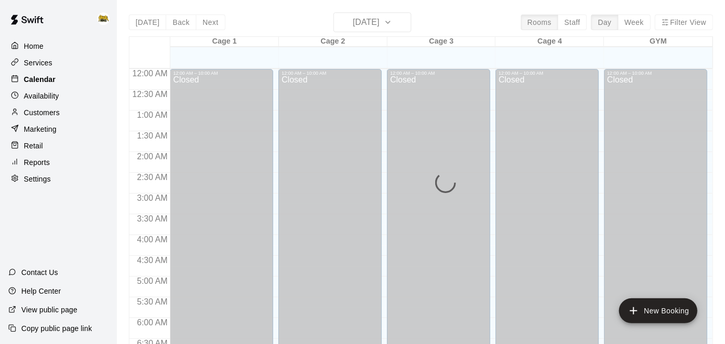
scroll to position [597, 0]
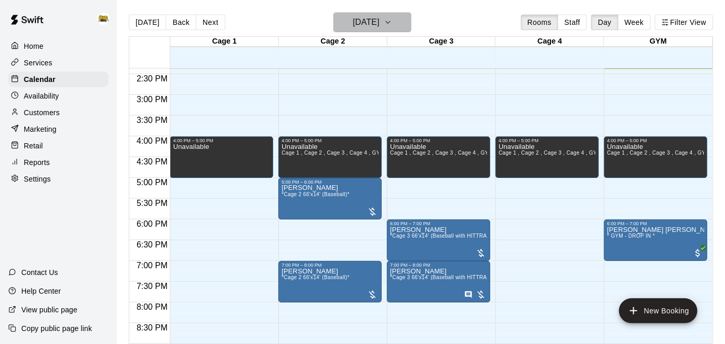
click at [373, 24] on h6 "[DATE]" at bounding box center [366, 22] width 26 height 15
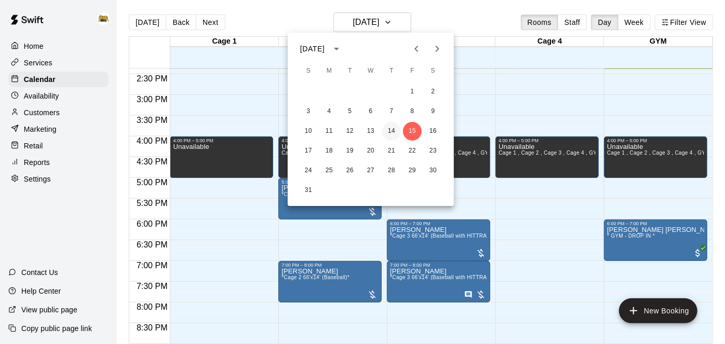
click at [397, 135] on button "14" at bounding box center [391, 131] width 19 height 19
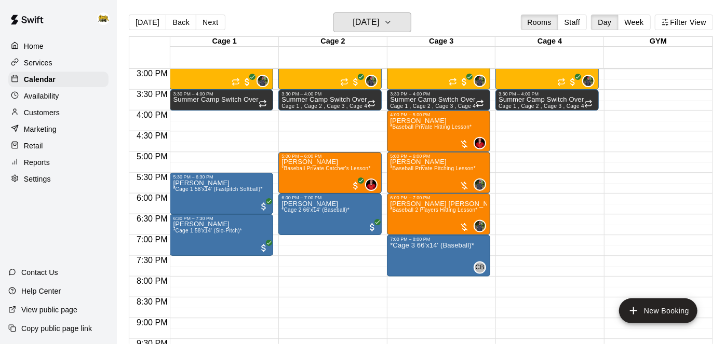
scroll to position [623, 0]
click at [416, 168] on span "*Baseball Private Pitching Lesson*" at bounding box center [433, 169] width 86 height 6
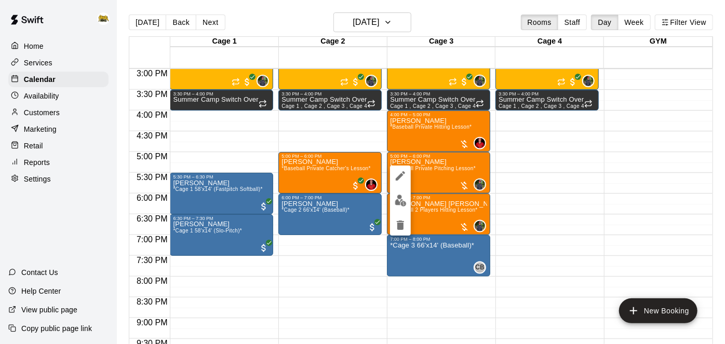
click at [402, 197] on img "edit" at bounding box center [401, 201] width 12 height 12
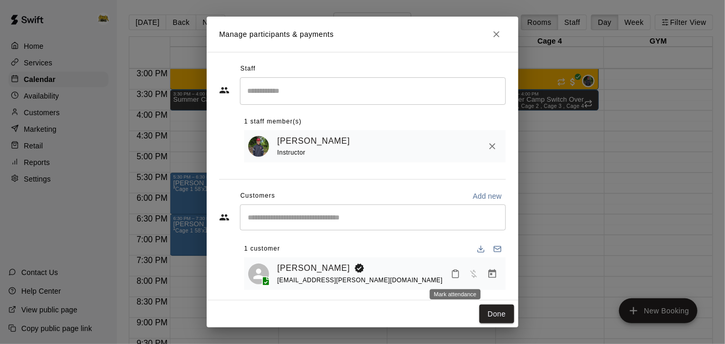
click at [458, 273] on icon "Mark attendance" at bounding box center [455, 274] width 9 height 9
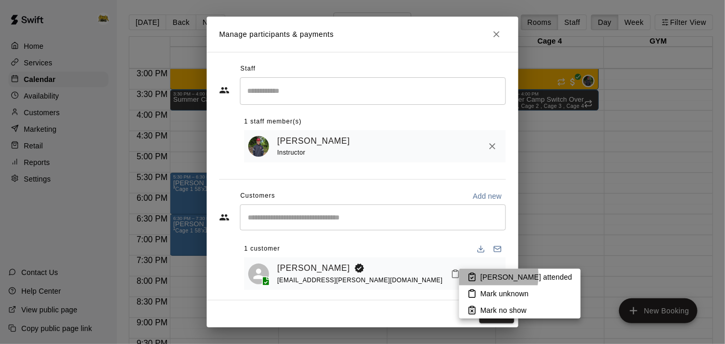
click at [476, 276] on icon at bounding box center [471, 277] width 9 height 9
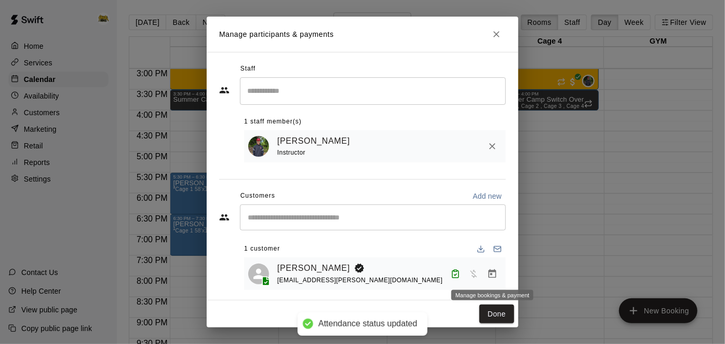
click at [492, 274] on icon "Manage bookings & payment" at bounding box center [492, 274] width 10 height 10
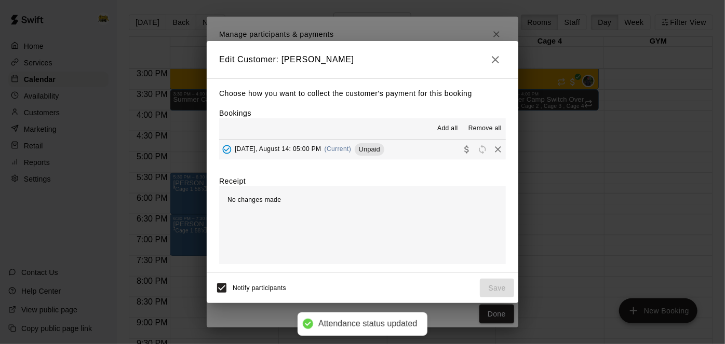
click at [443, 150] on button "[DATE], August 14: 05:00 PM (Current) Unpaid" at bounding box center [362, 149] width 287 height 19
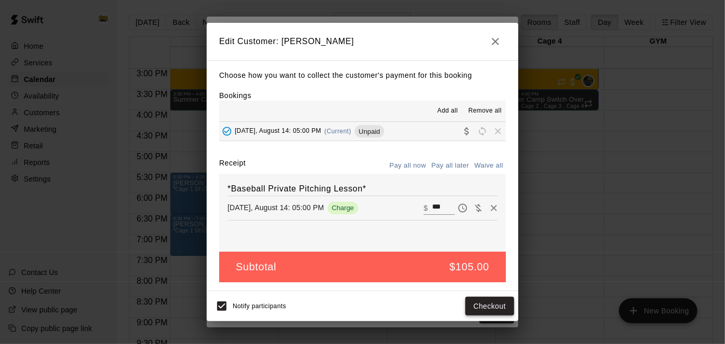
click at [480, 305] on button "Checkout" at bounding box center [489, 306] width 49 height 19
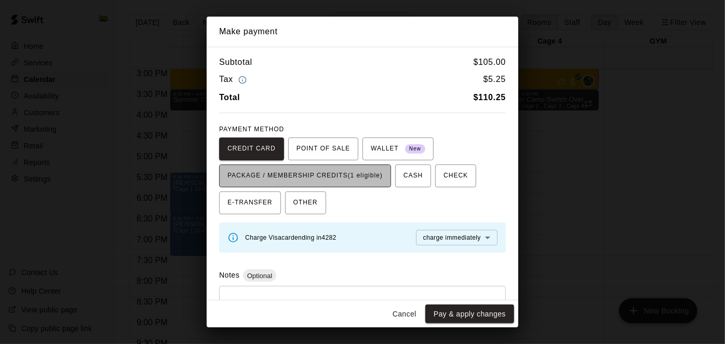
click at [313, 169] on span "PACKAGE / MEMBERSHIP CREDITS (1 eligible)" at bounding box center [305, 176] width 155 height 17
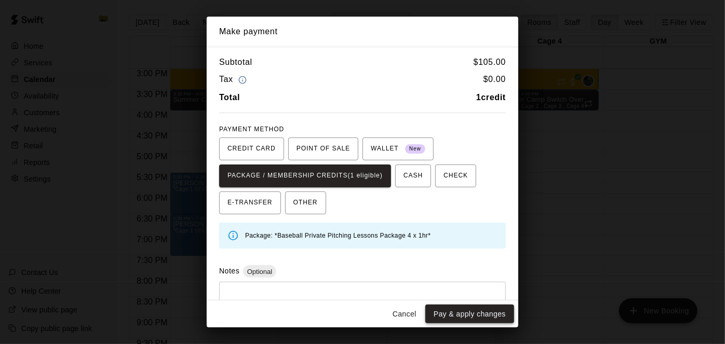
click at [471, 315] on button "Pay & apply changes" at bounding box center [469, 314] width 89 height 19
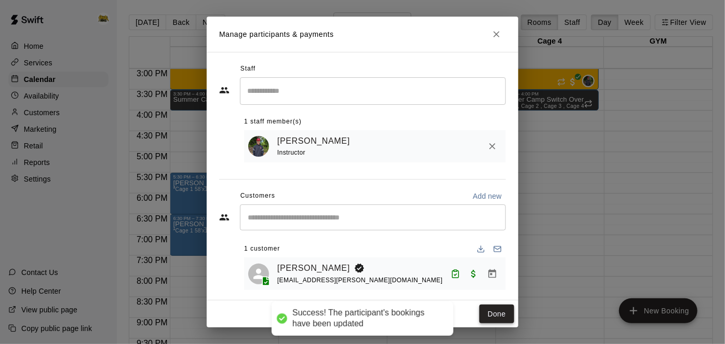
click at [490, 315] on button "Done" at bounding box center [496, 314] width 35 height 19
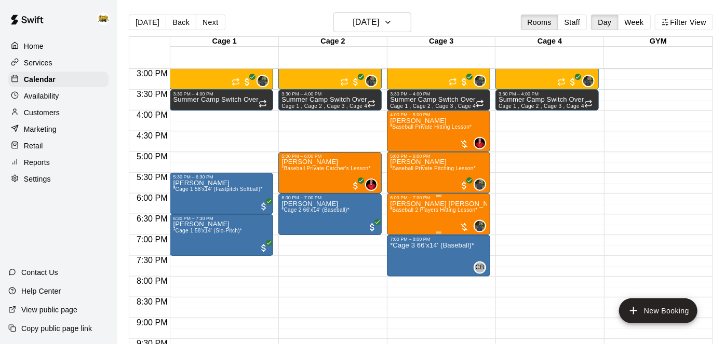
click at [403, 238] on img "edit" at bounding box center [401, 235] width 12 height 12
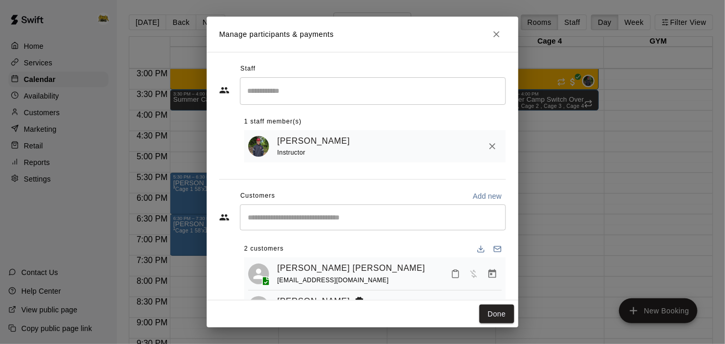
scroll to position [43, 0]
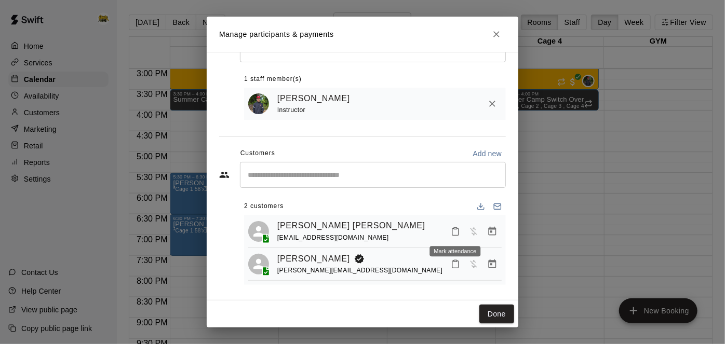
click at [453, 234] on icon "Mark attendance" at bounding box center [455, 232] width 6 height 7
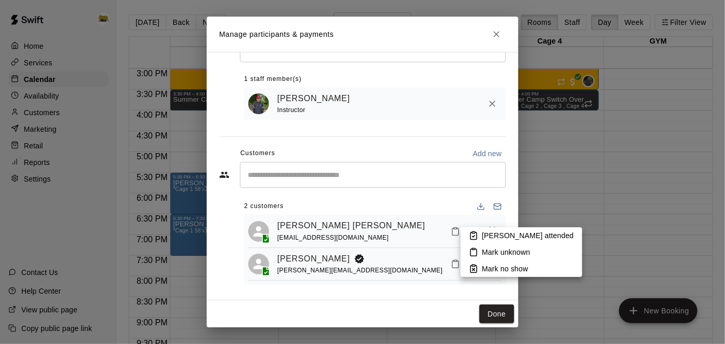
click at [495, 239] on p "[PERSON_NAME] attended" at bounding box center [528, 236] width 92 height 10
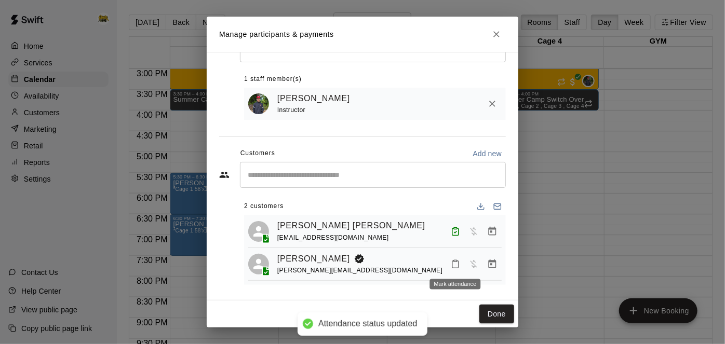
click at [455, 268] on icon "Mark attendance" at bounding box center [455, 264] width 9 height 9
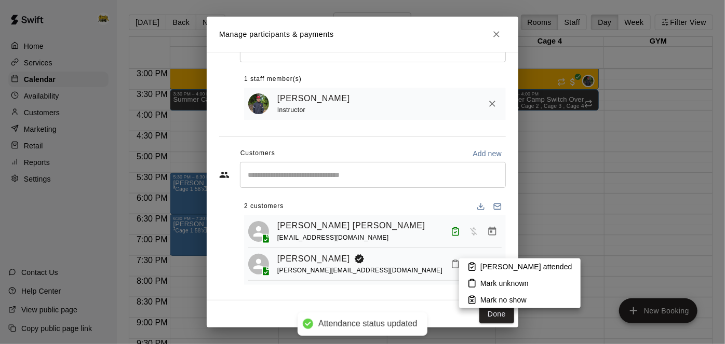
click at [467, 268] on icon at bounding box center [471, 266] width 9 height 9
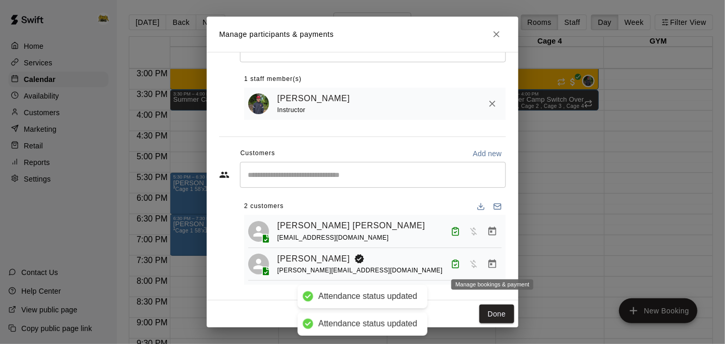
click at [490, 269] on button "Manage bookings & payment" at bounding box center [492, 264] width 19 height 19
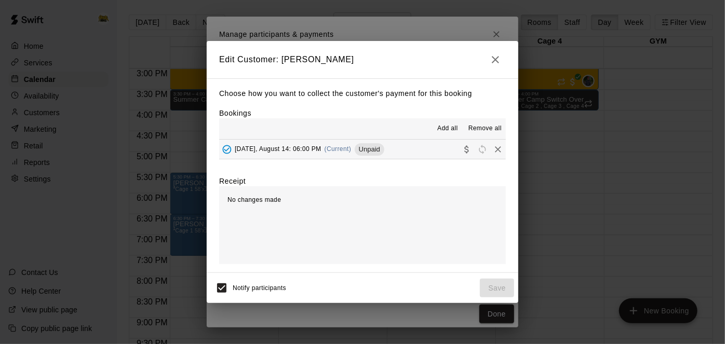
click at [435, 154] on button "[DATE], August 14: 06:00 PM (Current) Unpaid" at bounding box center [362, 149] width 287 height 19
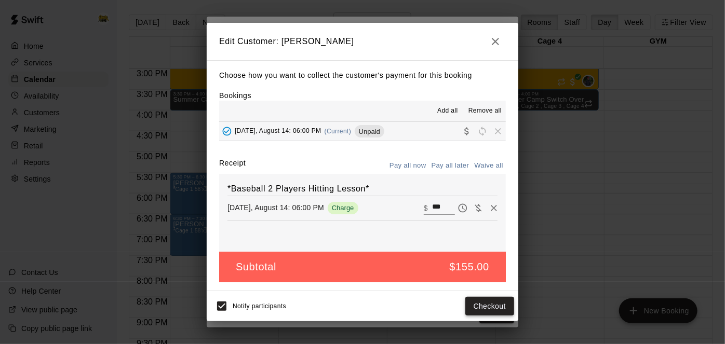
click at [472, 303] on button "Checkout" at bounding box center [489, 306] width 49 height 19
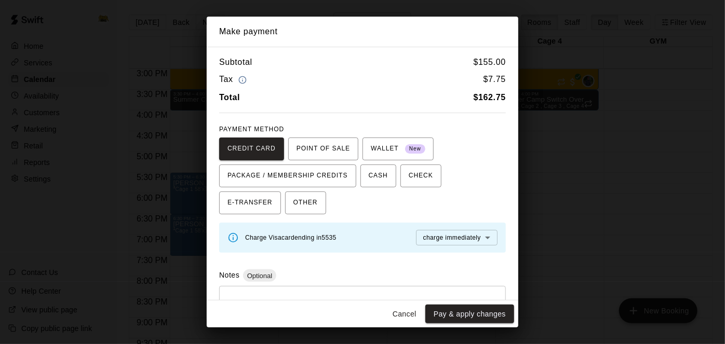
click at [404, 318] on button "Cancel" at bounding box center [404, 314] width 33 height 19
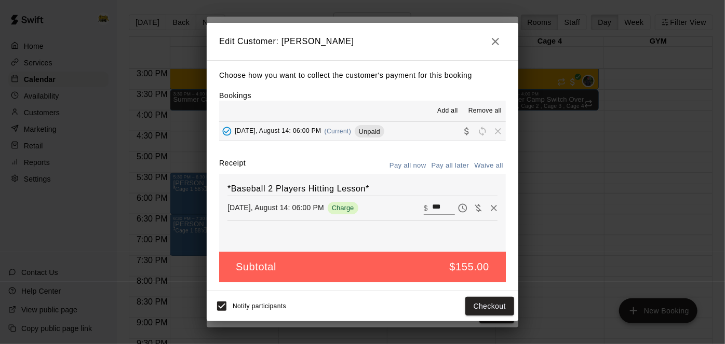
click at [497, 39] on icon "button" at bounding box center [495, 41] width 7 height 7
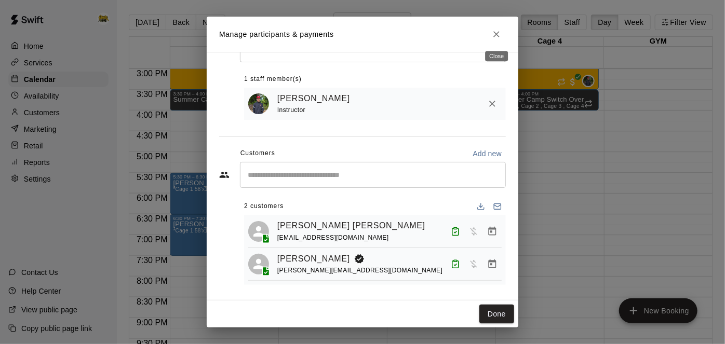
click at [496, 35] on icon "Close" at bounding box center [496, 34] width 10 height 10
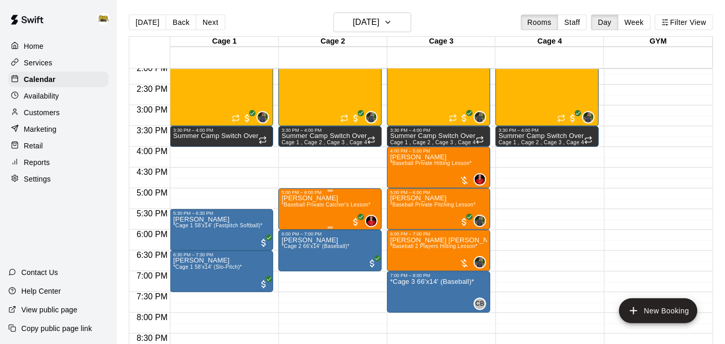
scroll to position [587, 0]
click at [356, 29] on h6 "[DATE]" at bounding box center [366, 22] width 26 height 15
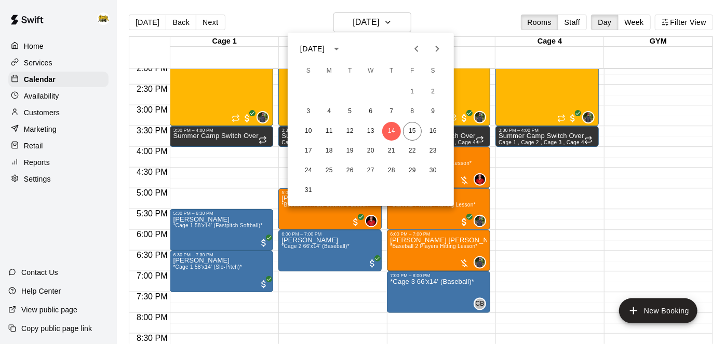
click at [538, 199] on div at bounding box center [362, 172] width 725 height 344
